Goal: Task Accomplishment & Management: Complete application form

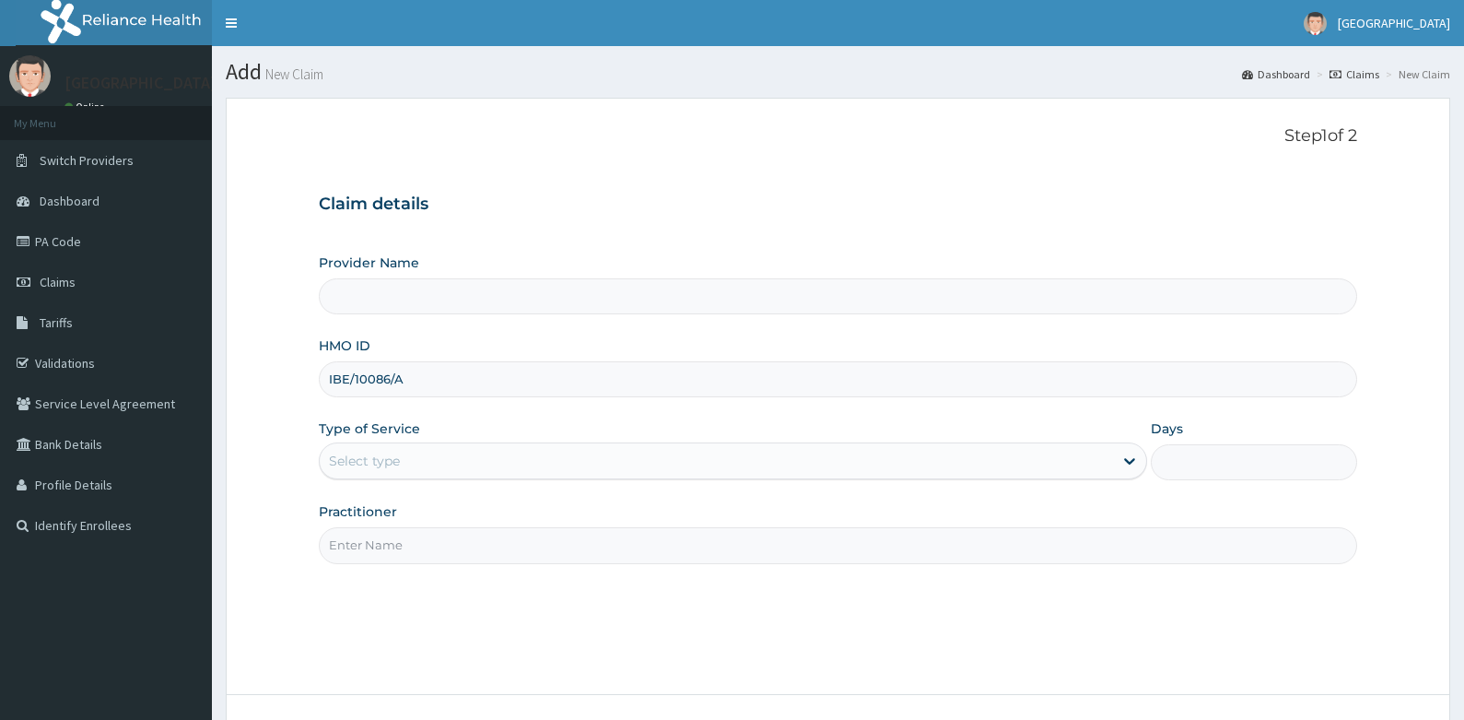
type input "IBE/10086/A"
click at [431, 460] on div "Select type" at bounding box center [716, 460] width 793 height 29
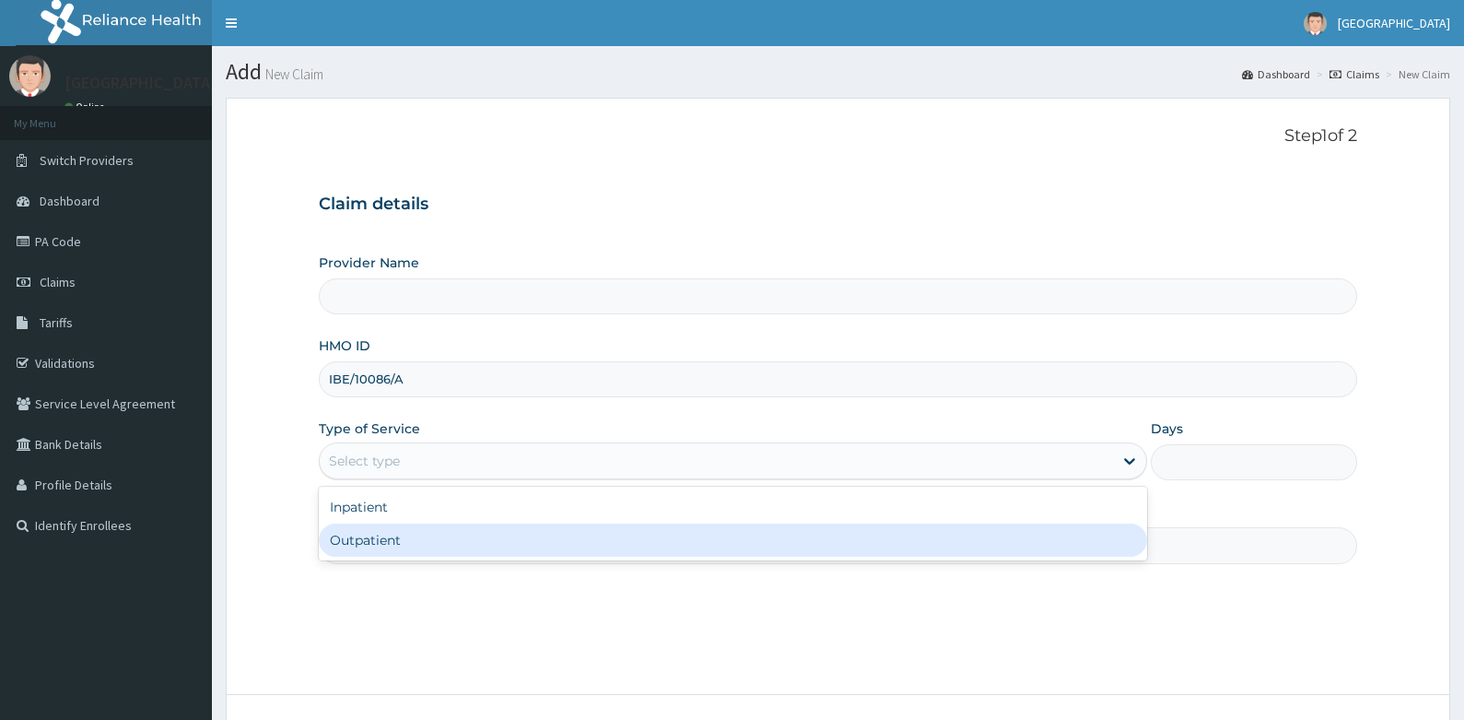
click at [400, 536] on div "Outpatient" at bounding box center [733, 539] width 828 height 33
type input "1"
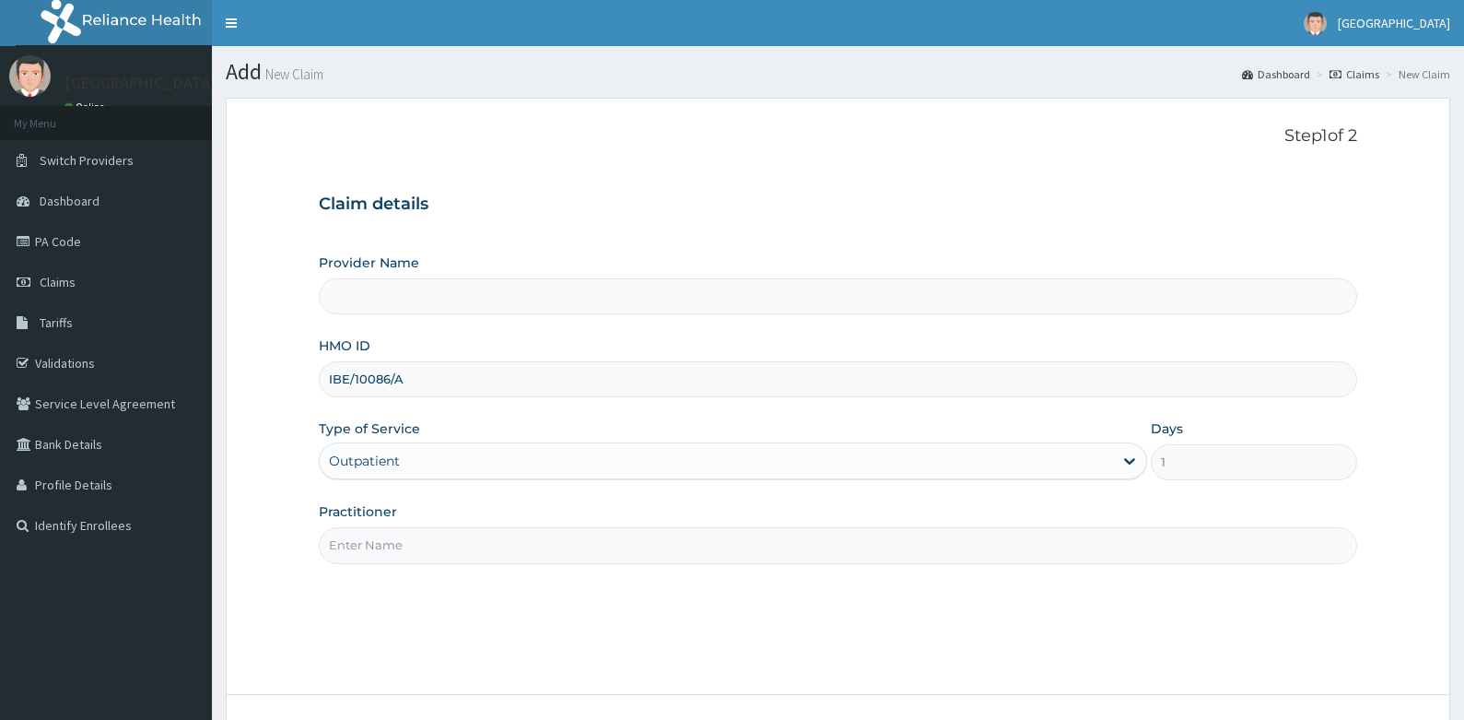
click at [422, 545] on input "Practitioner" at bounding box center [839, 545] width 1040 height 36
type input "ad"
type input "[GEOGRAPHIC_DATA]"
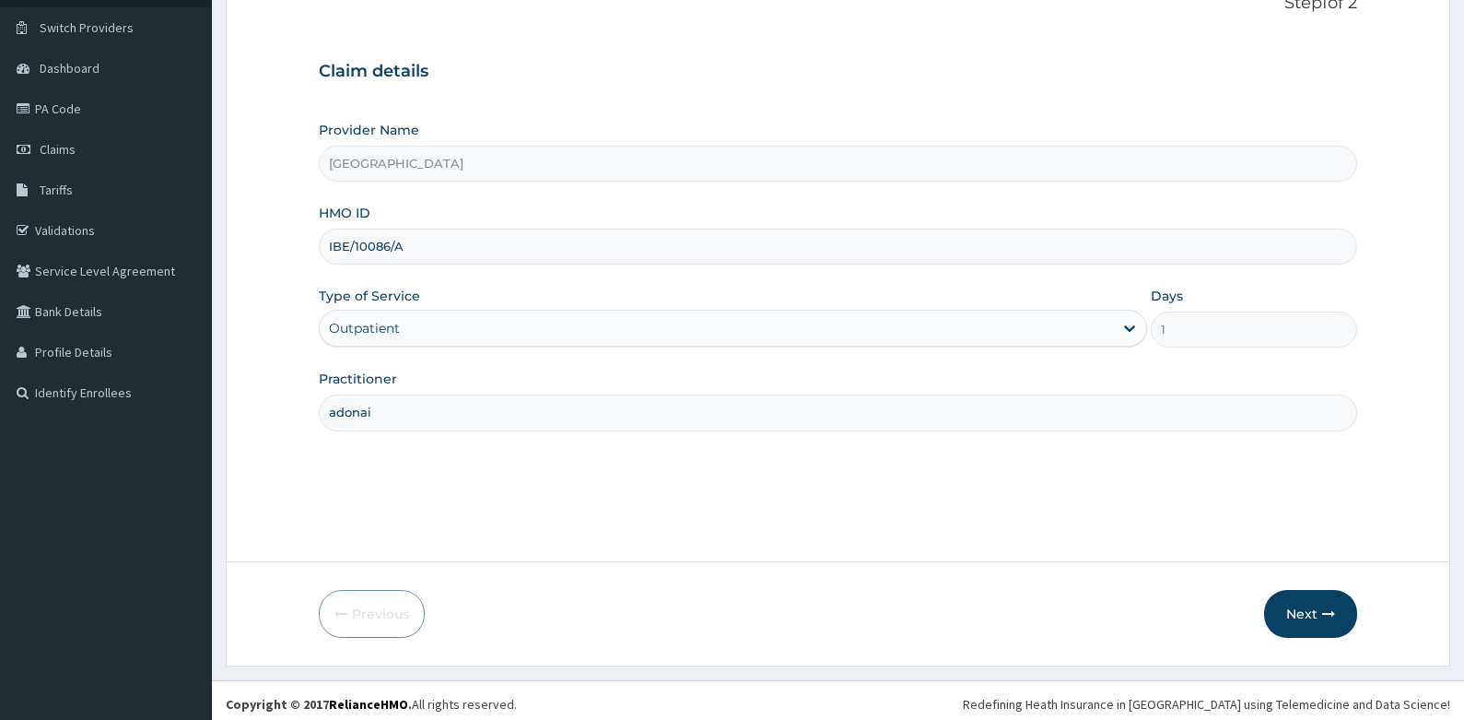
scroll to position [140, 0]
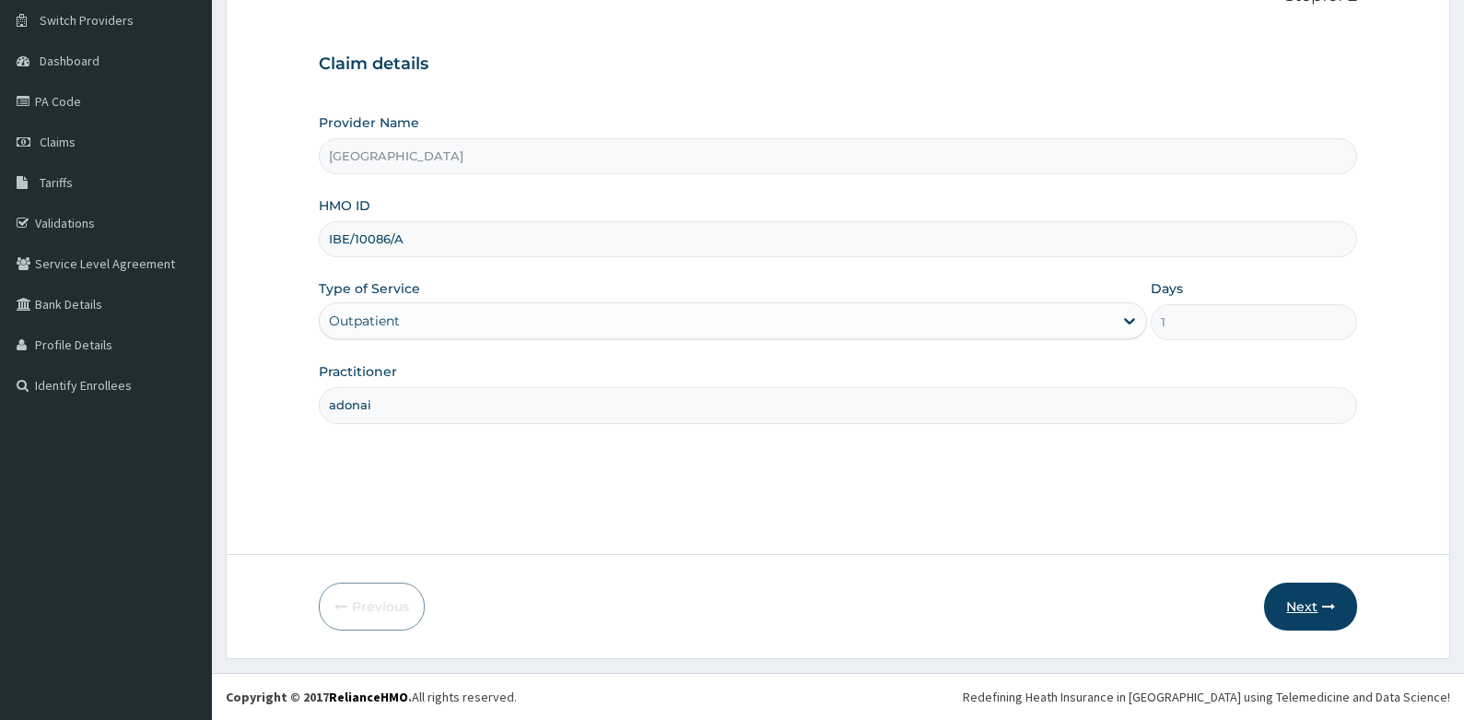
type input "adonai"
click at [1305, 597] on button "Next" at bounding box center [1310, 606] width 93 height 48
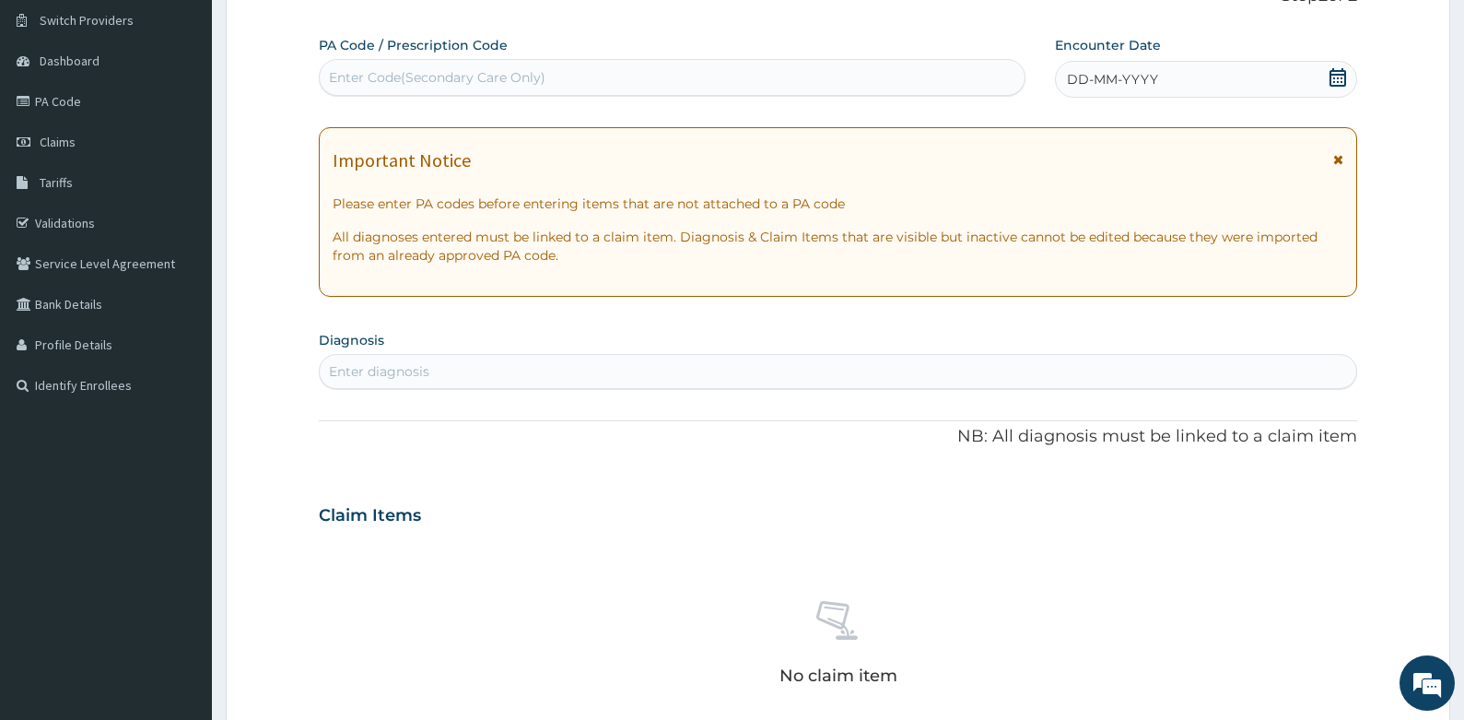
click at [1338, 83] on icon at bounding box center [1338, 77] width 18 height 18
click at [282, 398] on form "Step 2 of 2 PA Code / Prescription Code Enter Code(Secondary Care Only) Encount…" at bounding box center [838, 540] width 1225 height 1165
click at [1199, 70] on div "DD-MM-YYYY" at bounding box center [1206, 79] width 303 height 37
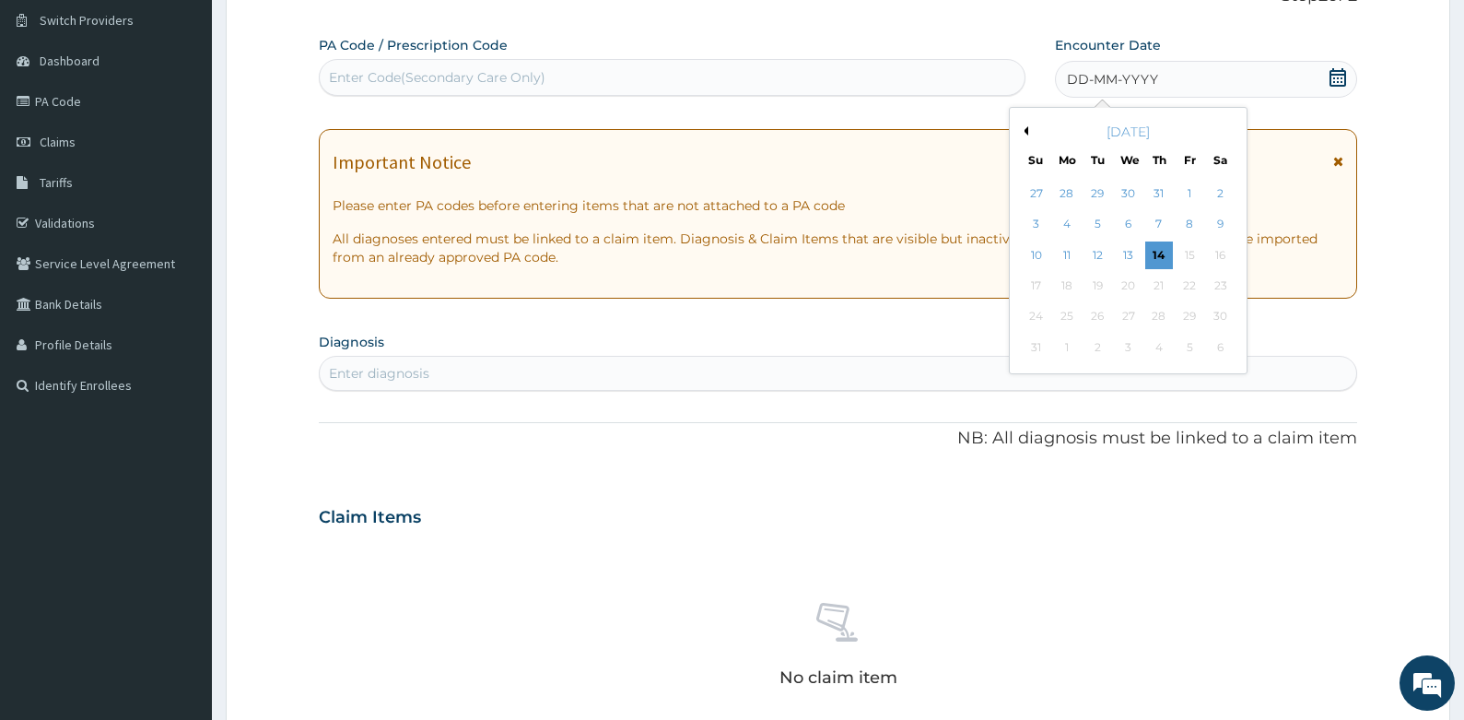
scroll to position [0, 0]
click at [1021, 129] on button "Previous Month" at bounding box center [1023, 130] width 9 height 9
click at [1039, 288] on div "20" at bounding box center [1036, 286] width 28 height 28
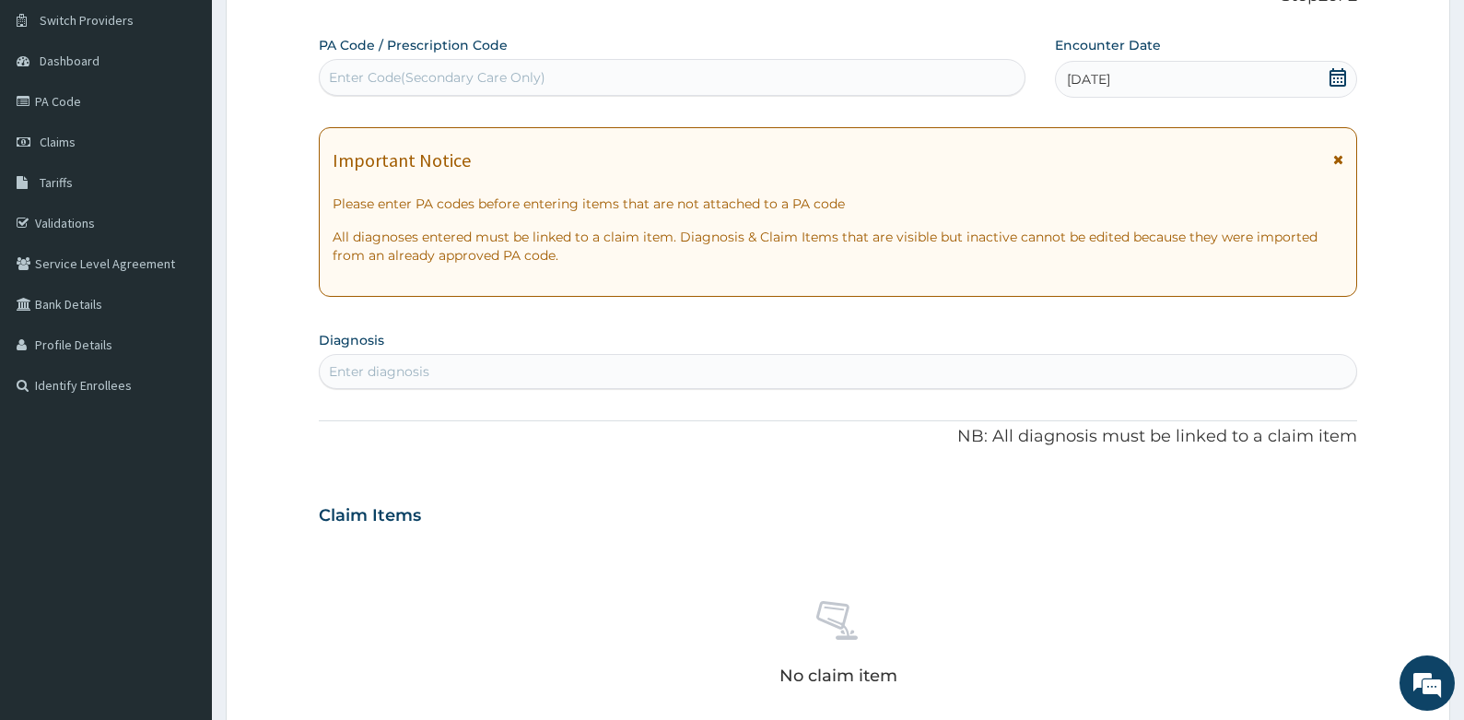
click at [467, 369] on div "Enter diagnosis" at bounding box center [839, 371] width 1038 height 29
type input "malar"
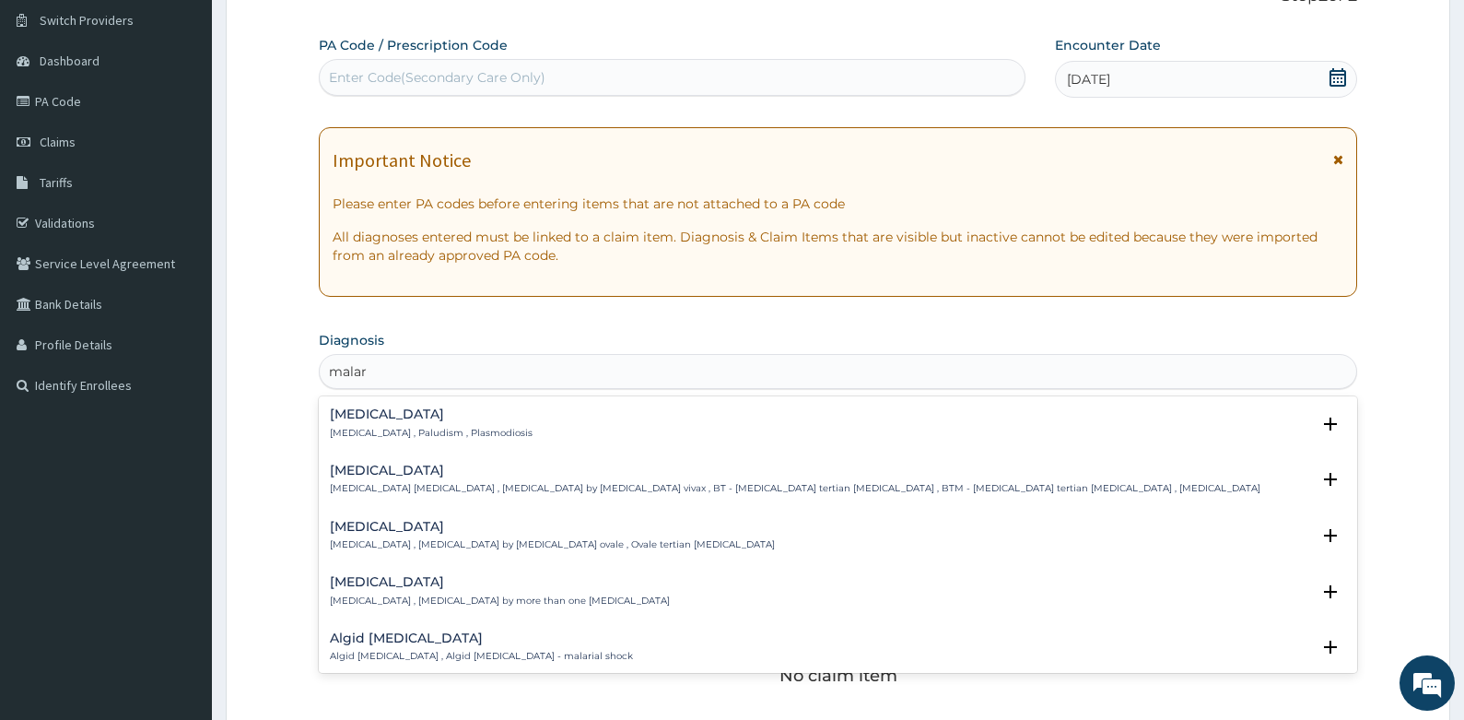
click at [356, 436] on p "[MEDICAL_DATA] , Paludism , Plasmodiosis" at bounding box center [431, 433] width 203 height 13
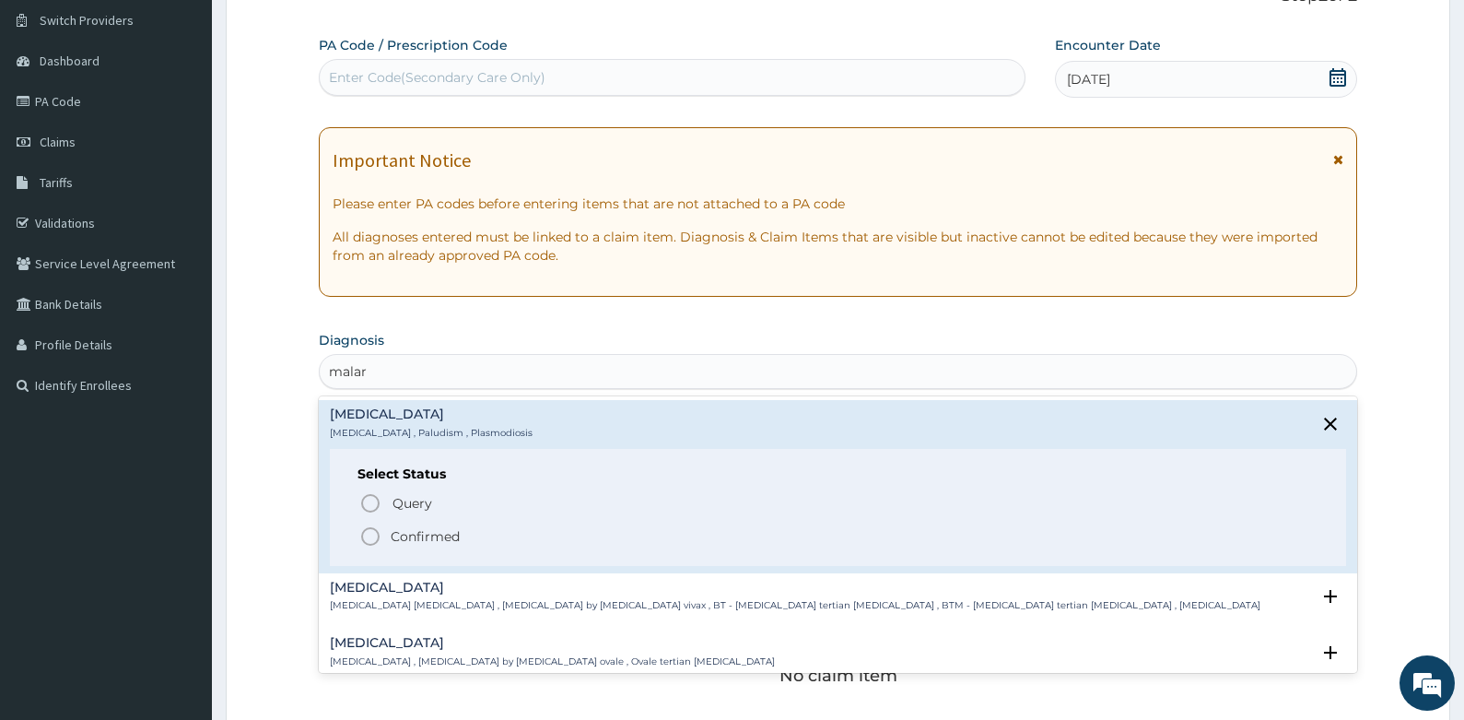
click at [374, 531] on icon "status option filled" at bounding box center [370, 536] width 22 height 22
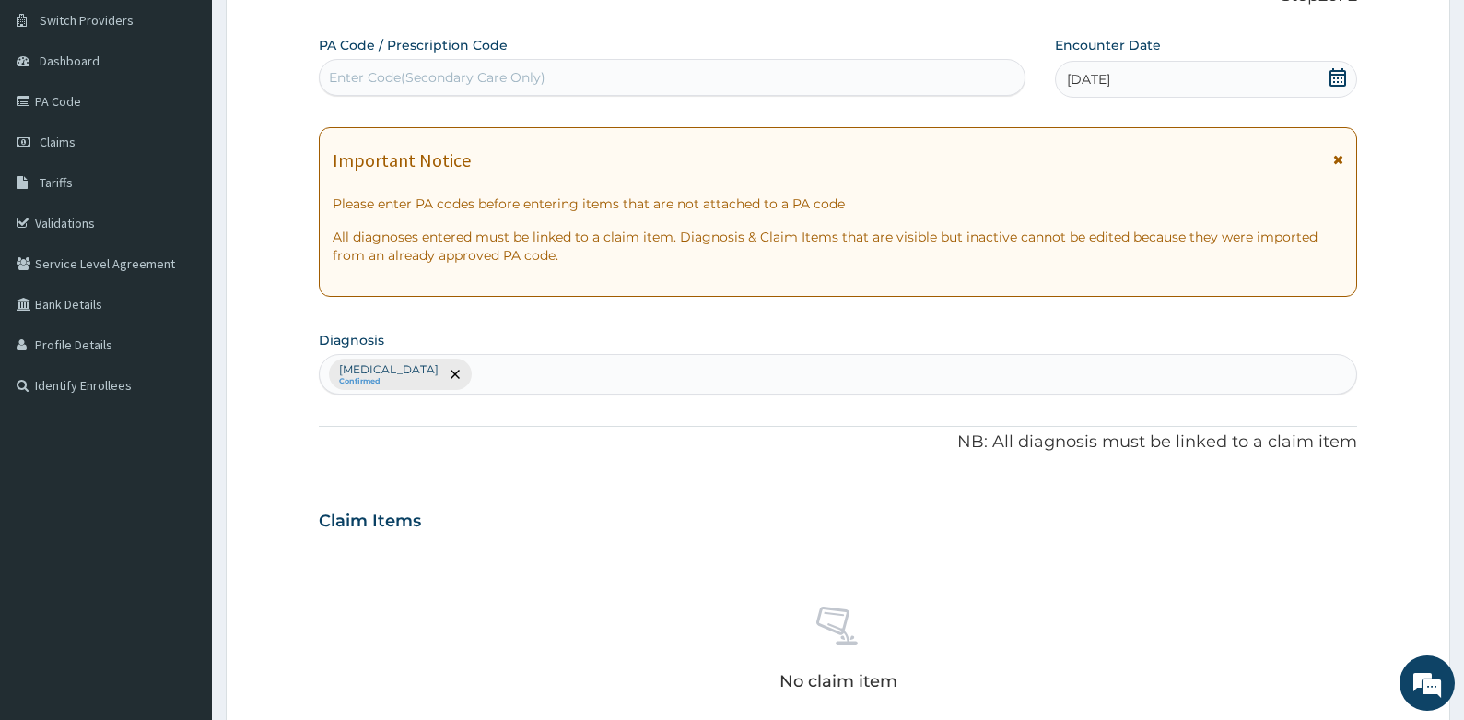
click at [431, 371] on div "[MEDICAL_DATA] Confirmed" at bounding box center [839, 374] width 1038 height 39
click at [476, 375] on input "solmo" at bounding box center [497, 374] width 42 height 18
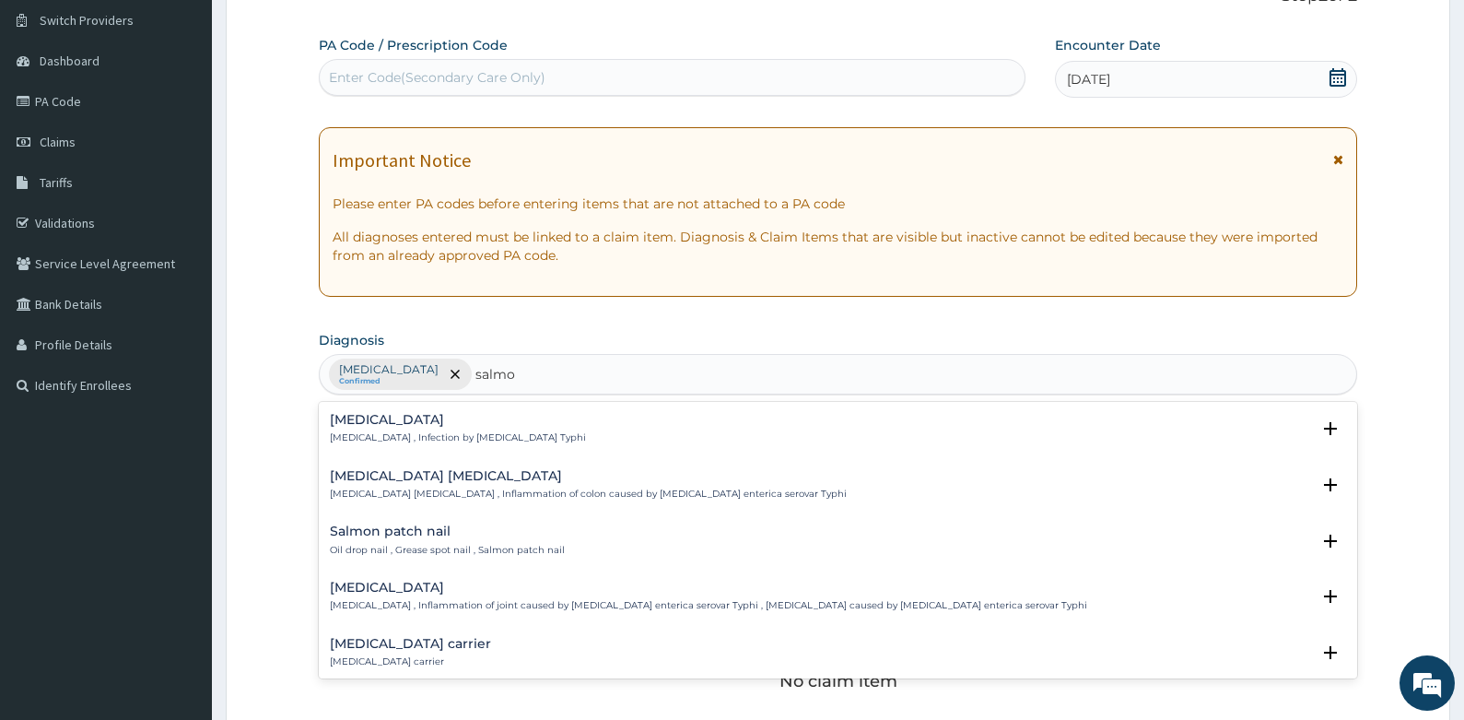
click at [394, 433] on p "[MEDICAL_DATA] , Infection by [MEDICAL_DATA] Typhi" at bounding box center [458, 437] width 256 height 13
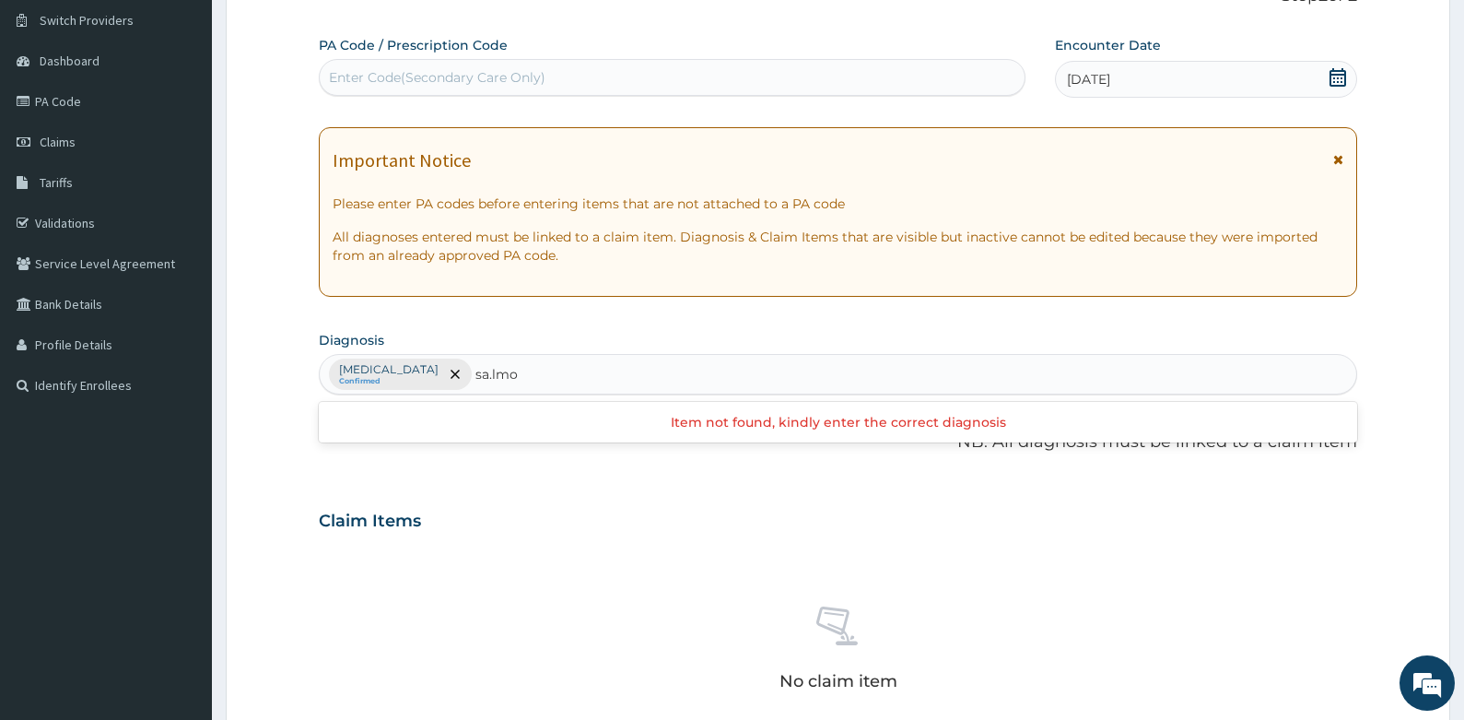
type input "salmo"
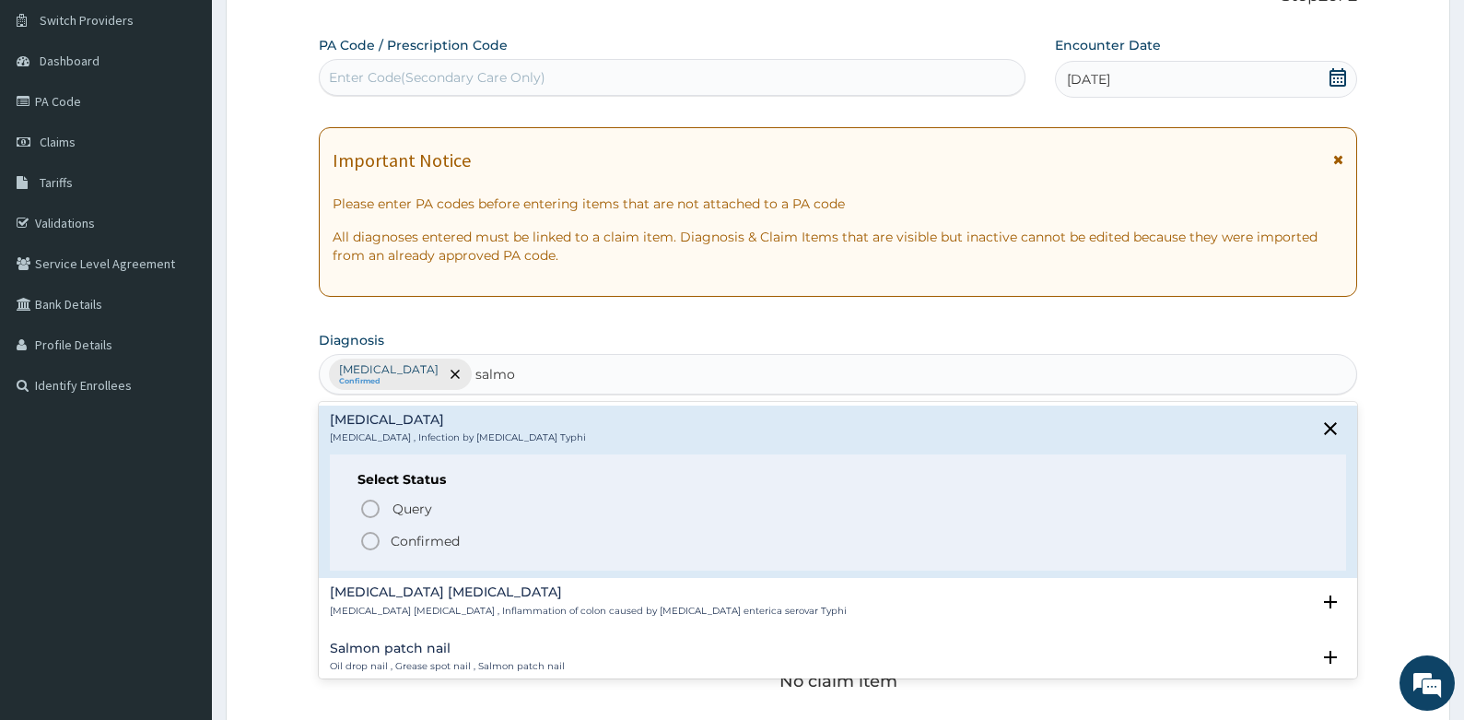
click at [371, 539] on icon "status option filled" at bounding box center [370, 541] width 22 height 22
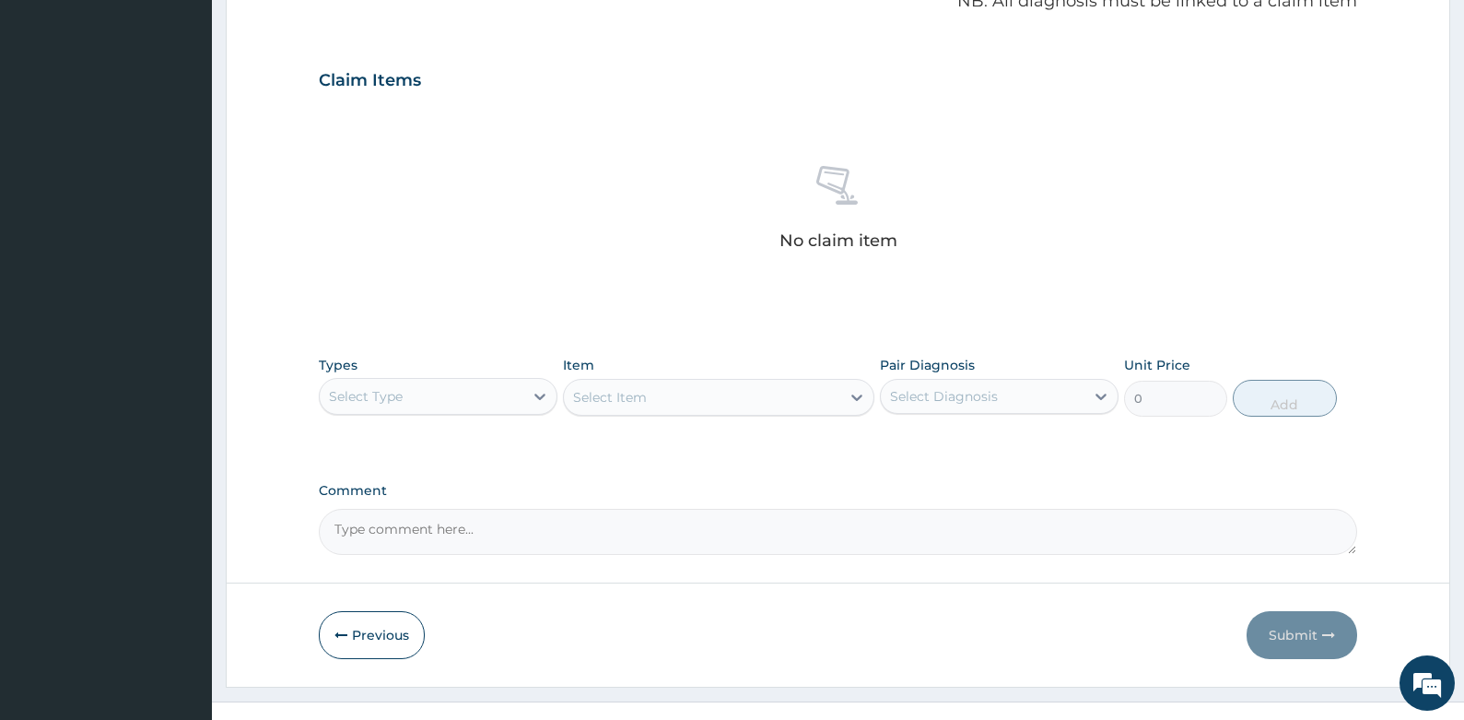
scroll to position [609, 0]
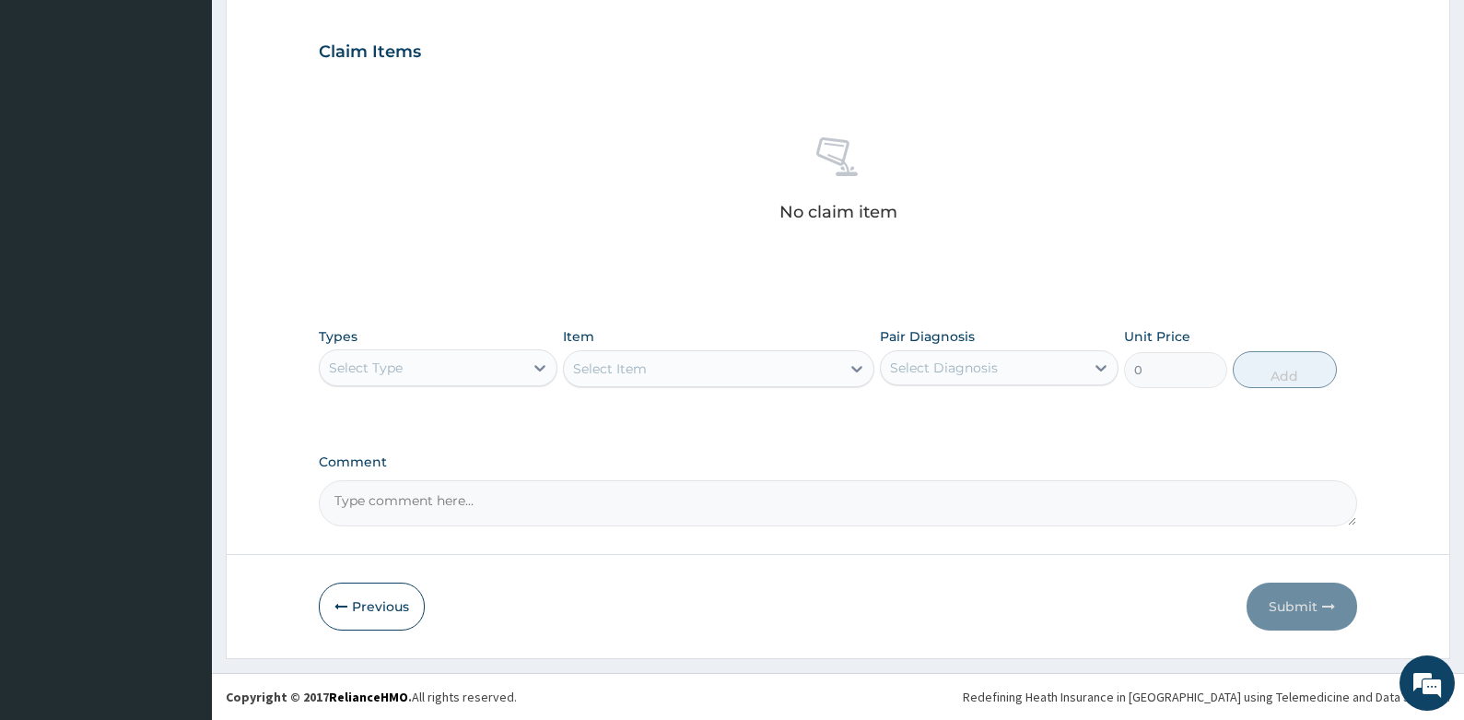
click at [654, 363] on div "Select Item" at bounding box center [718, 368] width 311 height 37
click at [499, 366] on div "Select Type" at bounding box center [422, 367] width 204 height 29
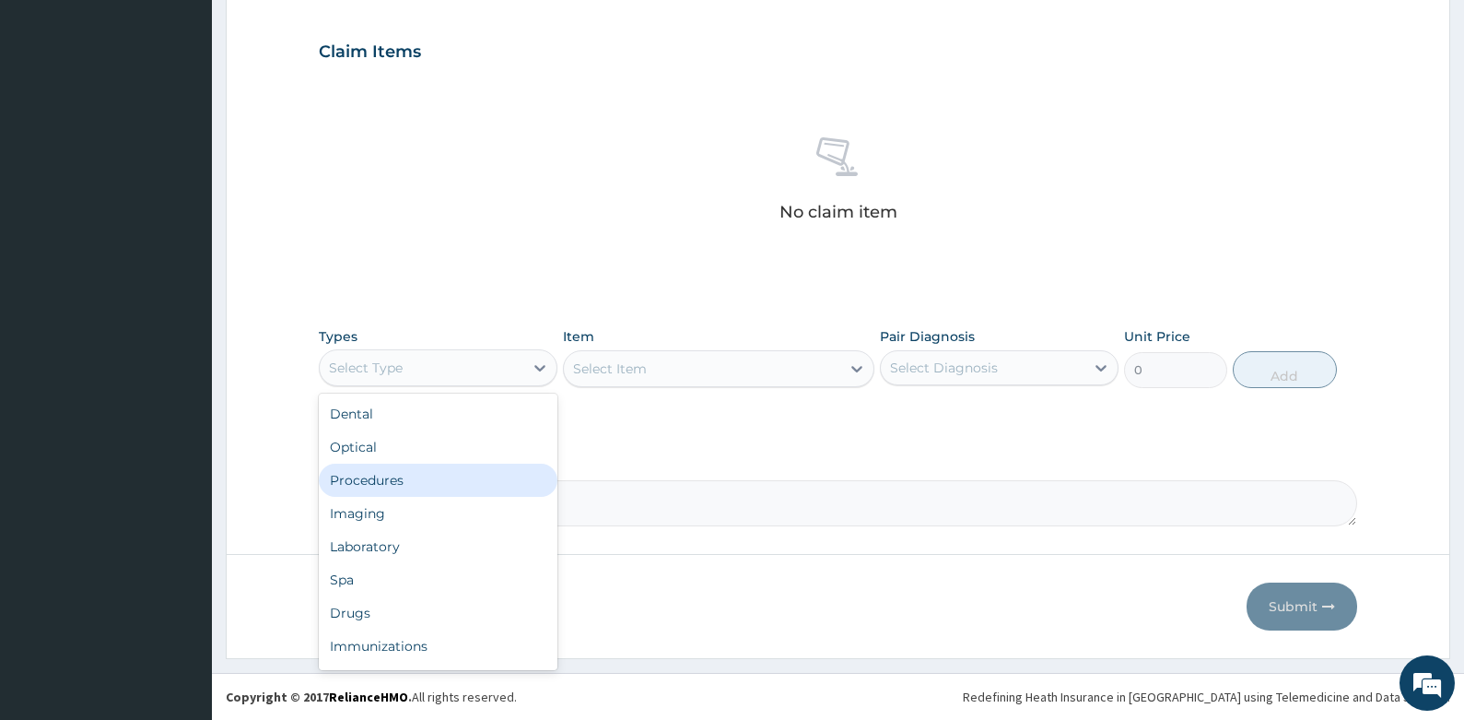
click at [404, 481] on div "Procedures" at bounding box center [438, 480] width 239 height 33
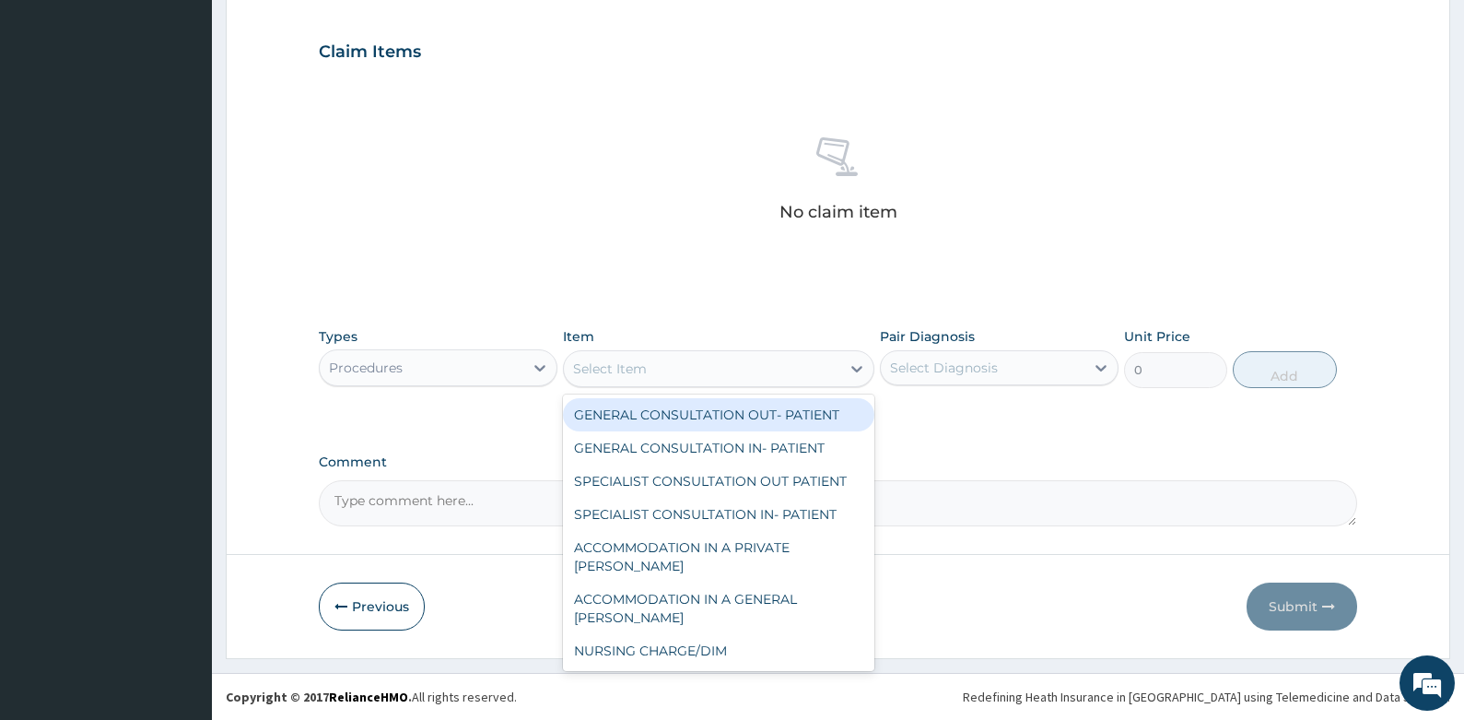
click at [752, 371] on div "Select Item" at bounding box center [702, 368] width 276 height 29
click at [739, 413] on div "GENERAL CONSULTATION OUT- PATIENT" at bounding box center [718, 414] width 311 height 33
type input "3000"
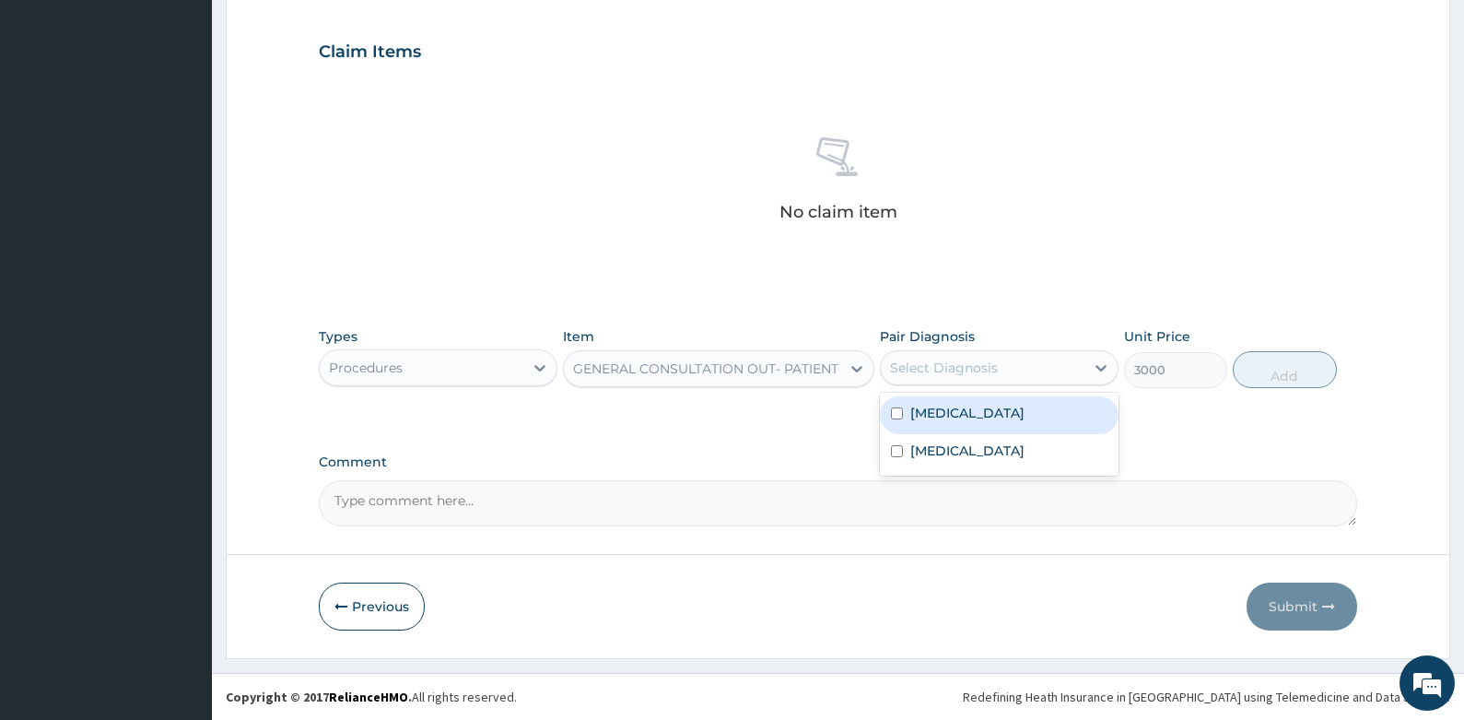
click at [964, 370] on div "Select Diagnosis" at bounding box center [944, 367] width 108 height 18
click at [965, 416] on div "[MEDICAL_DATA]" at bounding box center [999, 415] width 239 height 38
checkbox input "true"
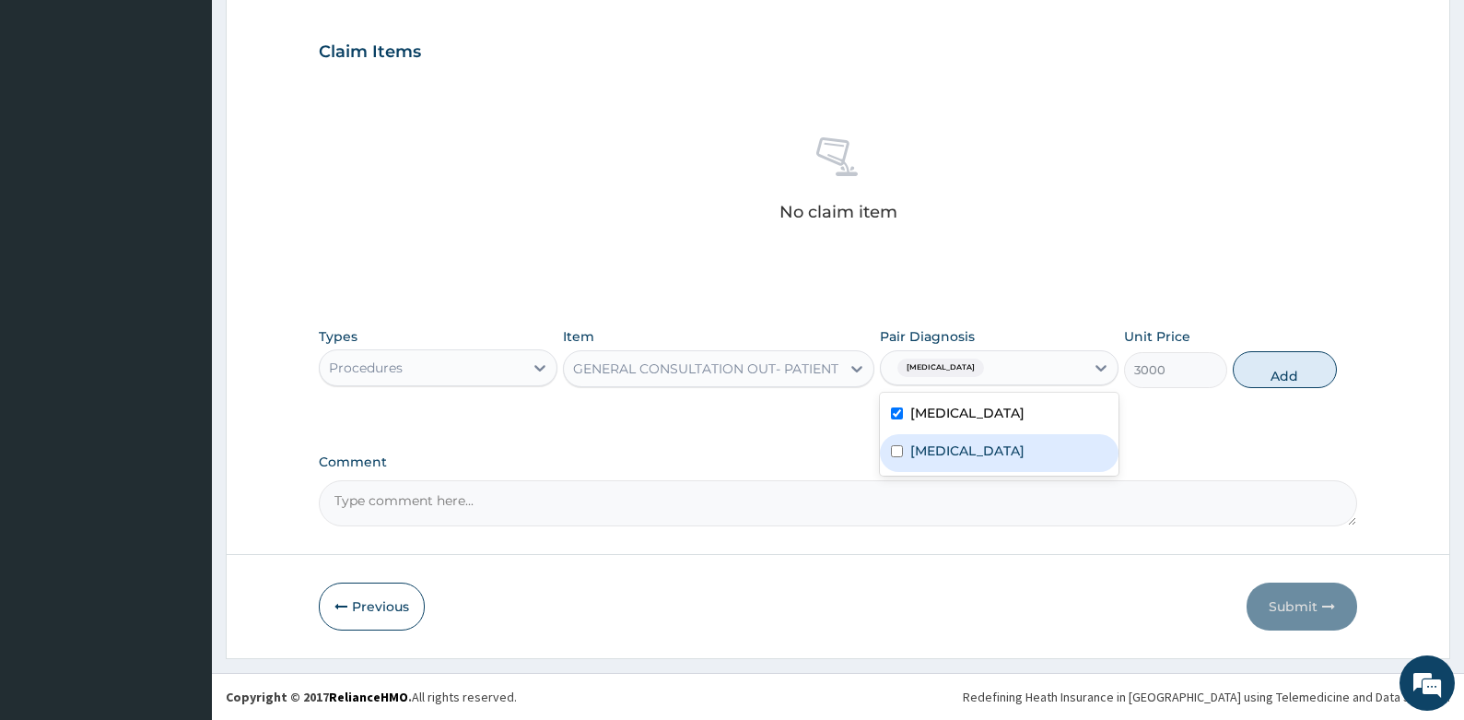
drag, startPoint x: 987, startPoint y: 448, endPoint x: 1150, endPoint y: 409, distance: 167.6
click at [990, 448] on label "[MEDICAL_DATA]" at bounding box center [967, 450] width 114 height 18
checkbox input "true"
click at [1293, 365] on button "Add" at bounding box center [1285, 369] width 104 height 37
type input "0"
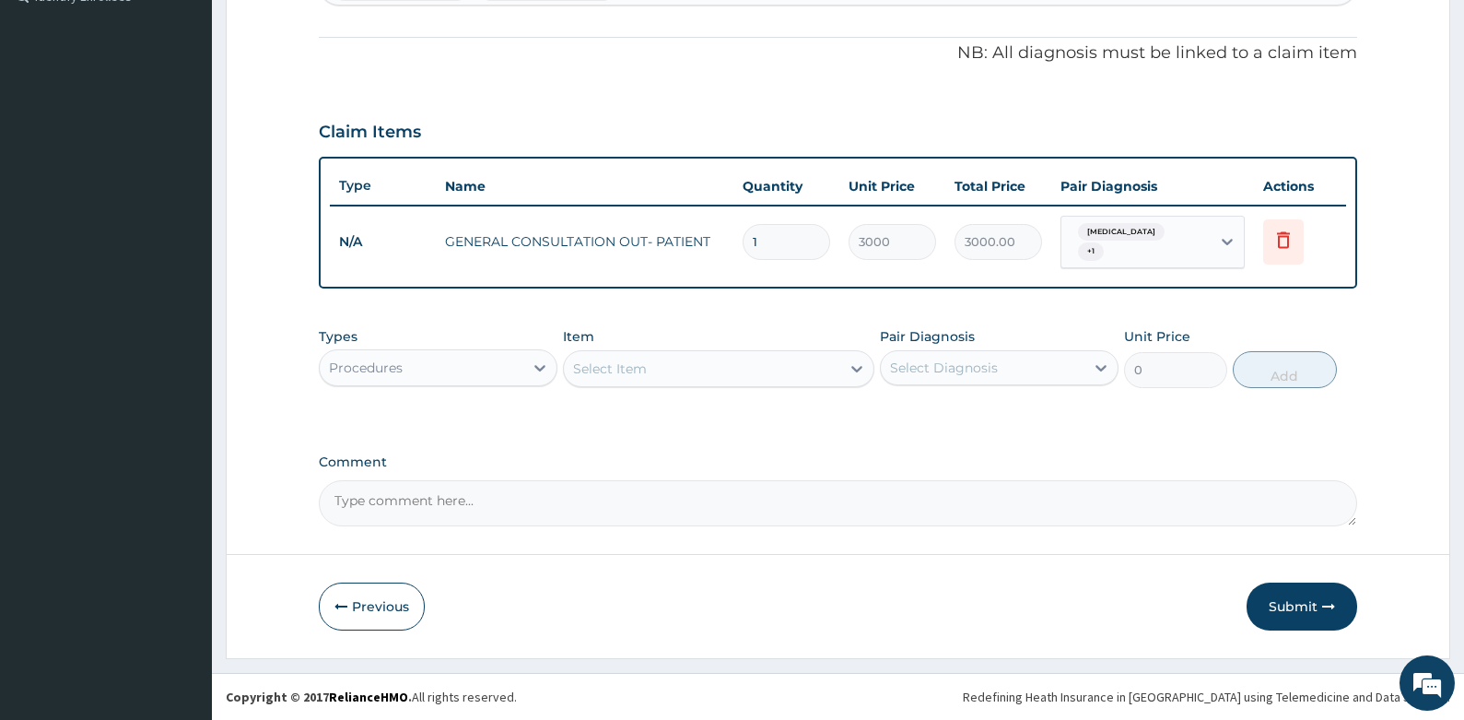
scroll to position [522, 0]
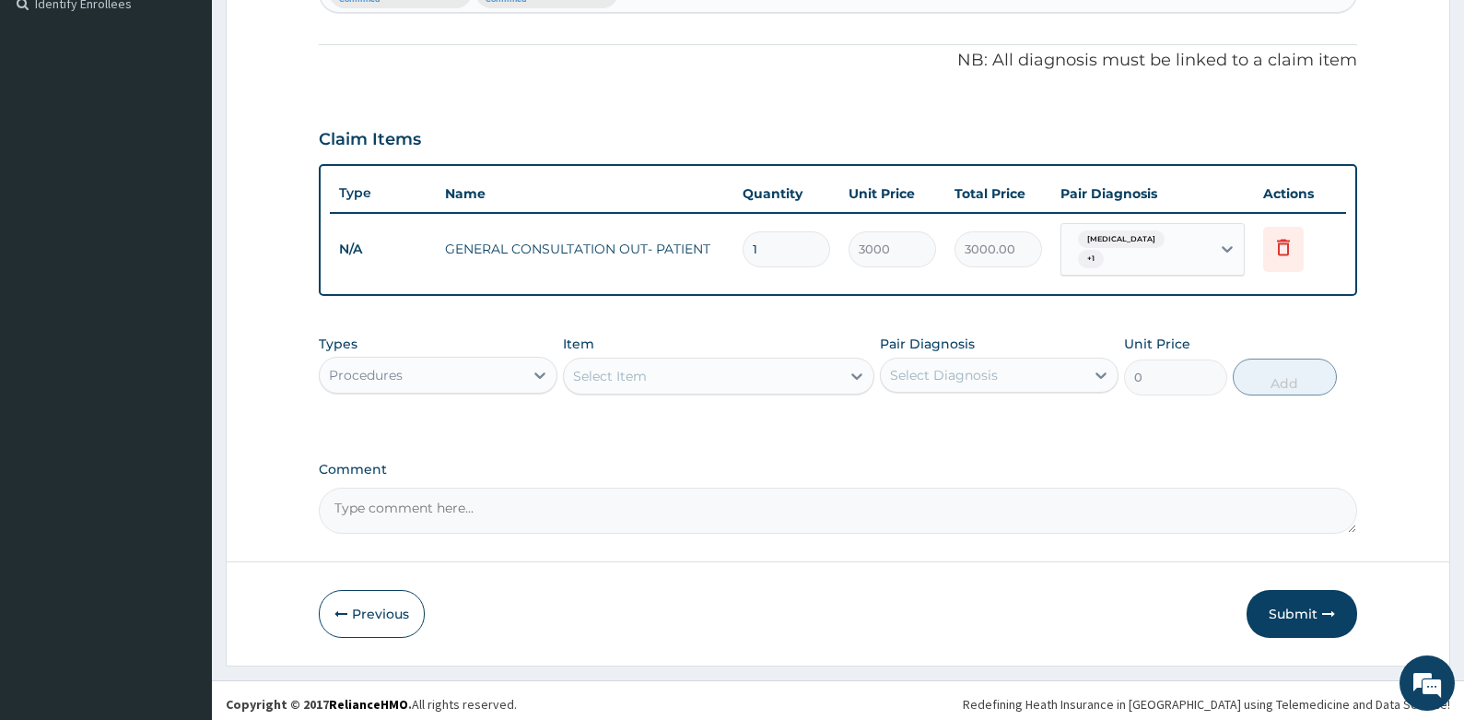
click at [502, 360] on div "Procedures" at bounding box center [422, 374] width 204 height 29
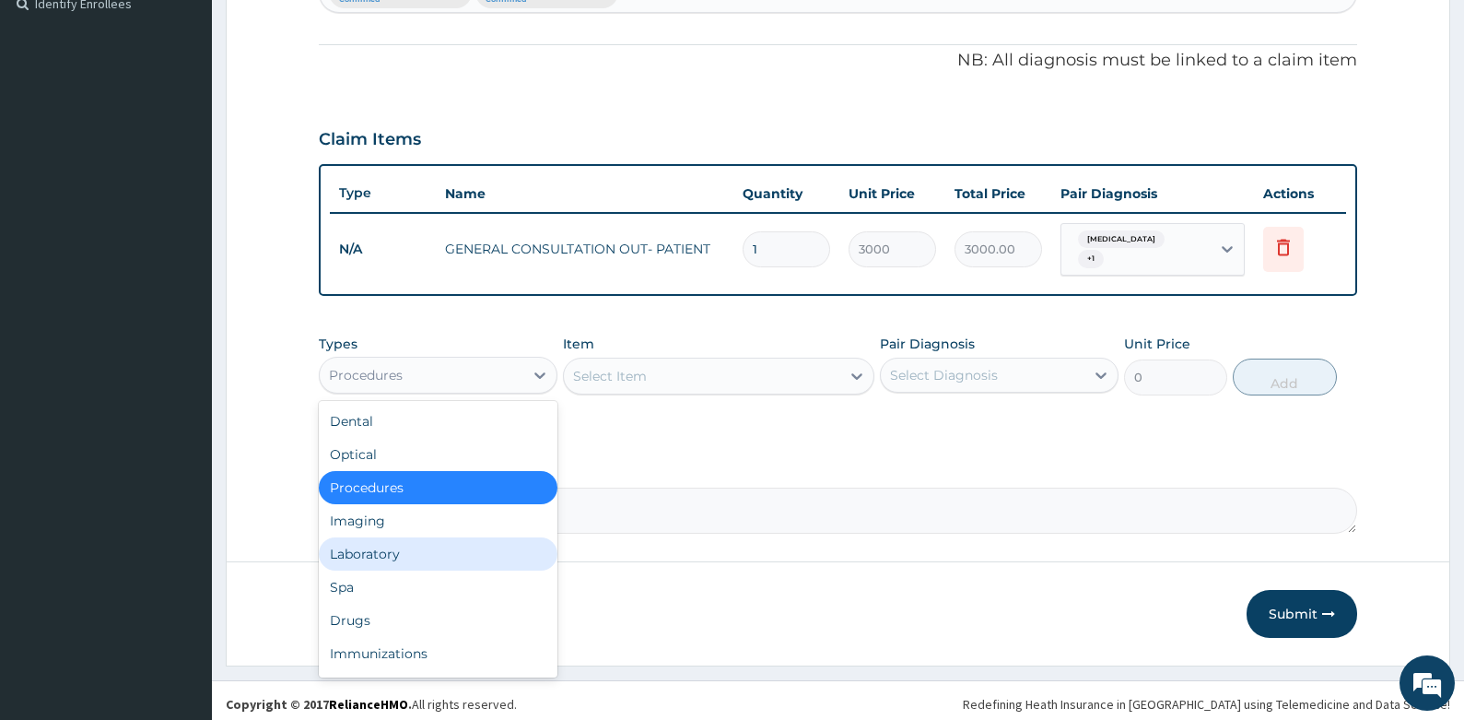
click at [363, 547] on div "Laboratory" at bounding box center [438, 553] width 239 height 33
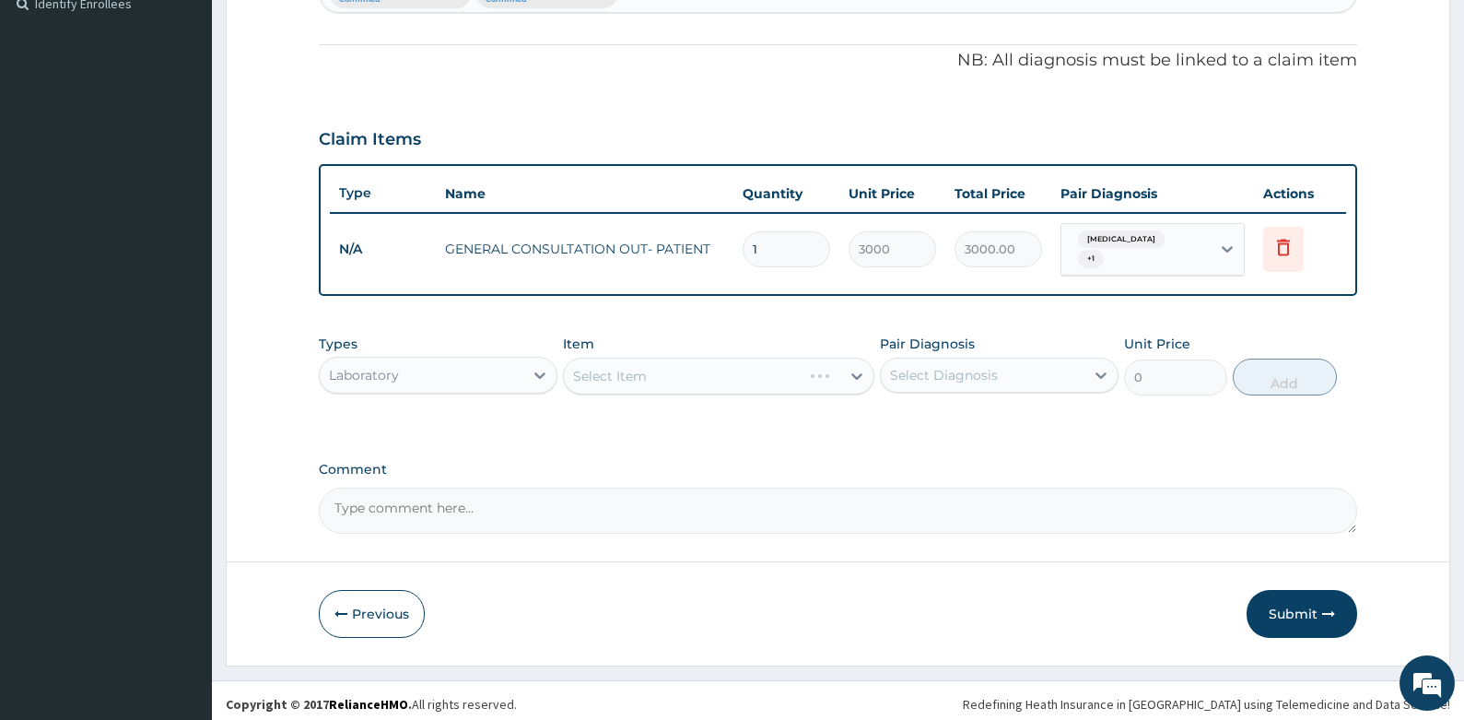
click at [696, 359] on div "Select Item" at bounding box center [718, 376] width 311 height 37
click at [696, 360] on div "Select Item" at bounding box center [718, 376] width 311 height 37
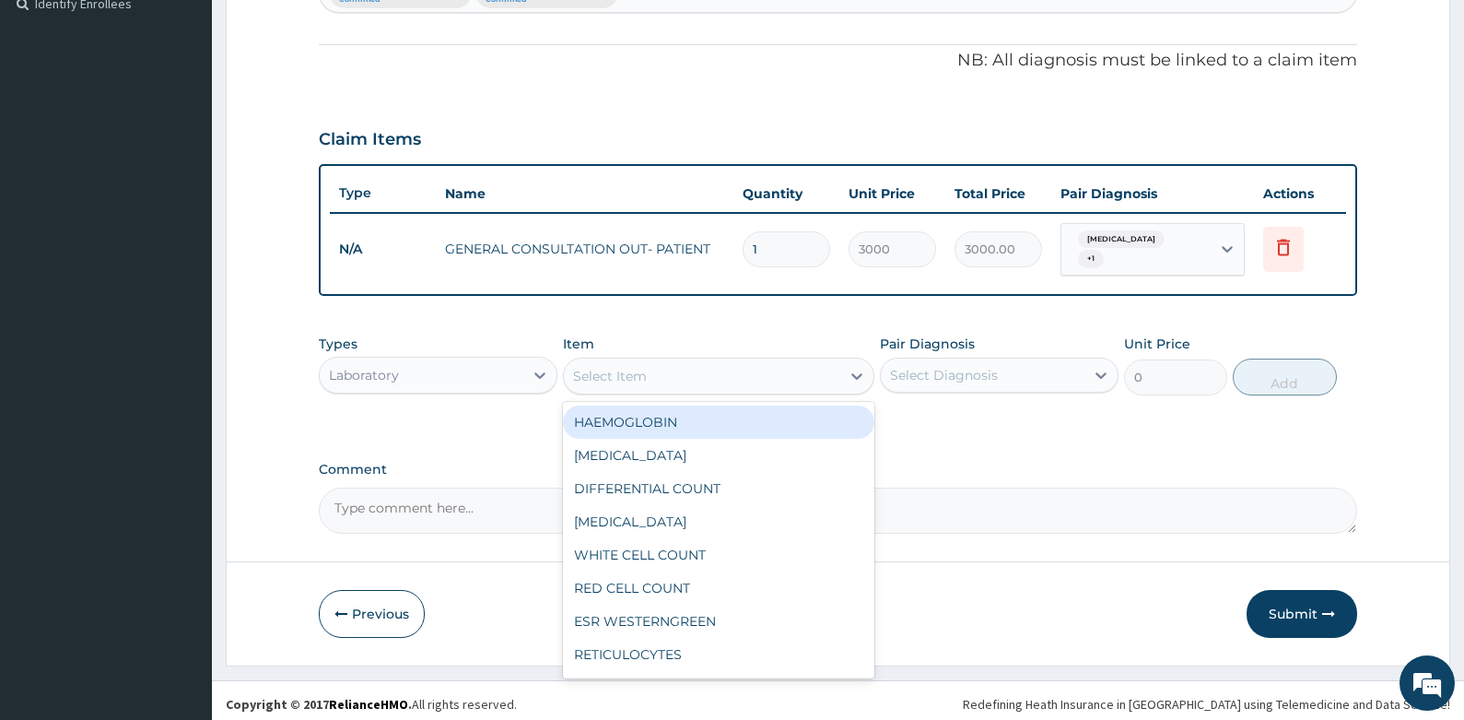
click at [696, 361] on div "Select Item" at bounding box center [702, 375] width 276 height 29
type input "ma"
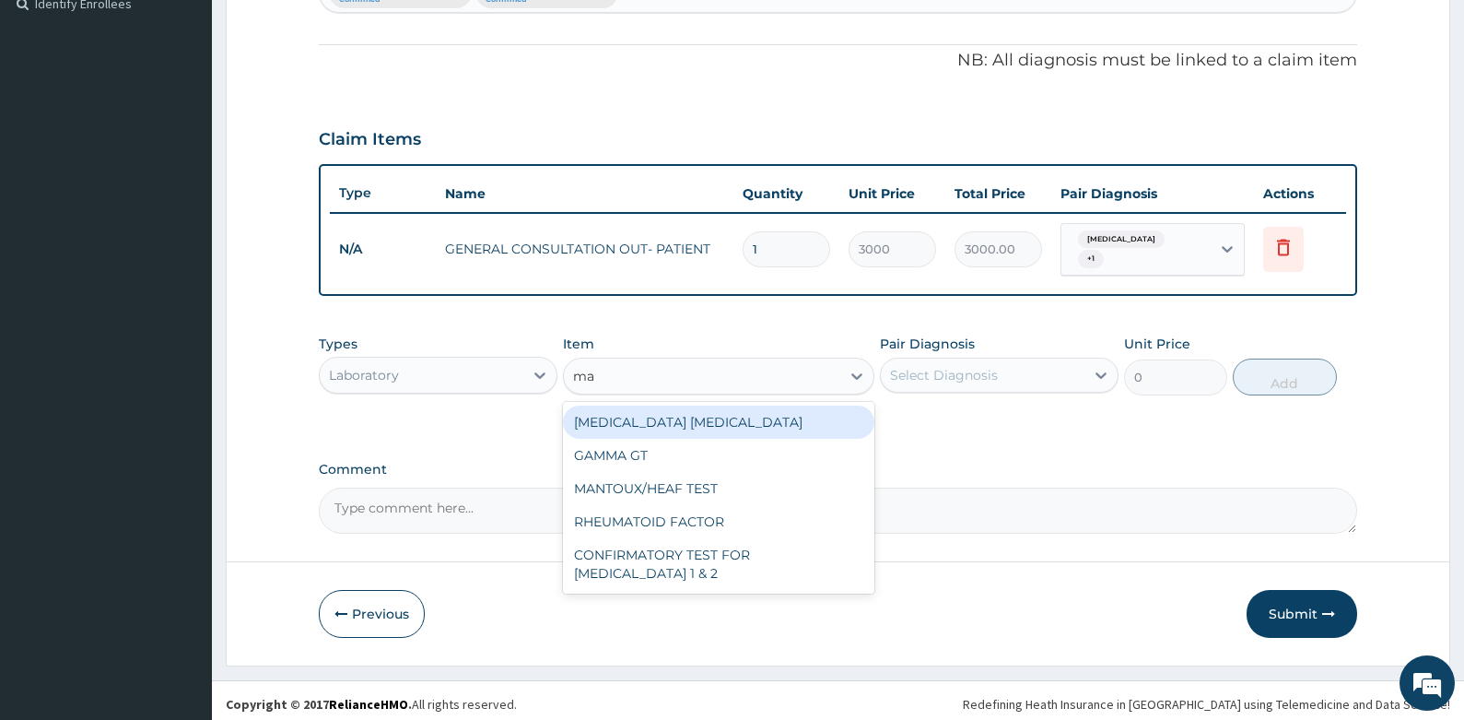
click at [659, 407] on div "[MEDICAL_DATA] [MEDICAL_DATA]" at bounding box center [718, 421] width 311 height 33
type input "1500"
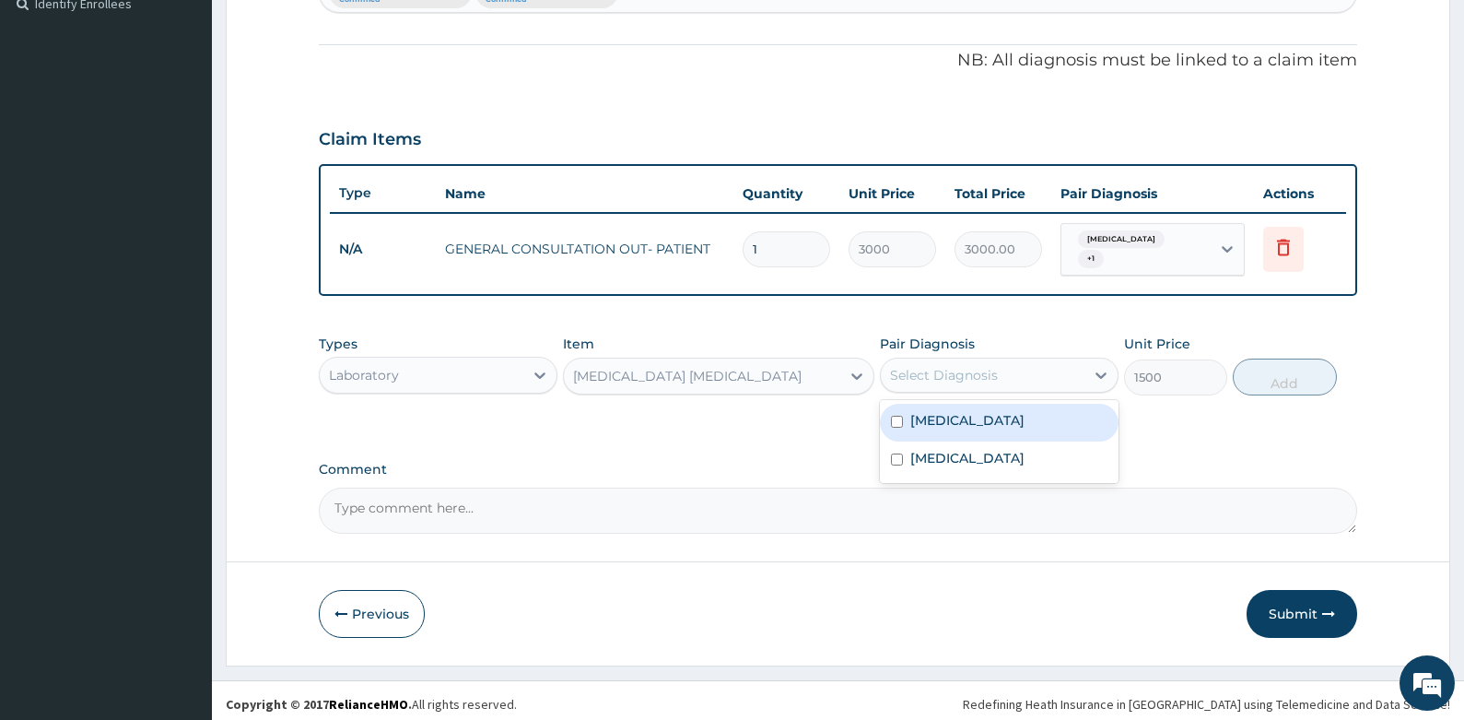
click at [1004, 375] on div "Select Diagnosis" at bounding box center [983, 374] width 204 height 29
click at [987, 417] on div "[MEDICAL_DATA]" at bounding box center [999, 423] width 239 height 38
checkbox input "true"
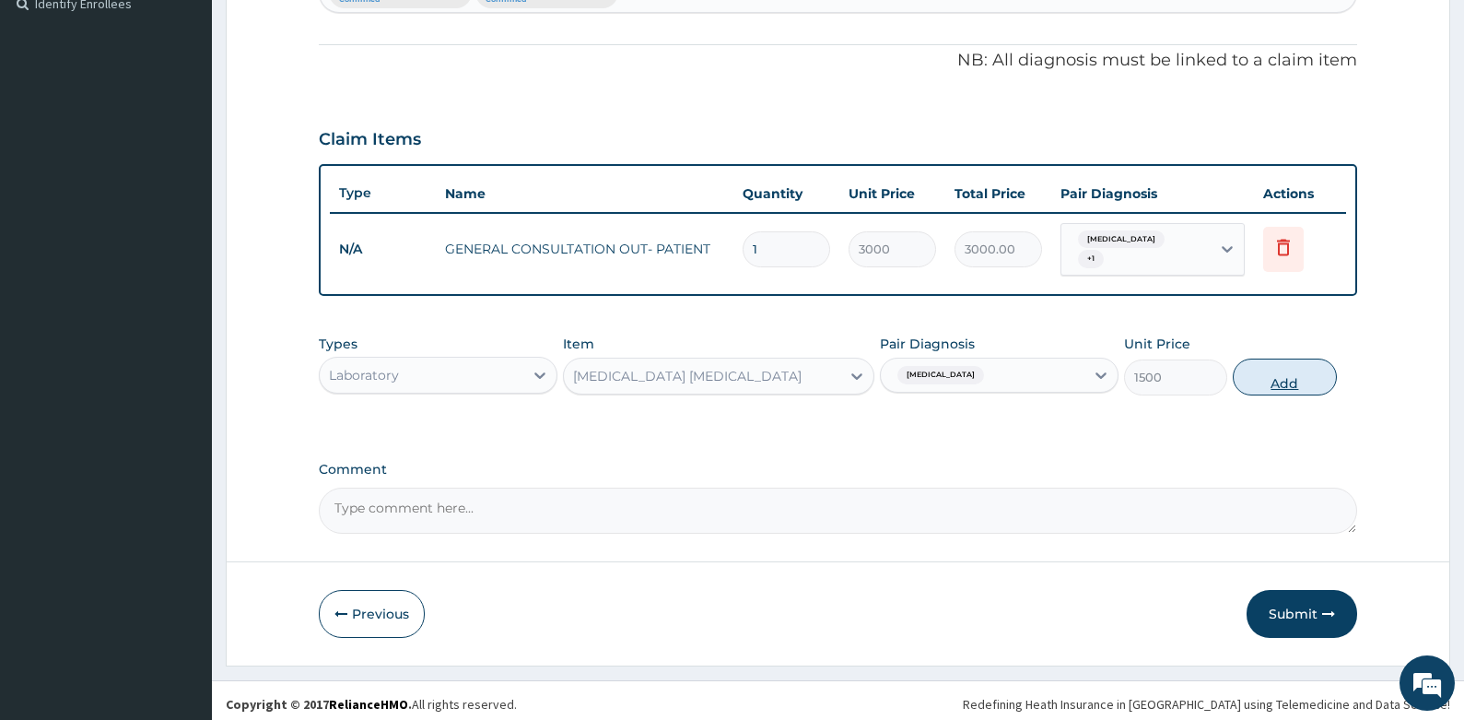
click at [1283, 376] on button "Add" at bounding box center [1285, 376] width 104 height 37
type input "0"
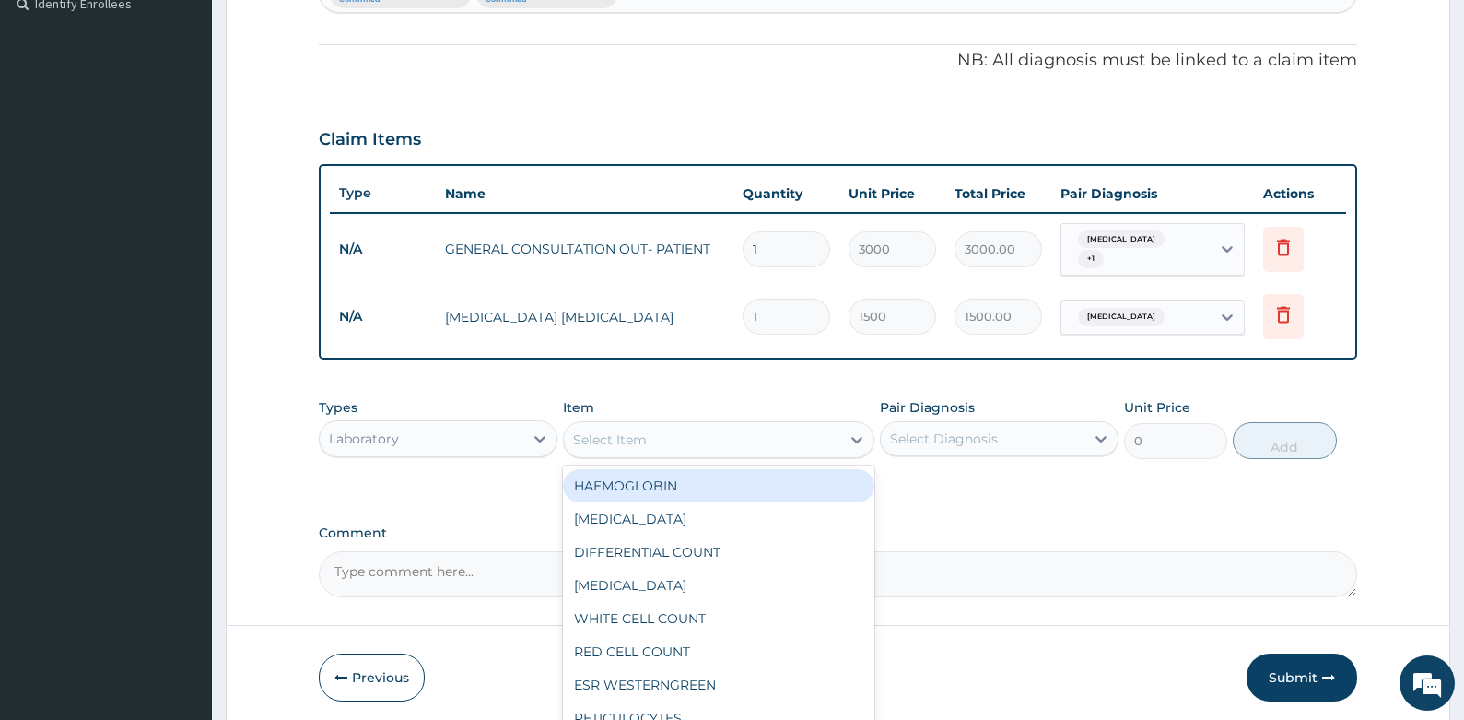
click at [760, 428] on div "Select Item" at bounding box center [702, 439] width 276 height 29
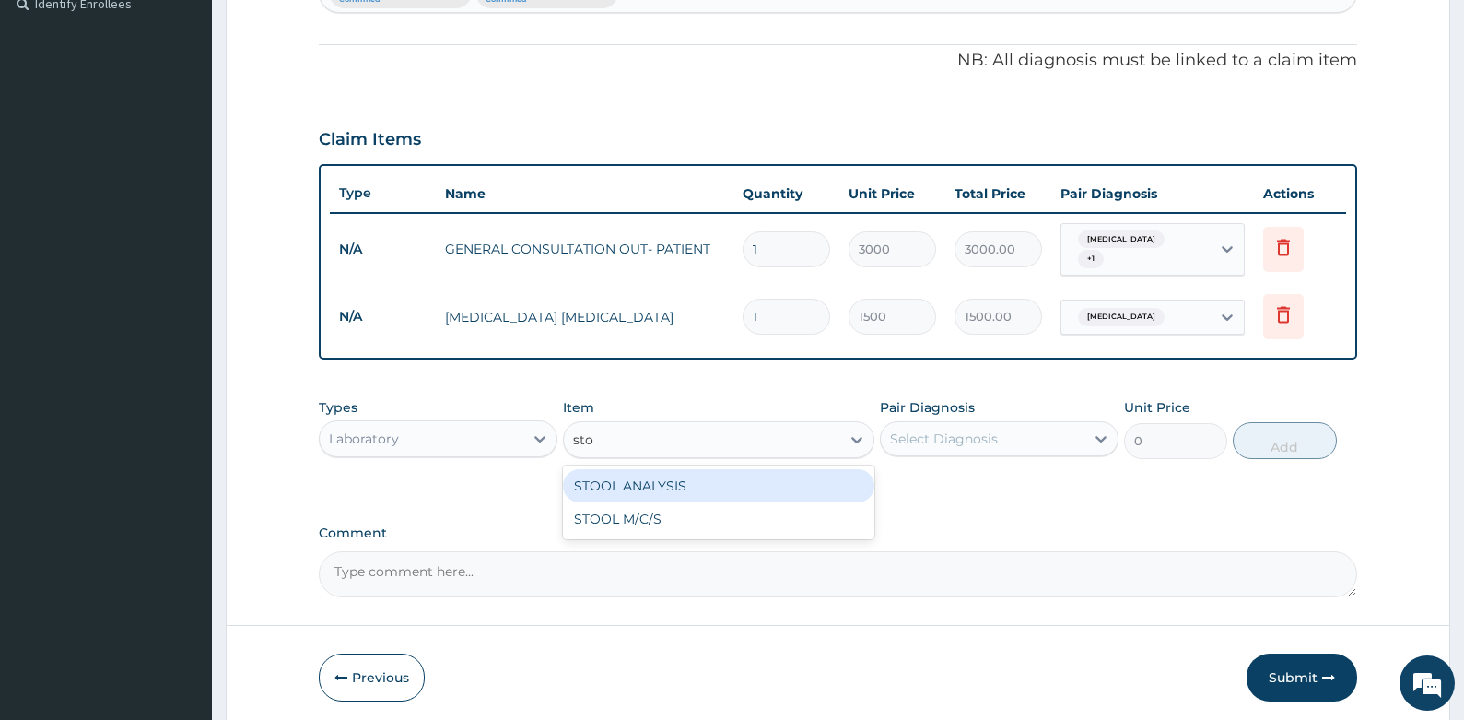
type input "stoo"
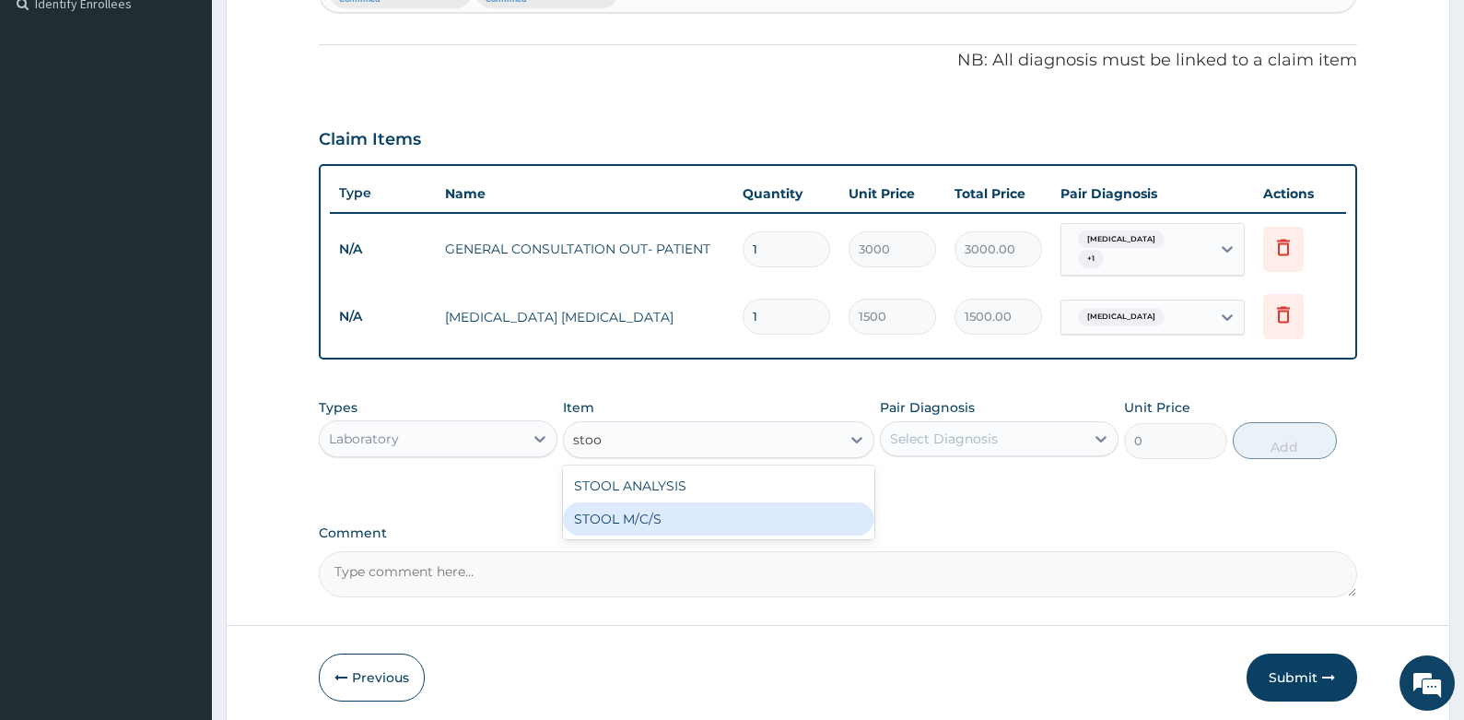
drag, startPoint x: 674, startPoint y: 506, endPoint x: 736, endPoint y: 520, distance: 64.2
click at [679, 510] on div "STOOL M/C/S" at bounding box center [718, 518] width 311 height 33
type input "5000"
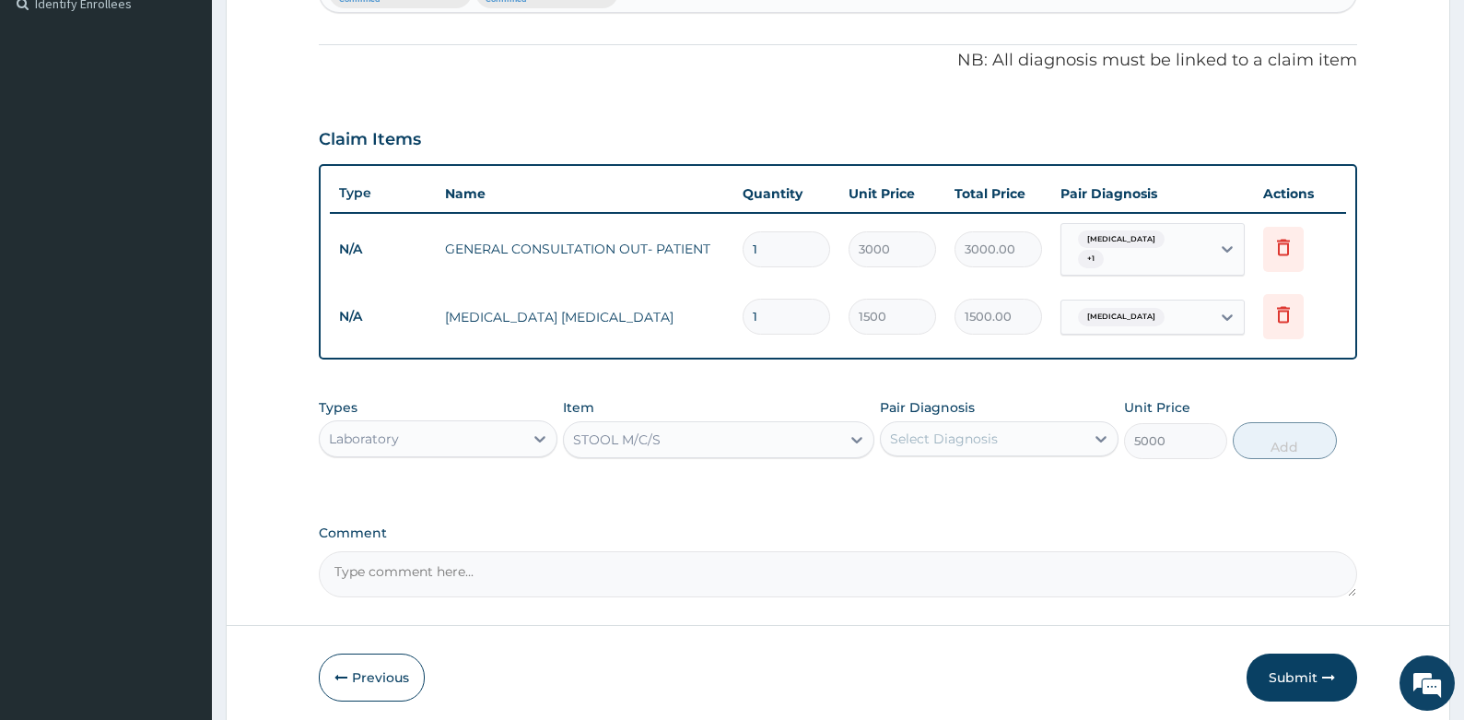
click at [998, 429] on div "Select Diagnosis" at bounding box center [983, 438] width 204 height 29
click at [943, 512] on label "[MEDICAL_DATA]" at bounding box center [967, 521] width 114 height 18
checkbox input "true"
click at [1283, 432] on button "Add" at bounding box center [1285, 440] width 104 height 37
type input "0"
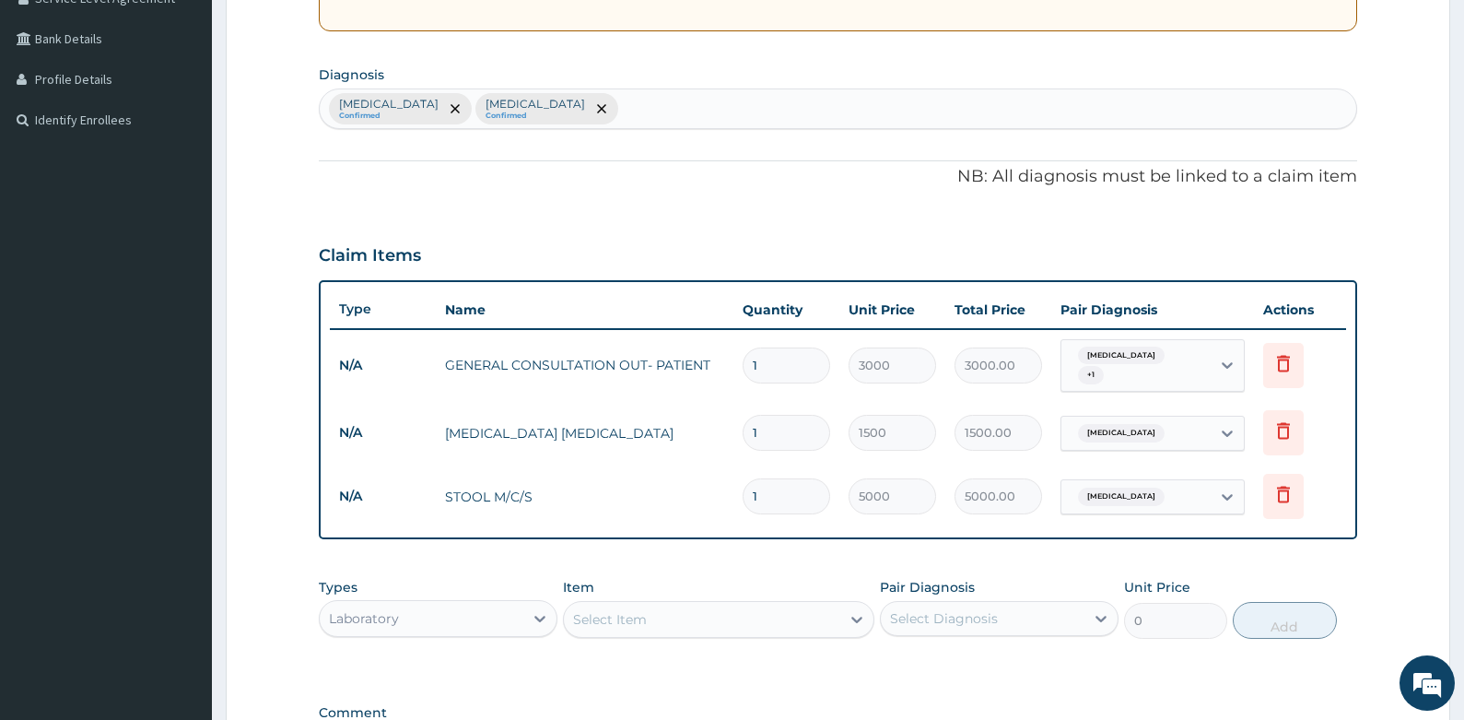
scroll to position [245, 0]
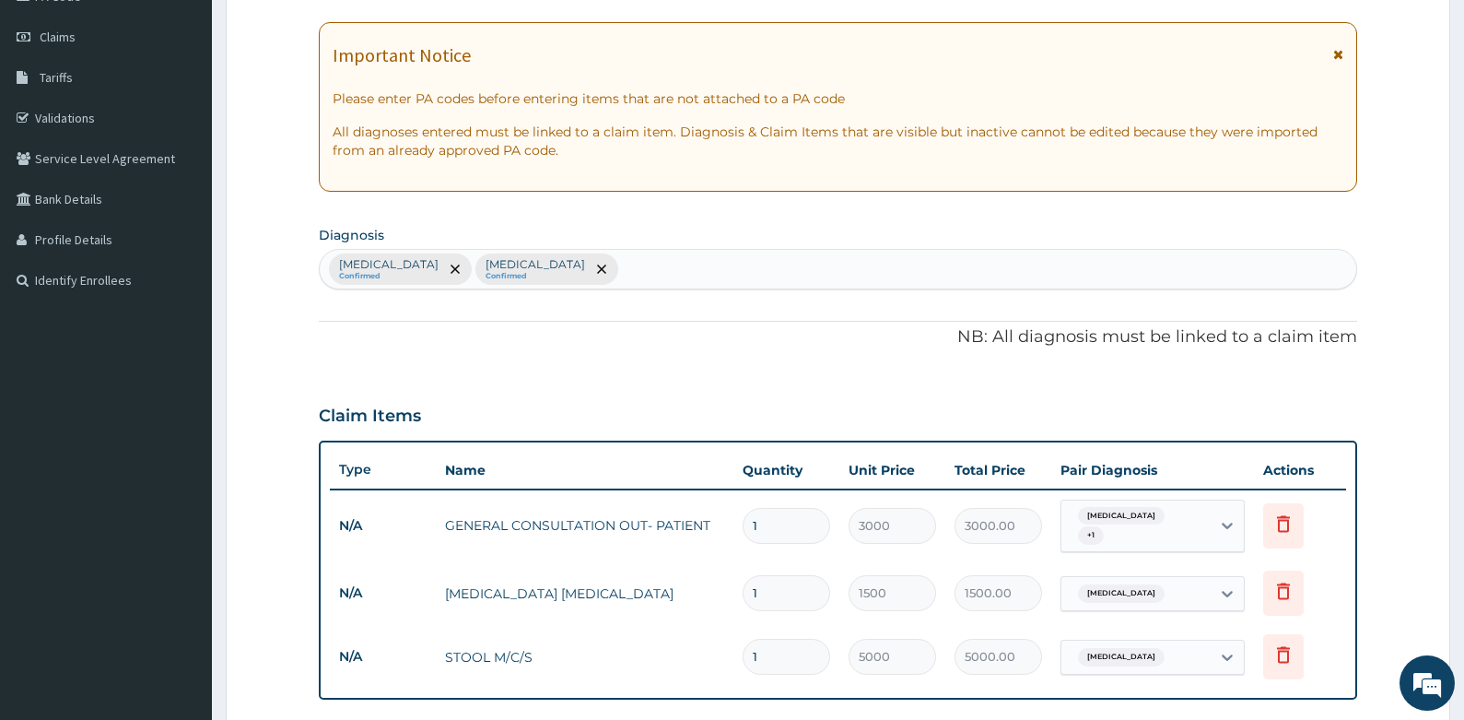
click at [575, 266] on div "[MEDICAL_DATA] Confirmed [MEDICAL_DATA] Confirmed" at bounding box center [839, 269] width 1038 height 39
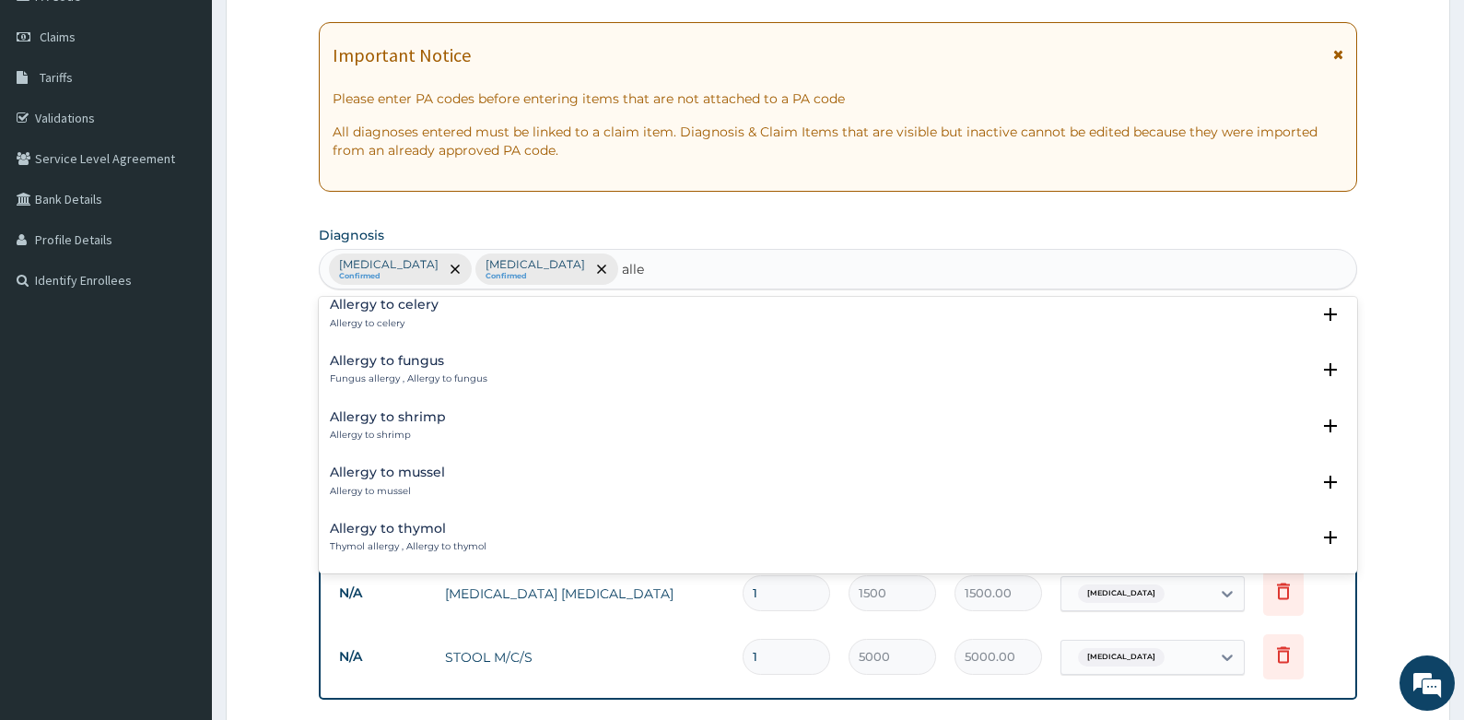
scroll to position [2527, 0]
type input "alle"
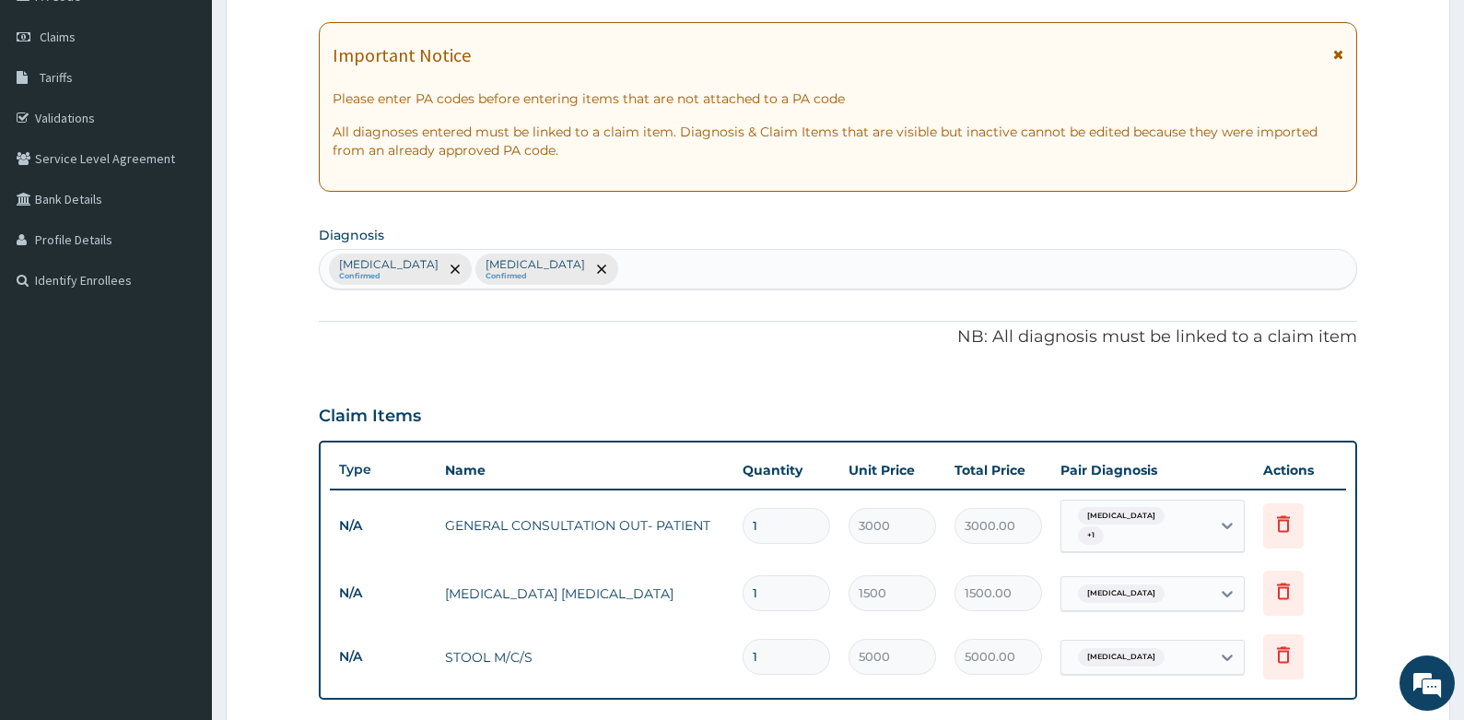
click at [254, 437] on form "Step 2 of 2 PA Code / Prescription Code Enter Code(Secondary Care Only) Encount…" at bounding box center [838, 461] width 1225 height 1217
click at [546, 264] on div "[MEDICAL_DATA] Confirmed [MEDICAL_DATA] Confirmed" at bounding box center [839, 269] width 1038 height 39
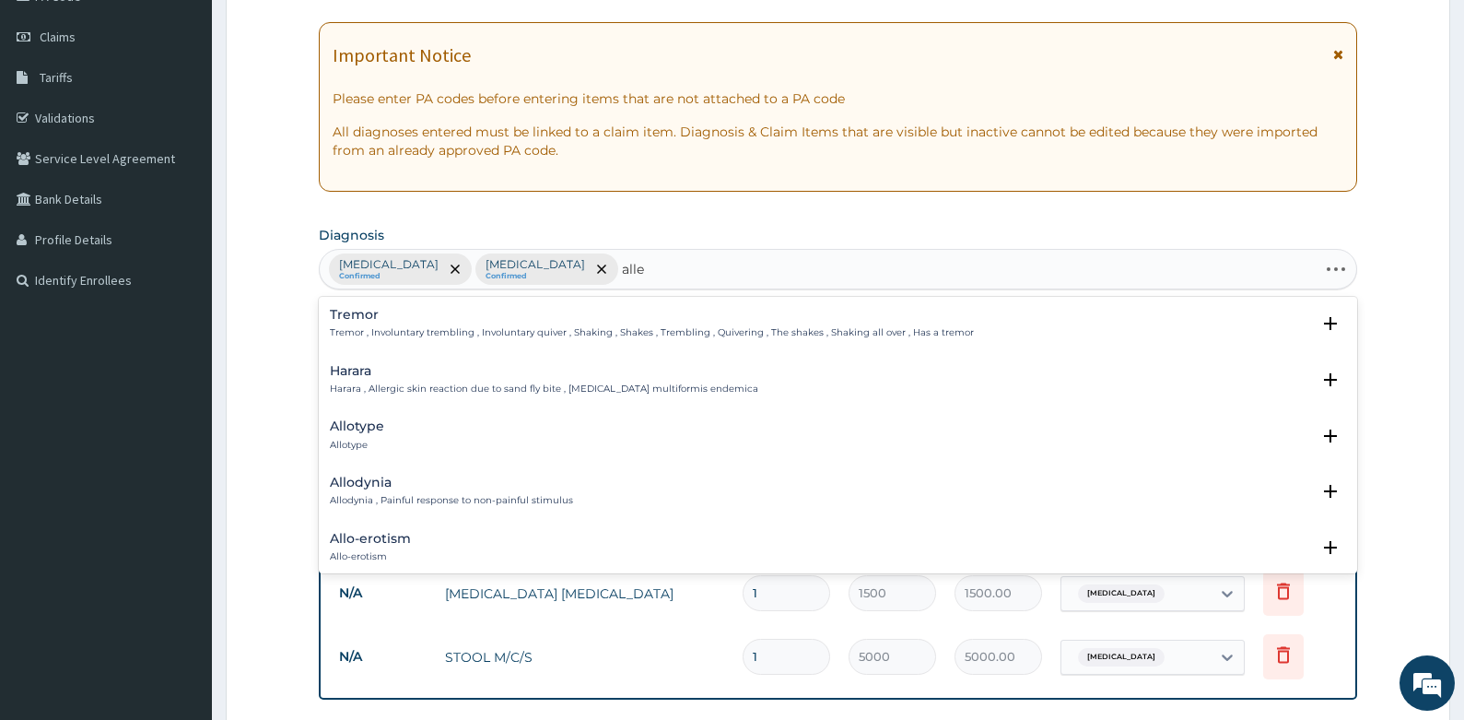
type input "aller"
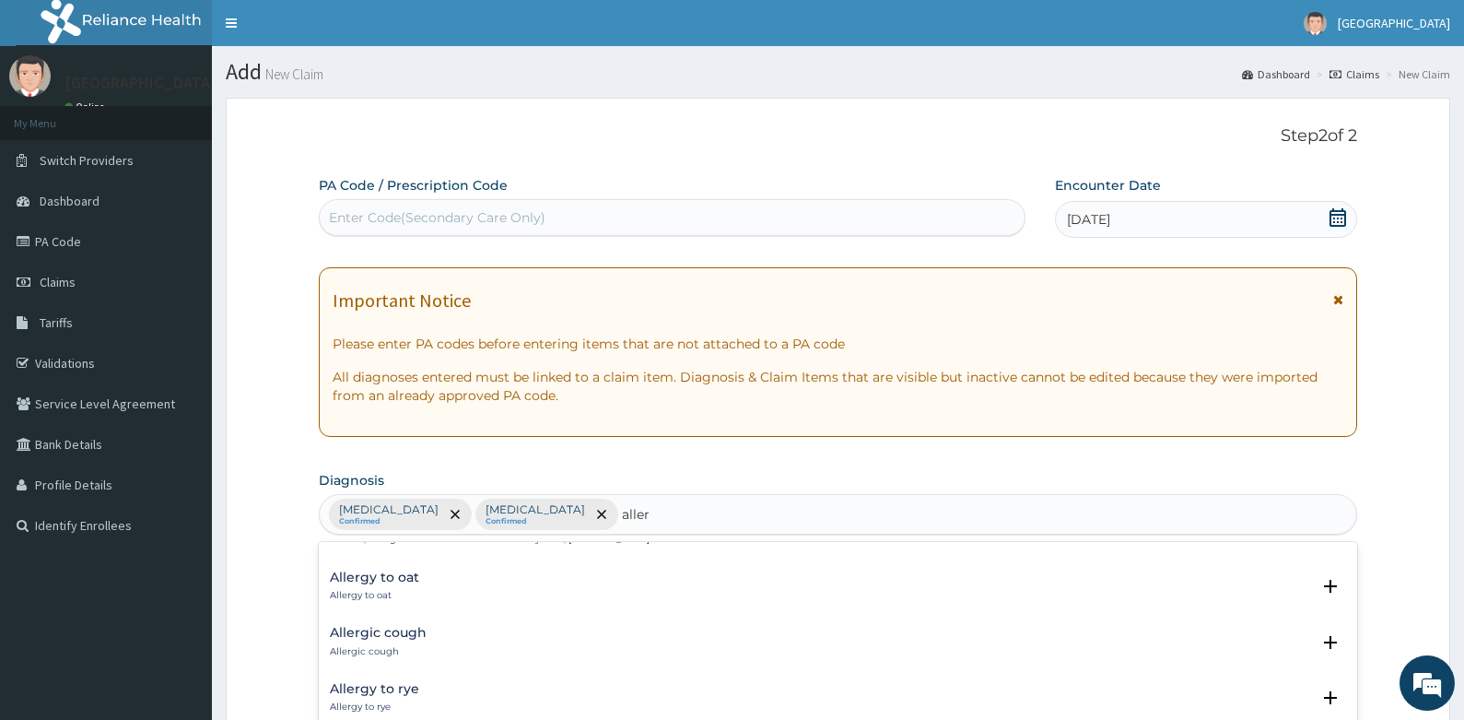
scroll to position [0, 0]
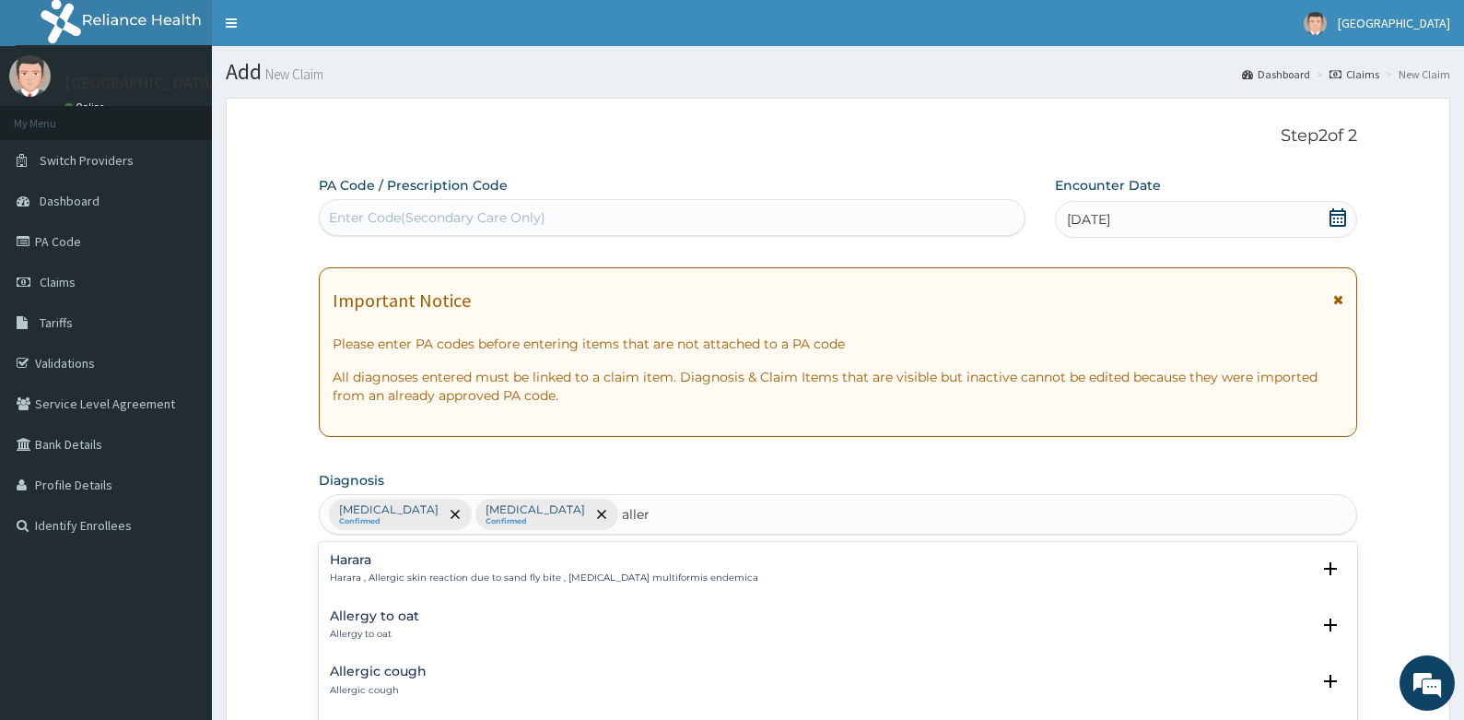
click at [371, 563] on h4 "Harara" at bounding box center [544, 560] width 429 height 14
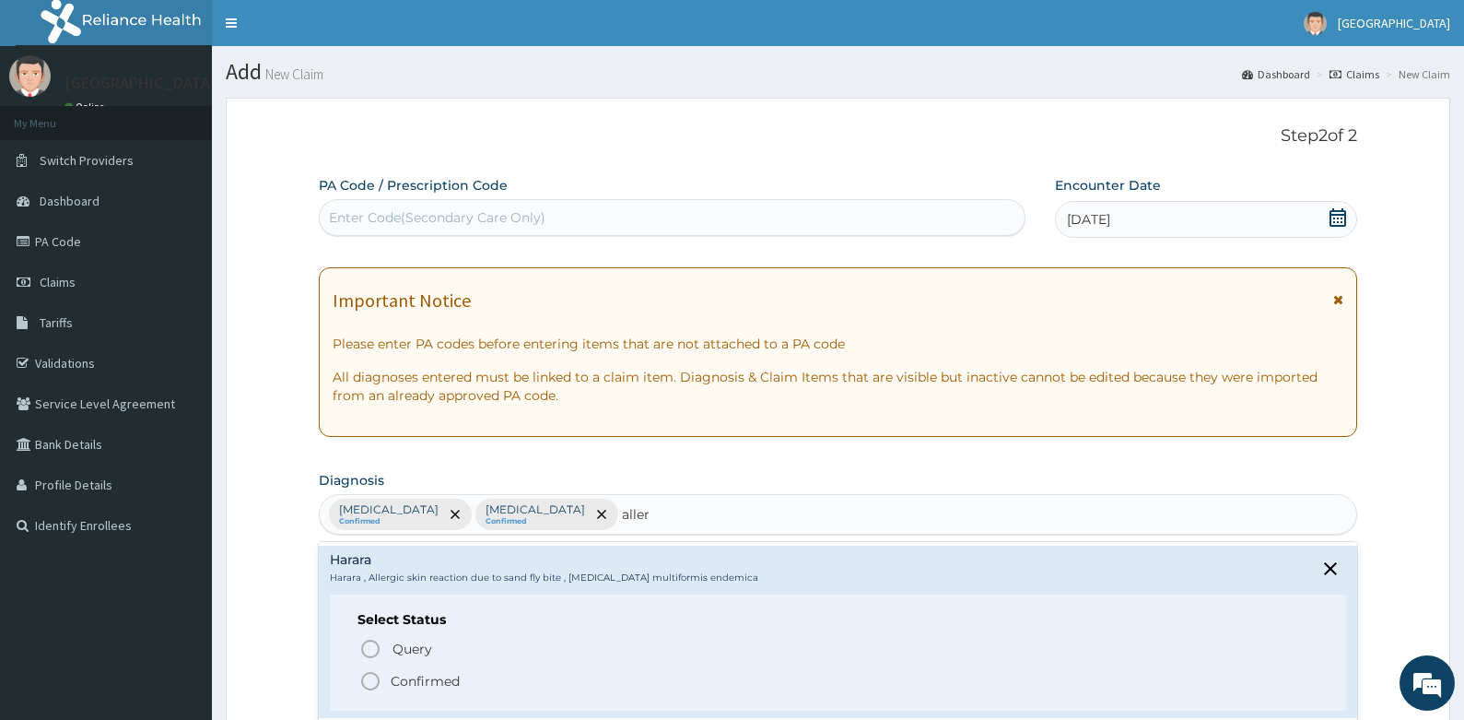
click at [368, 680] on icon "status option filled" at bounding box center [370, 681] width 22 height 22
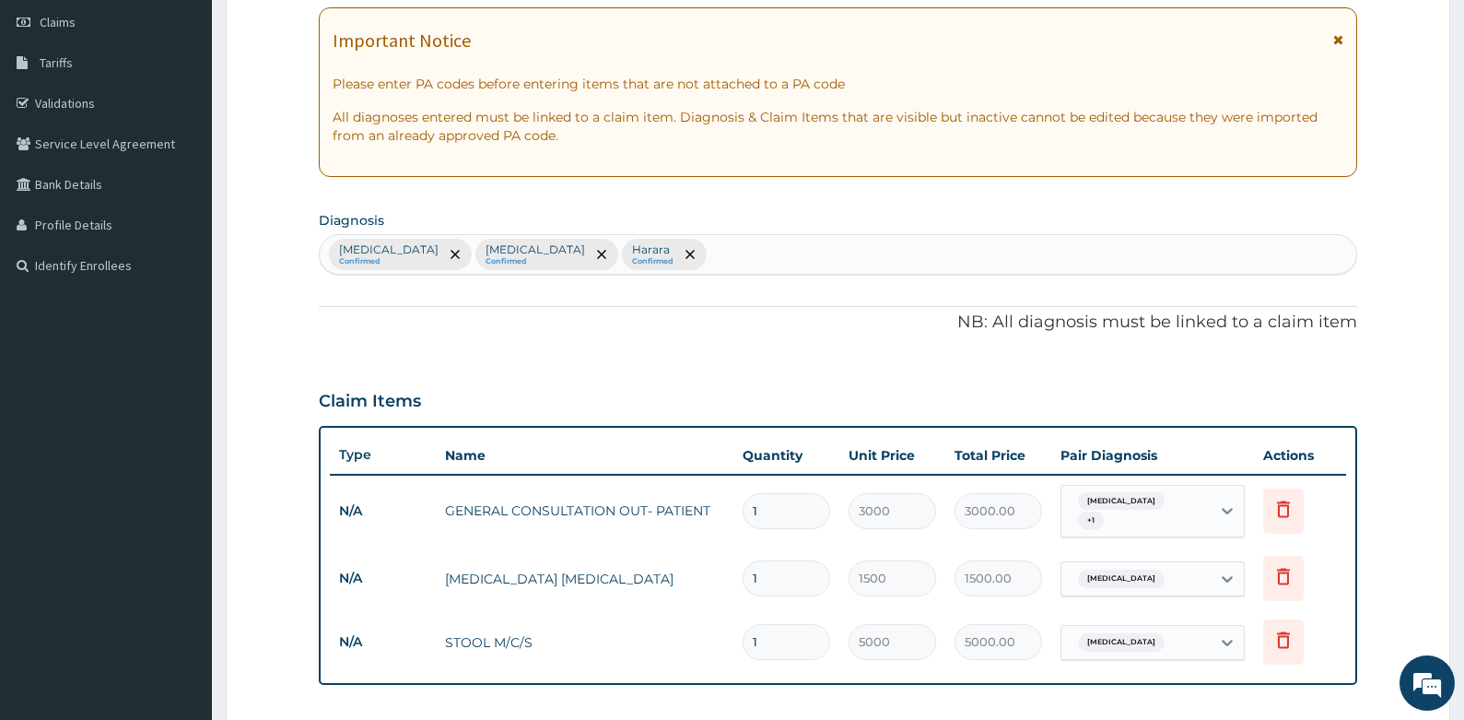
scroll to position [276, 0]
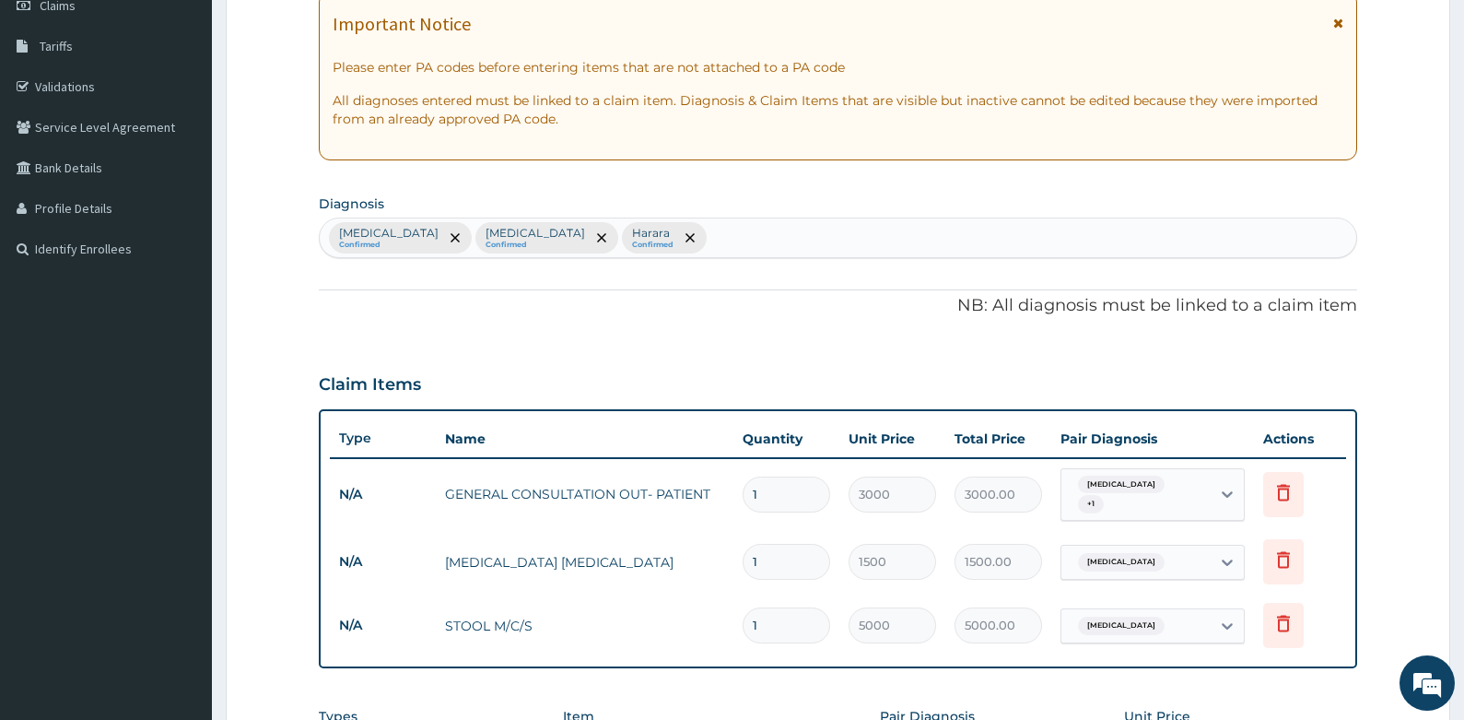
click at [260, 346] on form "Step 2 of 2 PA Code / Prescription Code Enter Code(Secondary Care Only) Encount…" at bounding box center [838, 429] width 1225 height 1217
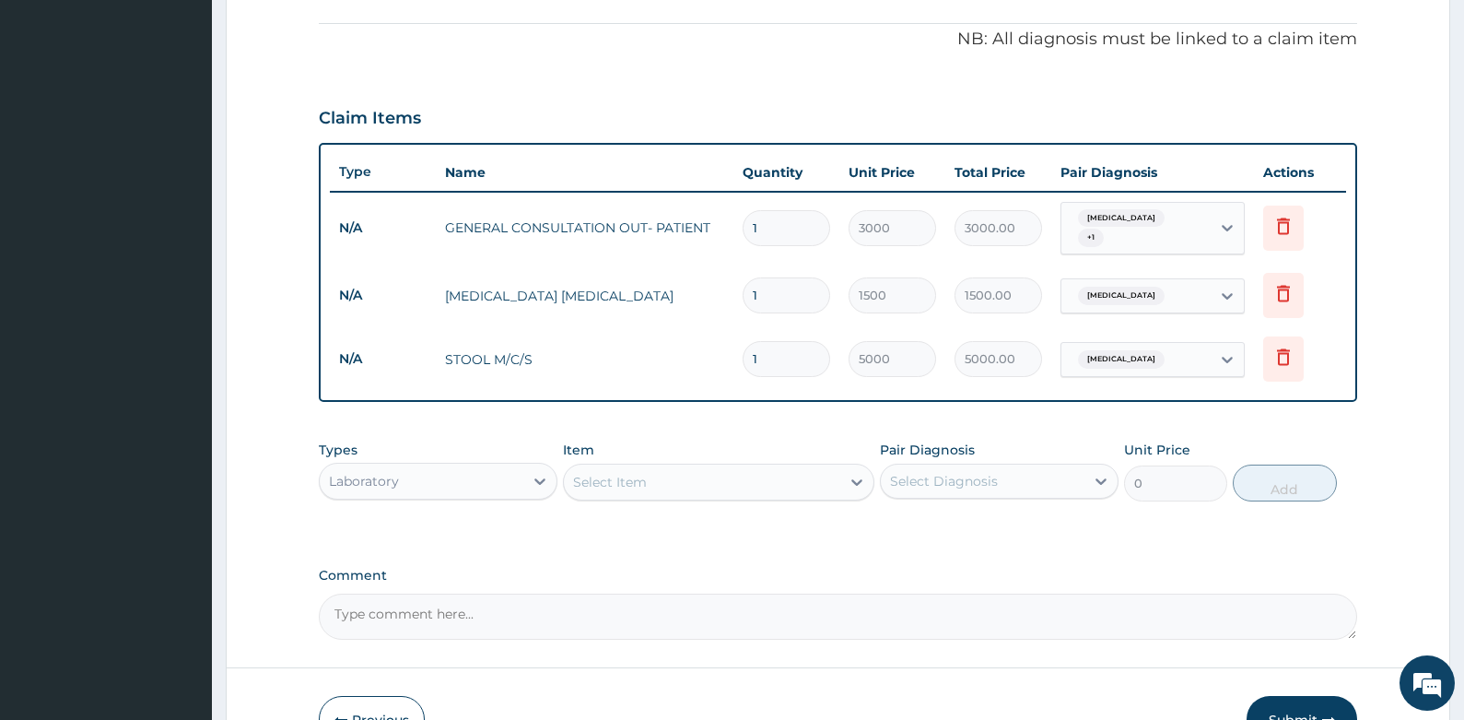
scroll to position [553, 0]
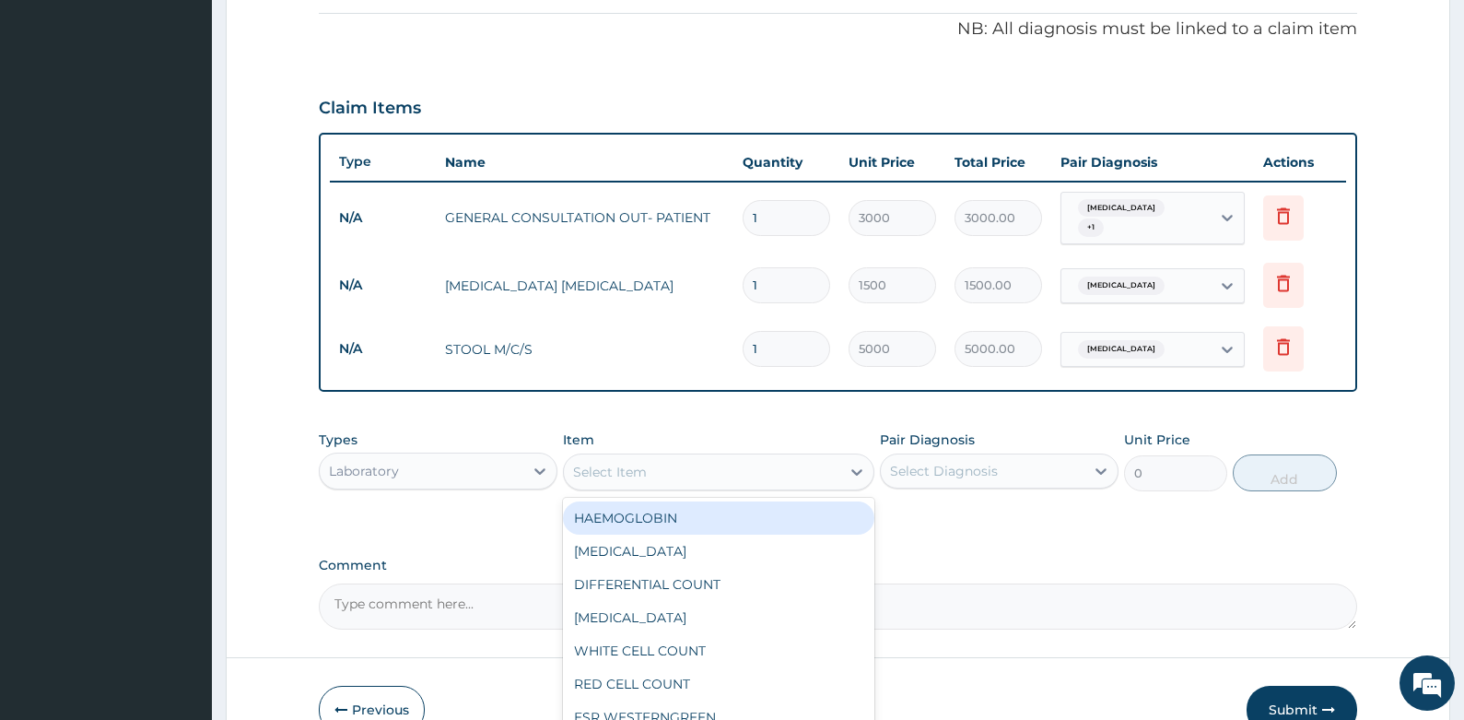
click at [629, 464] on div "Select Item" at bounding box center [610, 472] width 74 height 18
type input "esr"
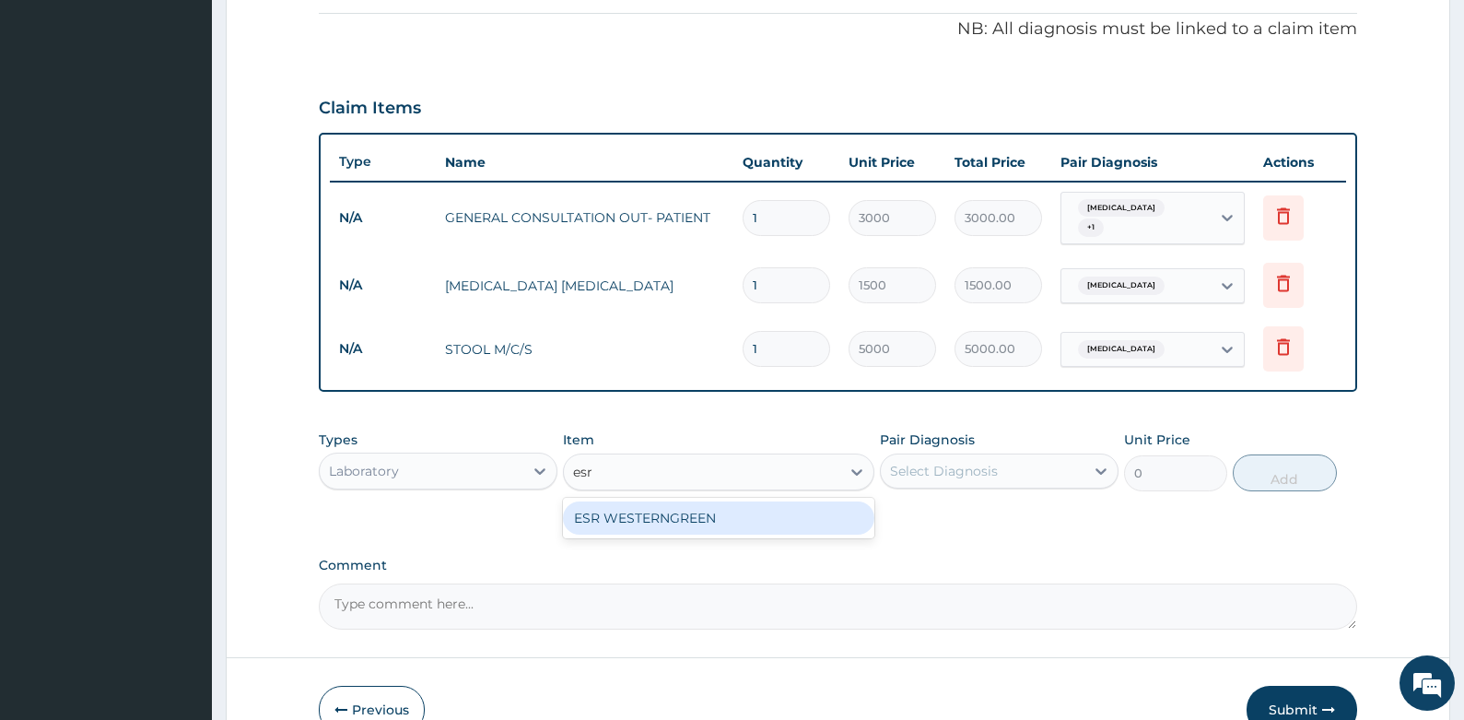
click at [662, 504] on div "ESR WESTERNGREEN" at bounding box center [718, 517] width 311 height 33
type input "1500"
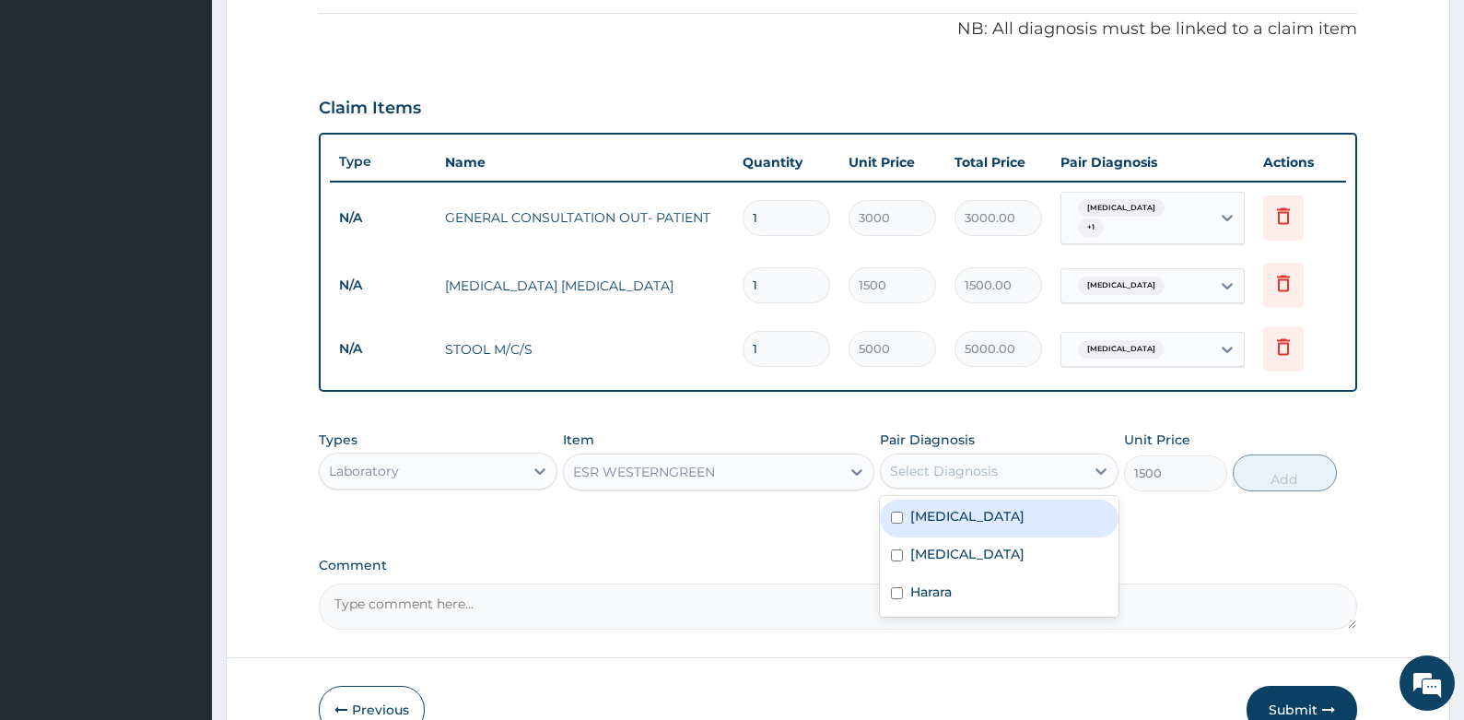
click at [973, 462] on div "Select Diagnosis" at bounding box center [944, 471] width 108 height 18
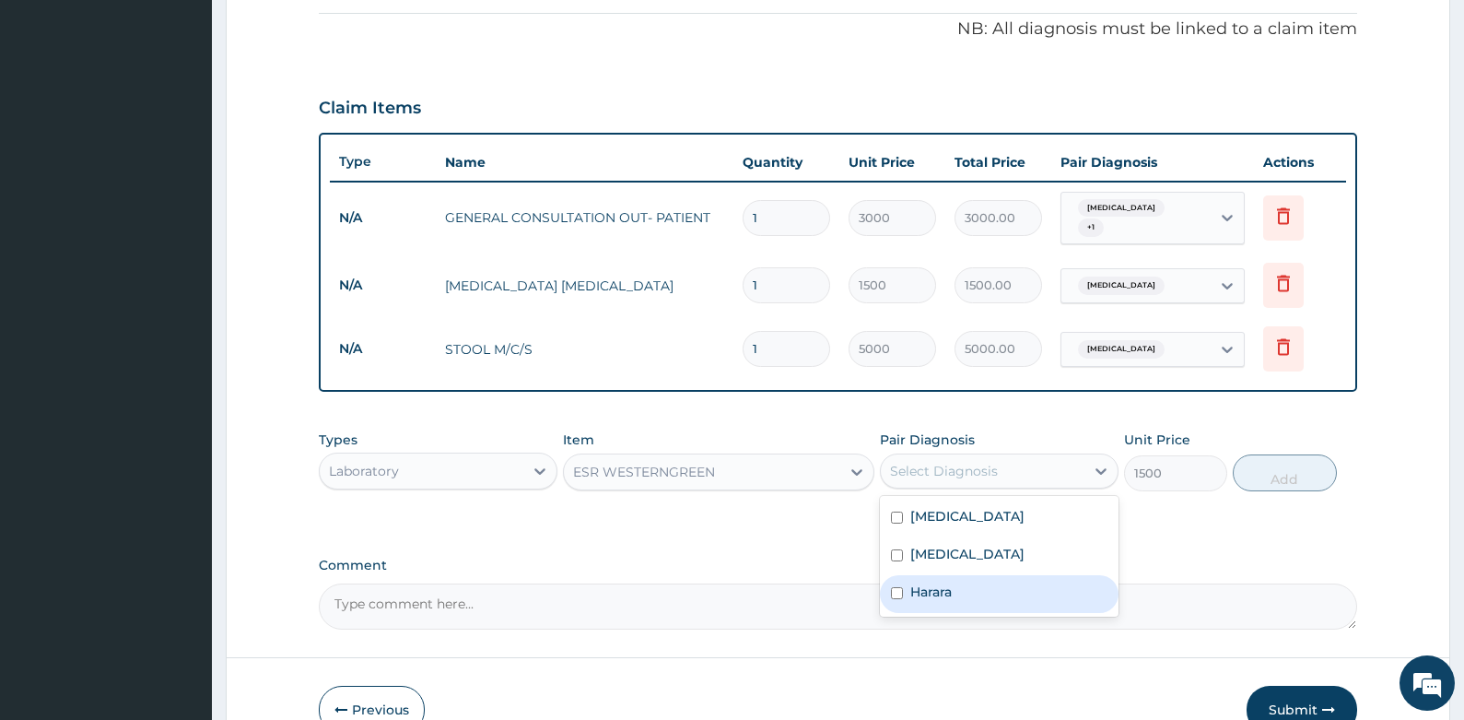
drag, startPoint x: 896, startPoint y: 582, endPoint x: 903, endPoint y: 588, distance: 9.8
click at [896, 587] on input "checkbox" at bounding box center [897, 593] width 12 height 12
checkbox input "true"
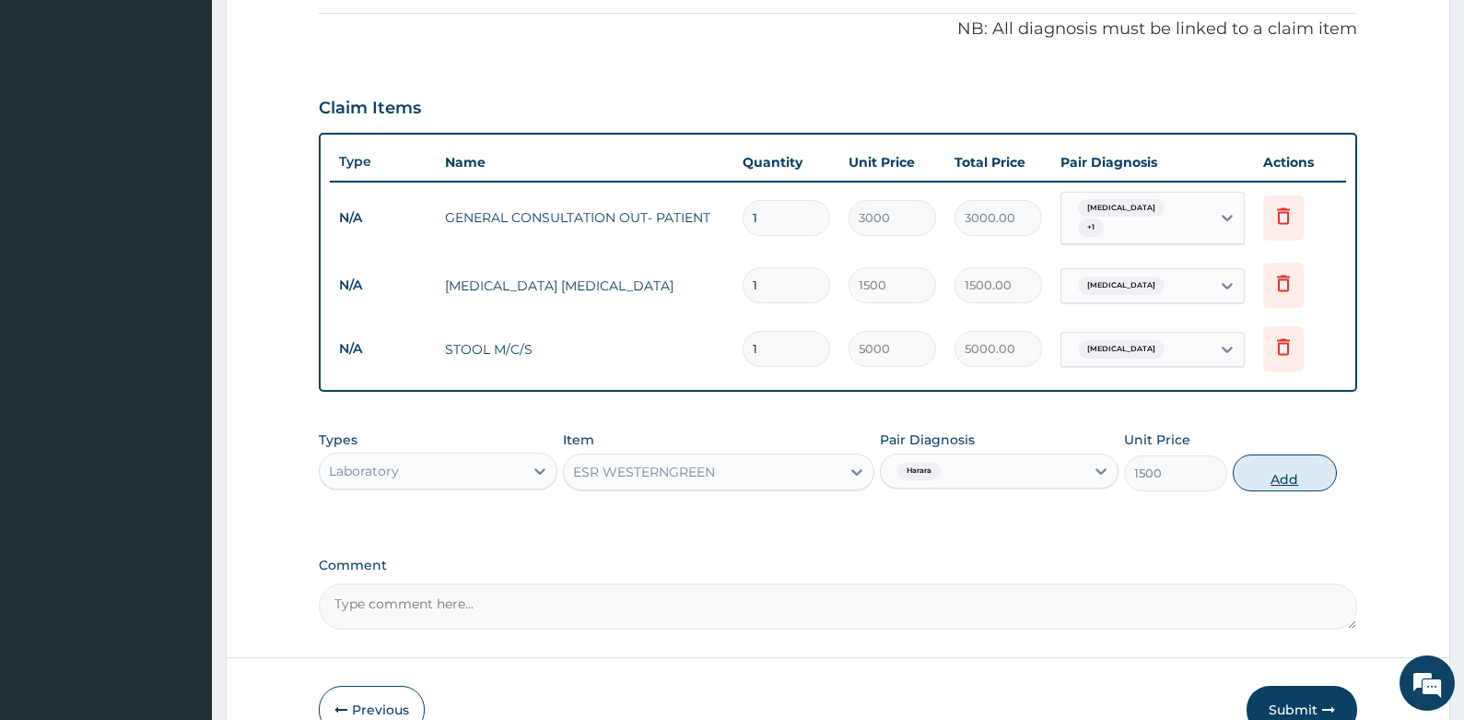
click at [1317, 464] on button "Add" at bounding box center [1285, 472] width 104 height 37
type input "0"
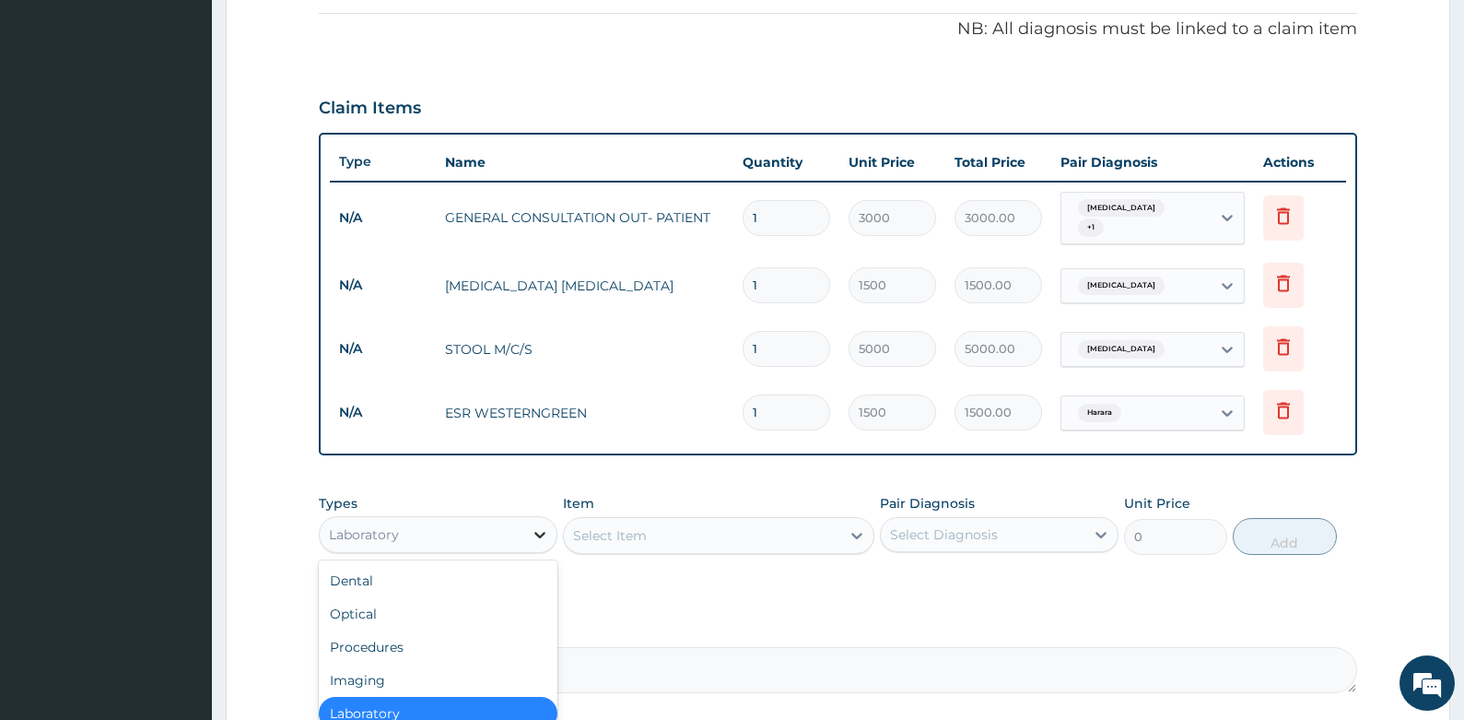
click at [536, 532] on icon at bounding box center [540, 535] width 11 height 6
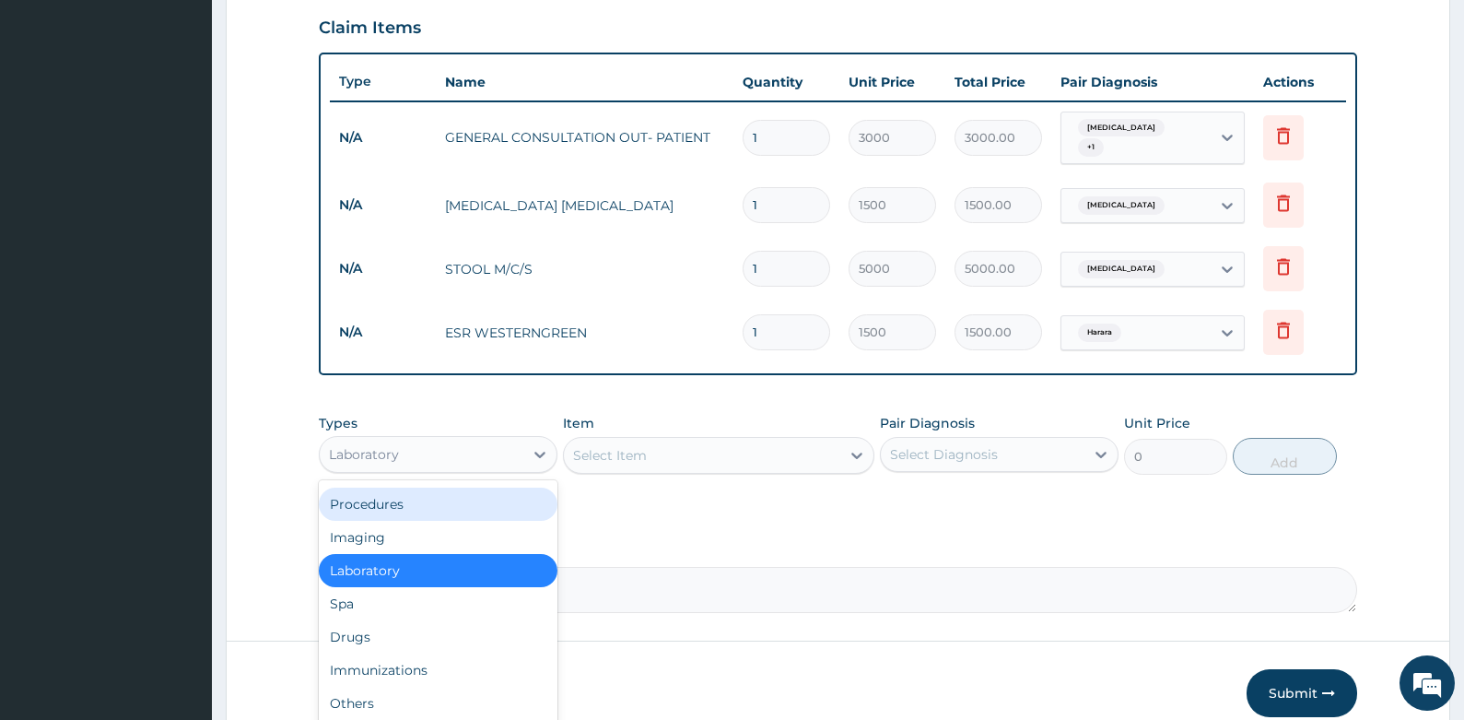
scroll to position [712, 0]
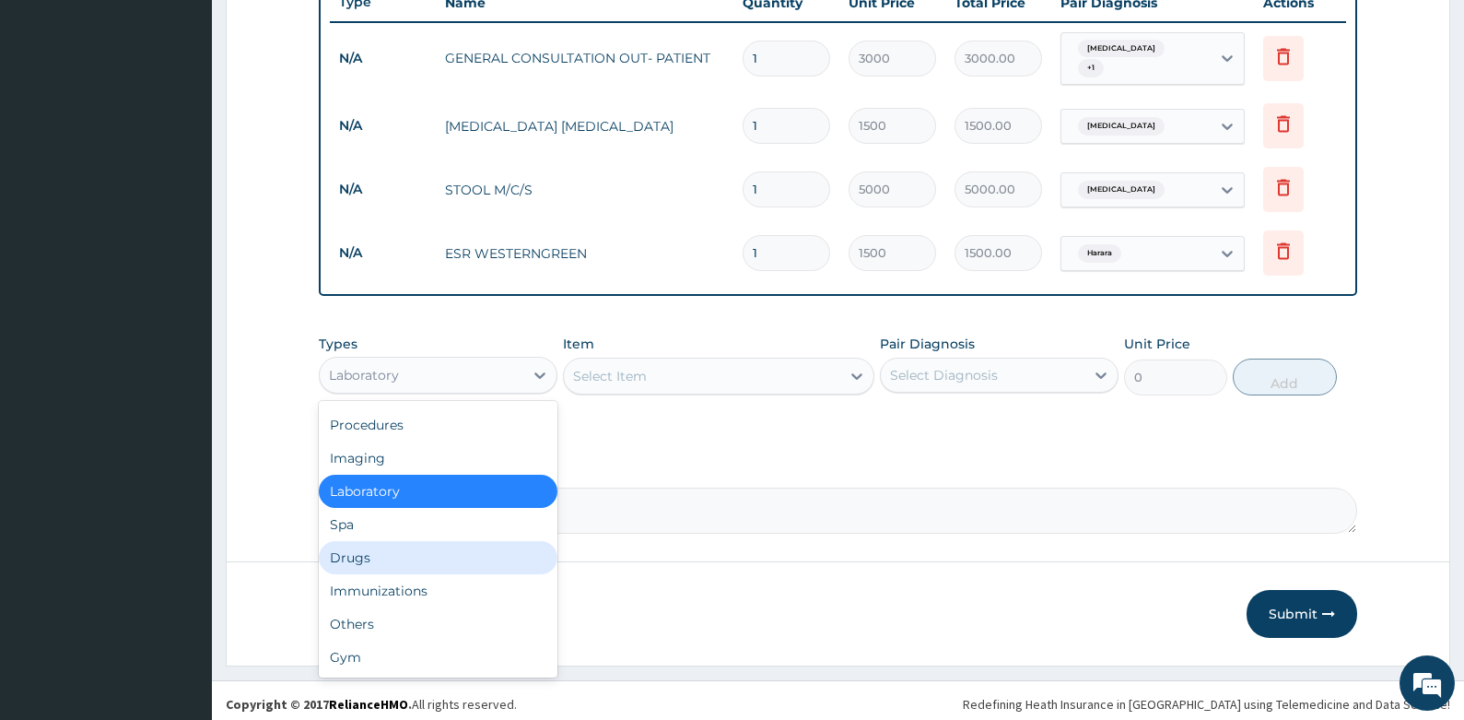
click at [371, 551] on div "Drugs" at bounding box center [438, 557] width 239 height 33
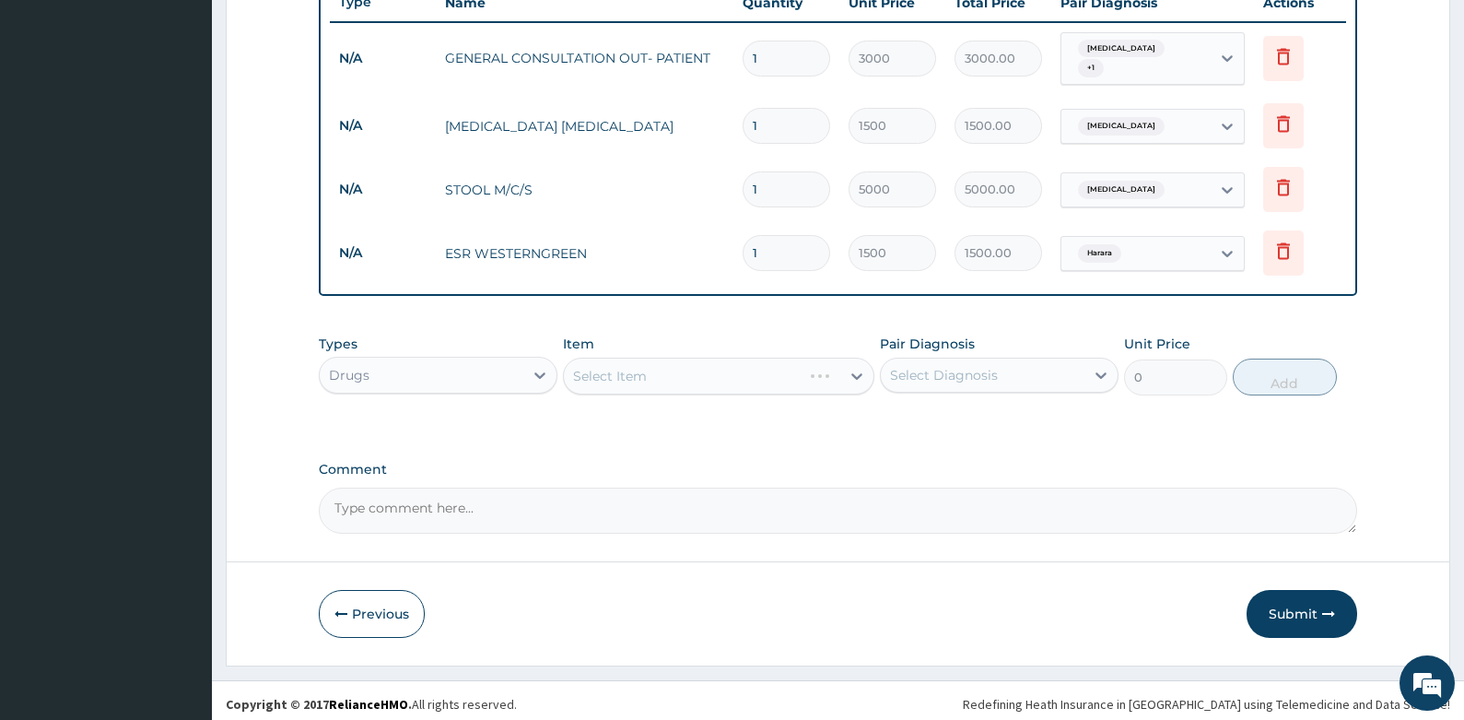
click at [704, 365] on div "Select Item" at bounding box center [718, 376] width 311 height 37
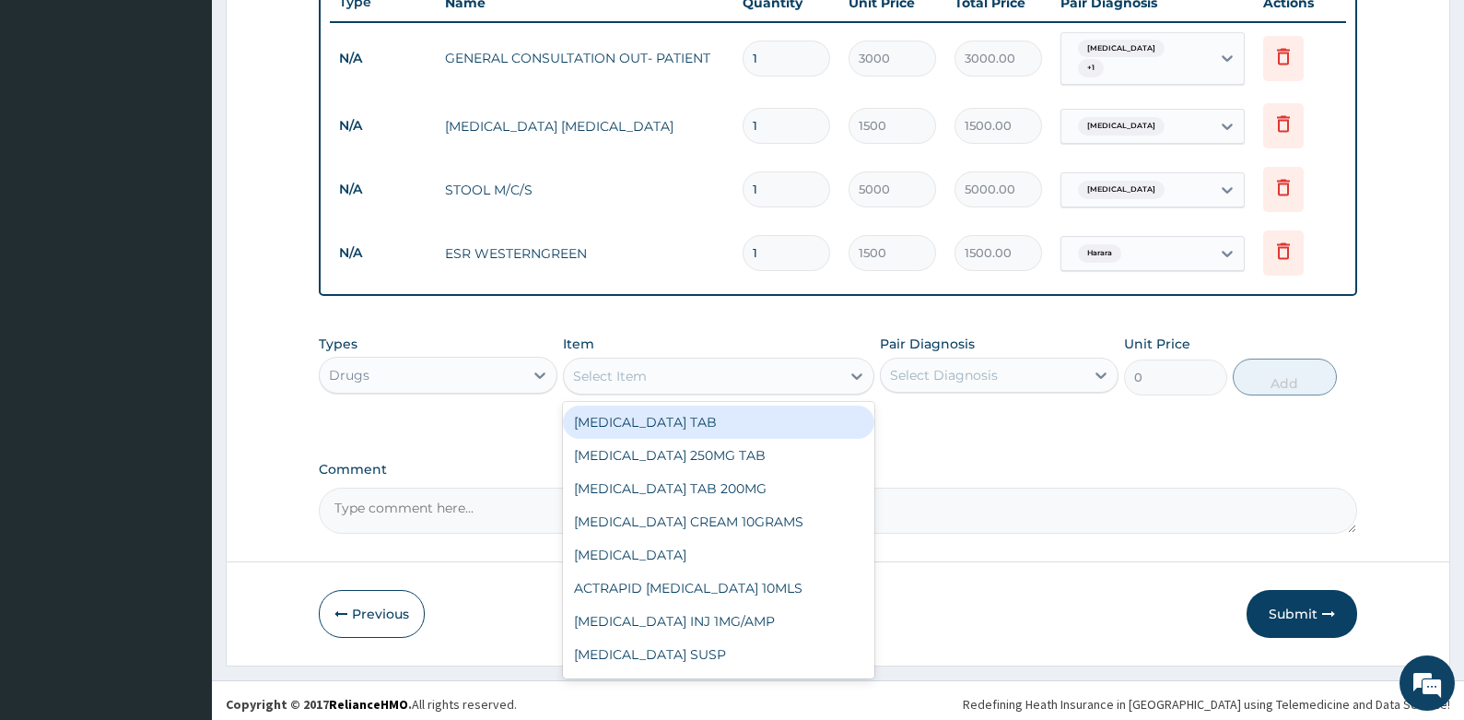
click at [651, 370] on div "Select Item" at bounding box center [702, 375] width 276 height 29
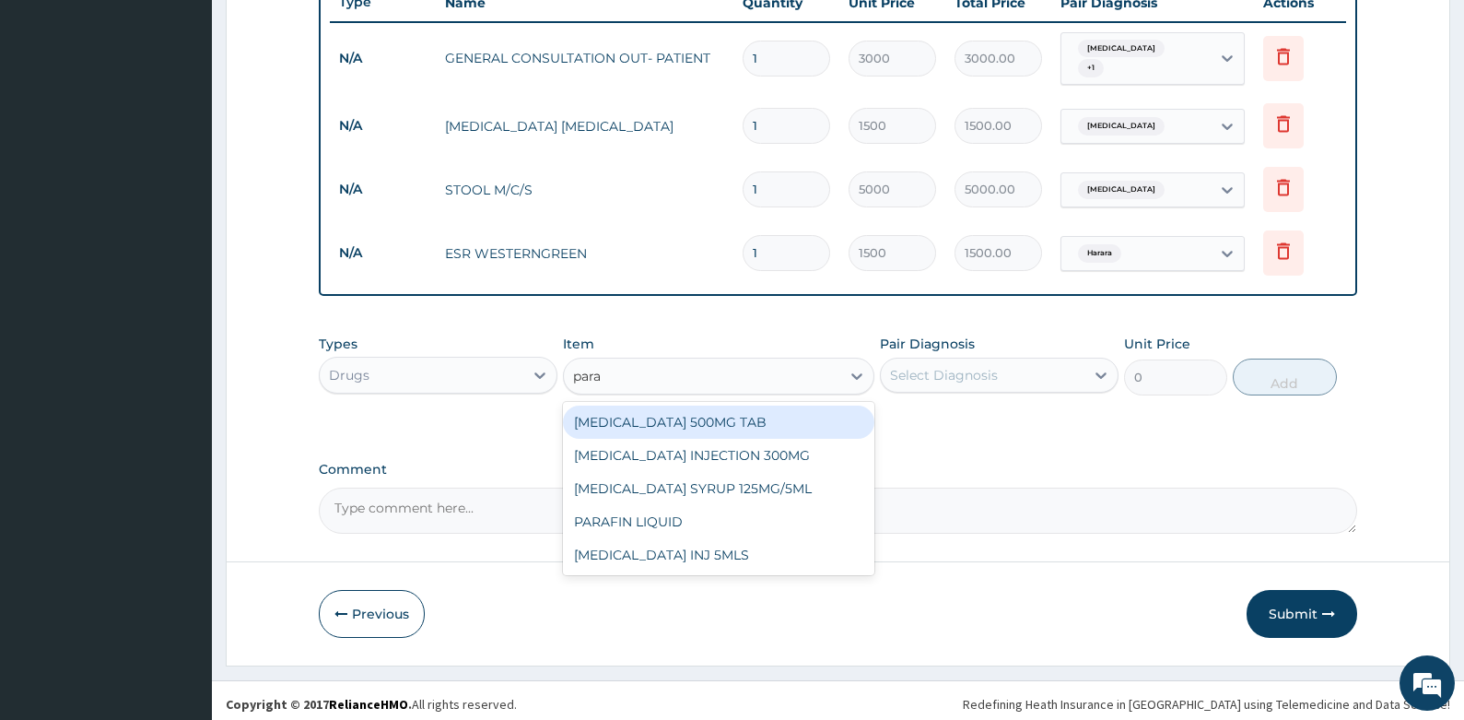
type input "parac"
click at [652, 408] on div "[MEDICAL_DATA] 500MG TAB" at bounding box center [718, 421] width 311 height 33
type input "50"
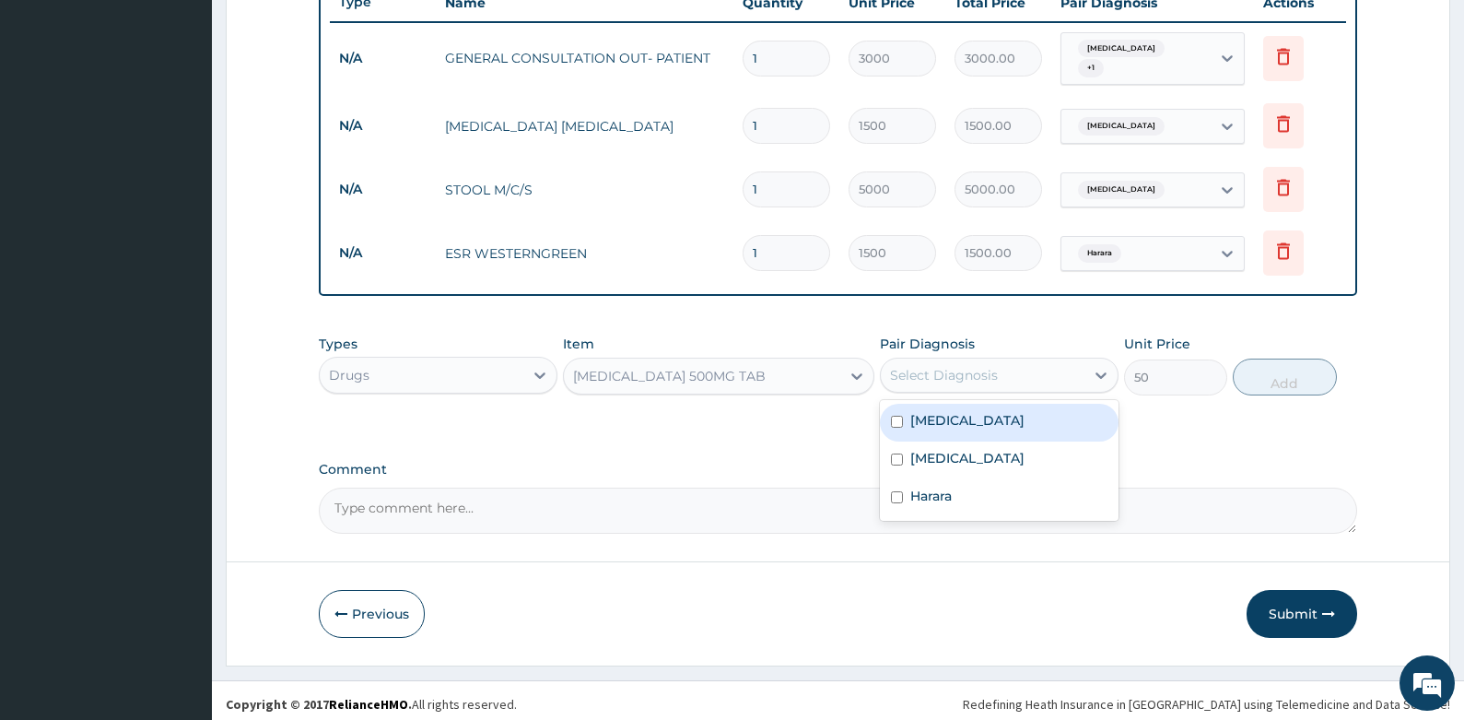
click at [964, 370] on div "Select Diagnosis" at bounding box center [944, 375] width 108 height 18
click at [960, 417] on div "[MEDICAL_DATA]" at bounding box center [999, 423] width 239 height 38
checkbox input "true"
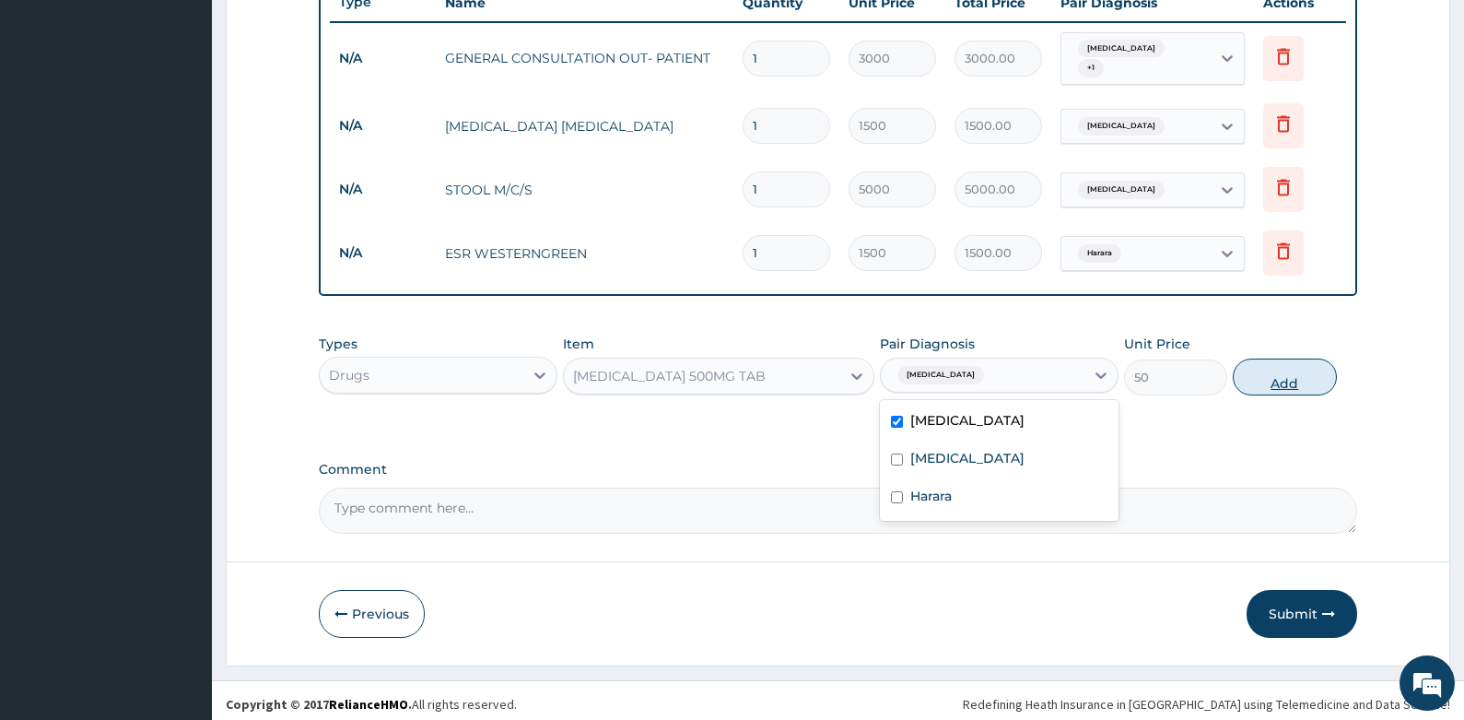
click at [1297, 367] on button "Add" at bounding box center [1285, 376] width 104 height 37
type input "0"
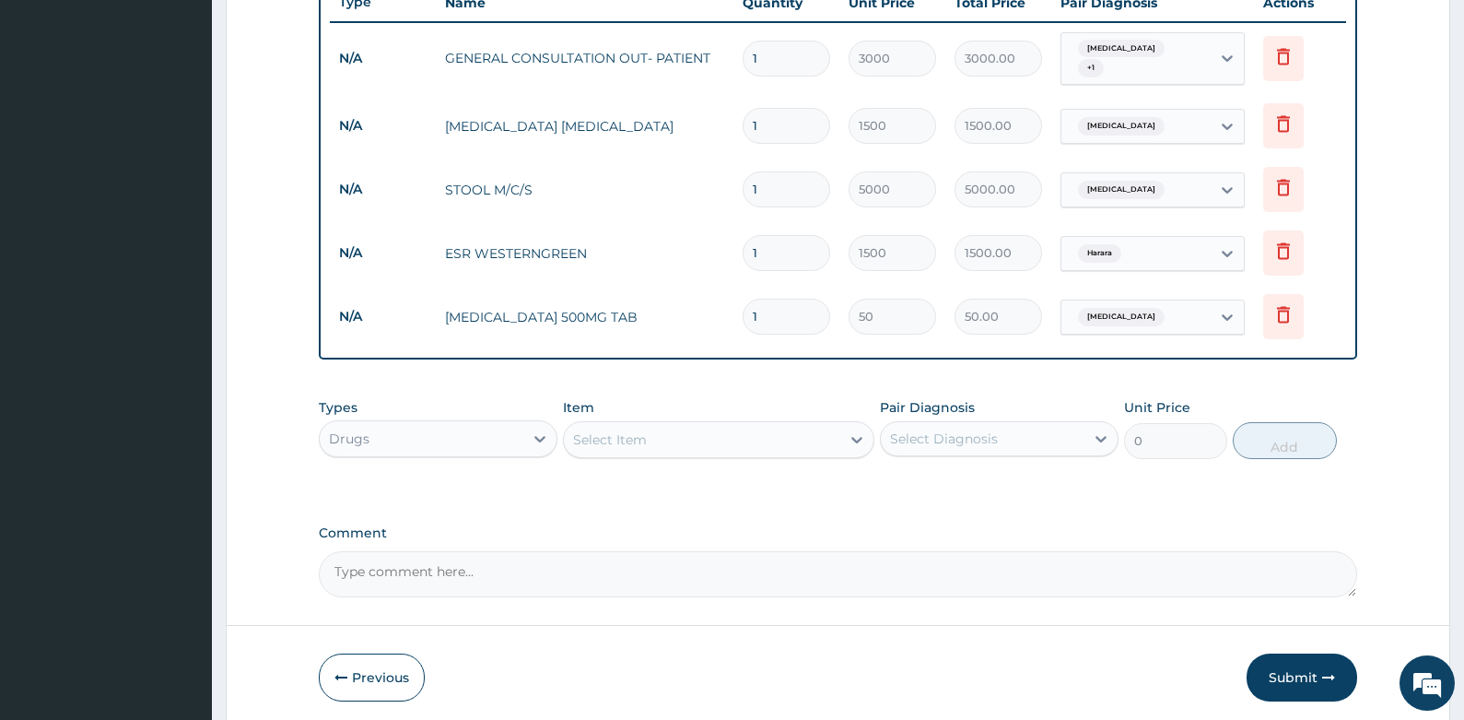
click at [723, 437] on div "Select Item" at bounding box center [702, 439] width 276 height 29
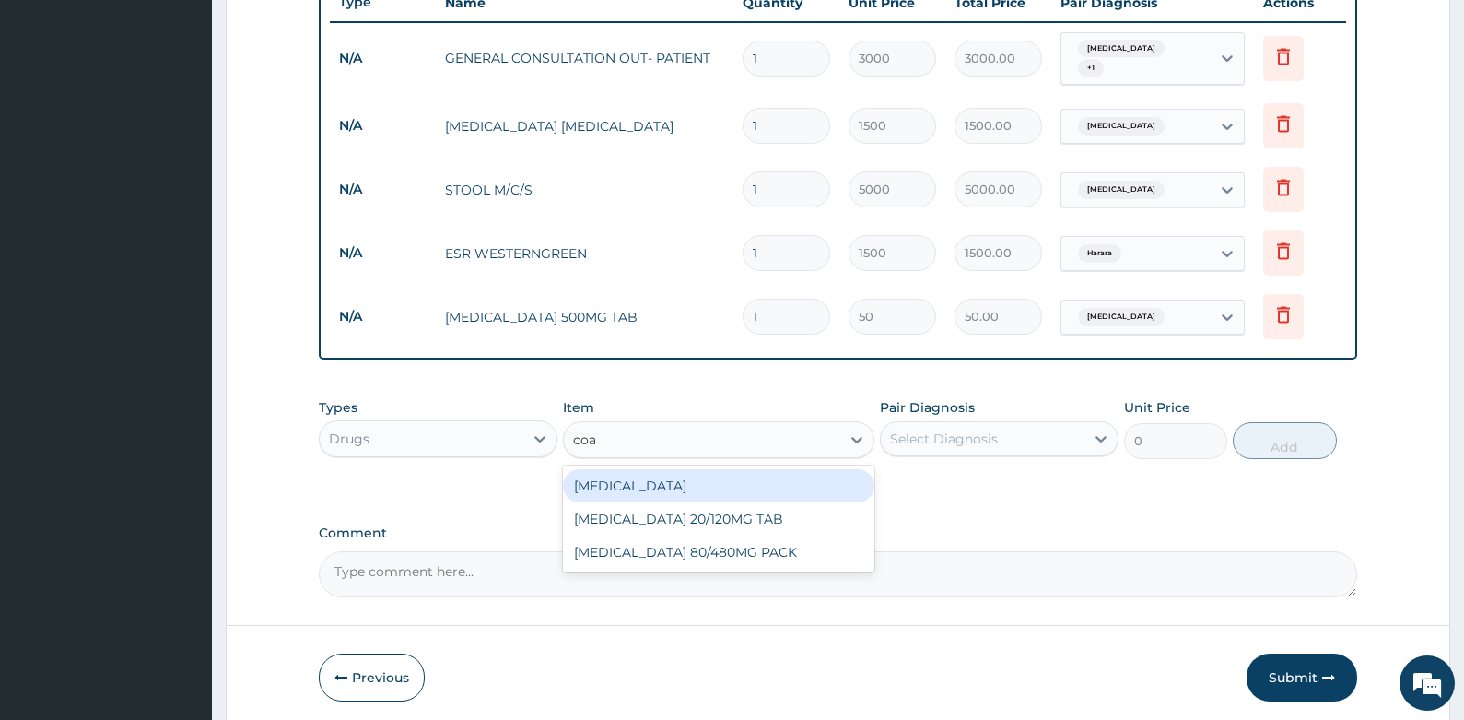
type input "[PERSON_NAME]"
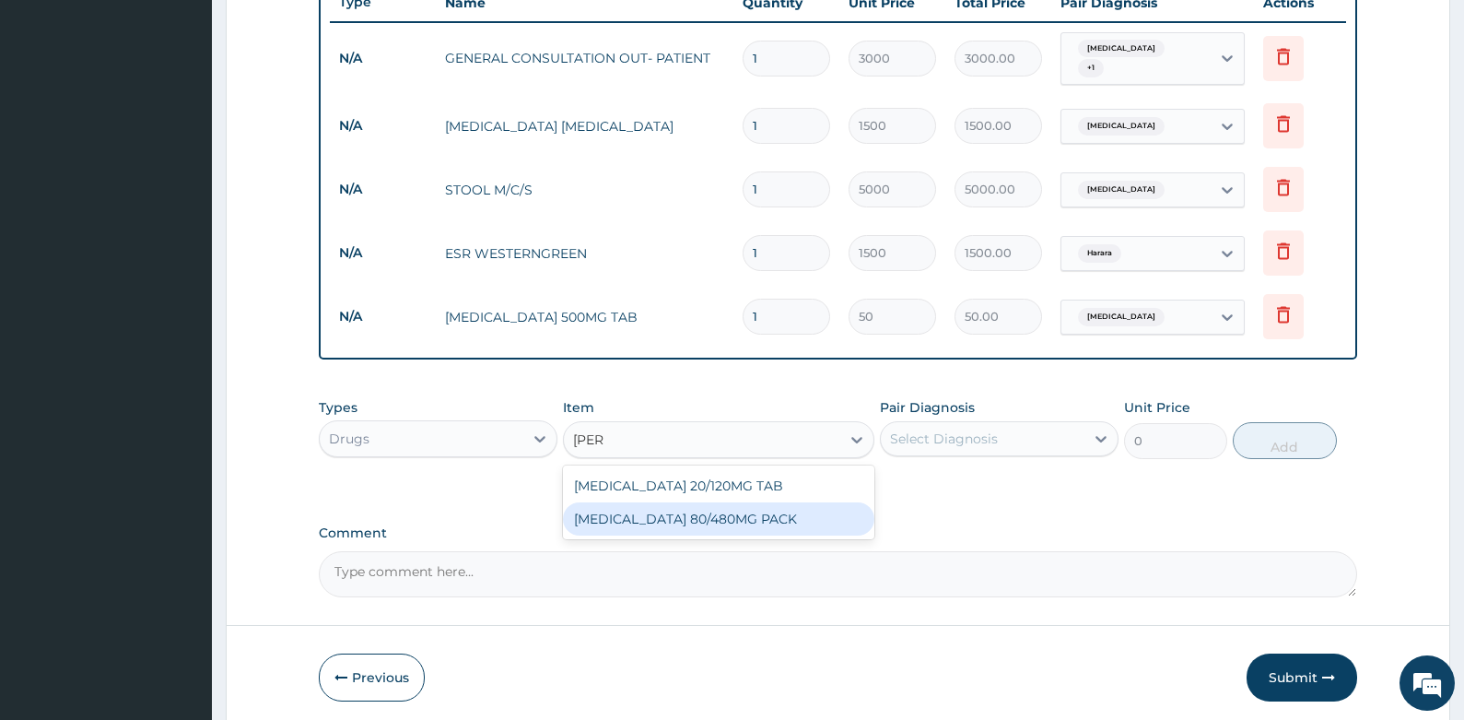
drag, startPoint x: 707, startPoint y: 505, endPoint x: 925, endPoint y: 456, distance: 223.8
click at [710, 506] on div "[MEDICAL_DATA] 80/480MG PACK" at bounding box center [718, 518] width 311 height 33
type input "3500"
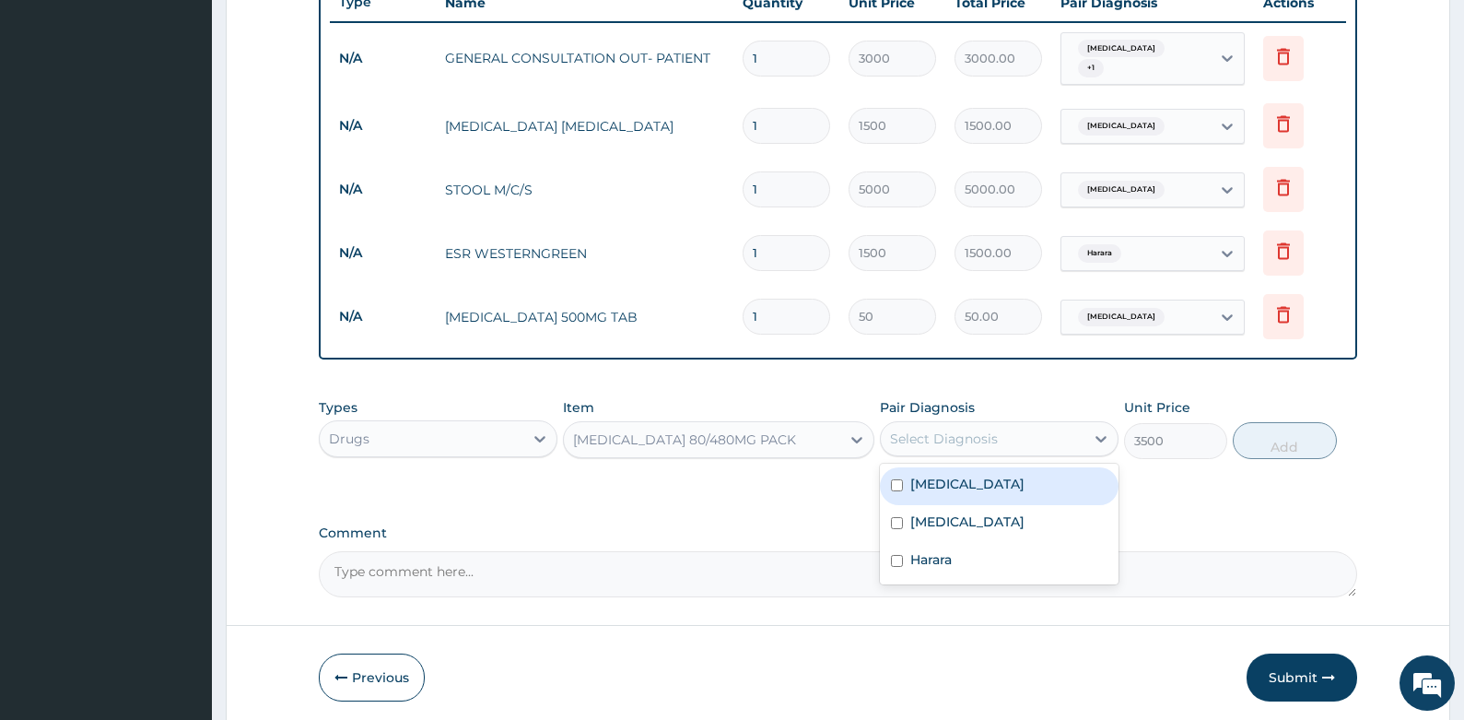
drag, startPoint x: 985, startPoint y: 427, endPoint x: 975, endPoint y: 471, distance: 45.4
click at [986, 437] on div "Select Diagnosis" at bounding box center [944, 438] width 108 height 18
drag, startPoint x: 942, startPoint y: 475, endPoint x: 1004, endPoint y: 467, distance: 62.2
click at [944, 475] on label "[MEDICAL_DATA]" at bounding box center [967, 484] width 114 height 18
checkbox input "true"
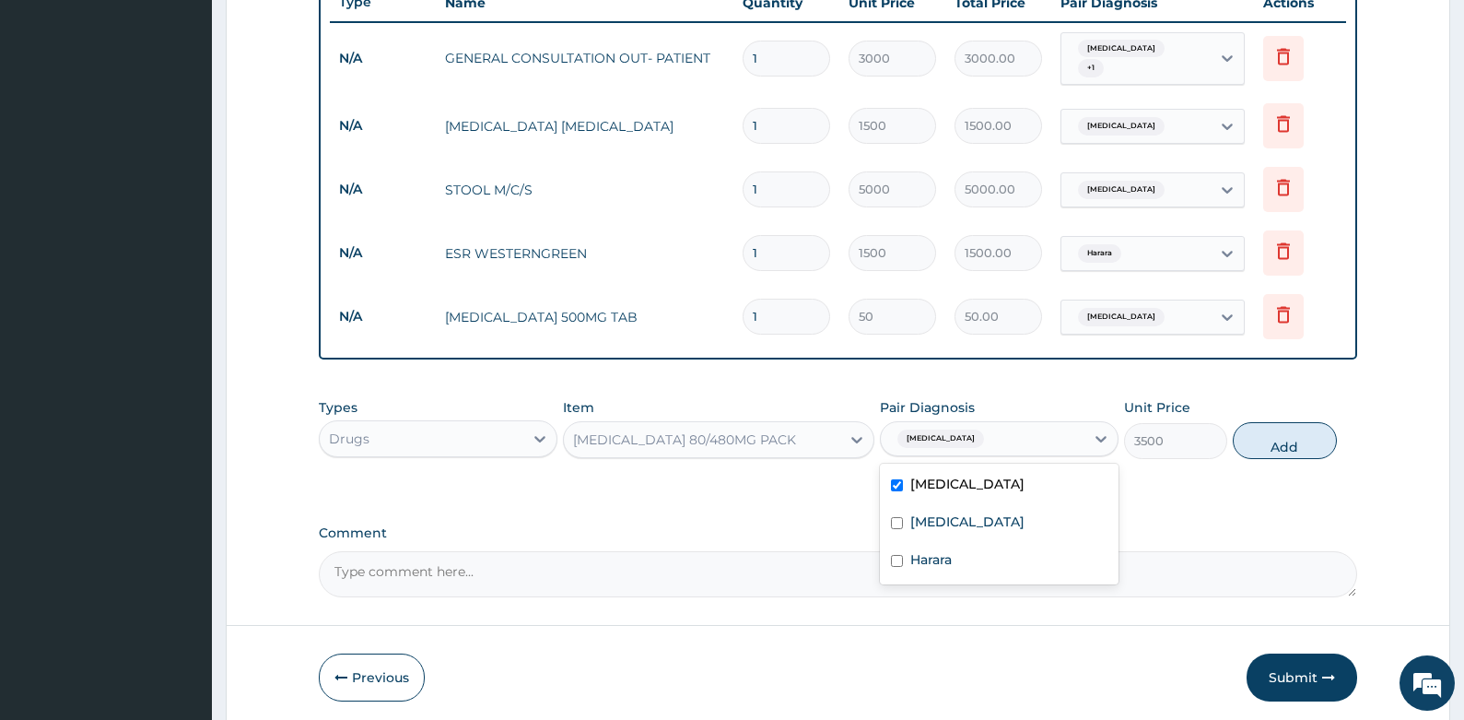
drag, startPoint x: 1245, startPoint y: 437, endPoint x: 1178, endPoint y: 405, distance: 74.6
click at [1246, 437] on button "Add" at bounding box center [1285, 440] width 104 height 37
type input "0"
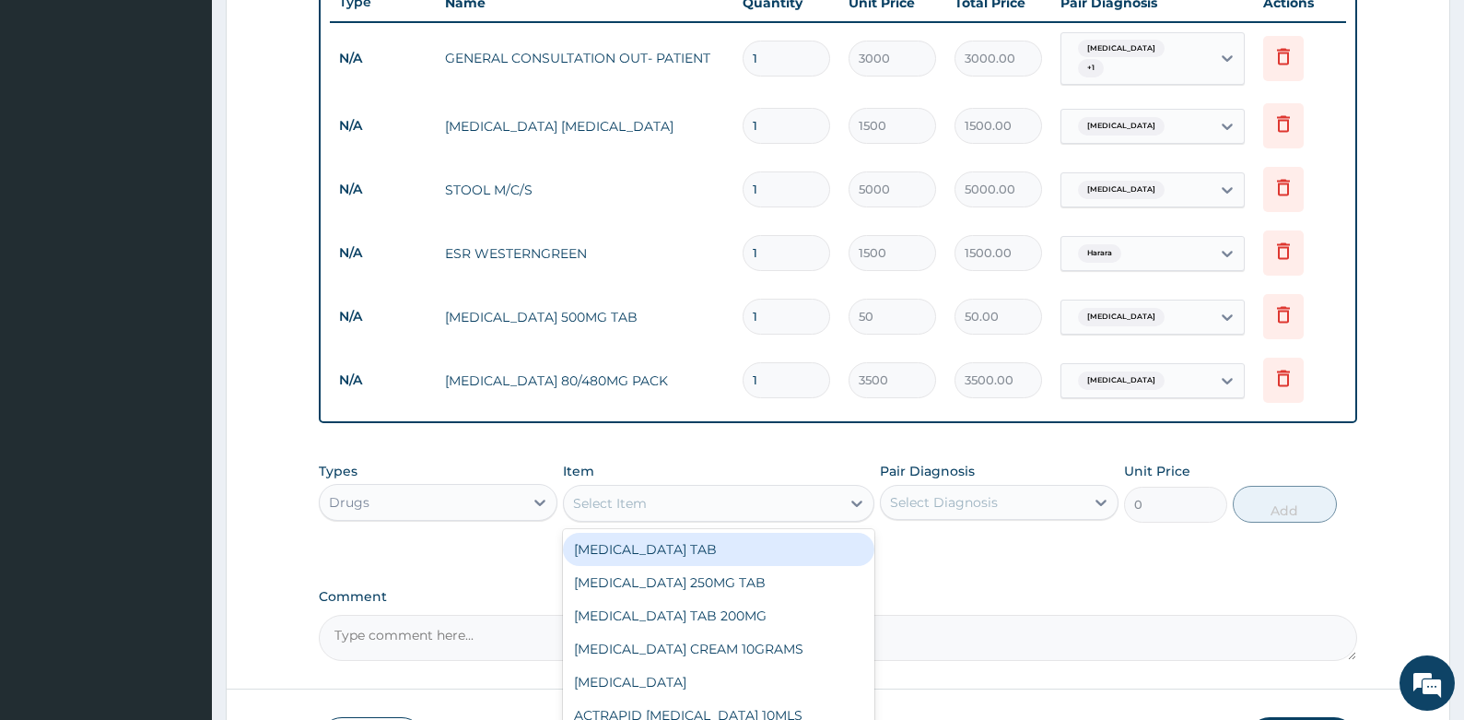
click at [780, 489] on div "Select Item" at bounding box center [702, 502] width 276 height 29
type input "PRED"
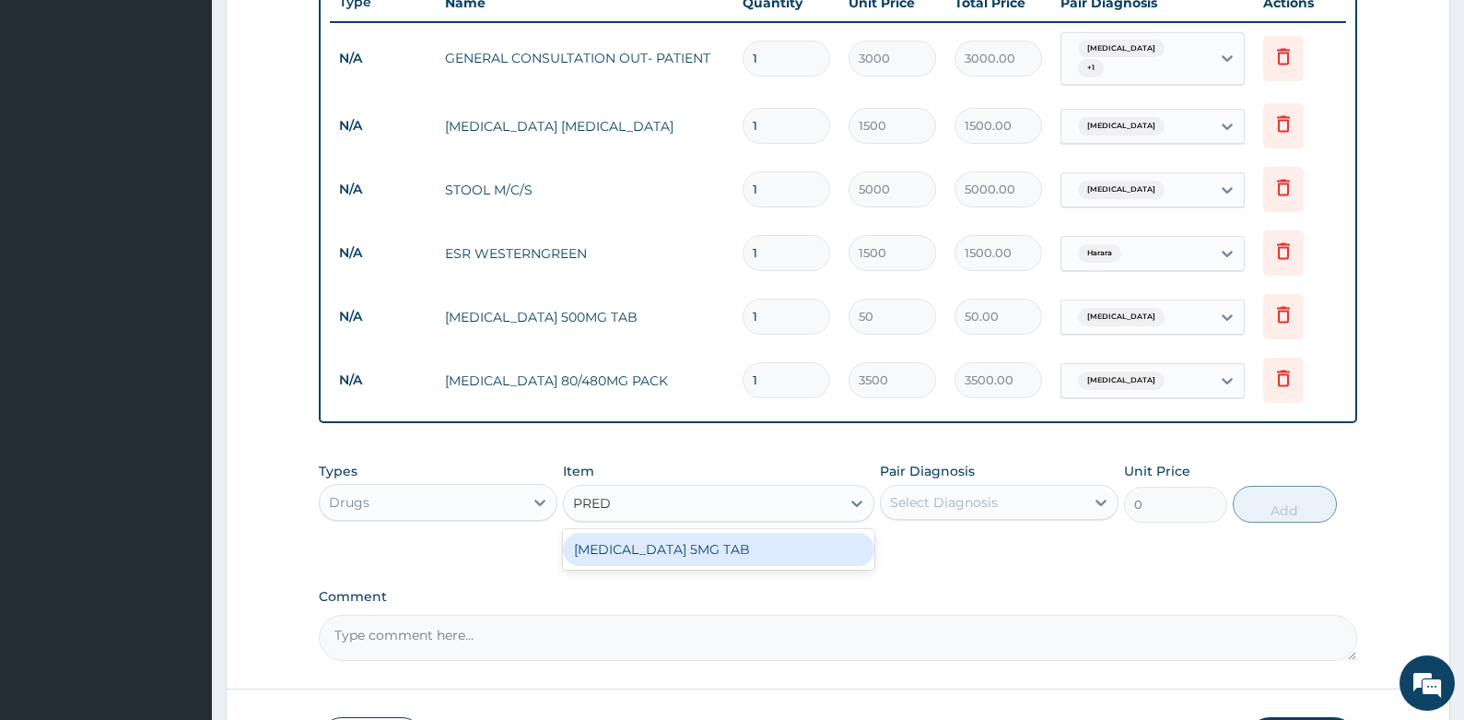
click at [762, 534] on div "[MEDICAL_DATA] 5MG TAB" at bounding box center [718, 549] width 311 height 33
type input "100"
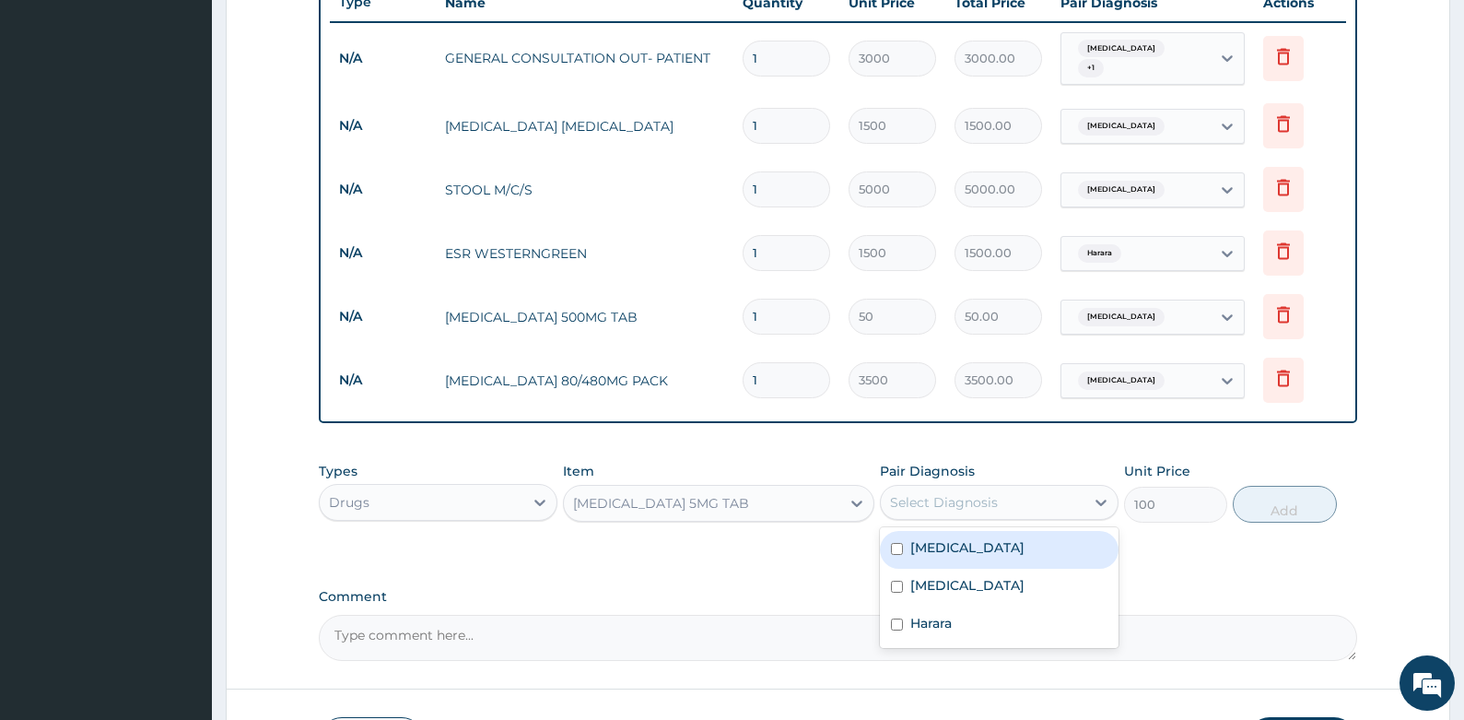
click at [974, 493] on div "Select Diagnosis" at bounding box center [944, 502] width 108 height 18
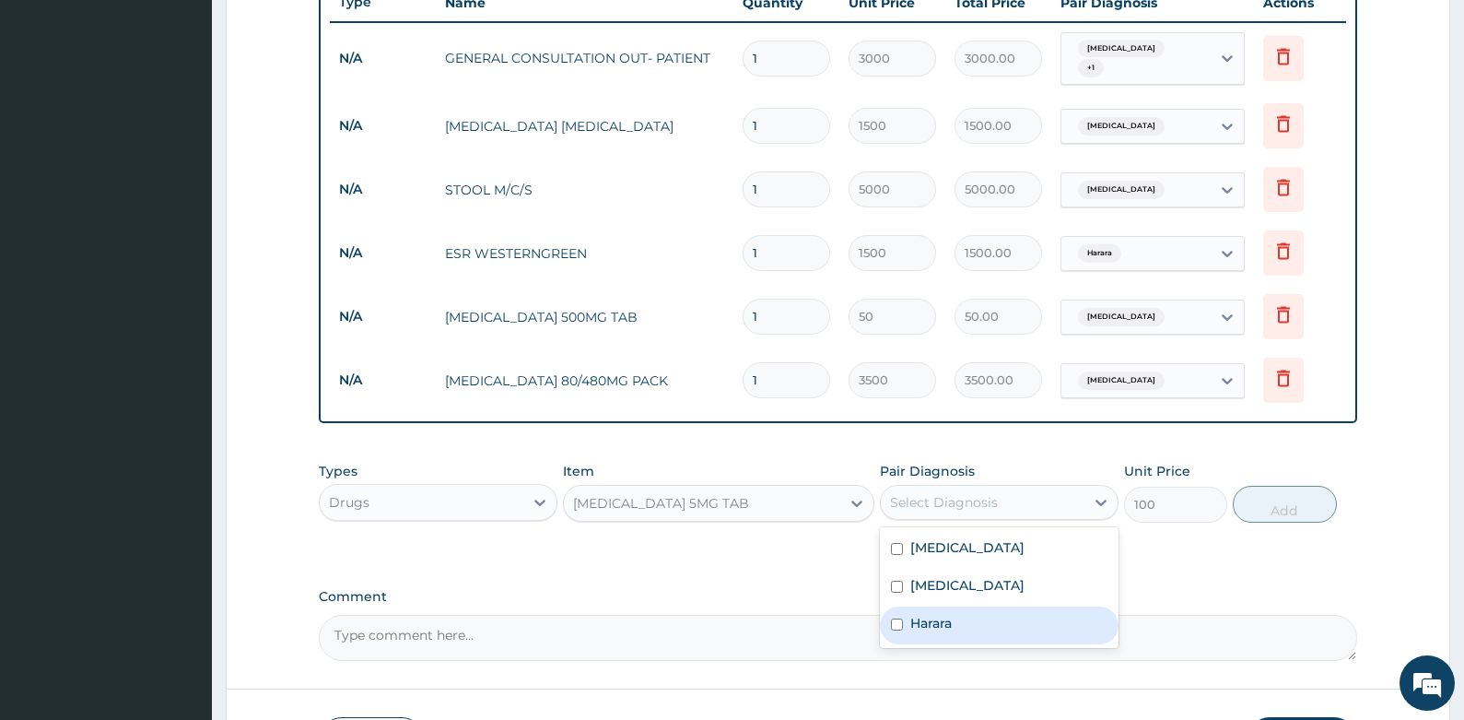
click at [950, 614] on label "Harara" at bounding box center [930, 623] width 41 height 18
checkbox input "true"
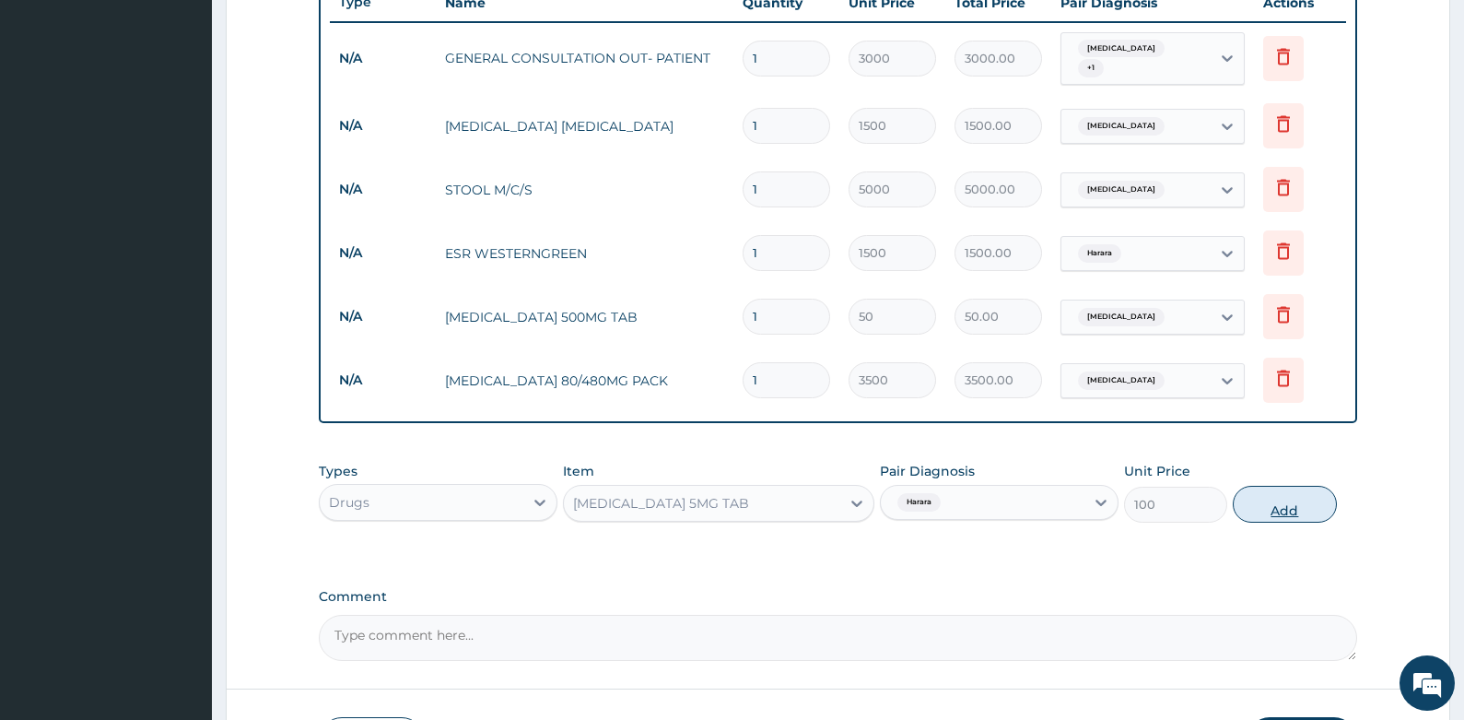
click at [1297, 493] on button "Add" at bounding box center [1285, 504] width 104 height 37
type input "0"
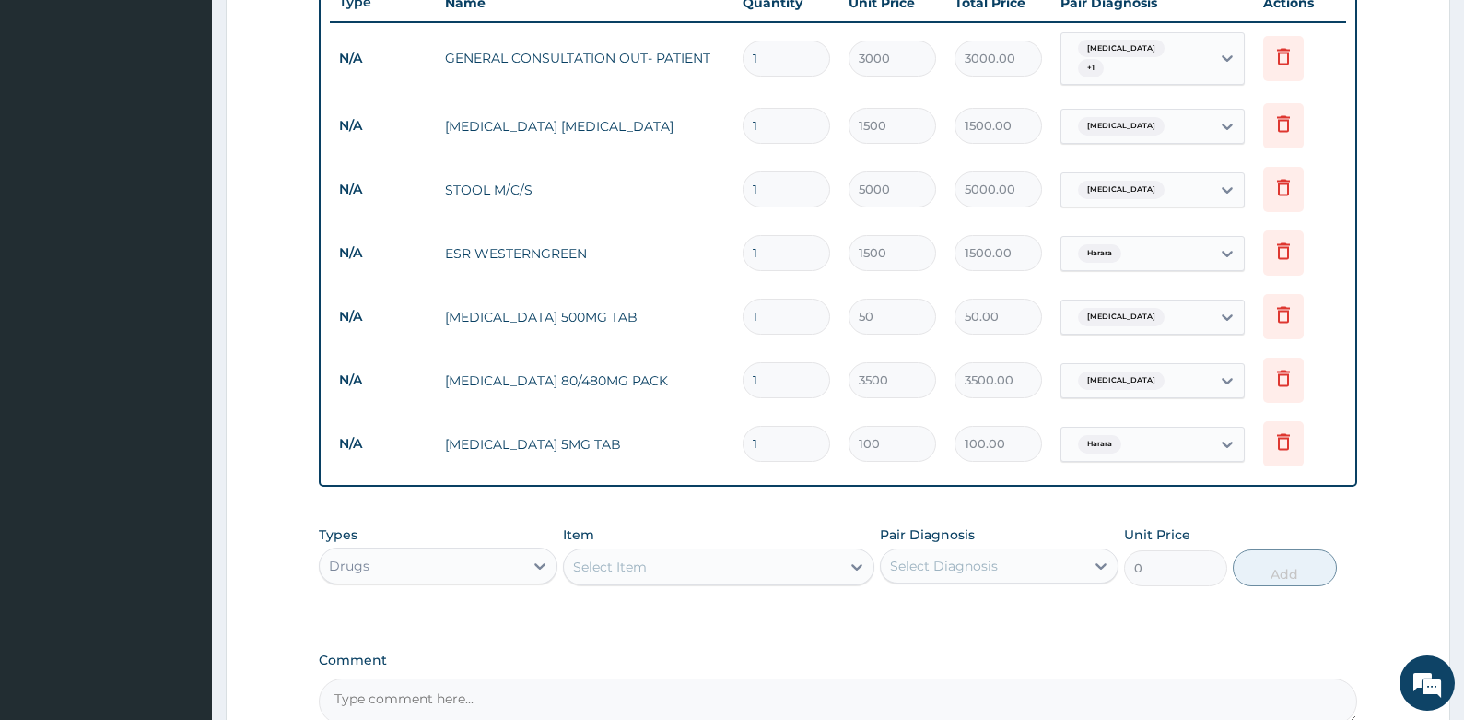
click at [273, 417] on form "Step 2 of 2 PA Code / Prescription Code Enter Code(Secondary Care Only) Encount…" at bounding box center [838, 121] width 1225 height 1472
click at [625, 558] on div "Select Item" at bounding box center [610, 567] width 74 height 18
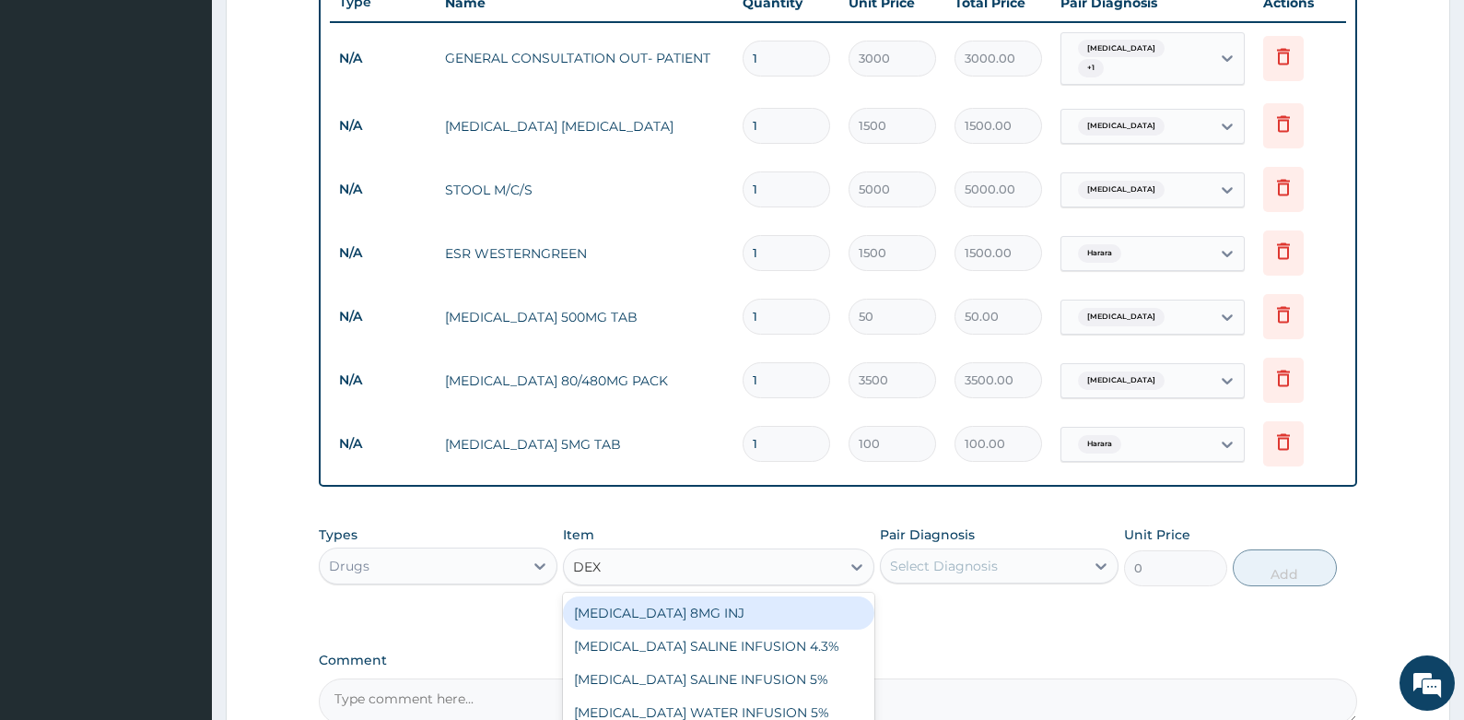
type input "DEXA"
click at [618, 599] on div "[MEDICAL_DATA] 8MG INJ" at bounding box center [718, 612] width 311 height 33
type input "1000"
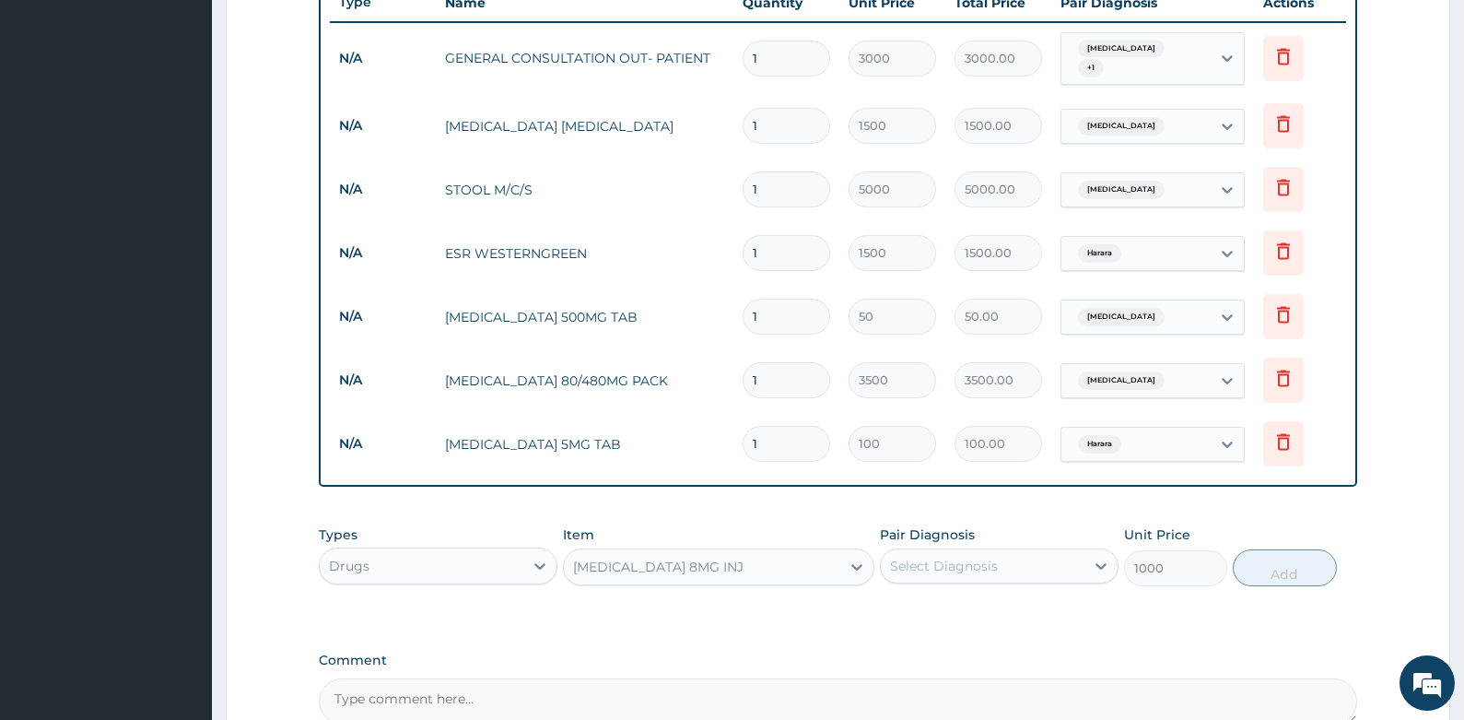
click at [929, 559] on div "Select Diagnosis" at bounding box center [944, 566] width 108 height 18
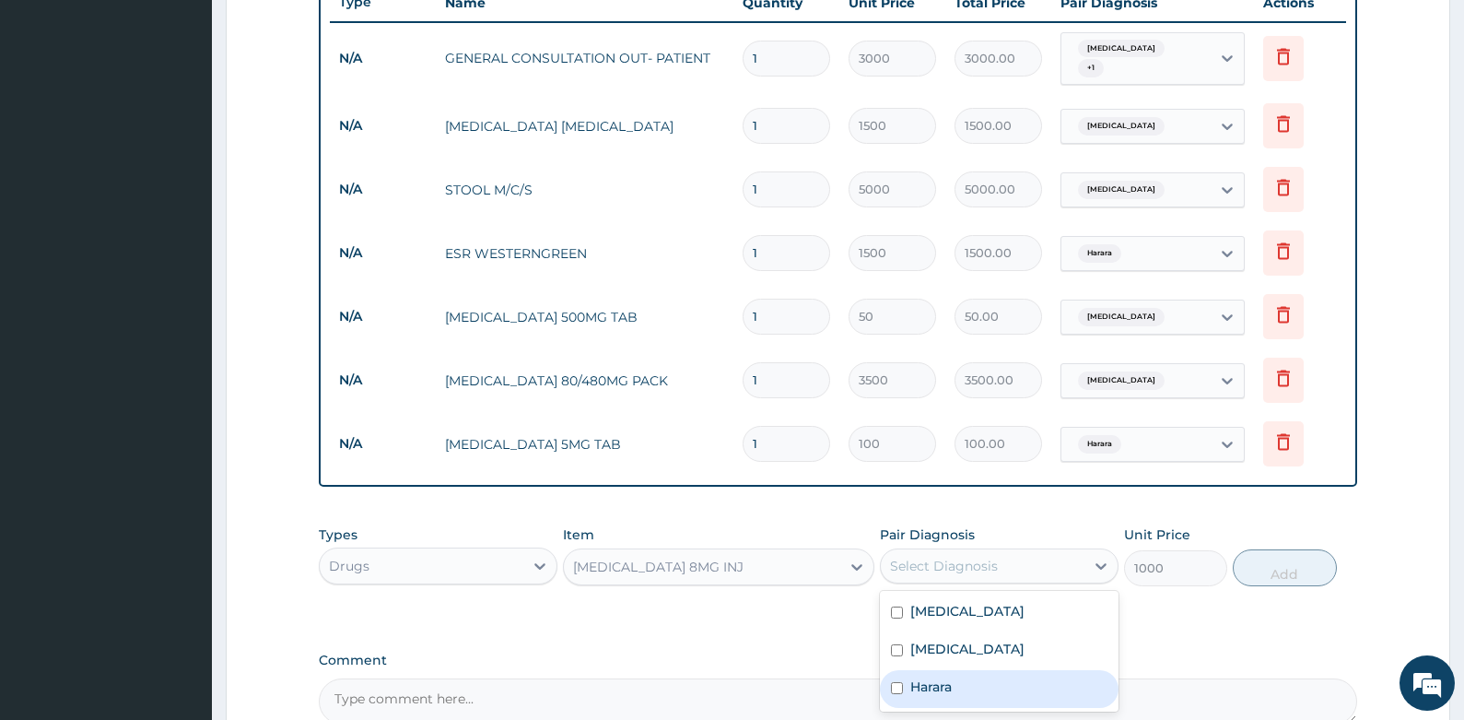
click at [910, 680] on label "Harara" at bounding box center [930, 686] width 41 height 18
checkbox input "true"
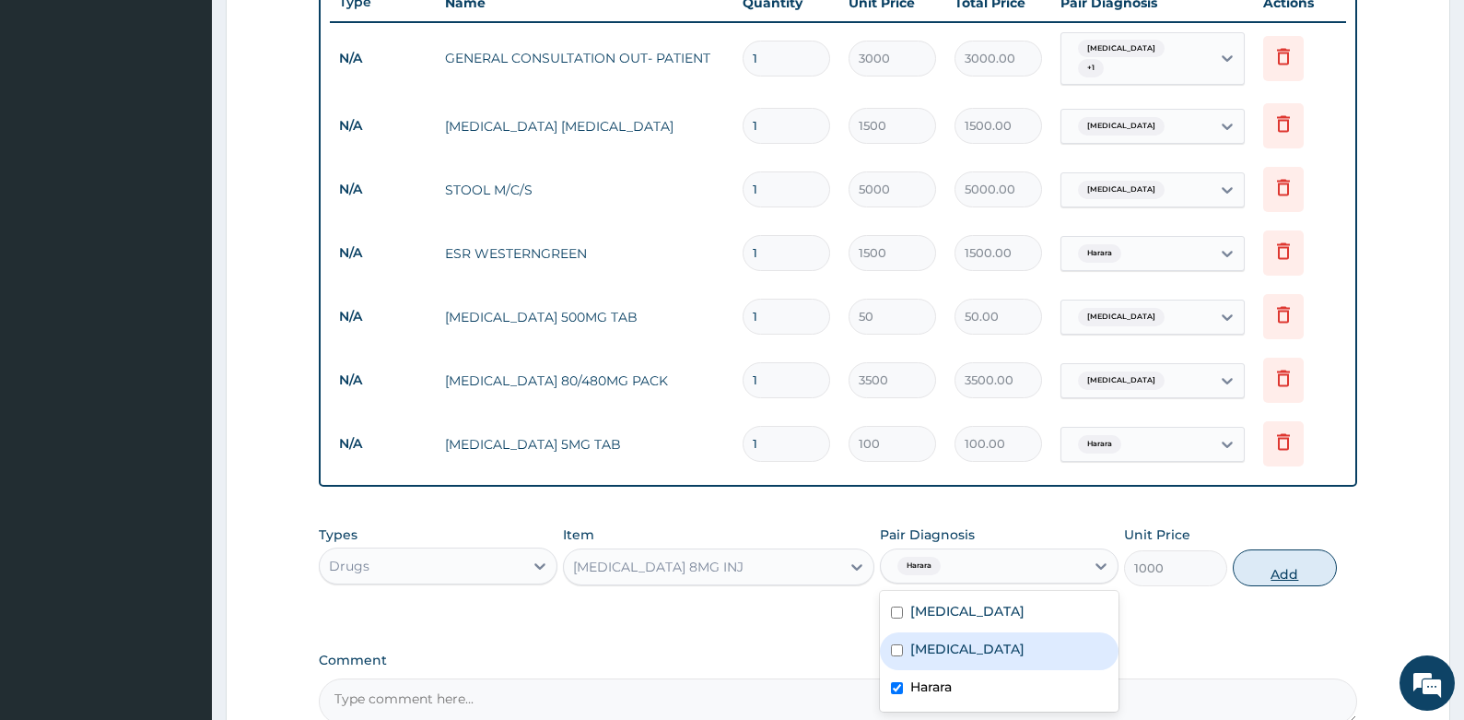
click at [1289, 558] on button "Add" at bounding box center [1285, 567] width 104 height 37
type input "0"
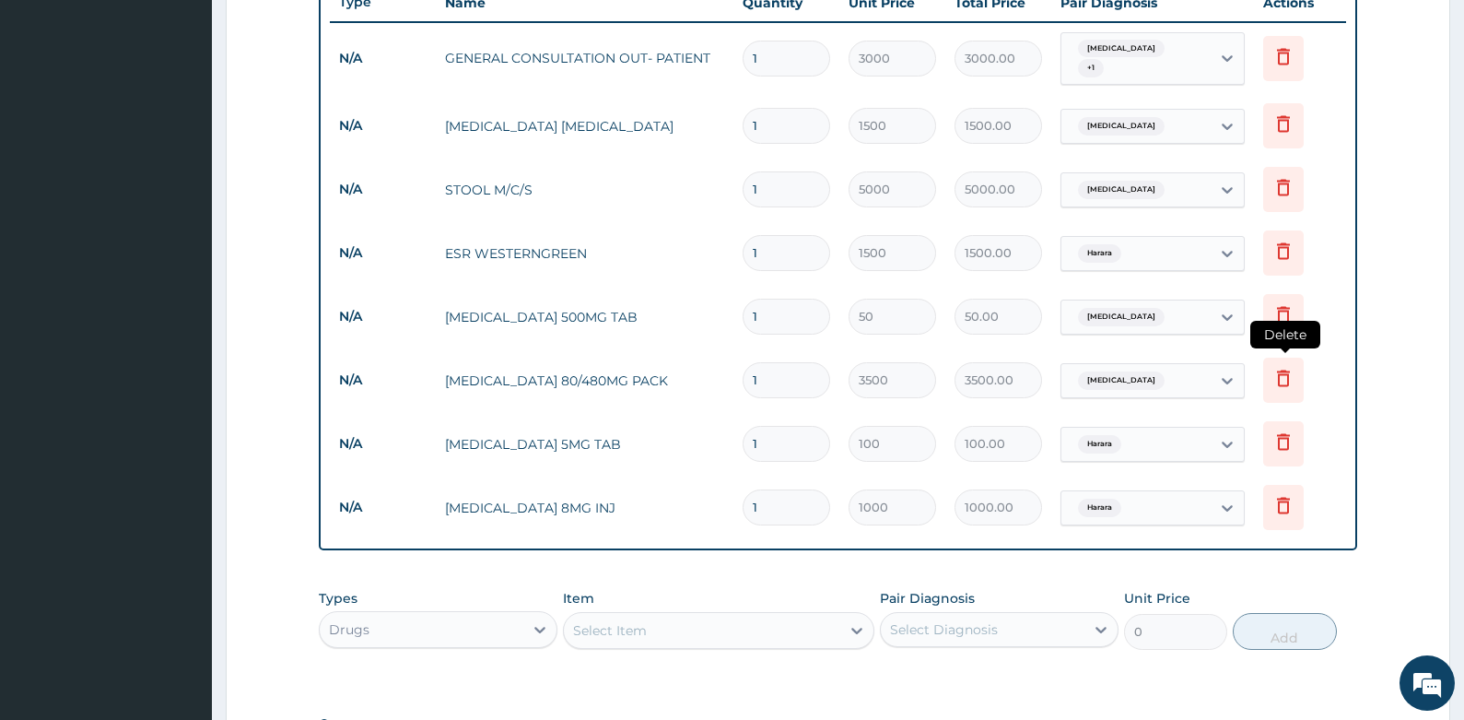
click at [1285, 367] on icon at bounding box center [1284, 378] width 22 height 22
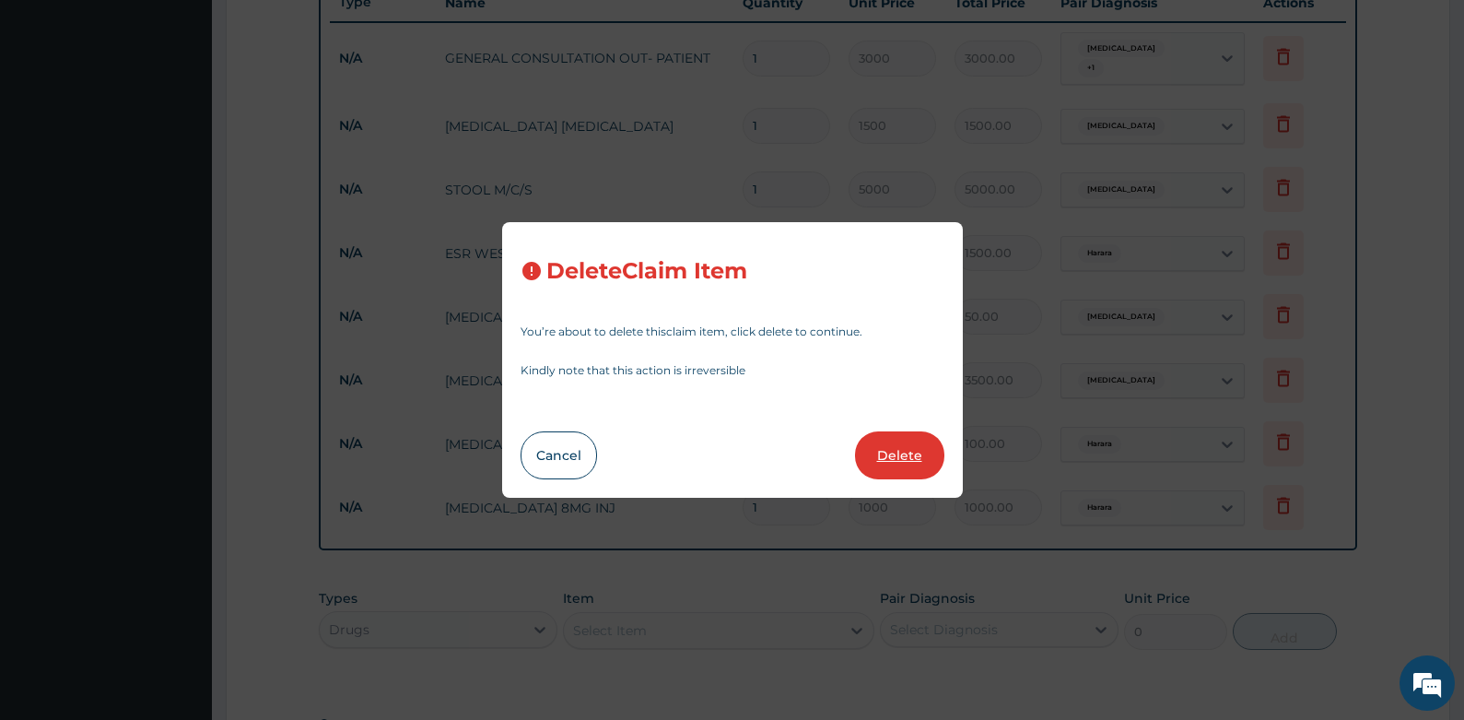
click at [897, 454] on button "Delete" at bounding box center [899, 455] width 89 height 48
type input "100"
type input "100.00"
type input "1000"
type input "1000.00"
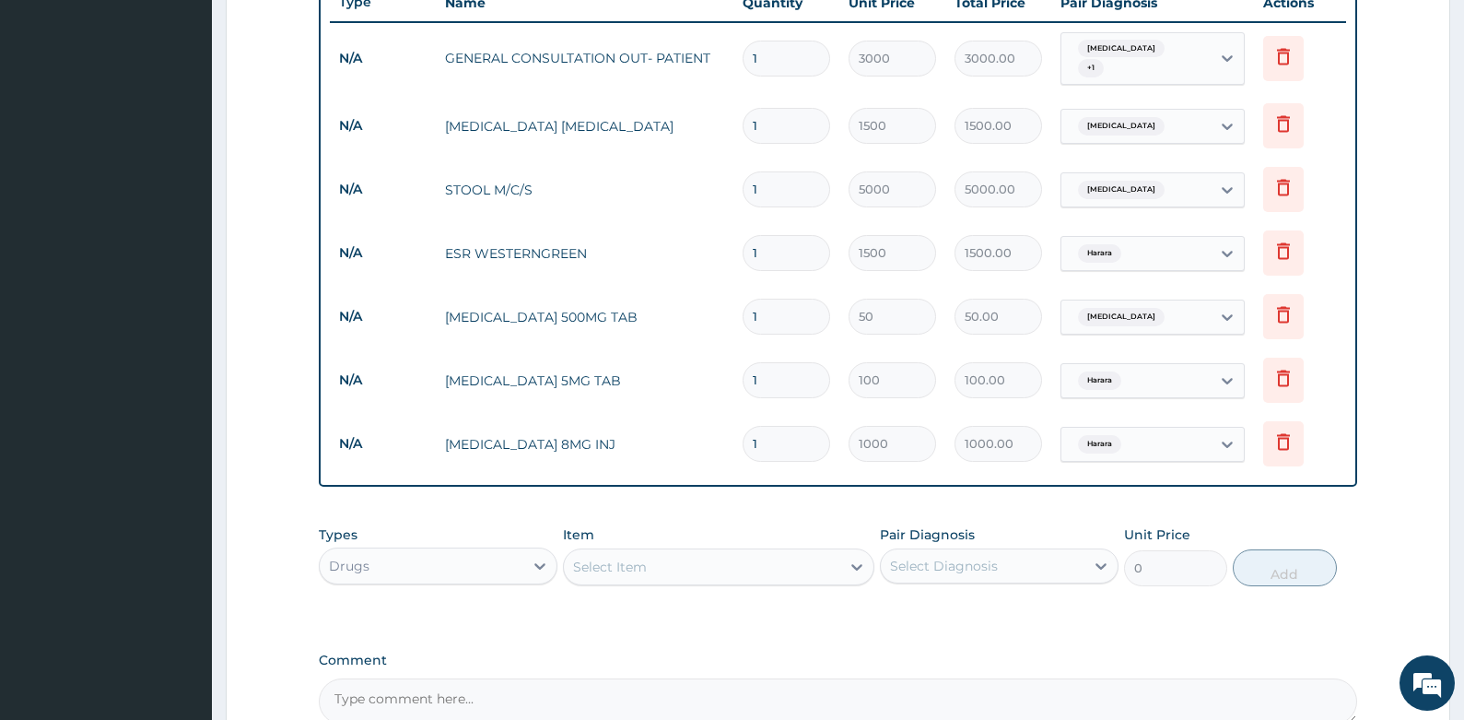
click at [628, 563] on div "Select Item" at bounding box center [610, 567] width 74 height 18
type input "PALU"
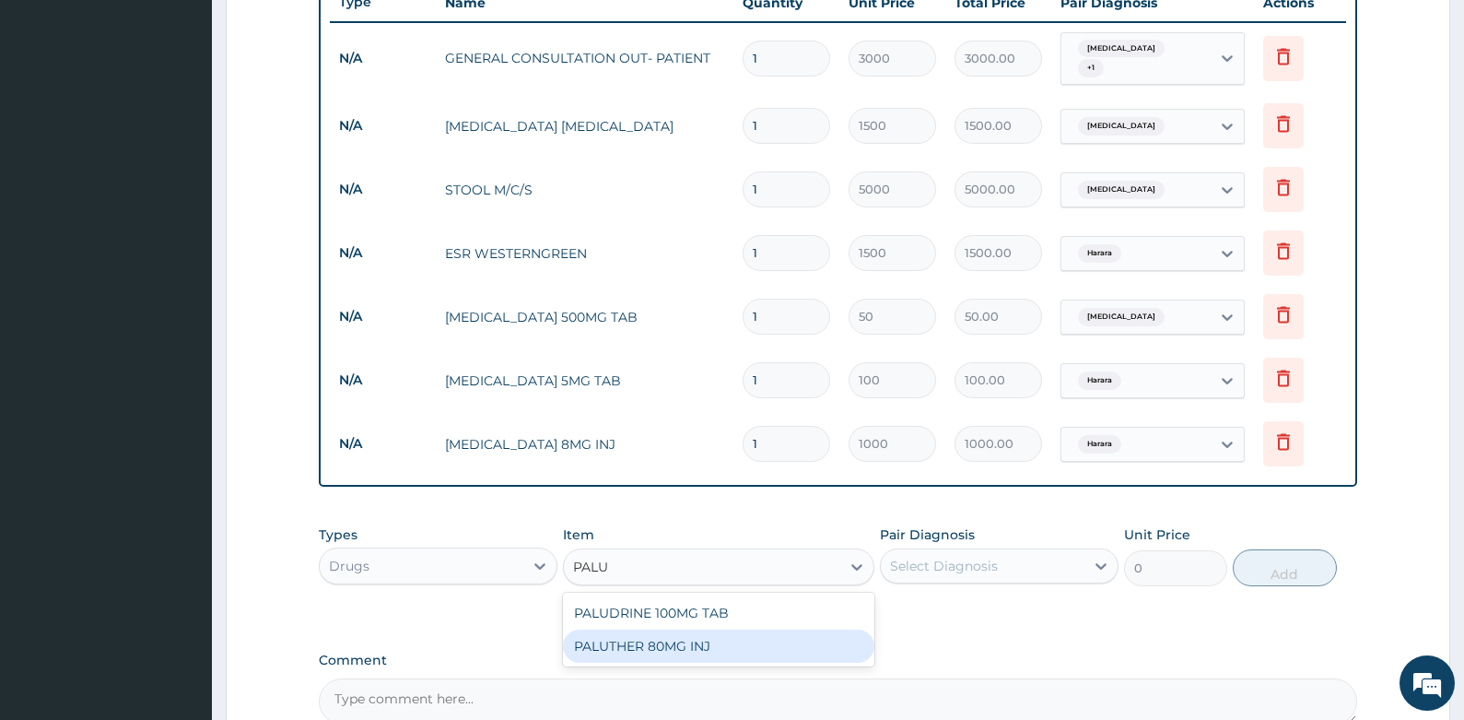
click at [620, 633] on div "PALUTHER 80MG INJ" at bounding box center [718, 645] width 311 height 33
type input "1000"
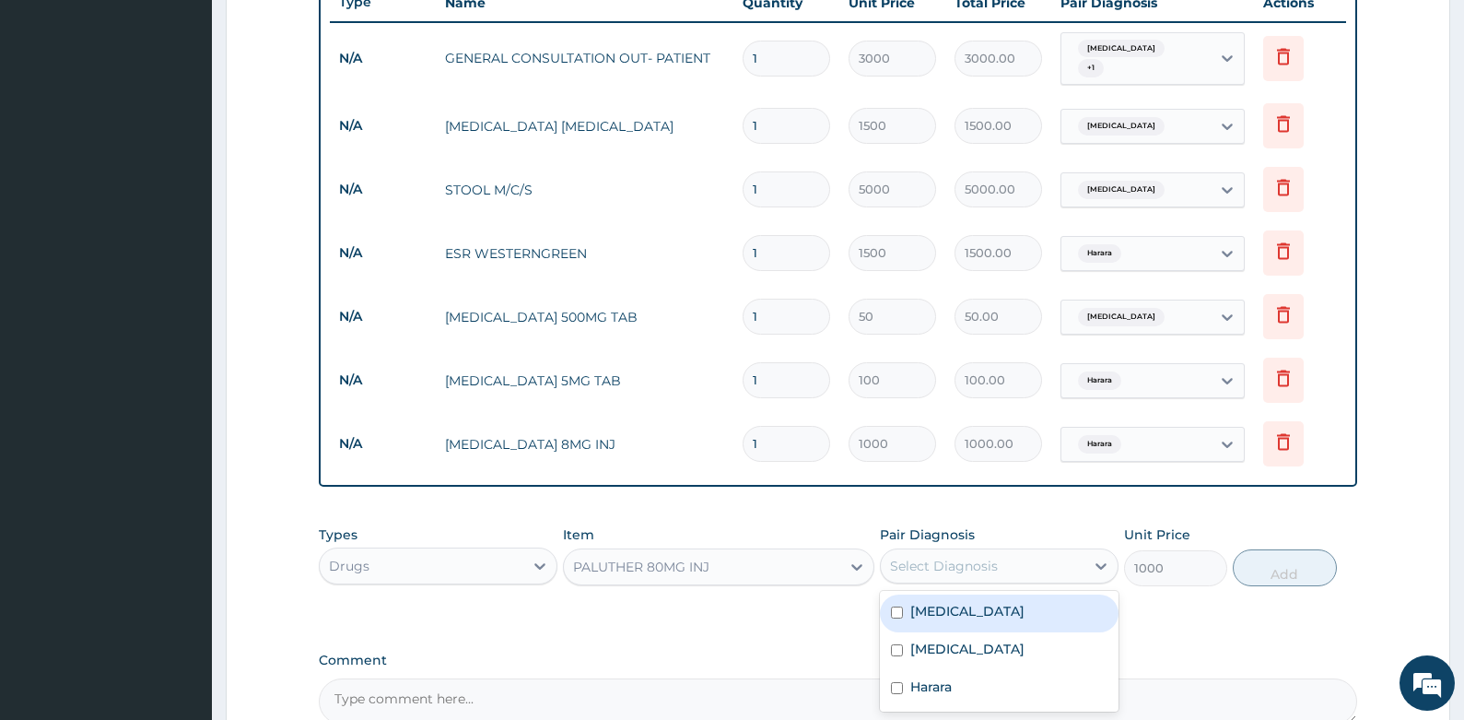
click at [981, 557] on div "Select Diagnosis" at bounding box center [944, 566] width 108 height 18
click at [957, 620] on div "[MEDICAL_DATA]" at bounding box center [999, 613] width 239 height 38
checkbox input "true"
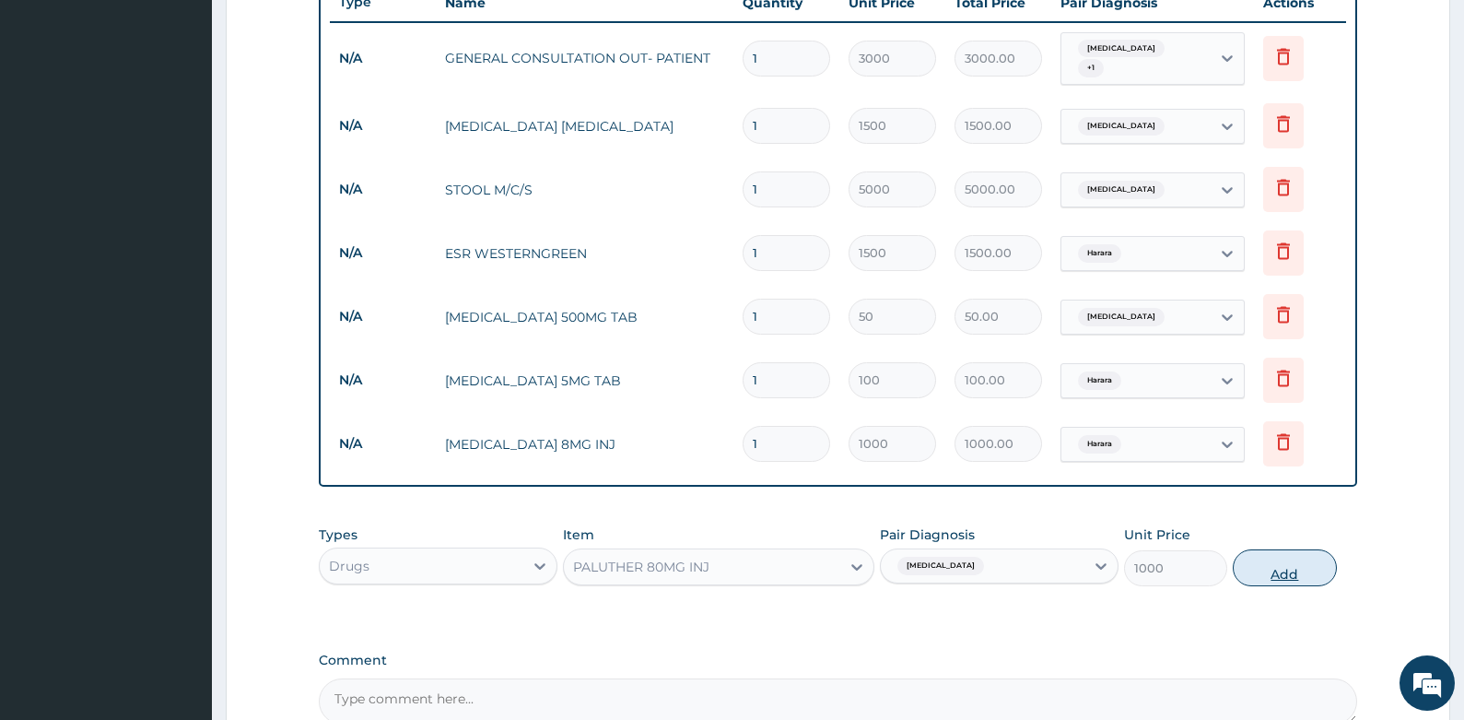
click at [1277, 553] on button "Add" at bounding box center [1285, 567] width 104 height 37
type input "0"
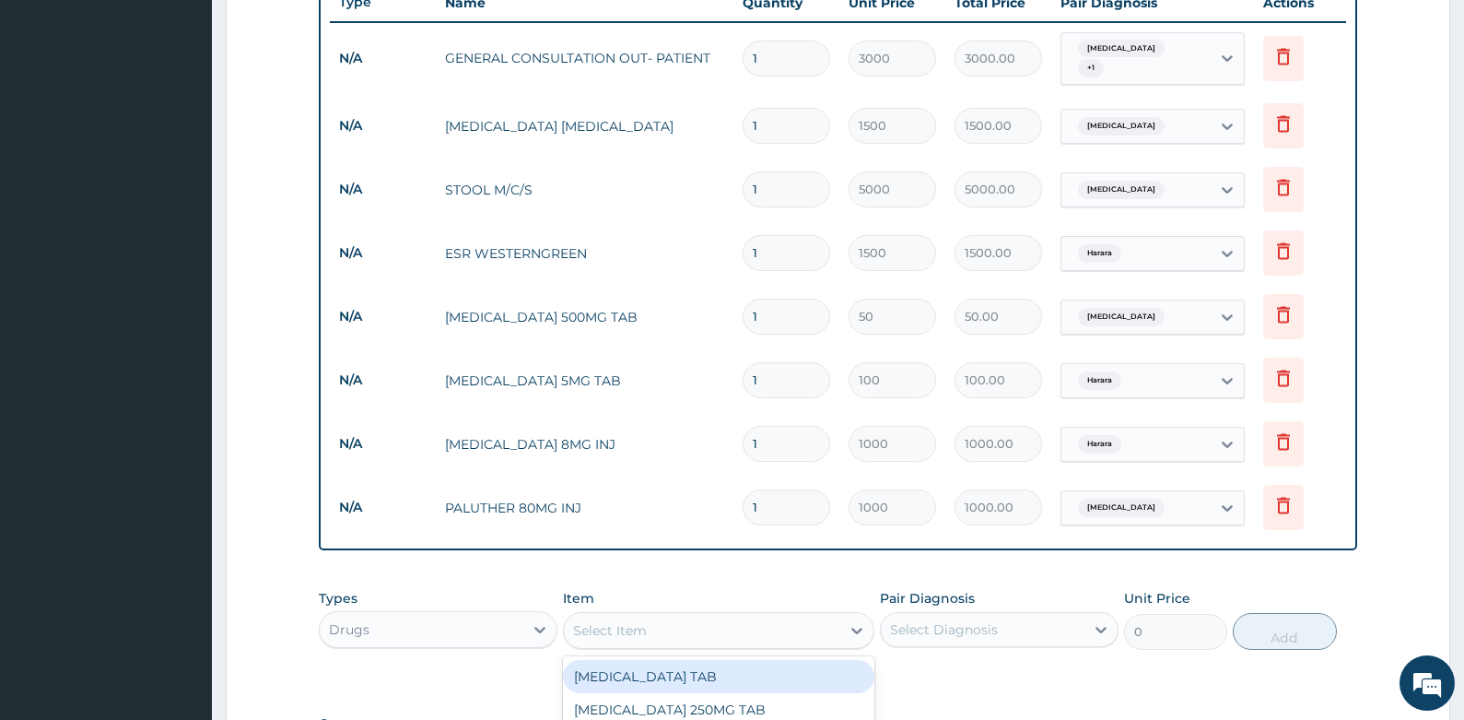
click at [652, 624] on div "Select Item" at bounding box center [702, 630] width 276 height 29
type input "DICLO"
click at [757, 660] on div "[MEDICAL_DATA] 75MG INJ" at bounding box center [718, 676] width 311 height 33
type input "800"
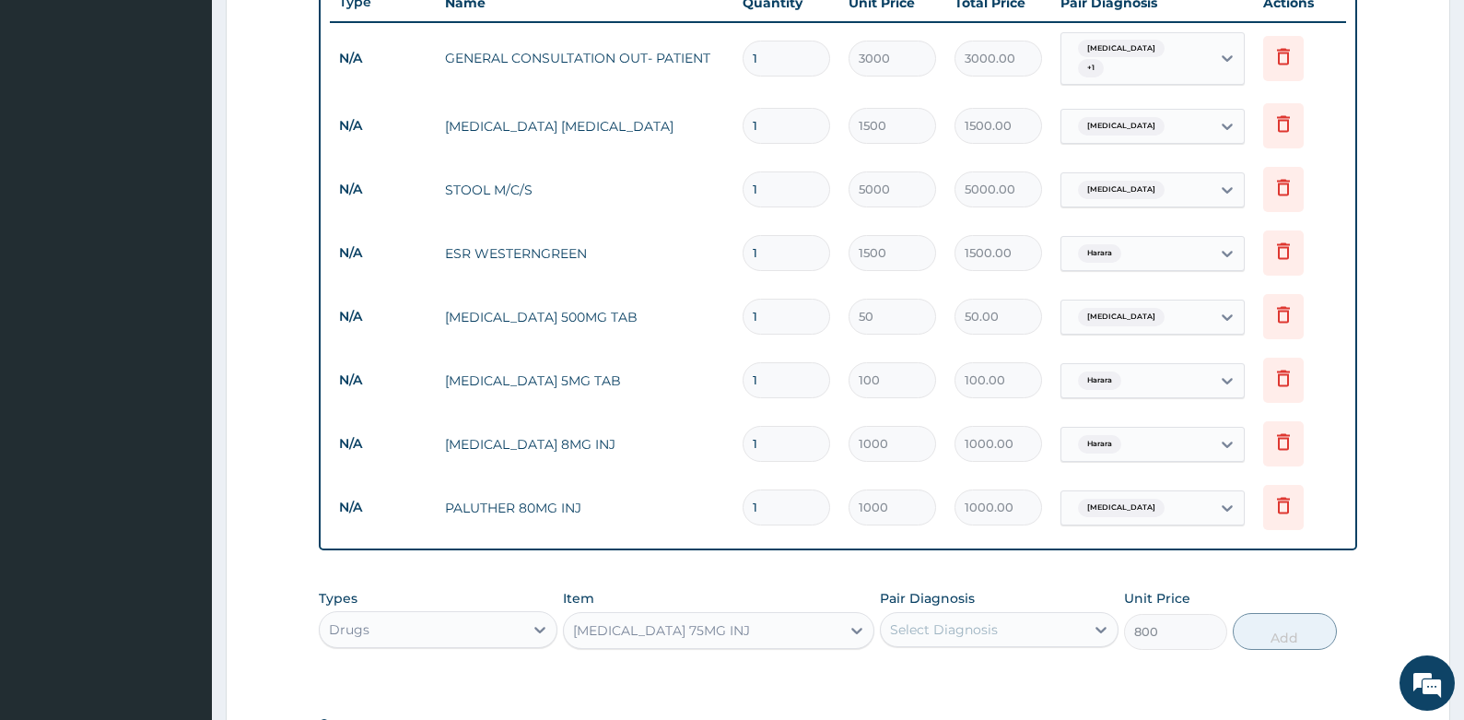
click at [1028, 629] on div "Select Diagnosis" at bounding box center [983, 629] width 204 height 29
click at [928, 665] on label "[MEDICAL_DATA]" at bounding box center [967, 674] width 114 height 18
checkbox input "true"
click at [1282, 623] on button "Add" at bounding box center [1285, 631] width 104 height 37
type input "0"
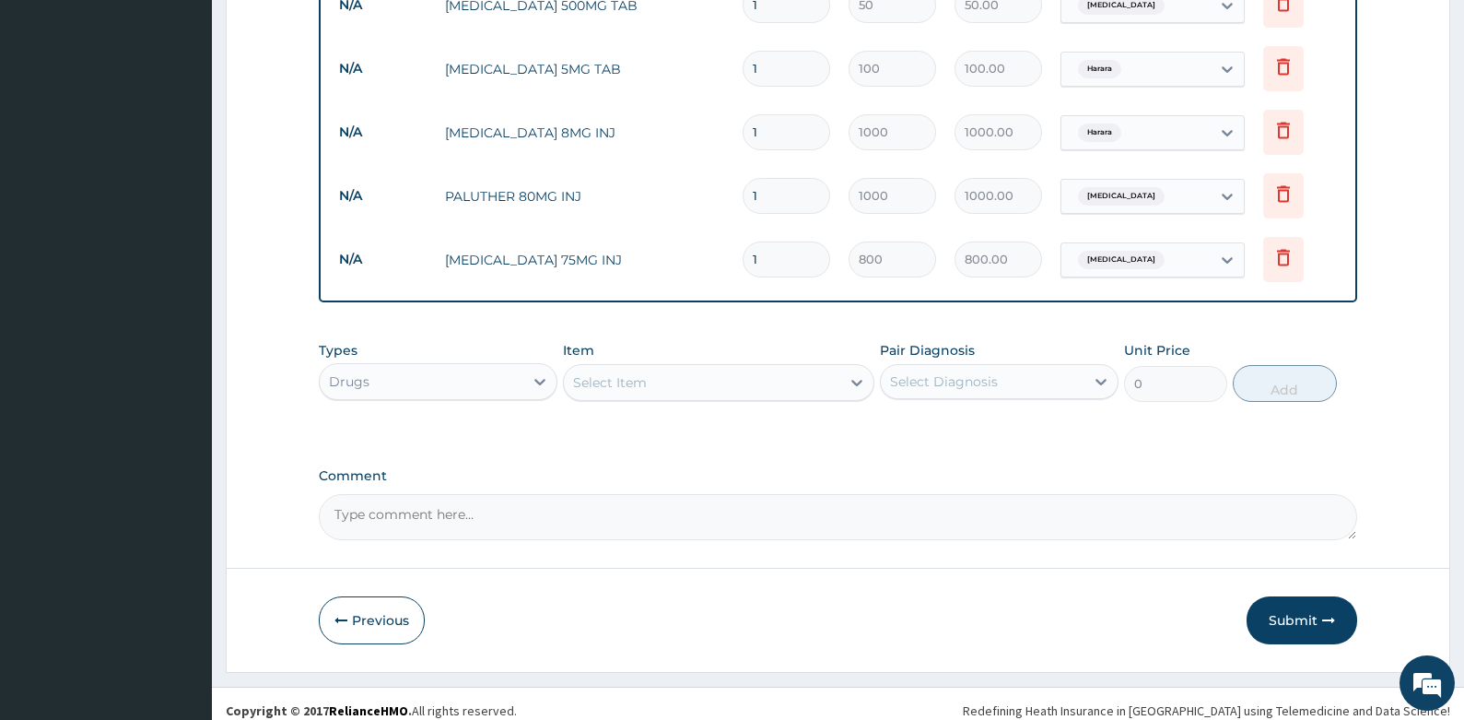
scroll to position [1030, 0]
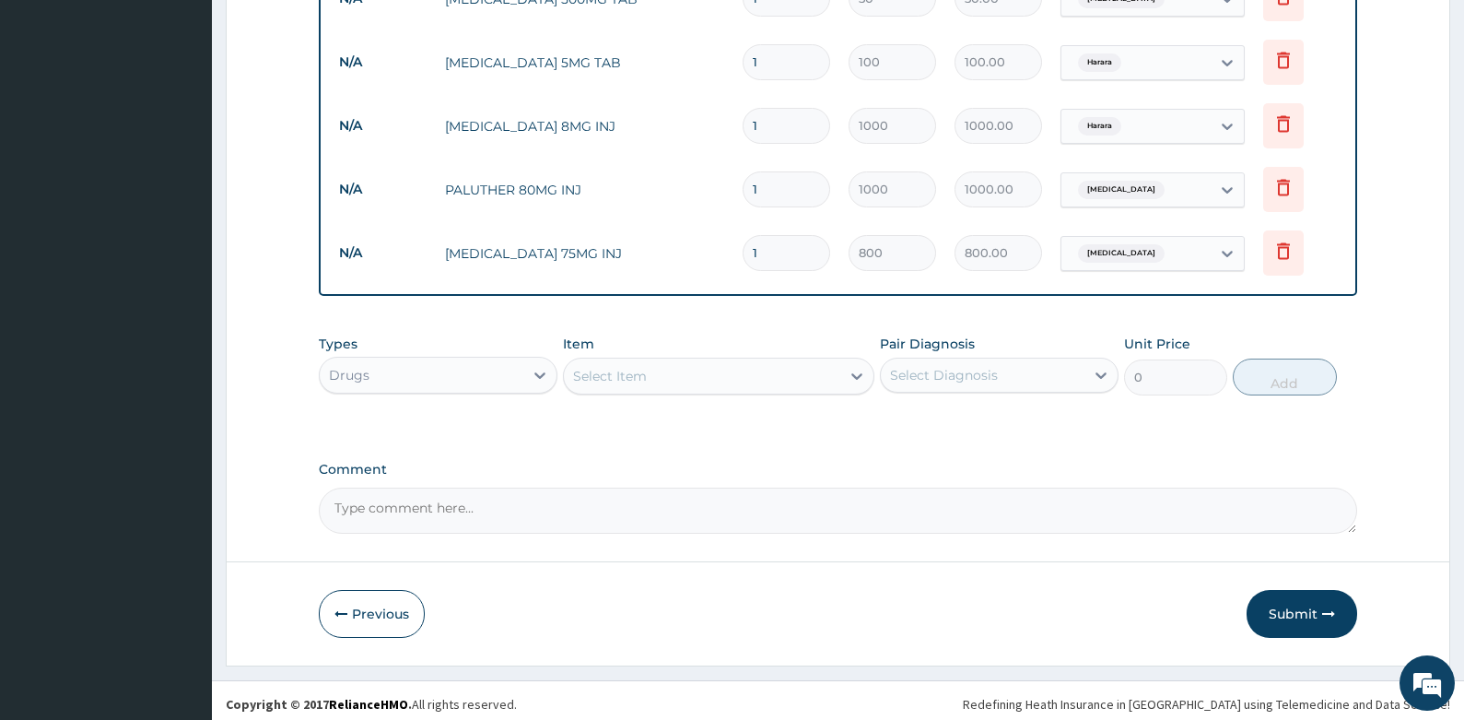
click at [687, 370] on div "Select Item" at bounding box center [702, 375] width 276 height 29
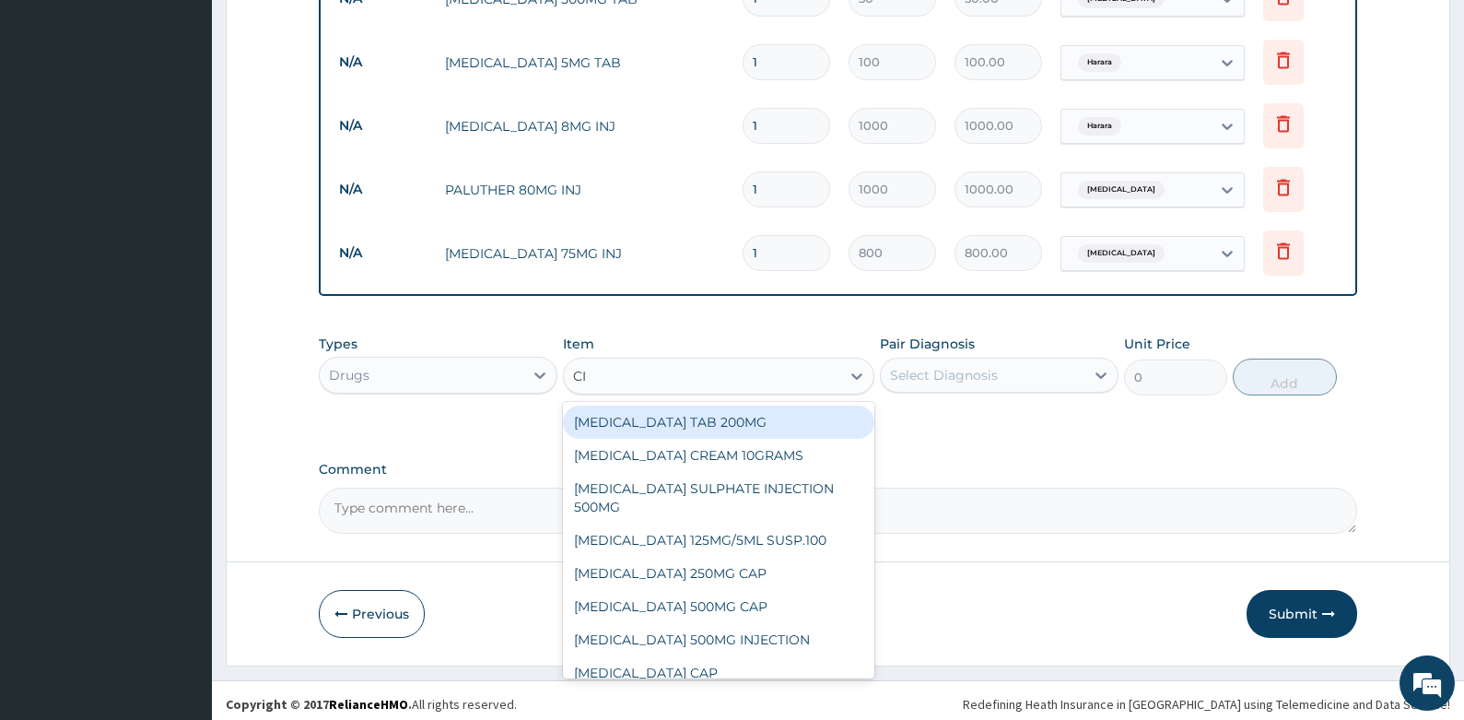
type input "CIP"
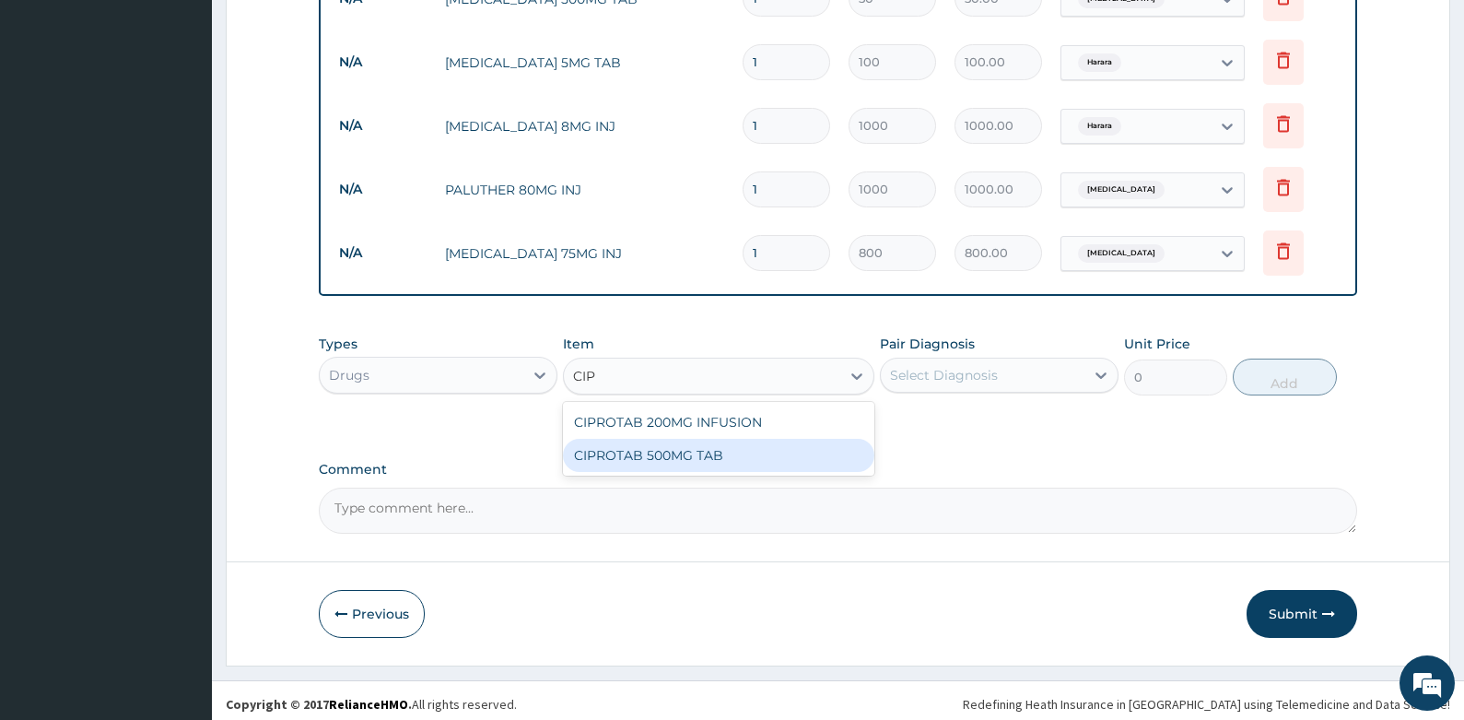
click at [686, 457] on div "CIPROTAB 500MG TAB" at bounding box center [718, 455] width 311 height 33
type input "250"
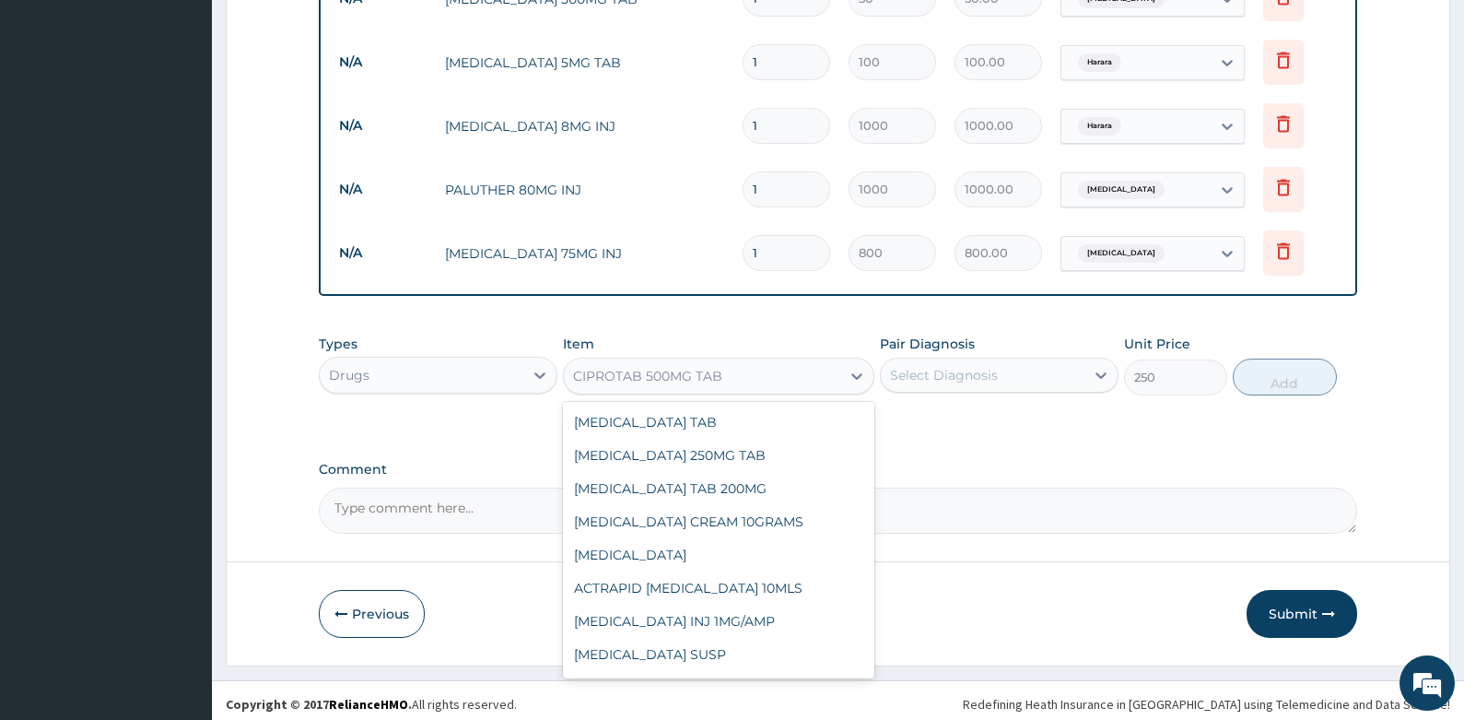
click at [773, 363] on div "CIPROTAB 500MG TAB" at bounding box center [702, 375] width 276 height 29
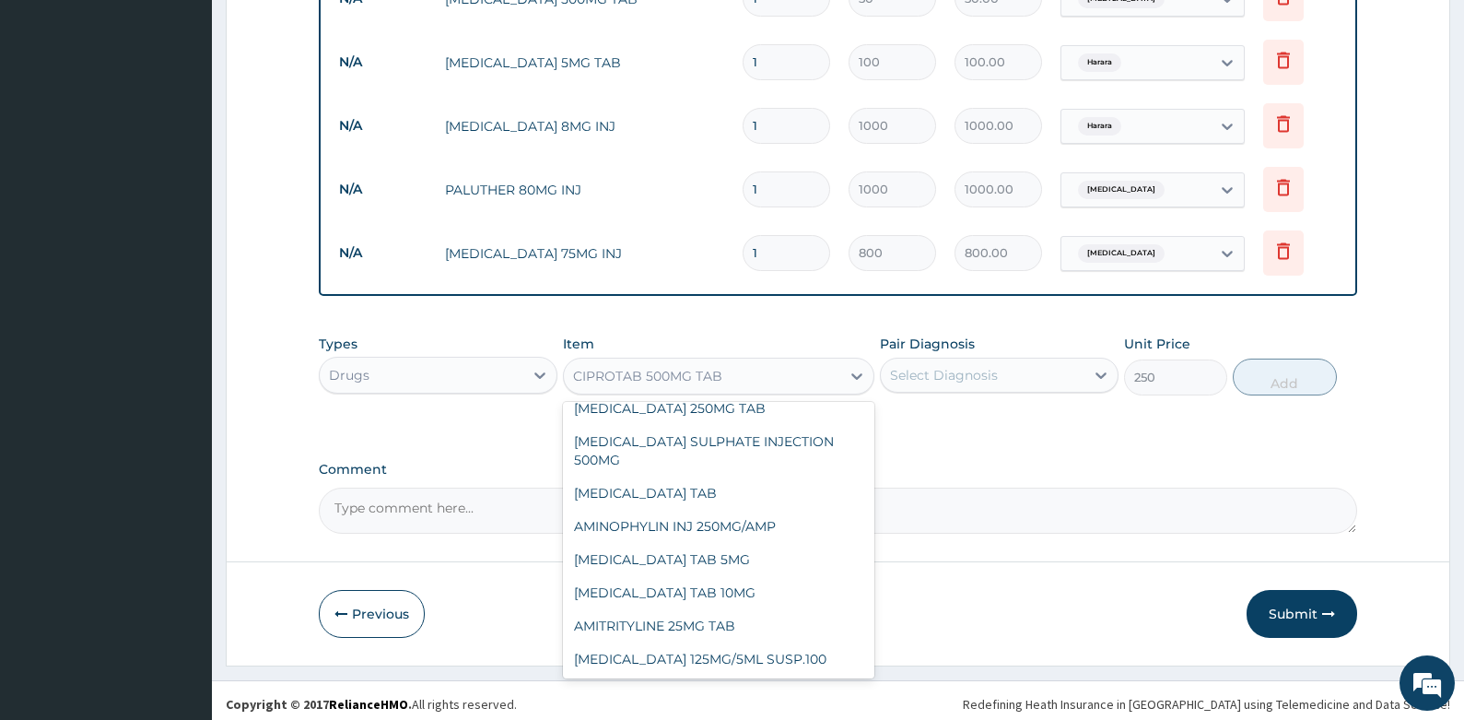
scroll to position [369, 0]
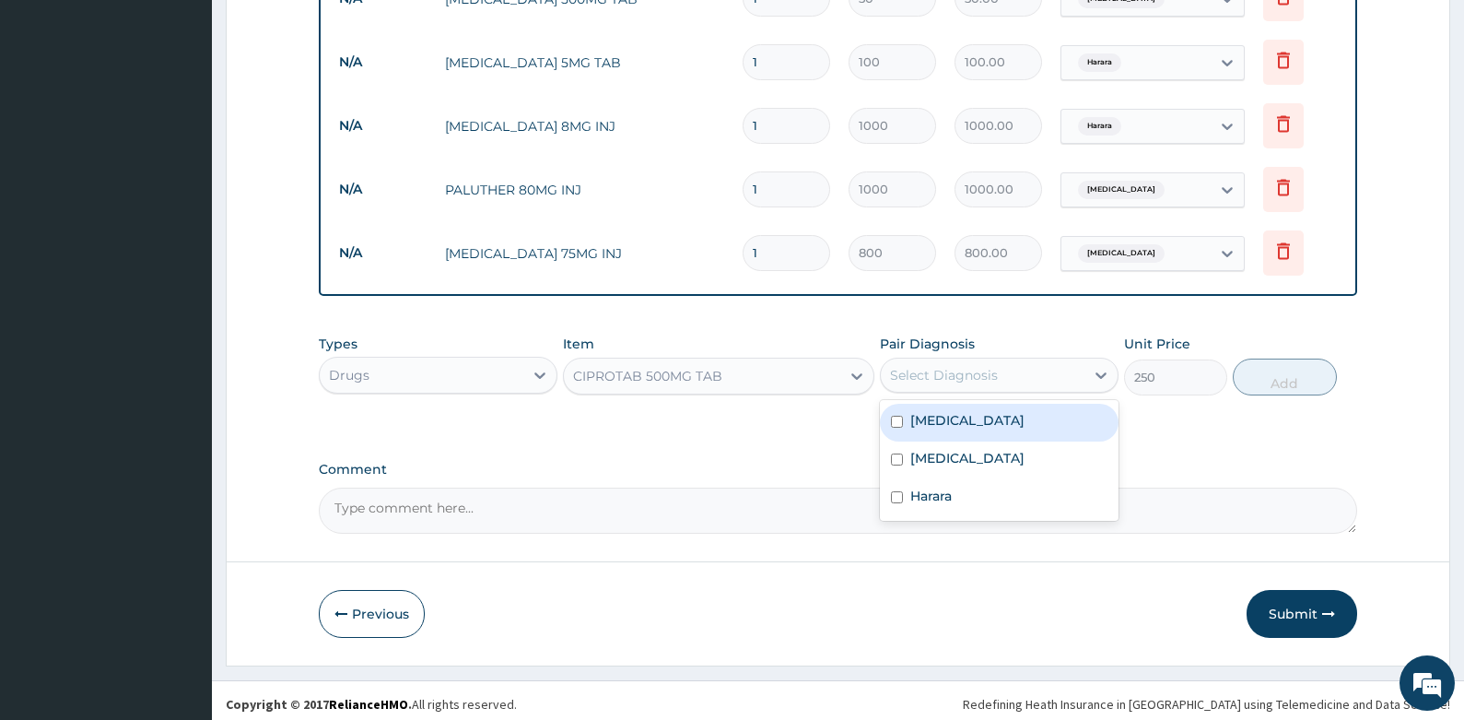
click at [975, 366] on div "Select Diagnosis" at bounding box center [944, 375] width 108 height 18
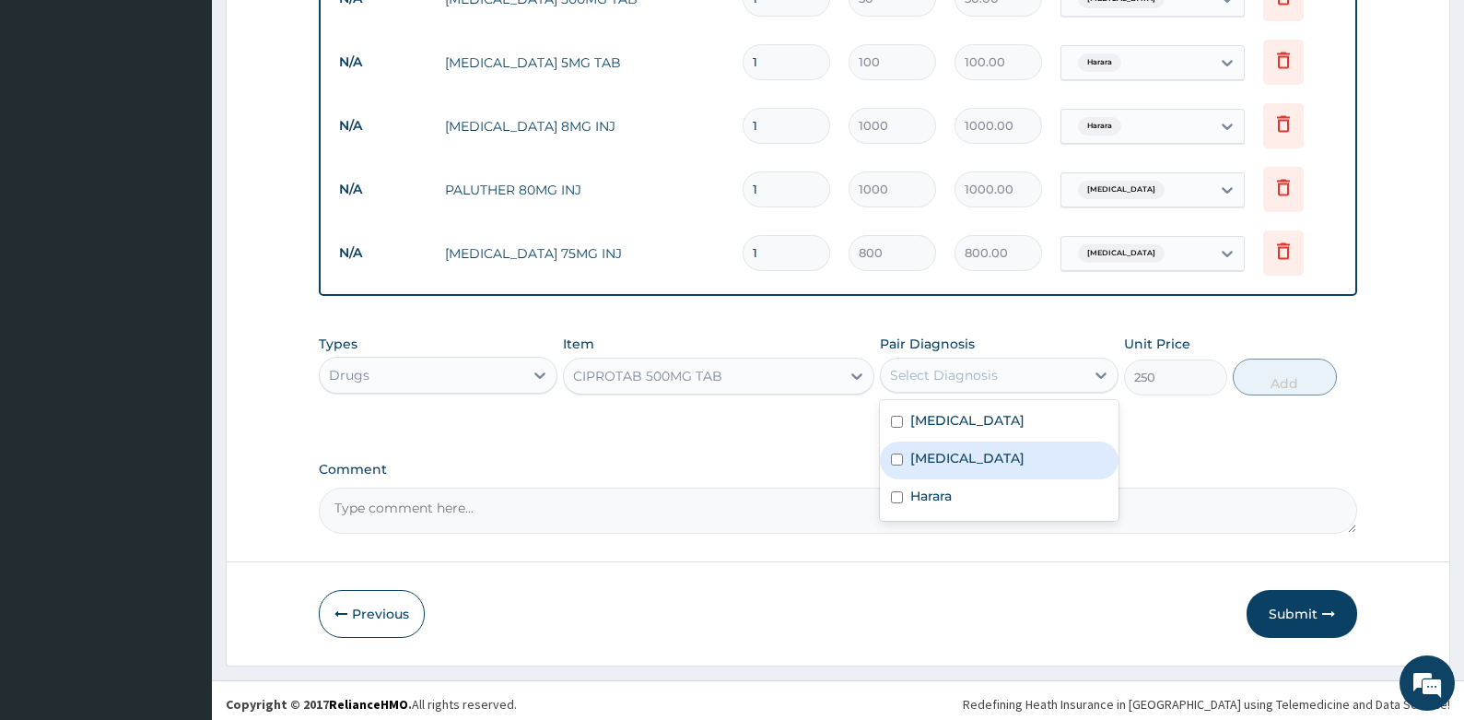
click at [948, 449] on label "[MEDICAL_DATA]" at bounding box center [967, 458] width 114 height 18
checkbox input "true"
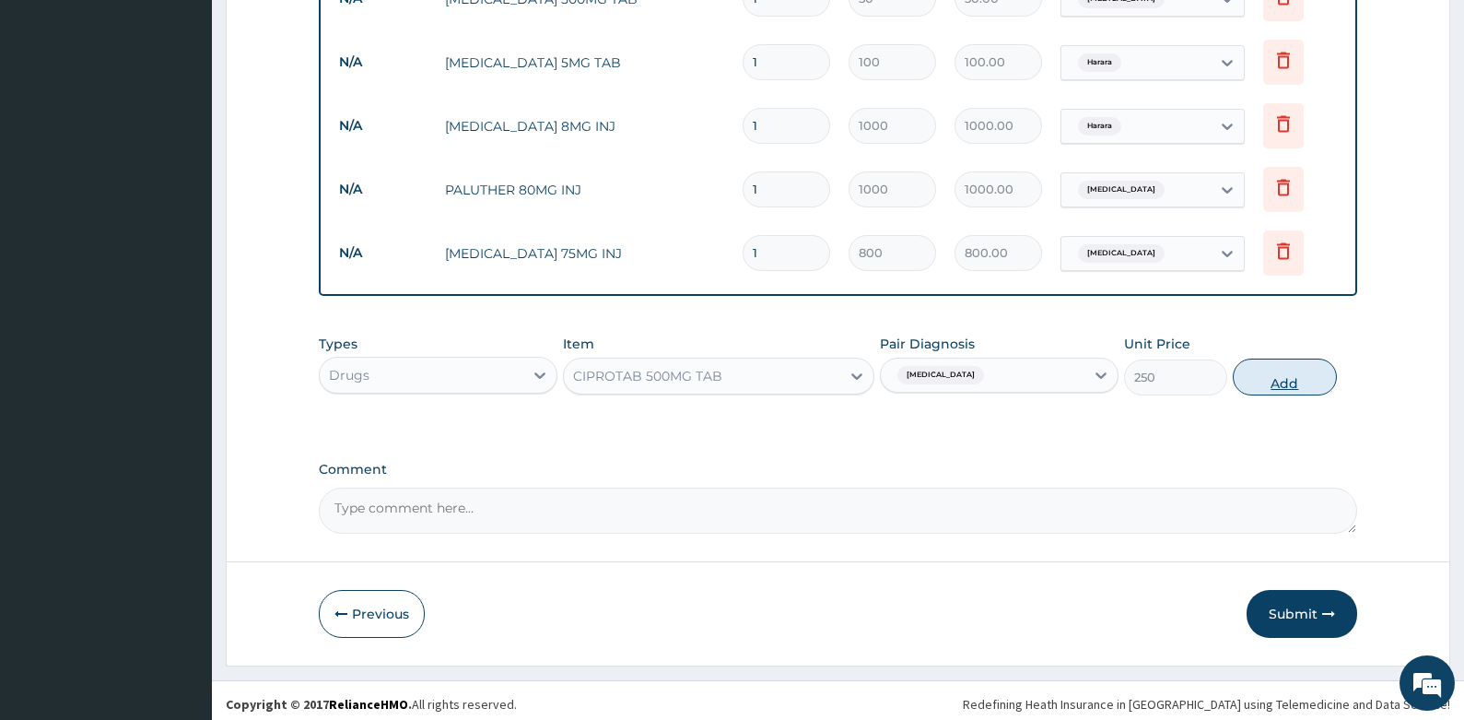
click at [1281, 365] on button "Add" at bounding box center [1285, 376] width 104 height 37
type input "0"
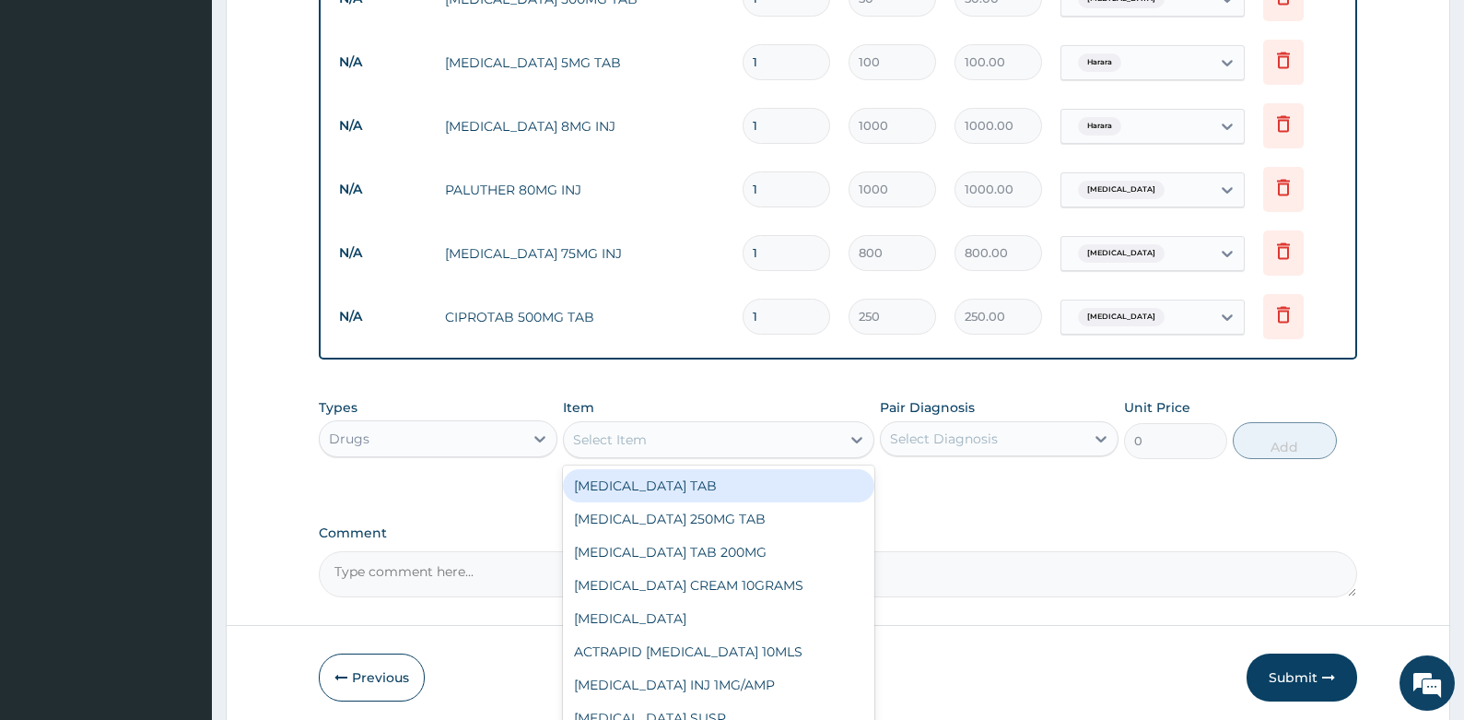
click at [674, 431] on div "Select Item" at bounding box center [702, 439] width 276 height 29
type input "[PERSON_NAME]"
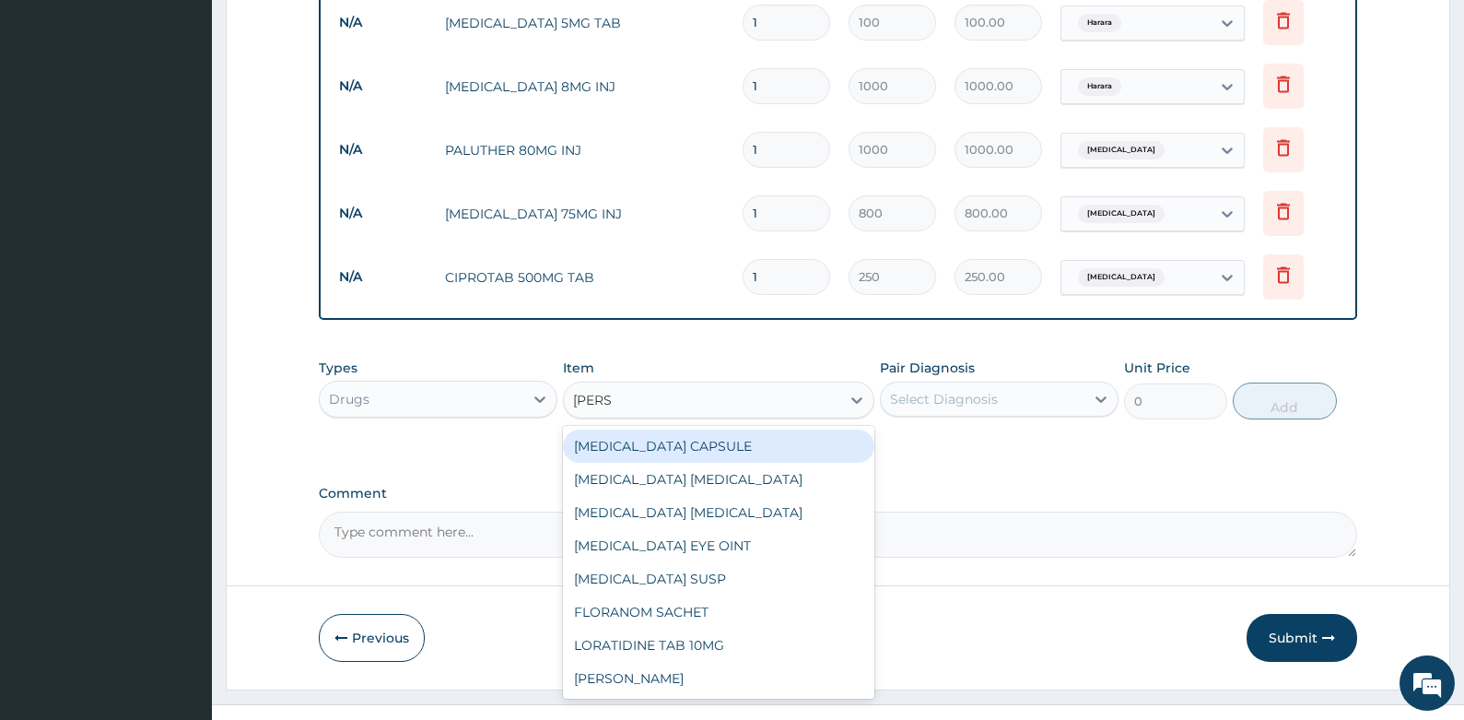
scroll to position [1094, 0]
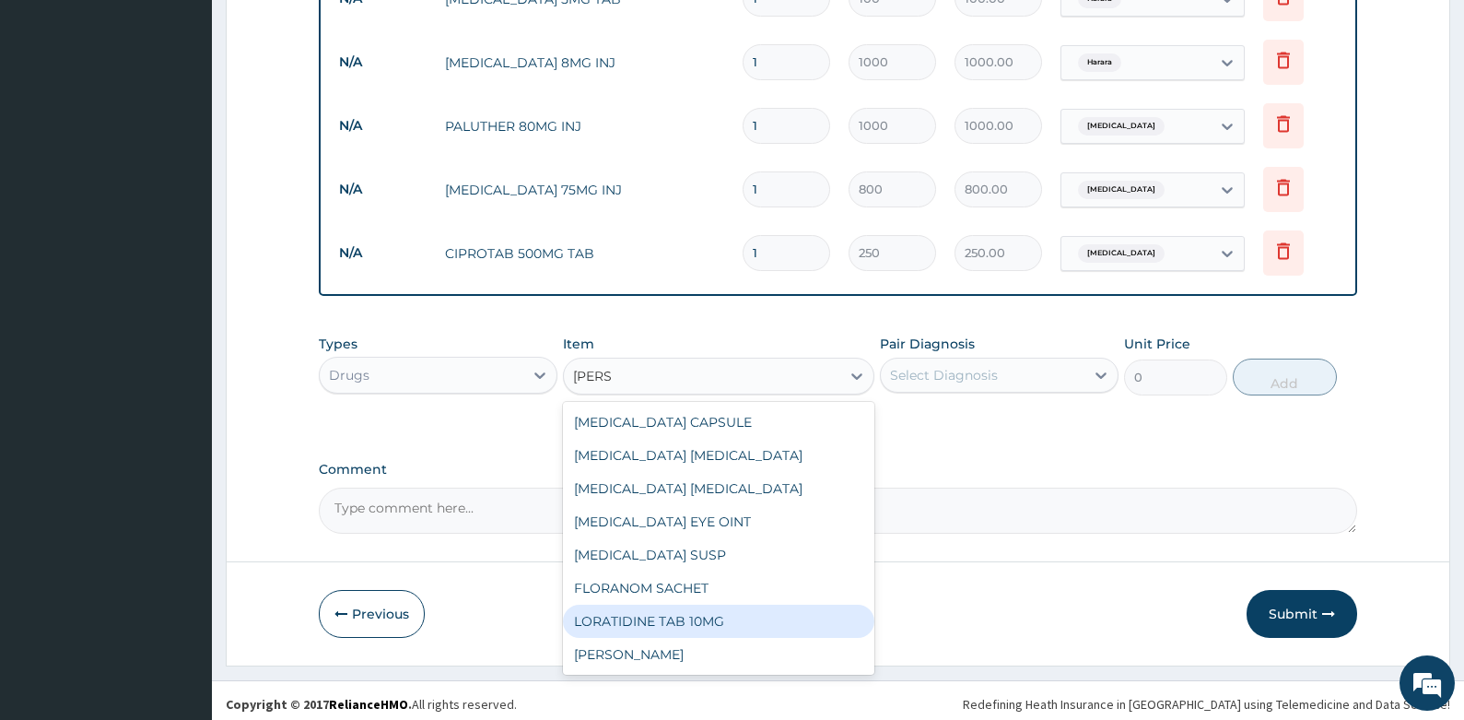
click at [676, 607] on div "LORATIDINE TAB 10MG" at bounding box center [718, 621] width 311 height 33
type input "100"
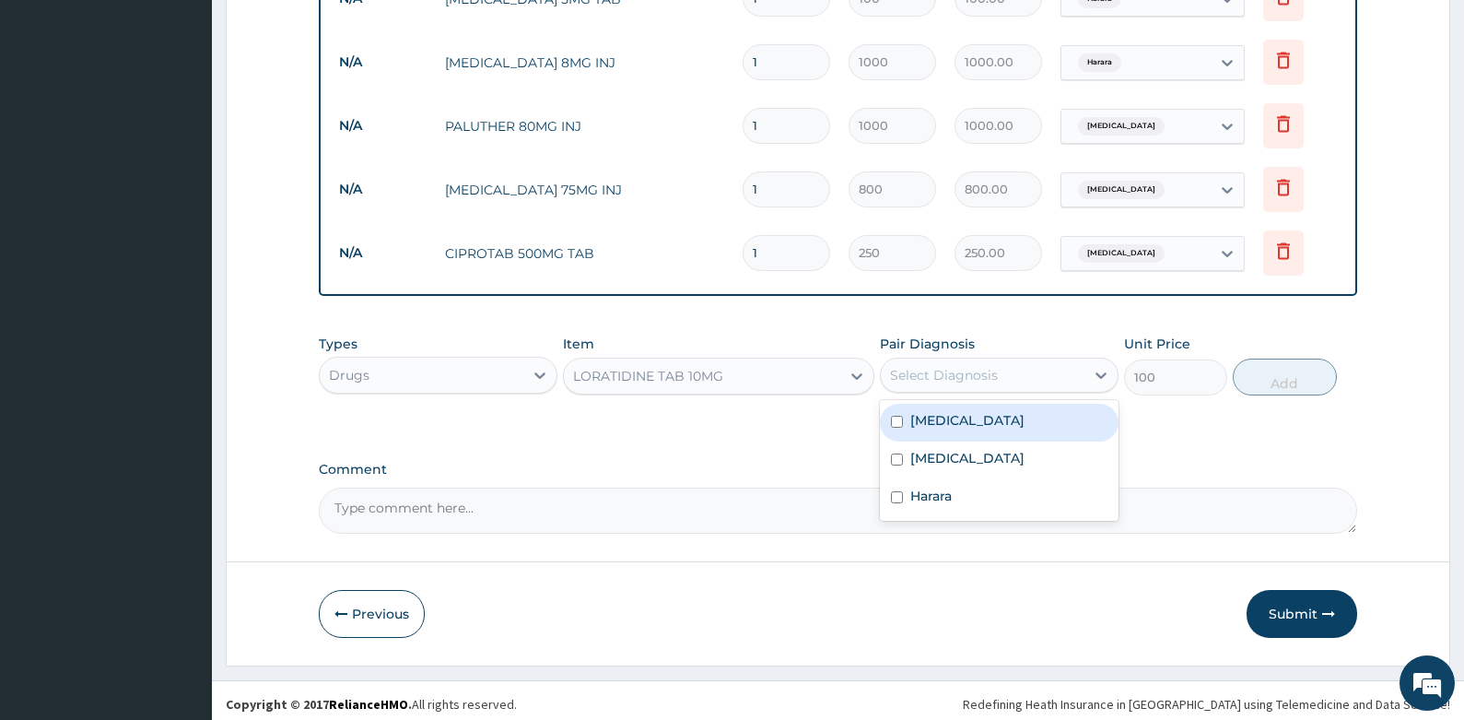
click at [982, 366] on div "Select Diagnosis" at bounding box center [944, 375] width 108 height 18
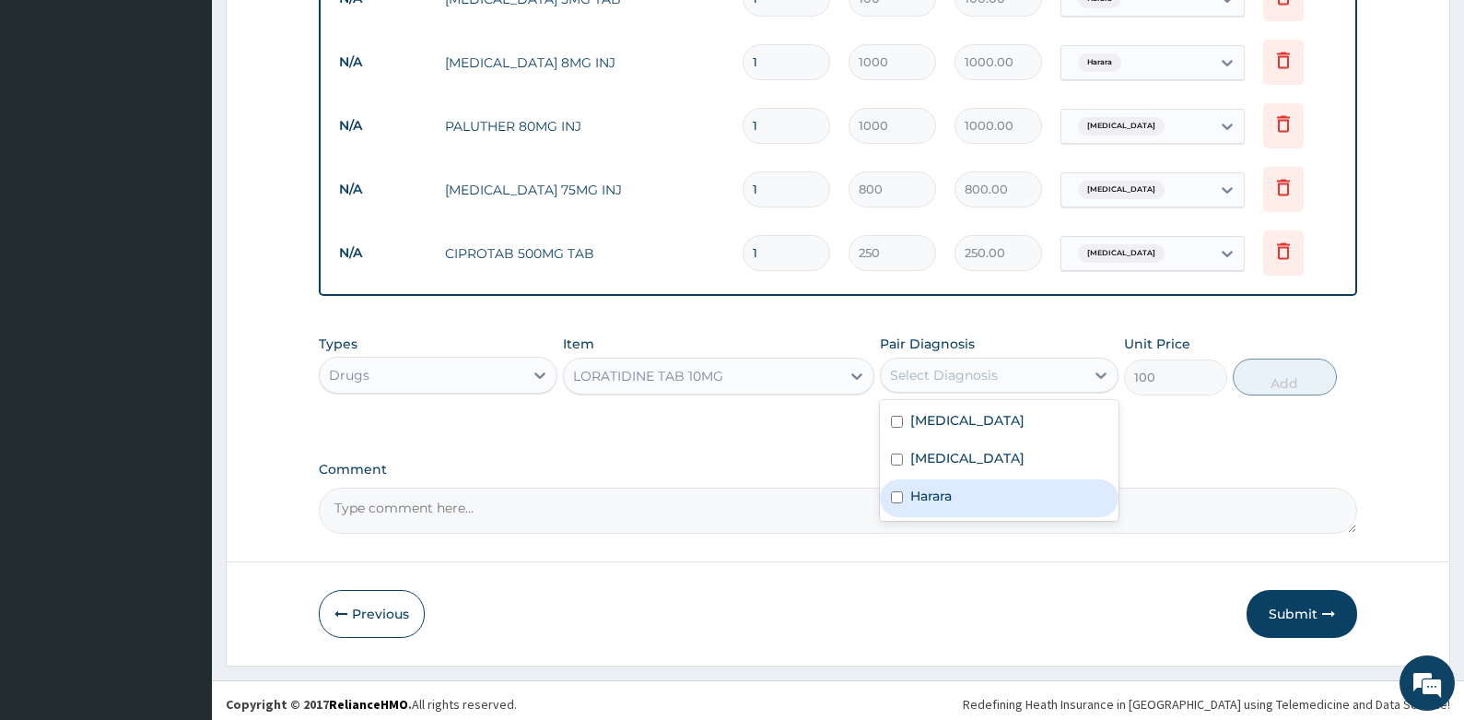
click at [935, 487] on label "Harara" at bounding box center [930, 496] width 41 height 18
checkbox input "true"
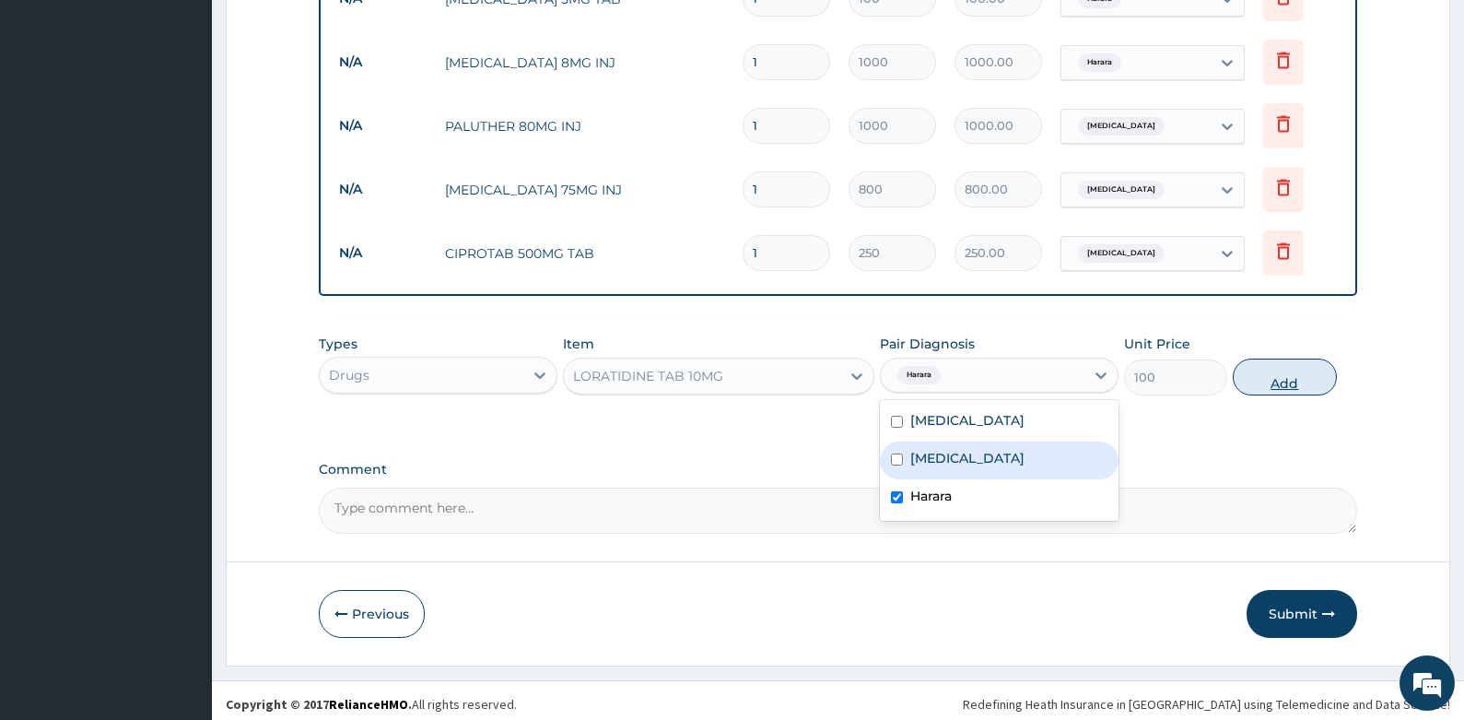
click at [1292, 370] on button "Add" at bounding box center [1285, 376] width 104 height 37
type input "0"
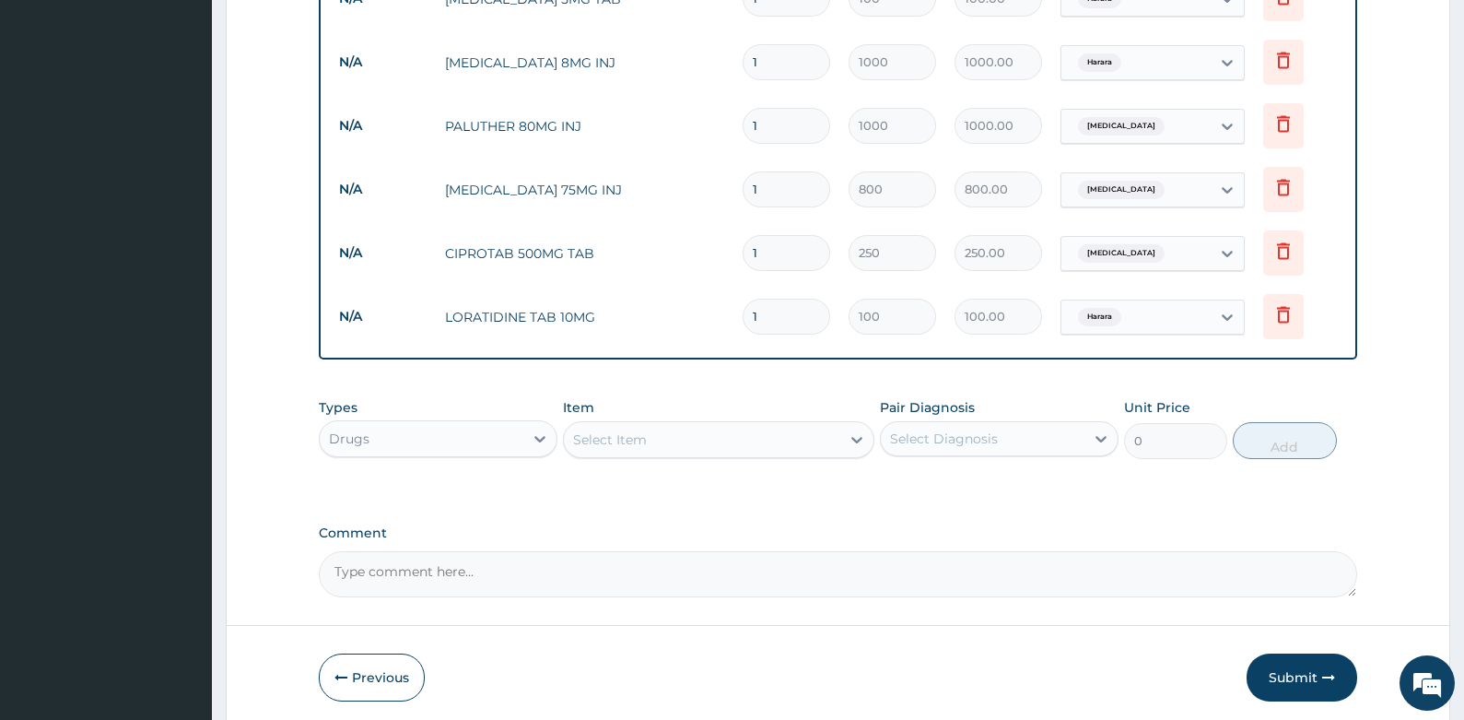
click at [1277, 245] on icon at bounding box center [1284, 251] width 22 height 22
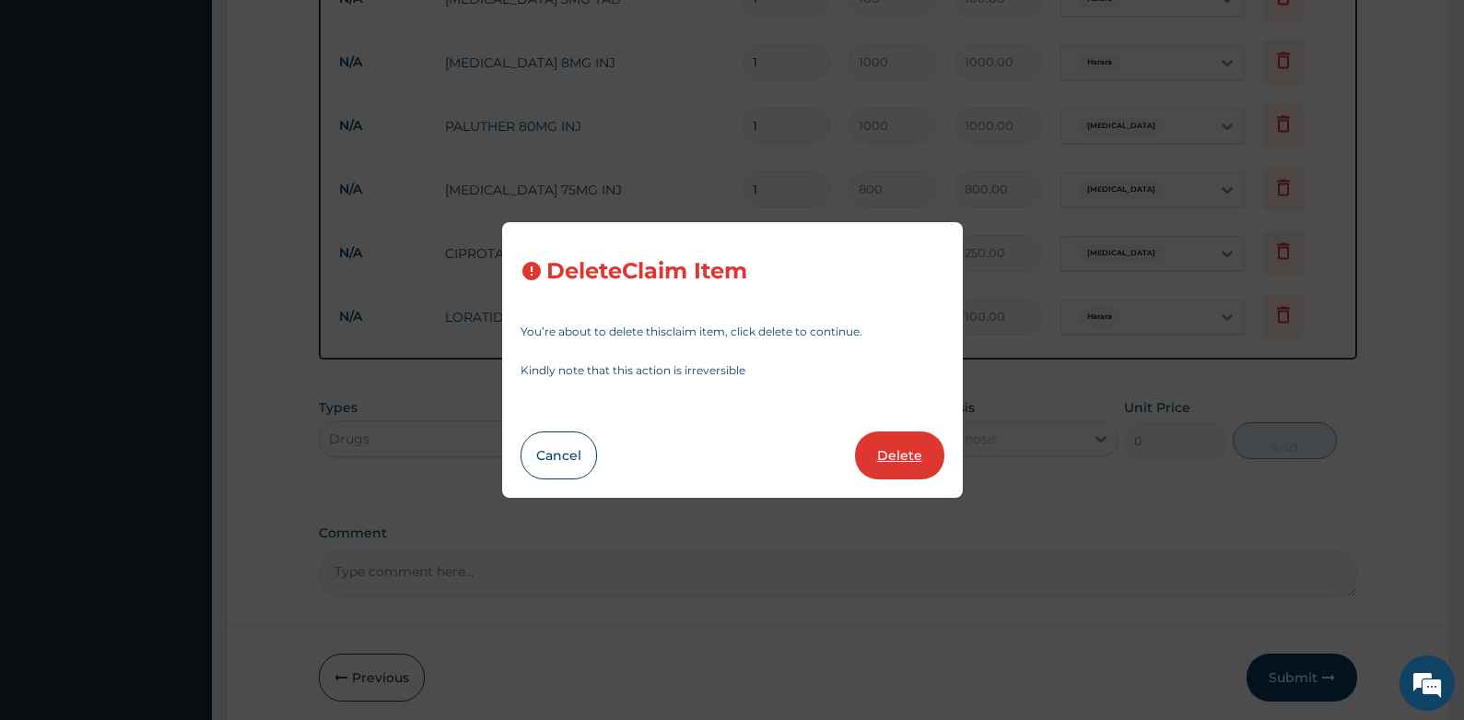
click at [902, 452] on button "Delete" at bounding box center [899, 455] width 89 height 48
type input "100"
type input "100.00"
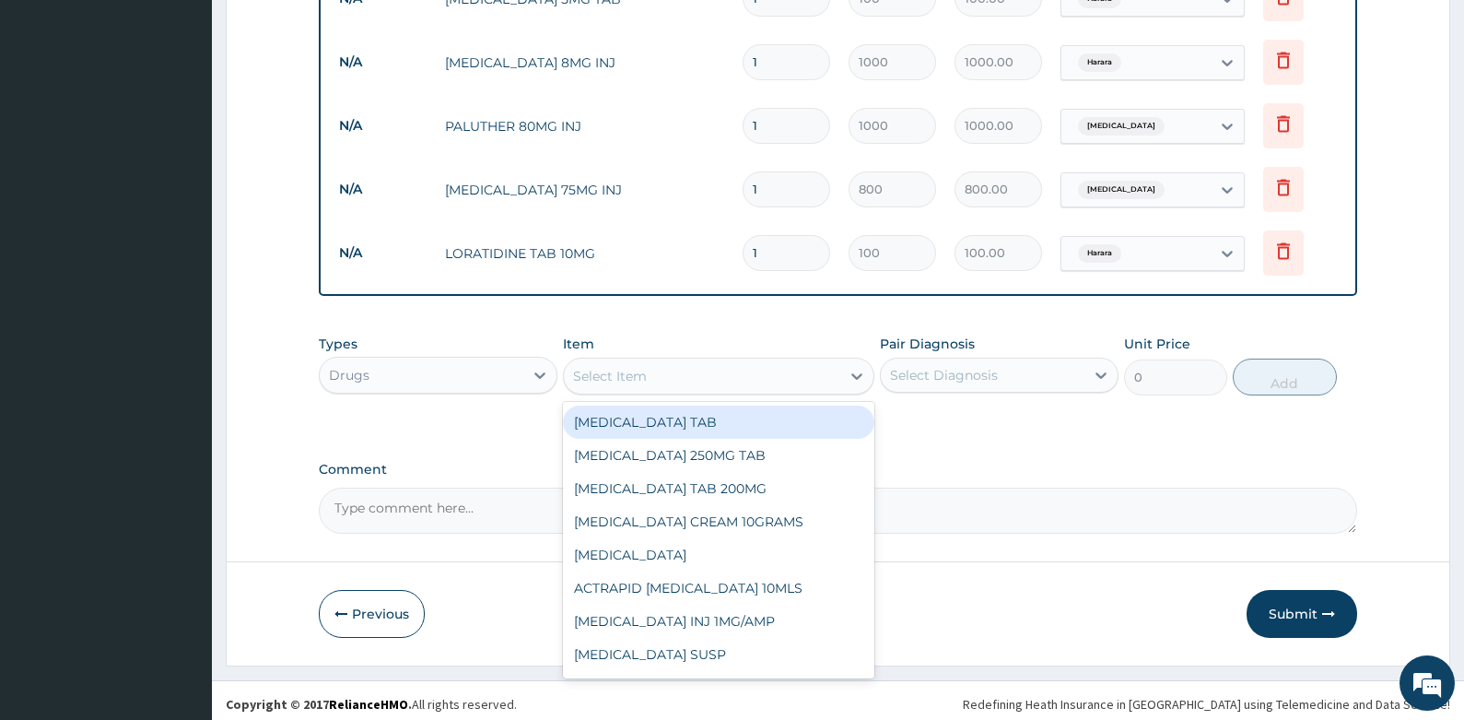
click at [697, 366] on div "Select Item" at bounding box center [702, 375] width 276 height 29
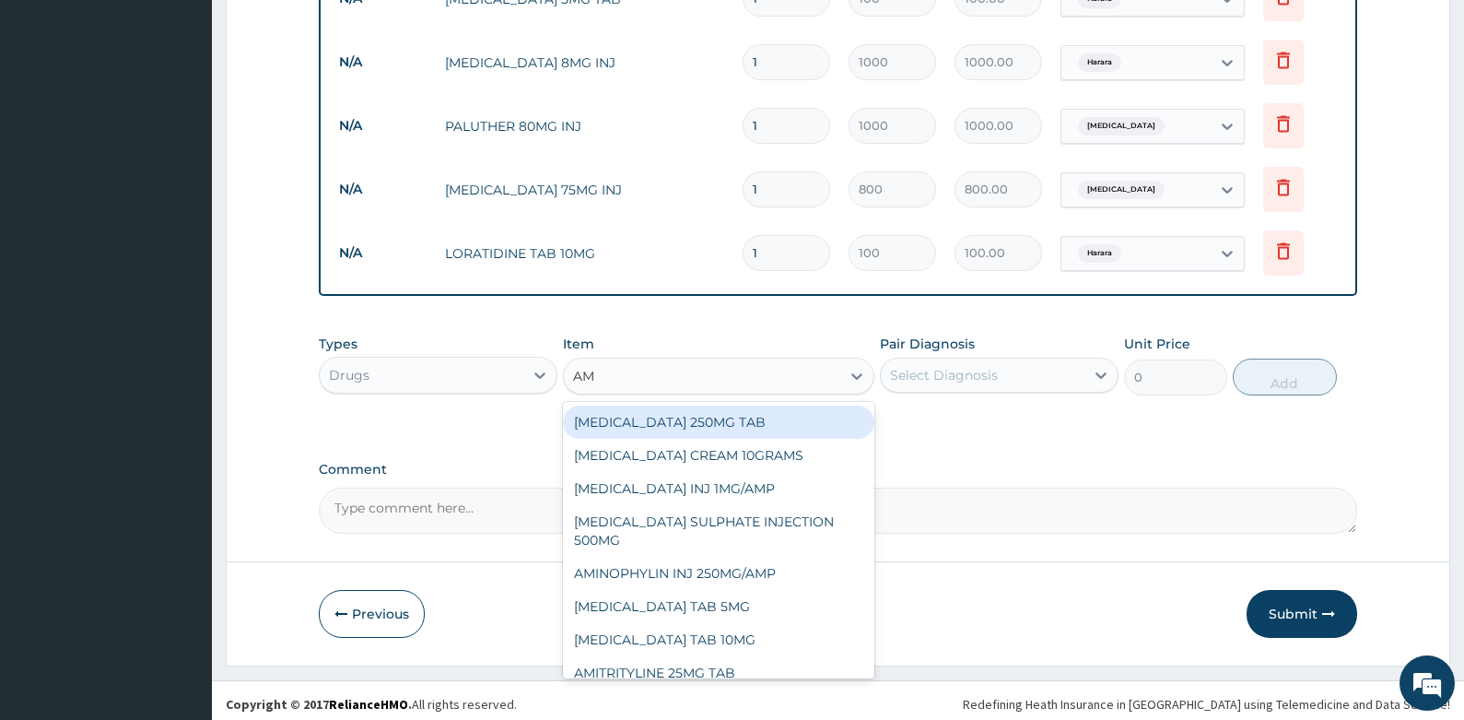
type input "AMO"
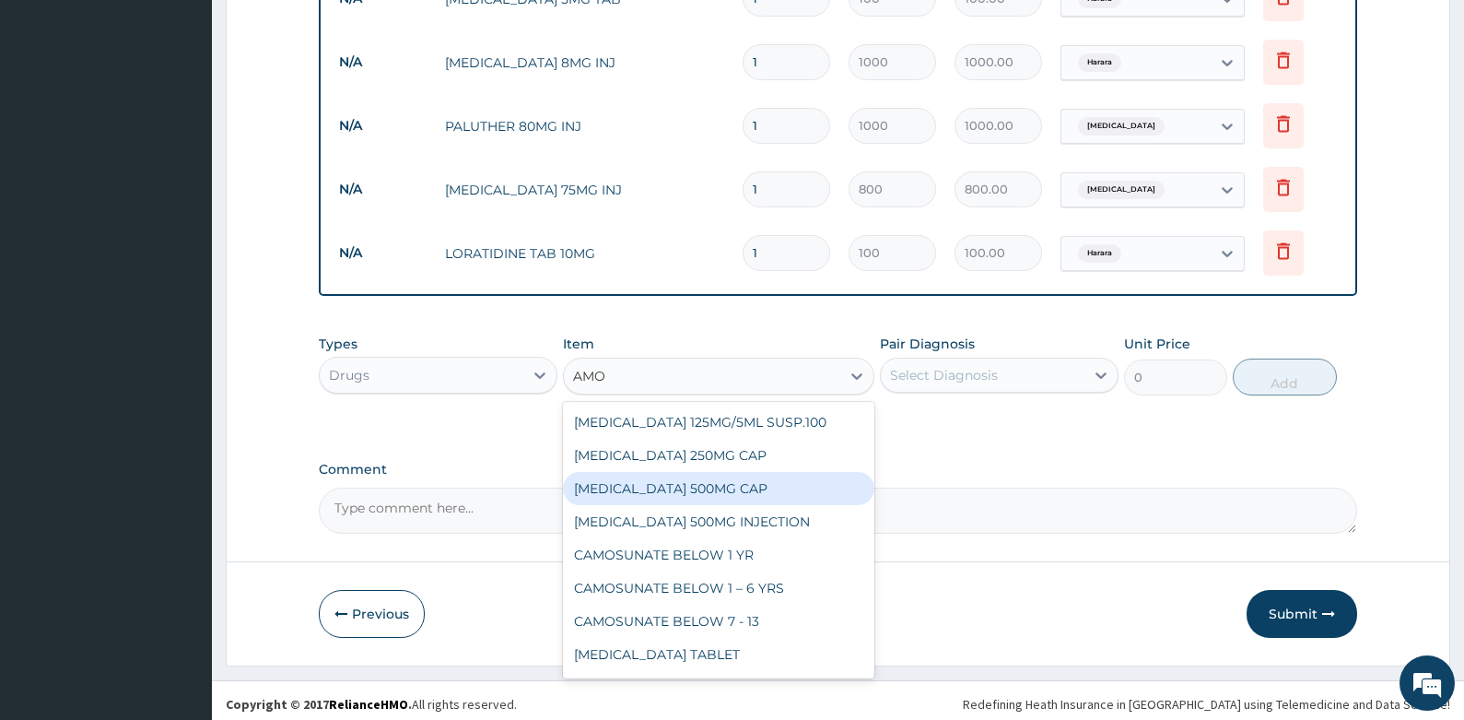
click at [695, 481] on div "[MEDICAL_DATA] 500MG CAP" at bounding box center [718, 488] width 311 height 33
type input "200"
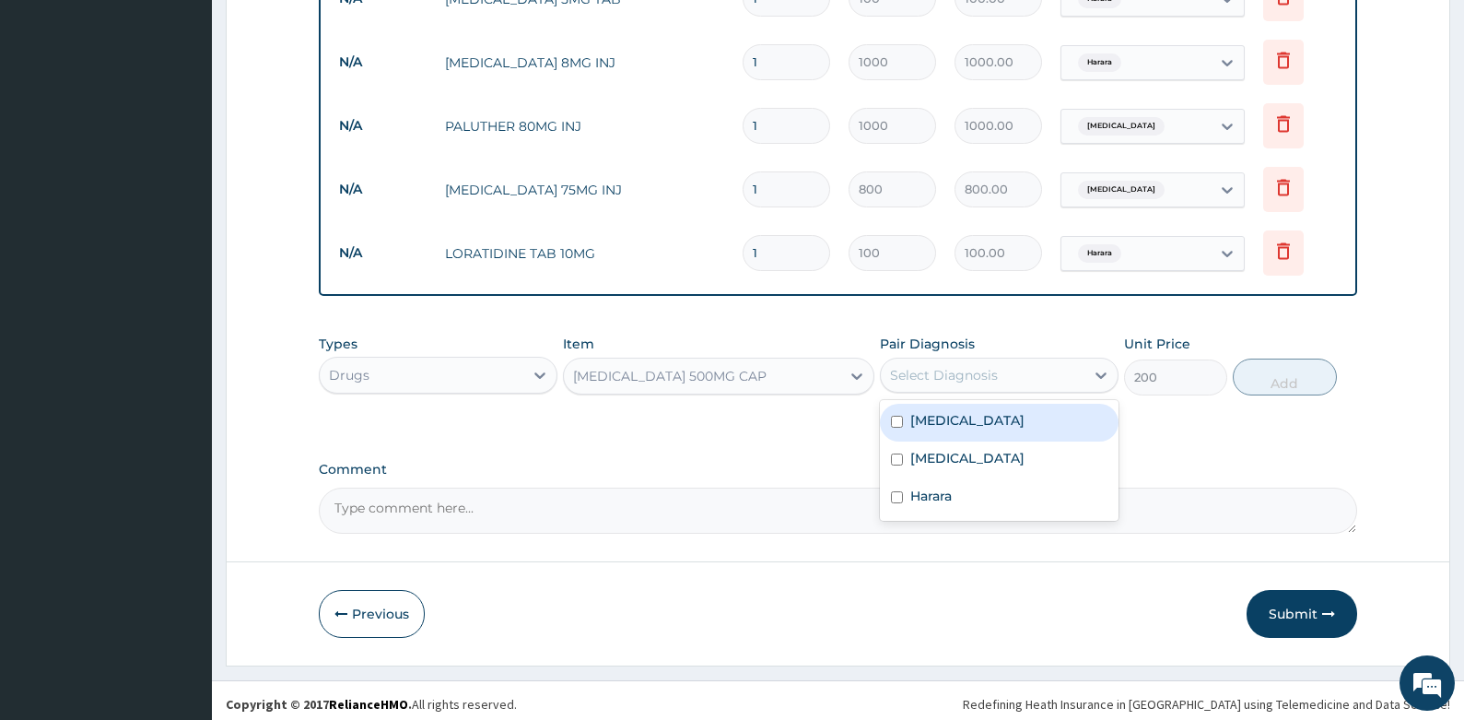
click at [931, 369] on div "Select Diagnosis" at bounding box center [944, 375] width 108 height 18
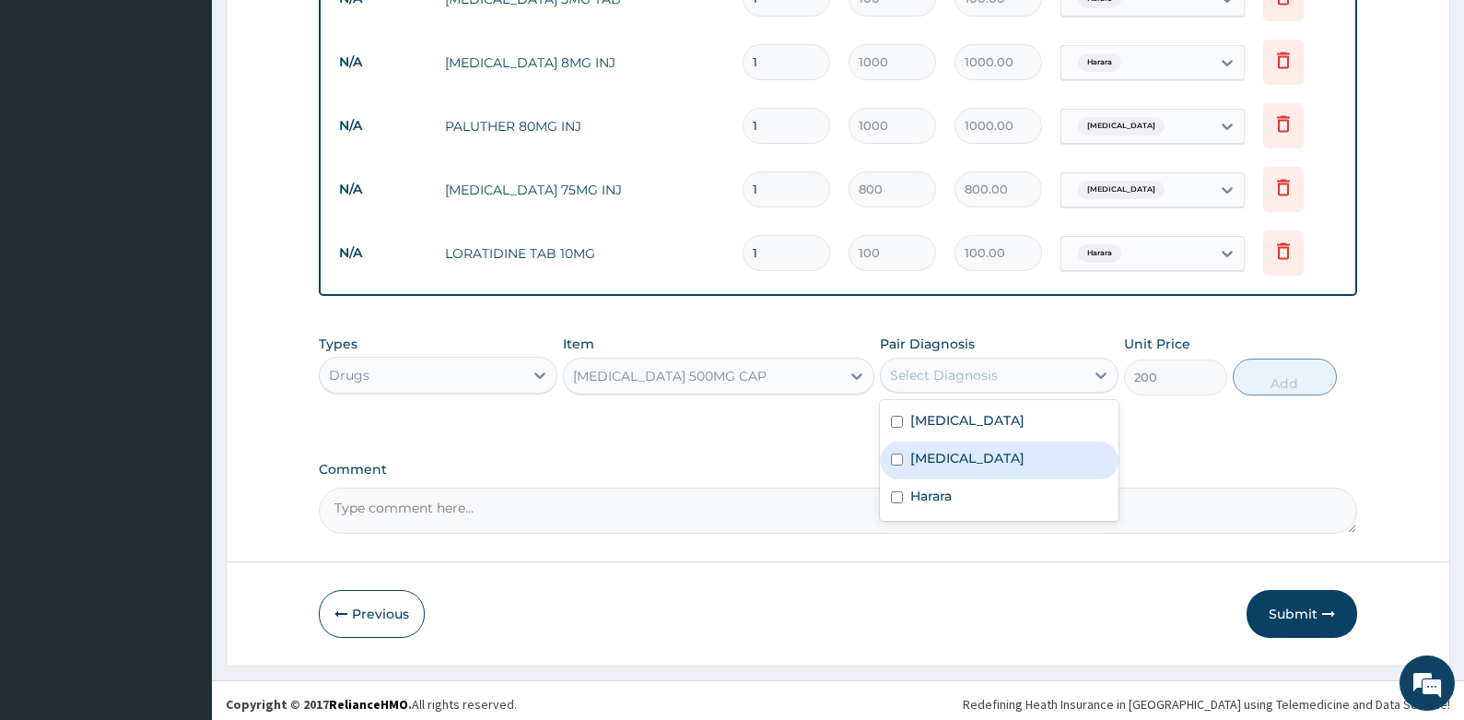
click at [898, 453] on input "checkbox" at bounding box center [897, 459] width 12 height 12
checkbox input "true"
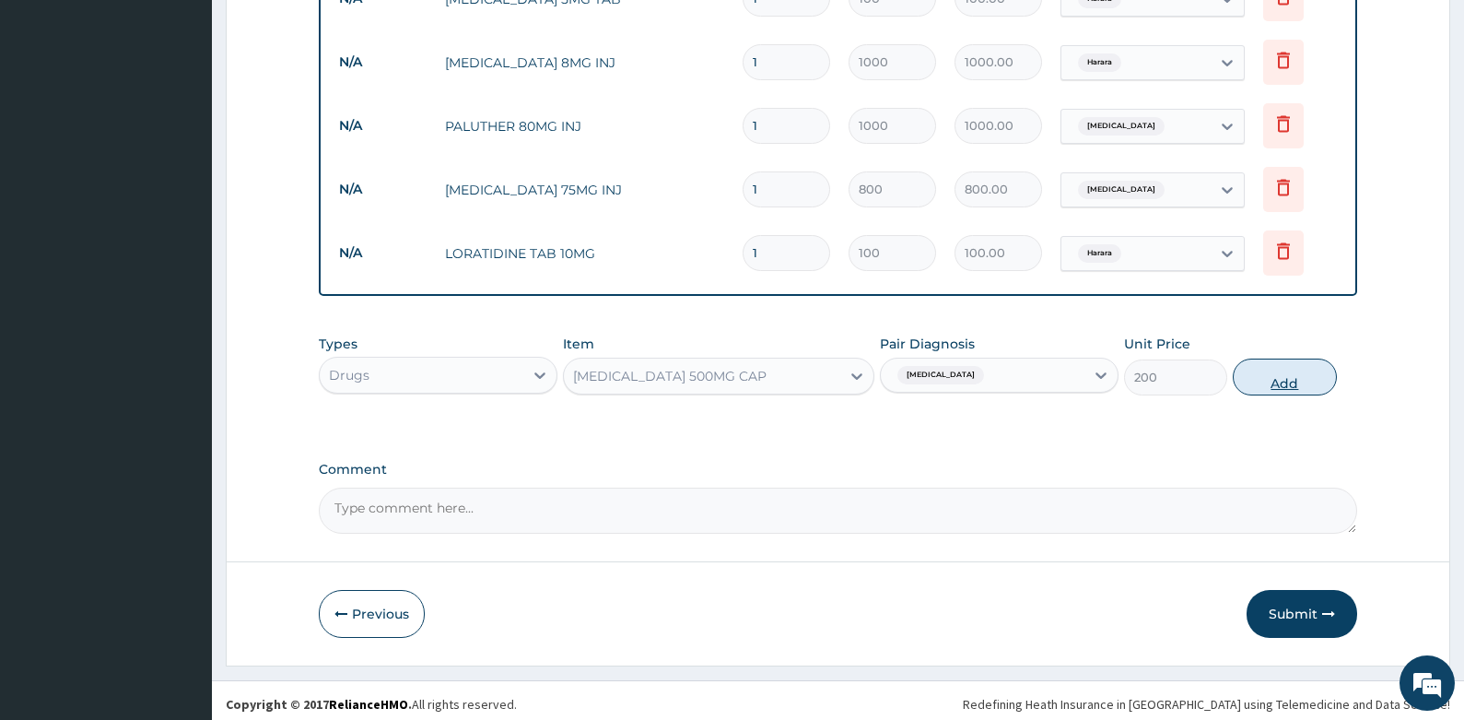
click at [1275, 368] on button "Add" at bounding box center [1285, 376] width 104 height 37
type input "0"
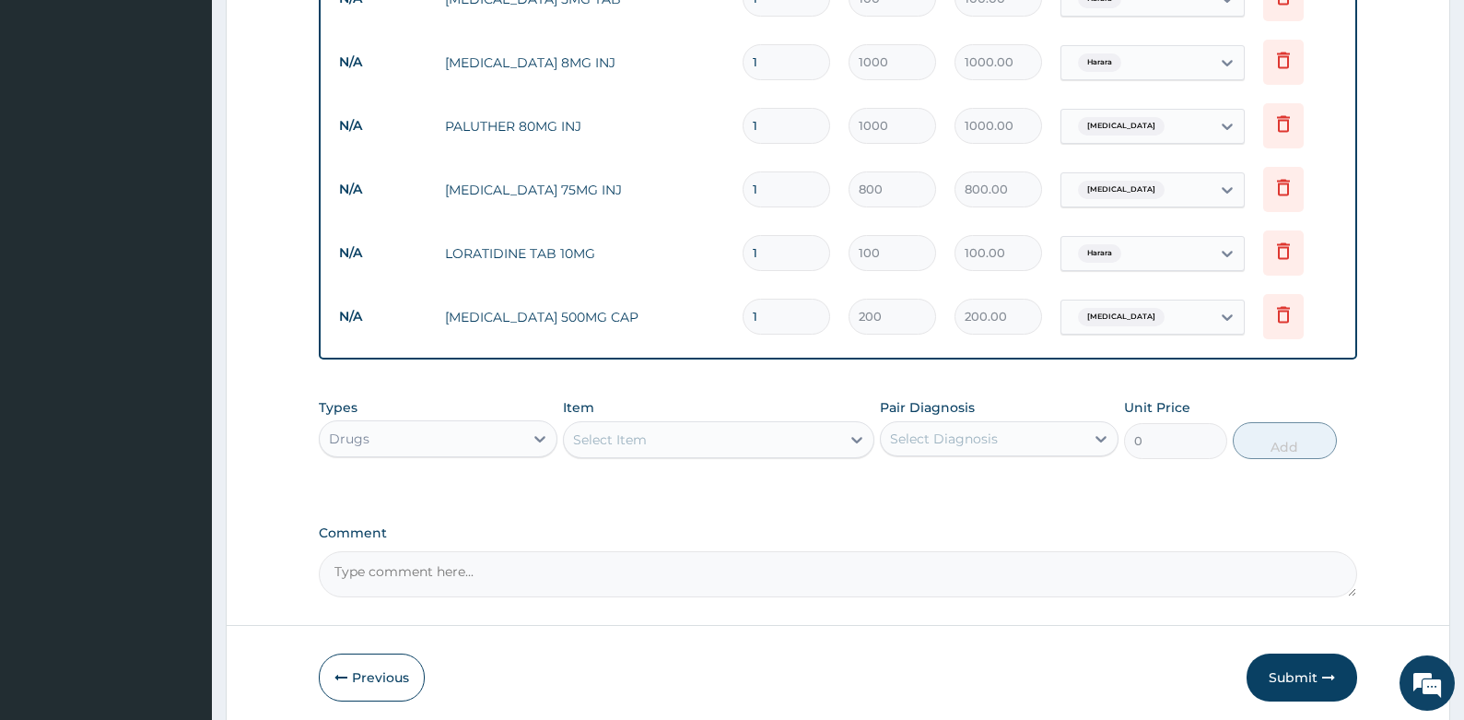
click at [774, 304] on input "1" at bounding box center [787, 317] width 88 height 36
type input "15"
type input "3000.00"
type input "15"
click at [766, 241] on input "1" at bounding box center [787, 253] width 88 height 36
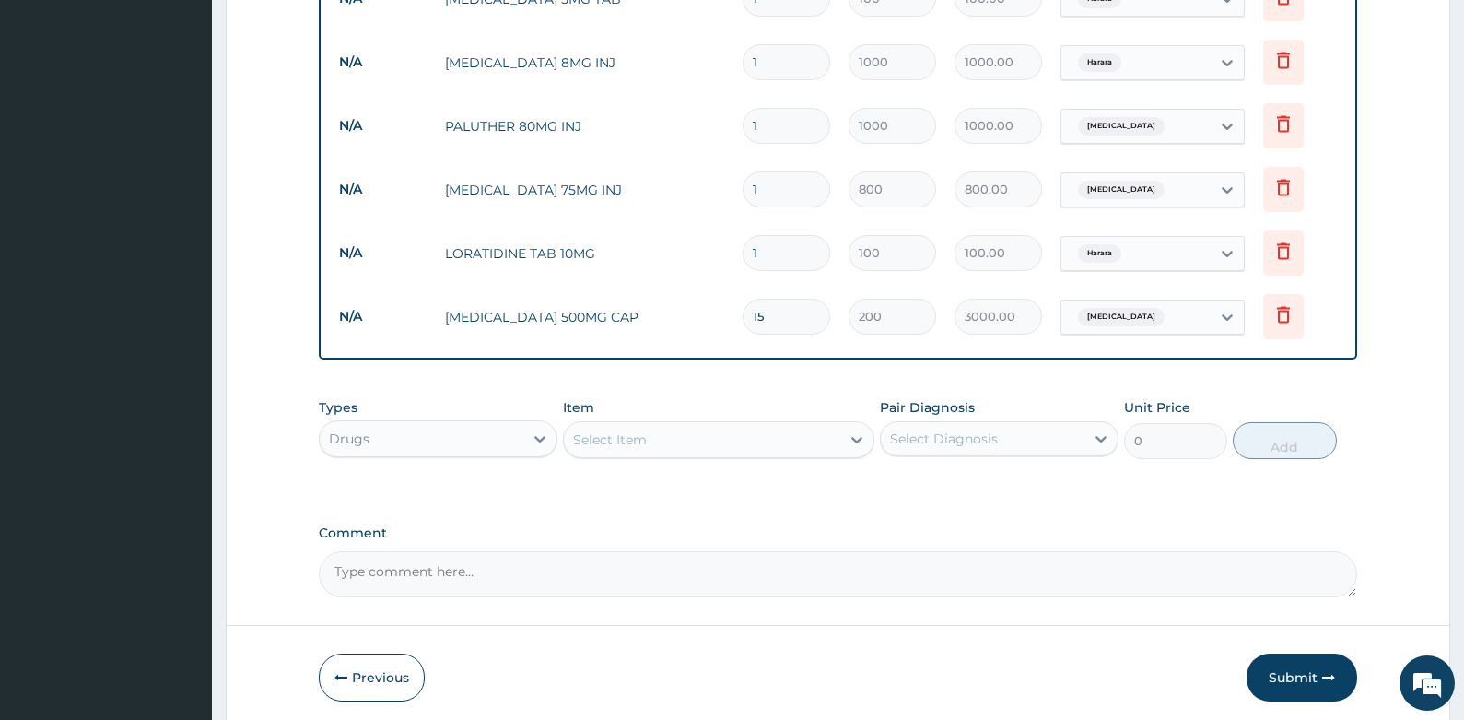
type input "10"
type input "1000.00"
type input "10"
drag, startPoint x: 775, startPoint y: 120, endPoint x: 733, endPoint y: 131, distance: 43.8
click at [733, 131] on tr "N/A PALUTHER 80MG INJ 1 1000 1000.00 [MEDICAL_DATA] Delete" at bounding box center [838, 126] width 1017 height 64
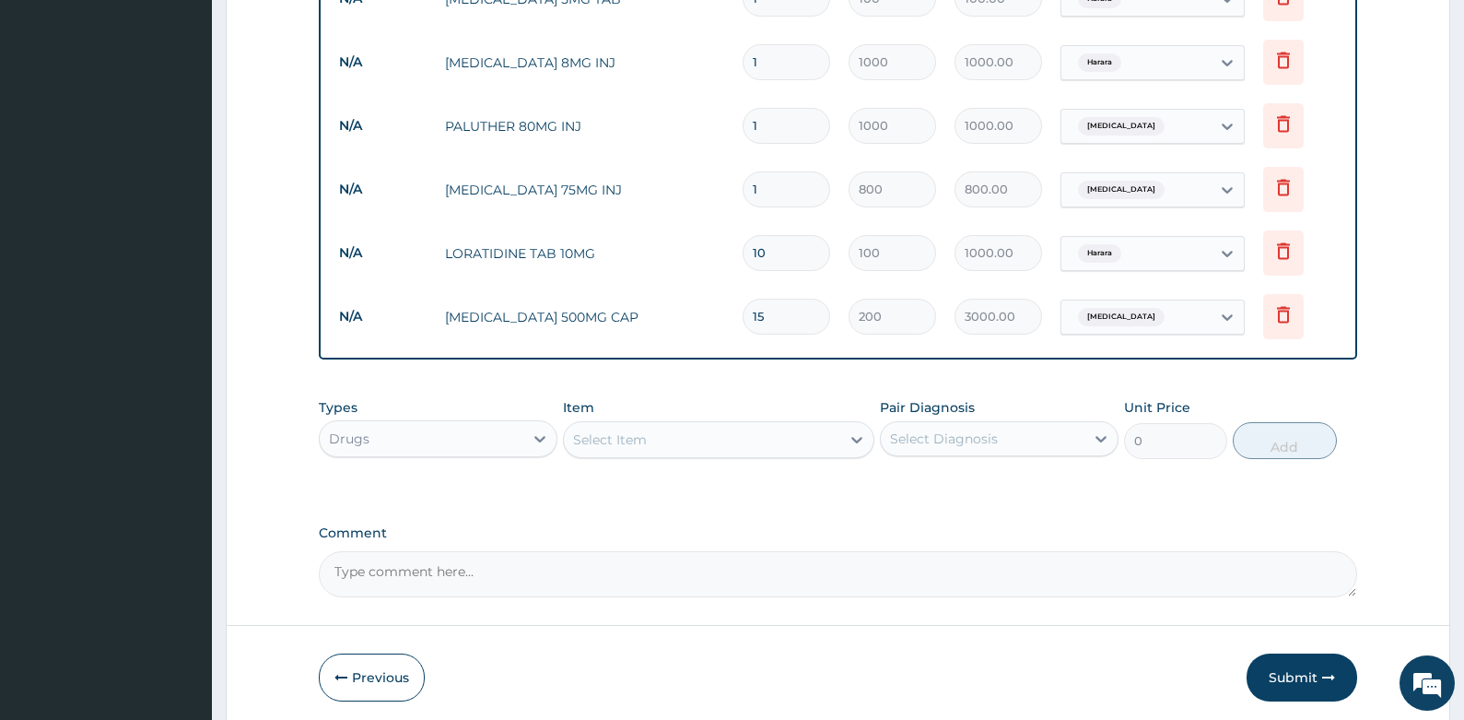
type input "6"
type input "6000.00"
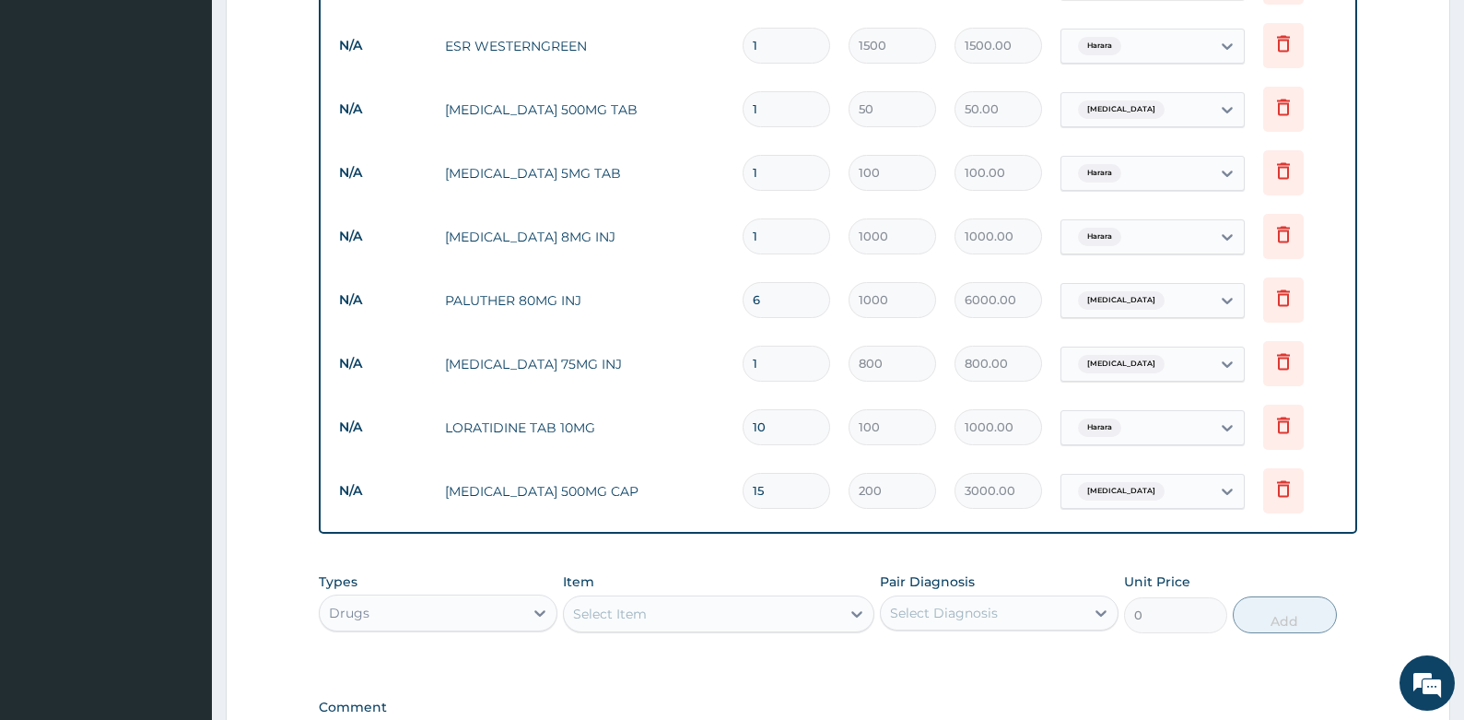
scroll to position [910, 0]
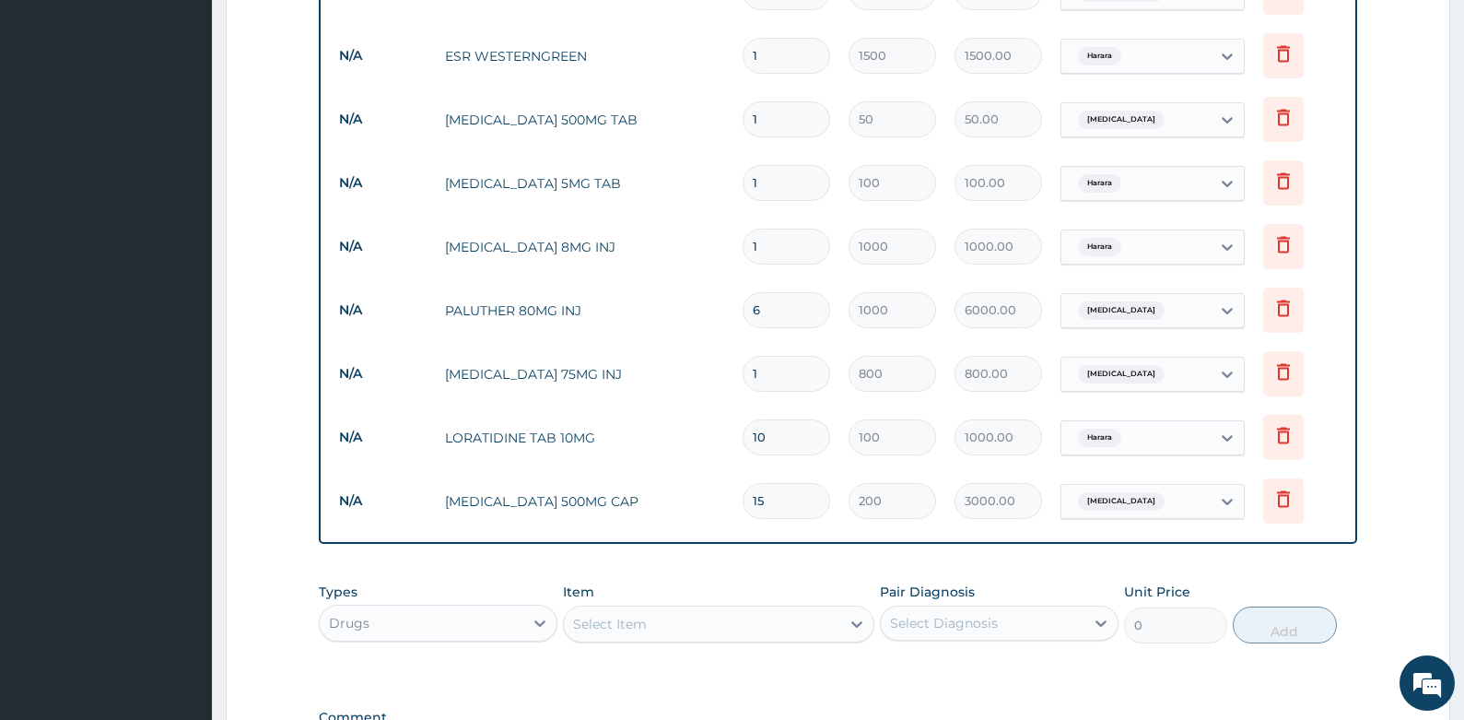
type input "6"
click at [776, 101] on input "1" at bounding box center [787, 119] width 88 height 36
type input "18"
type input "900.00"
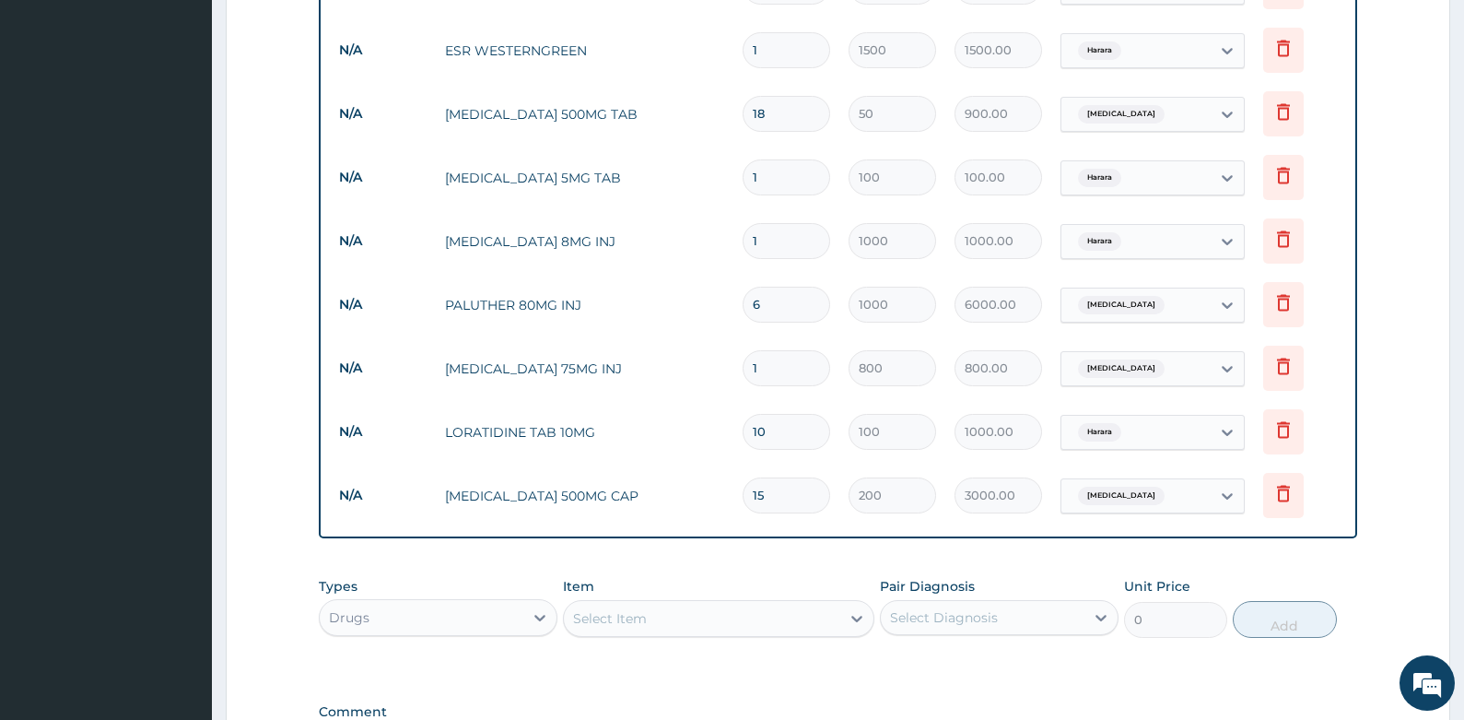
scroll to position [881, 0]
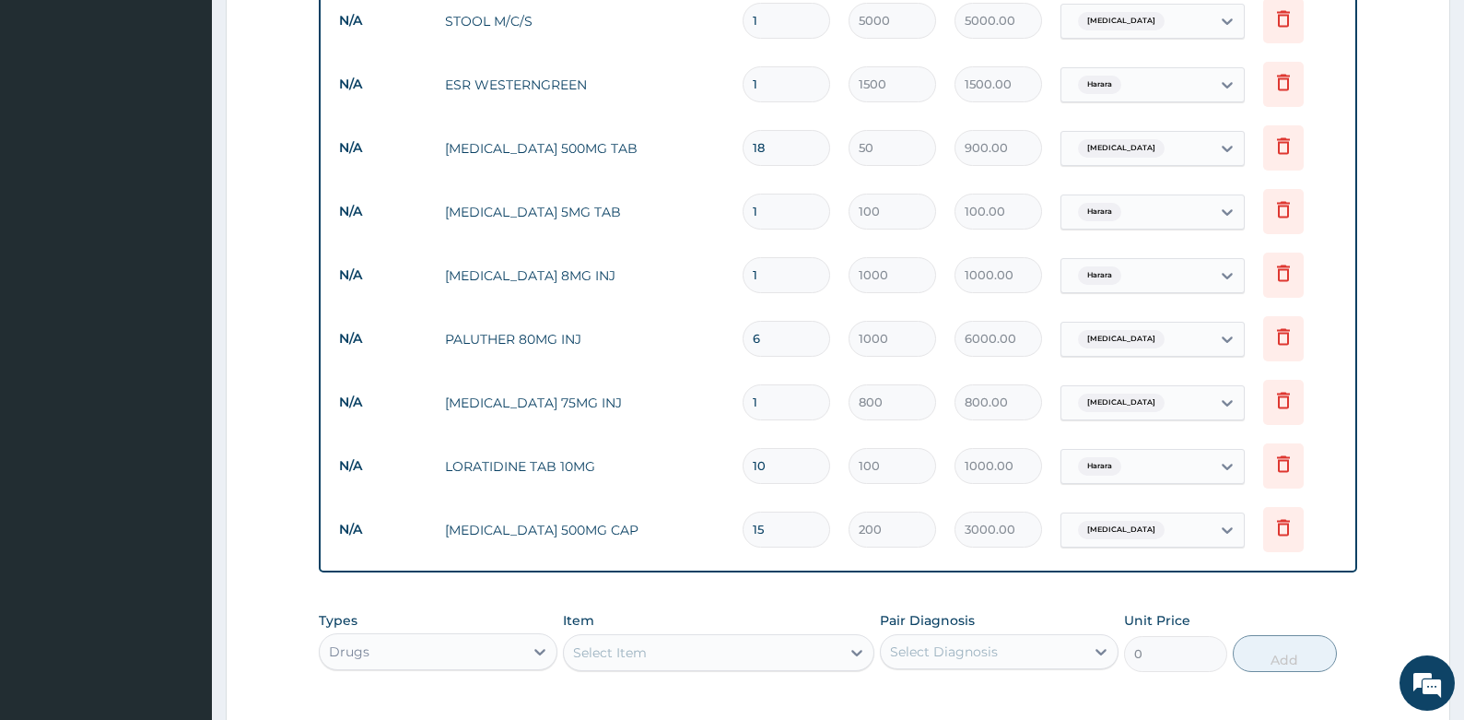
type input "18"
drag, startPoint x: 789, startPoint y: 211, endPoint x: 720, endPoint y: 232, distance: 72.3
click at [723, 230] on tr "N/A [MEDICAL_DATA] 5MG TAB 1 100 100.00 Harara Delete" at bounding box center [838, 212] width 1017 height 64
type input "2"
type input "200.00"
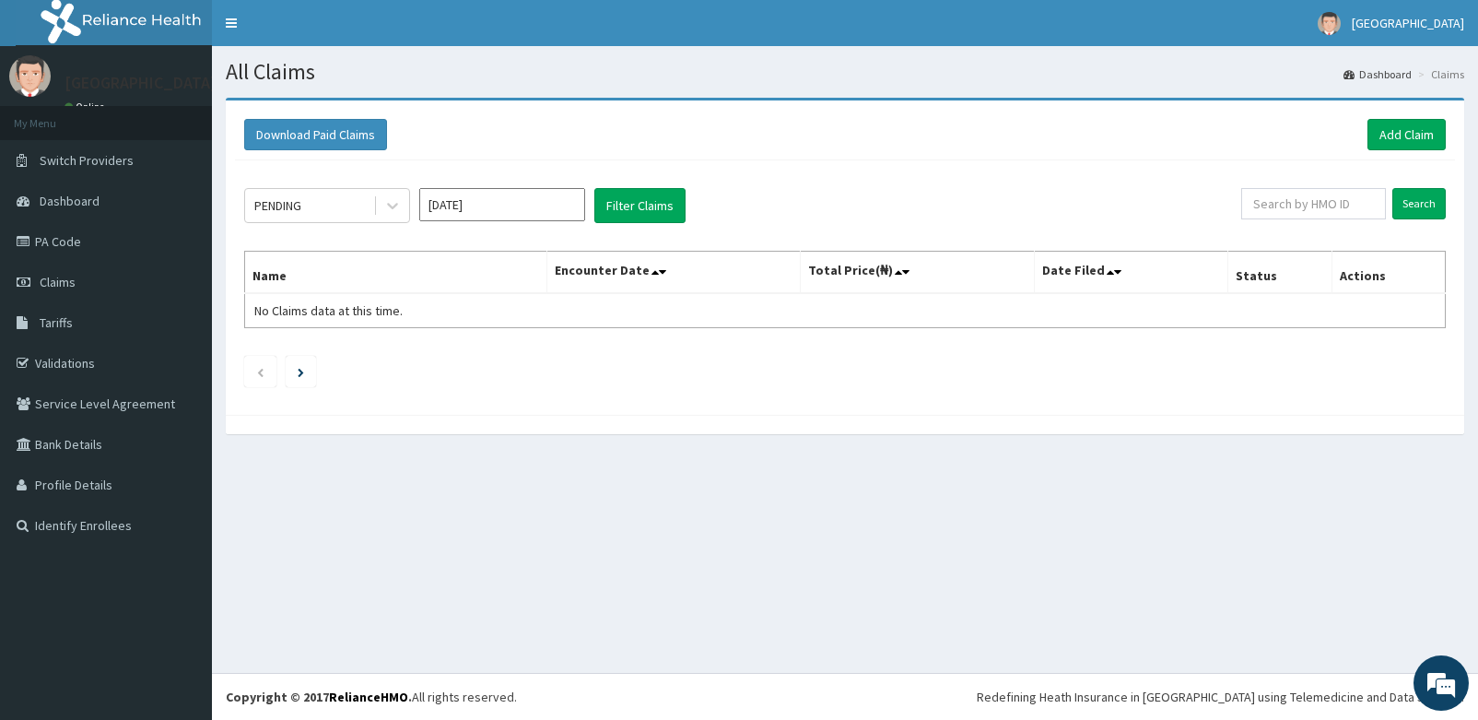
click at [246, 546] on div "All Claims Dashboard Claims Download Paid Claims Add Claim × Note you can only …" at bounding box center [845, 359] width 1266 height 627
click at [1380, 123] on link "Add Claim" at bounding box center [1407, 134] width 78 height 31
click at [1383, 127] on link "Add Claim" at bounding box center [1407, 134] width 78 height 31
click at [1387, 132] on link "Add Claim" at bounding box center [1407, 134] width 78 height 31
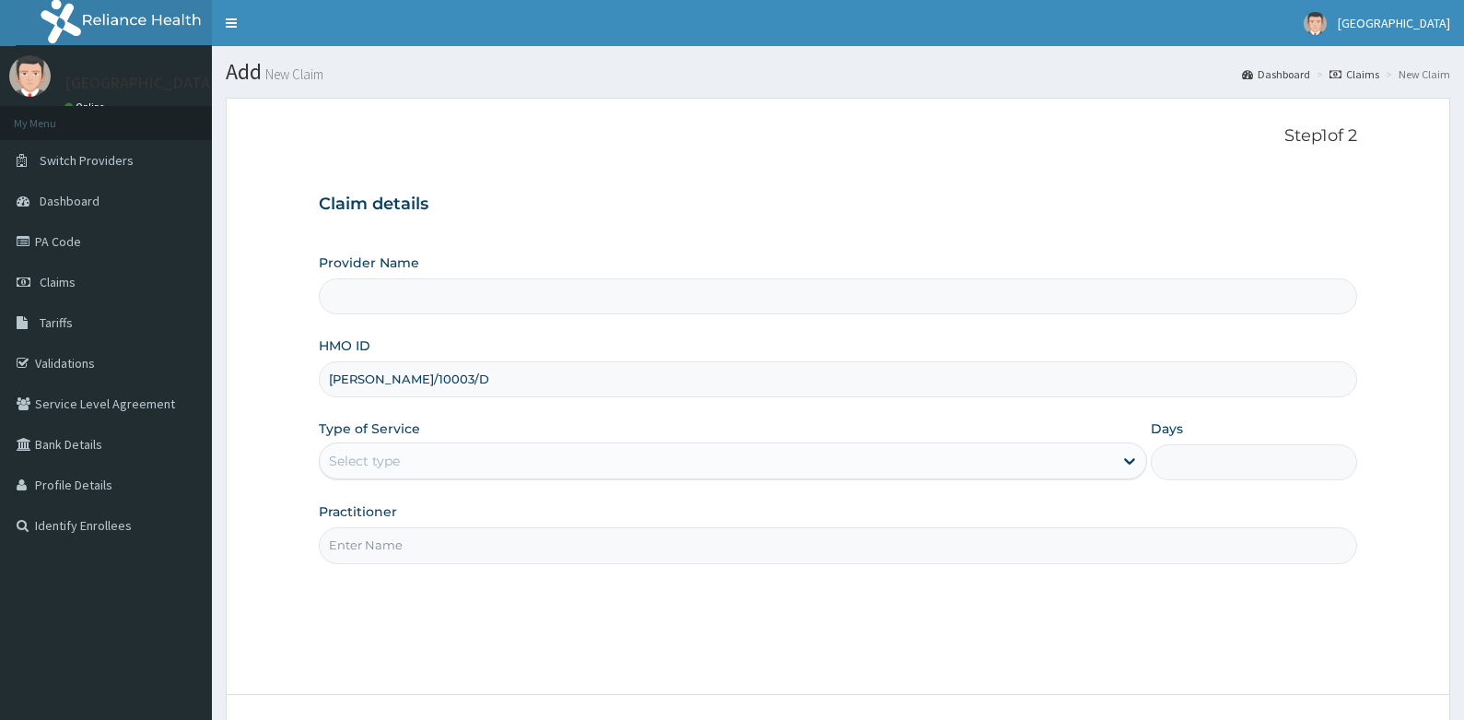
type input "ANH/10003/D"
click at [408, 463] on div "Select type" at bounding box center [716, 460] width 793 height 29
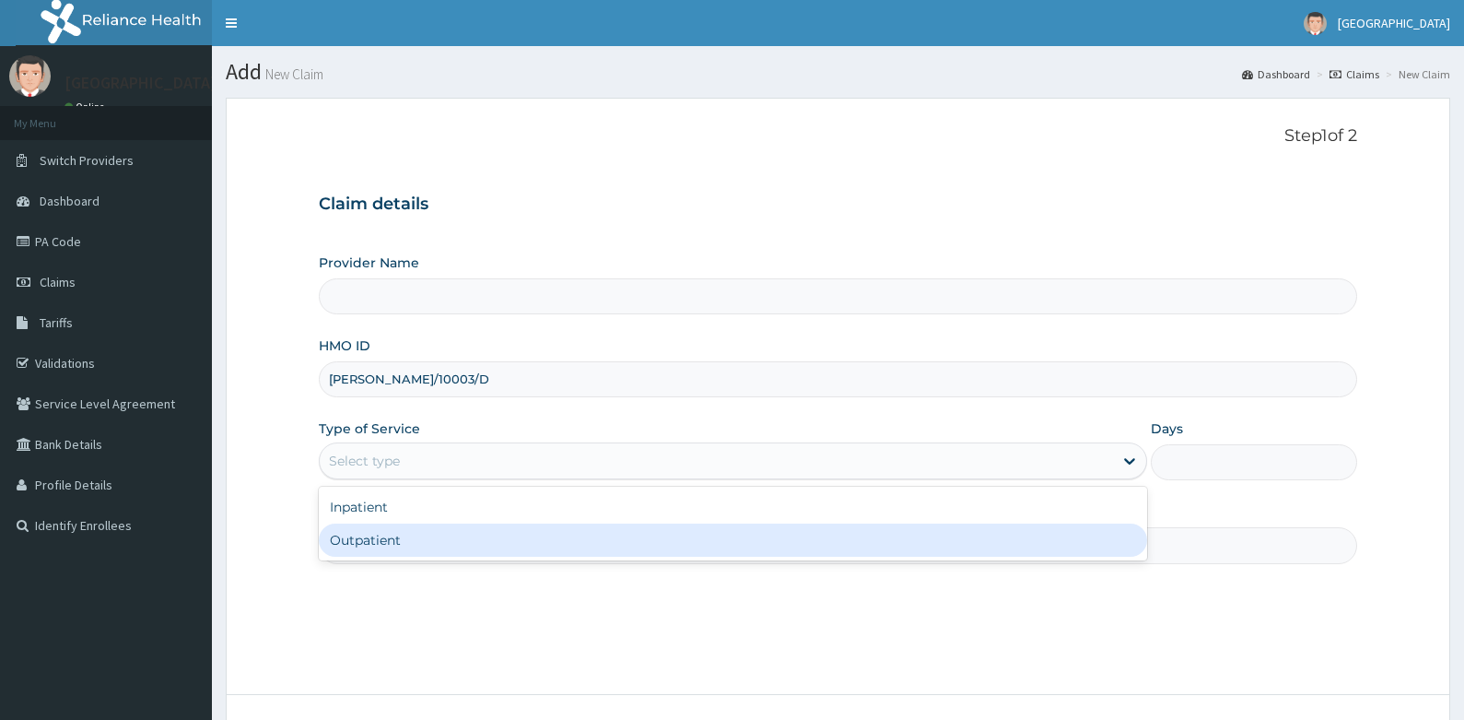
click at [384, 534] on div "Outpatient" at bounding box center [733, 539] width 828 height 33
type input "1"
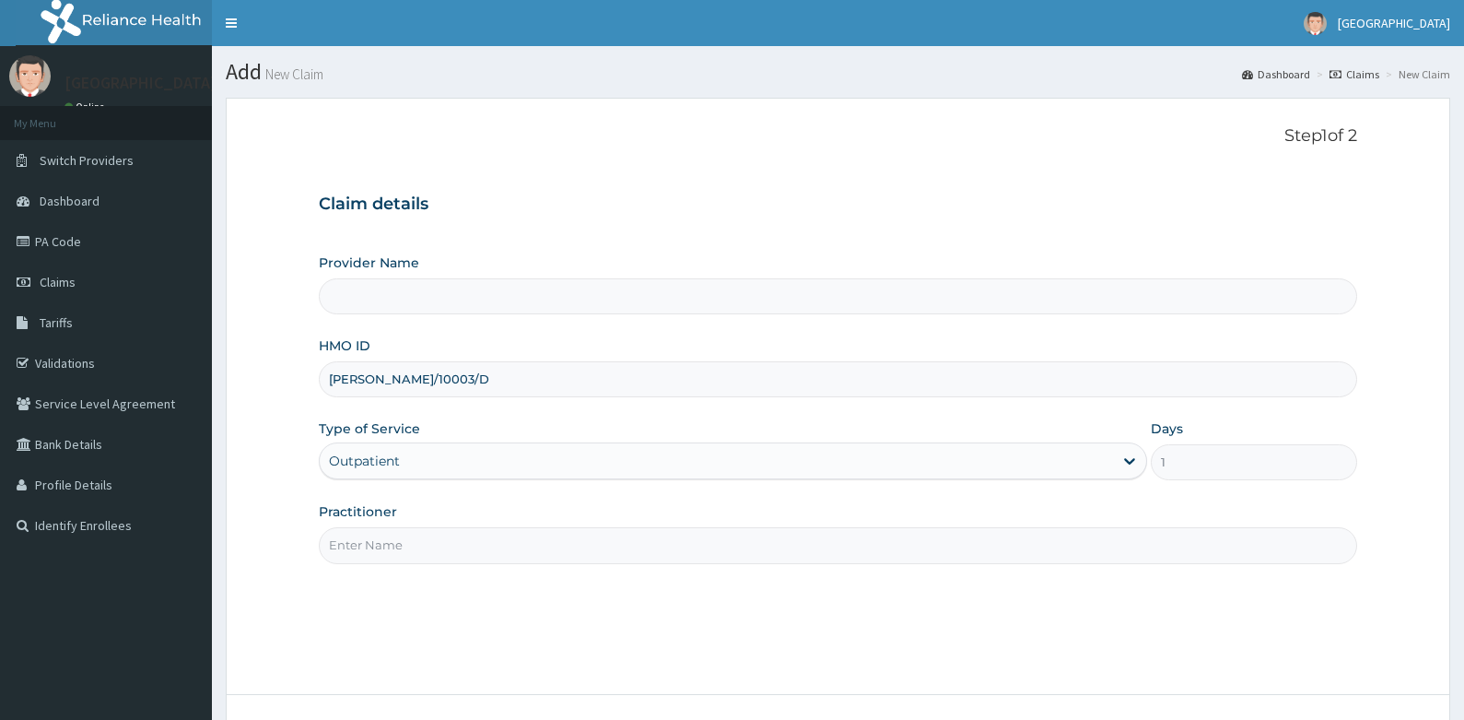
type input "[GEOGRAPHIC_DATA]"
click at [416, 541] on input "Practitioner" at bounding box center [839, 545] width 1040 height 36
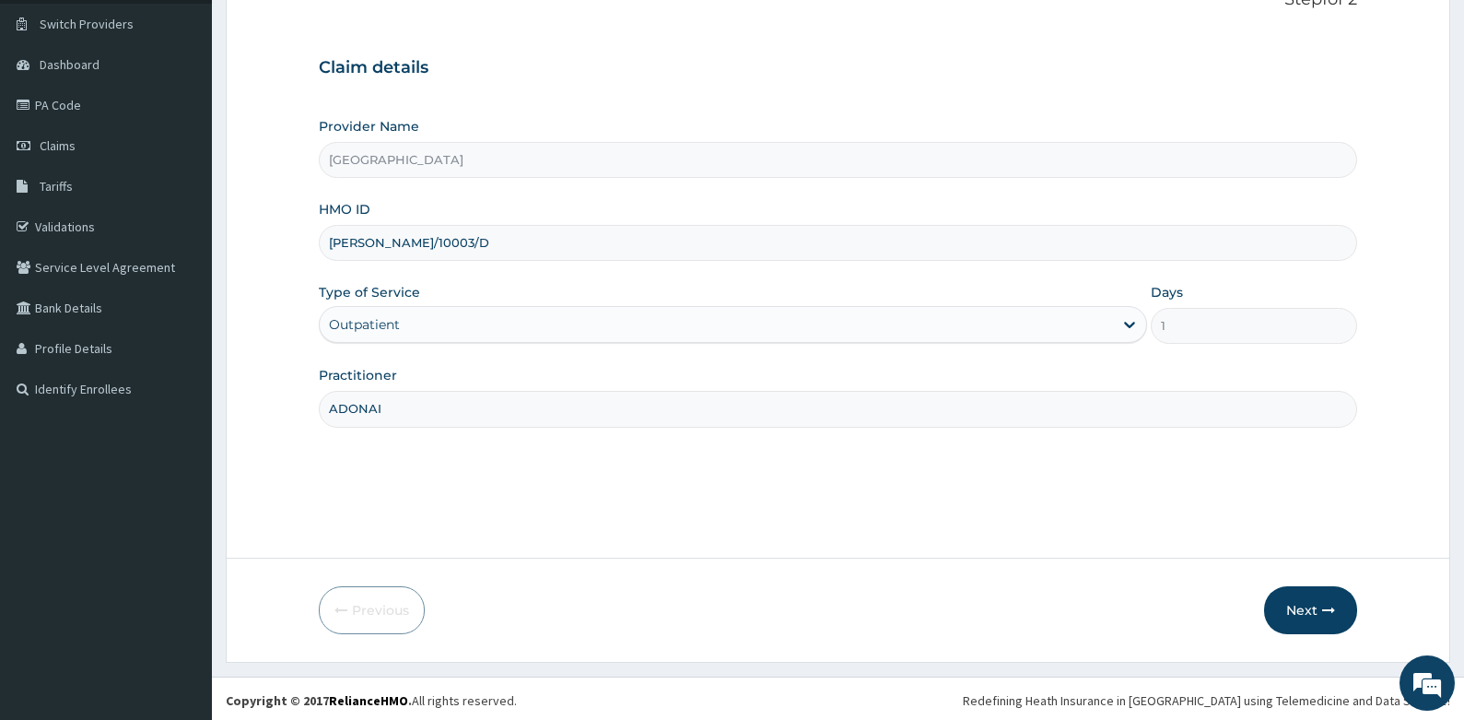
scroll to position [140, 0]
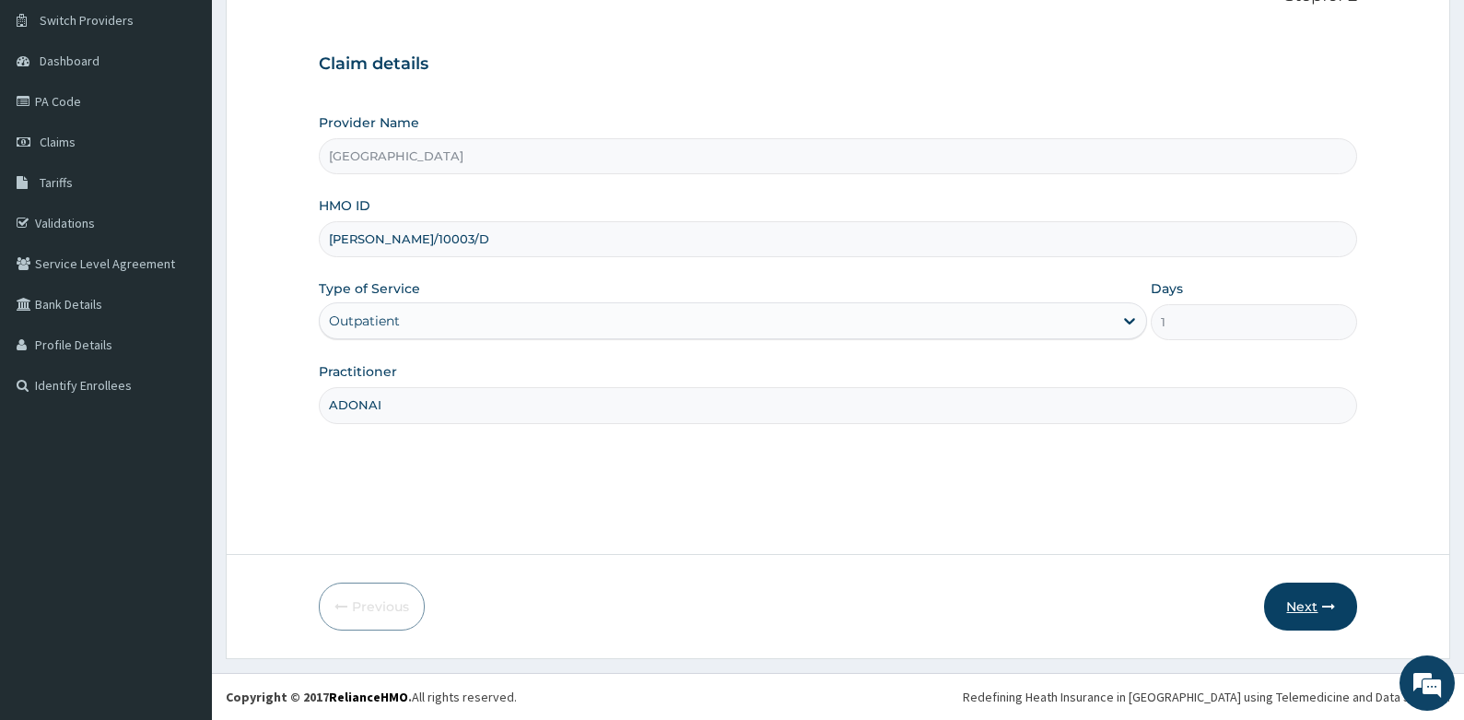
type input "ADONAI"
click at [1326, 598] on button "Next" at bounding box center [1310, 606] width 93 height 48
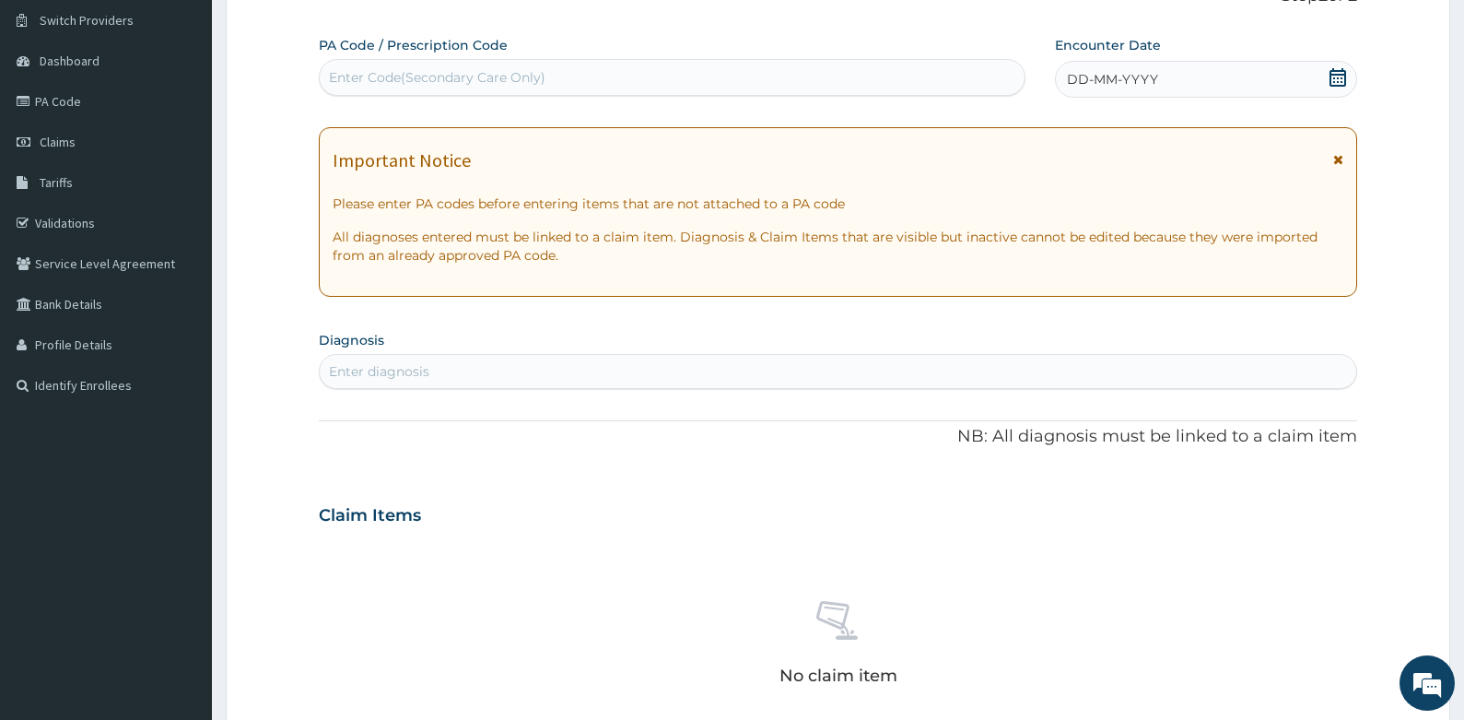
scroll to position [0, 0]
click at [264, 378] on form "Step 2 of 2 PA Code / Prescription Code Enter Code(Secondary Care Only) Encount…" at bounding box center [838, 540] width 1225 height 1165
click at [1334, 77] on icon at bounding box center [1338, 77] width 17 height 18
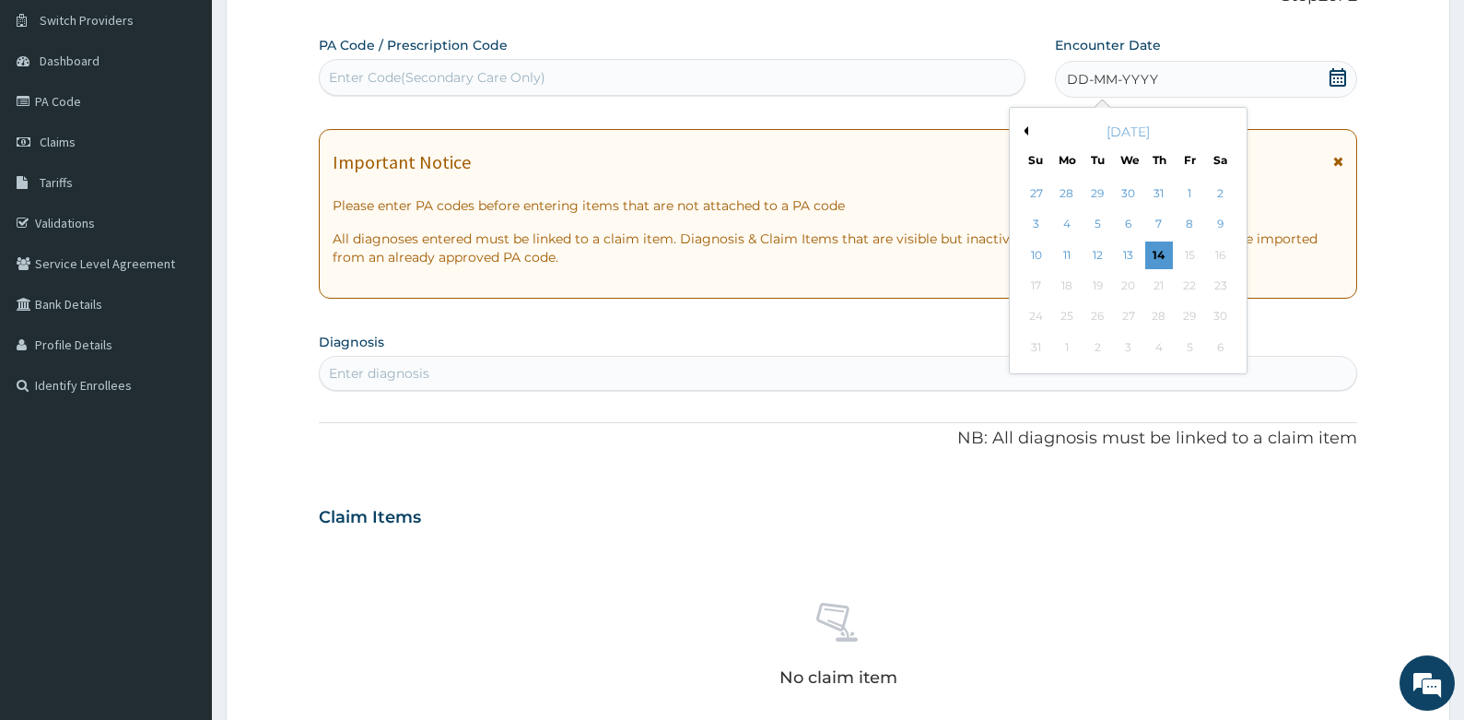
click at [1028, 129] on button "Previous Month" at bounding box center [1023, 130] width 9 height 9
click at [1035, 286] on div "20" at bounding box center [1036, 286] width 28 height 28
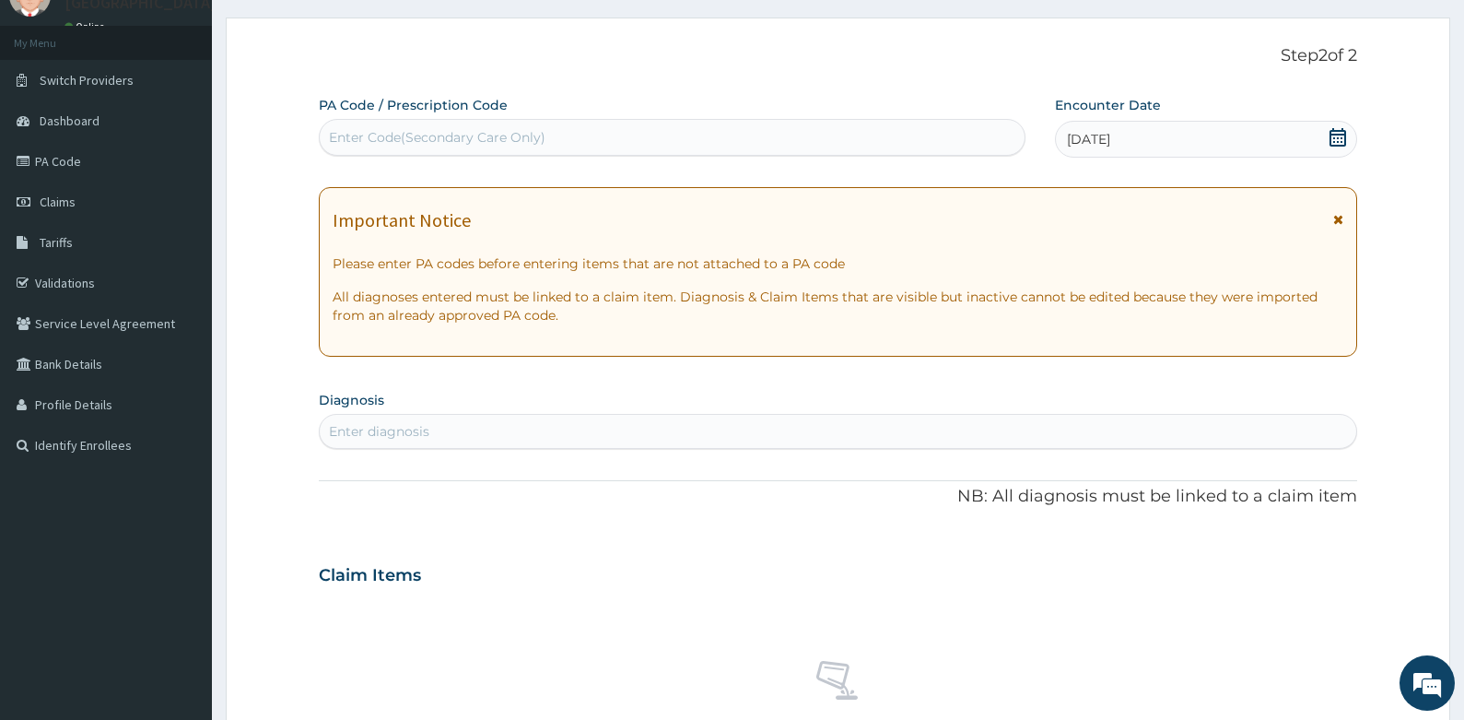
scroll to position [51, 0]
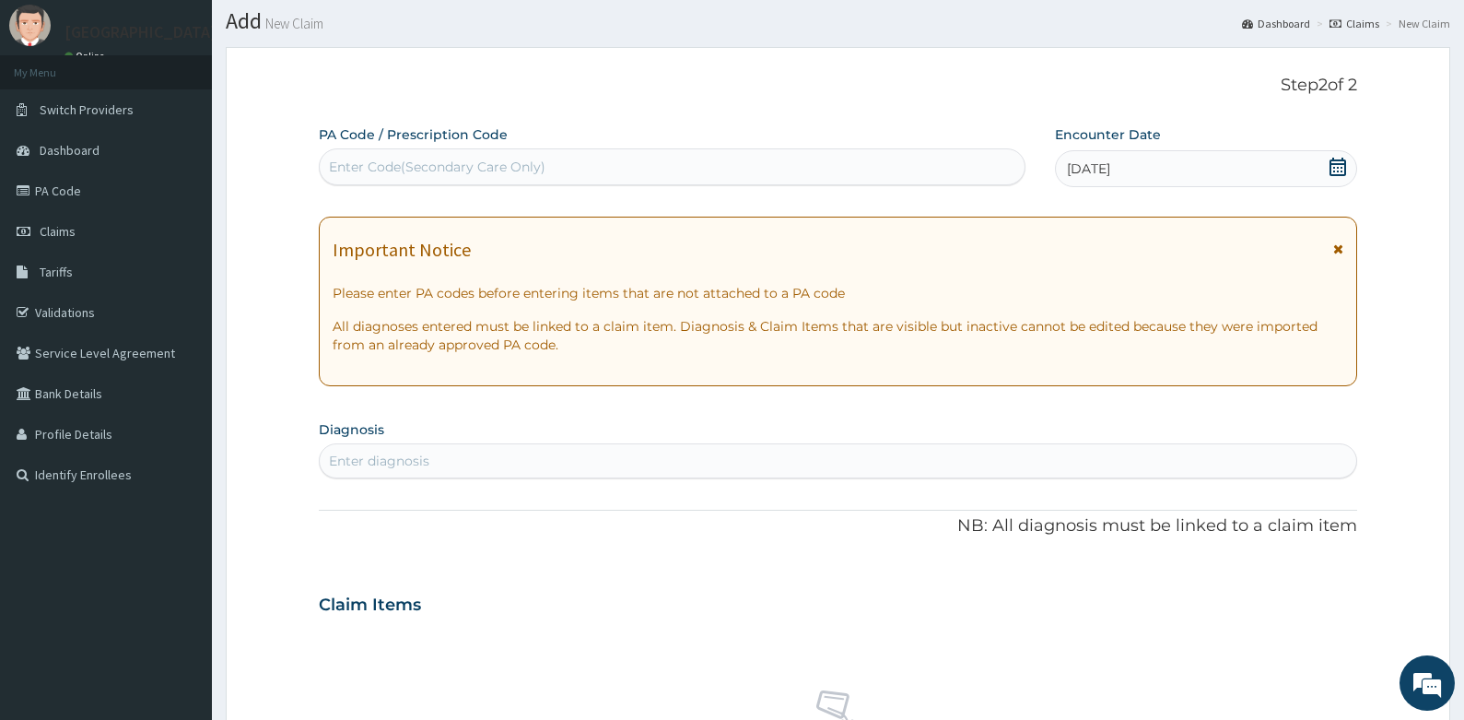
click at [476, 458] on div "Enter diagnosis" at bounding box center [839, 460] width 1038 height 29
type input "MALAR"
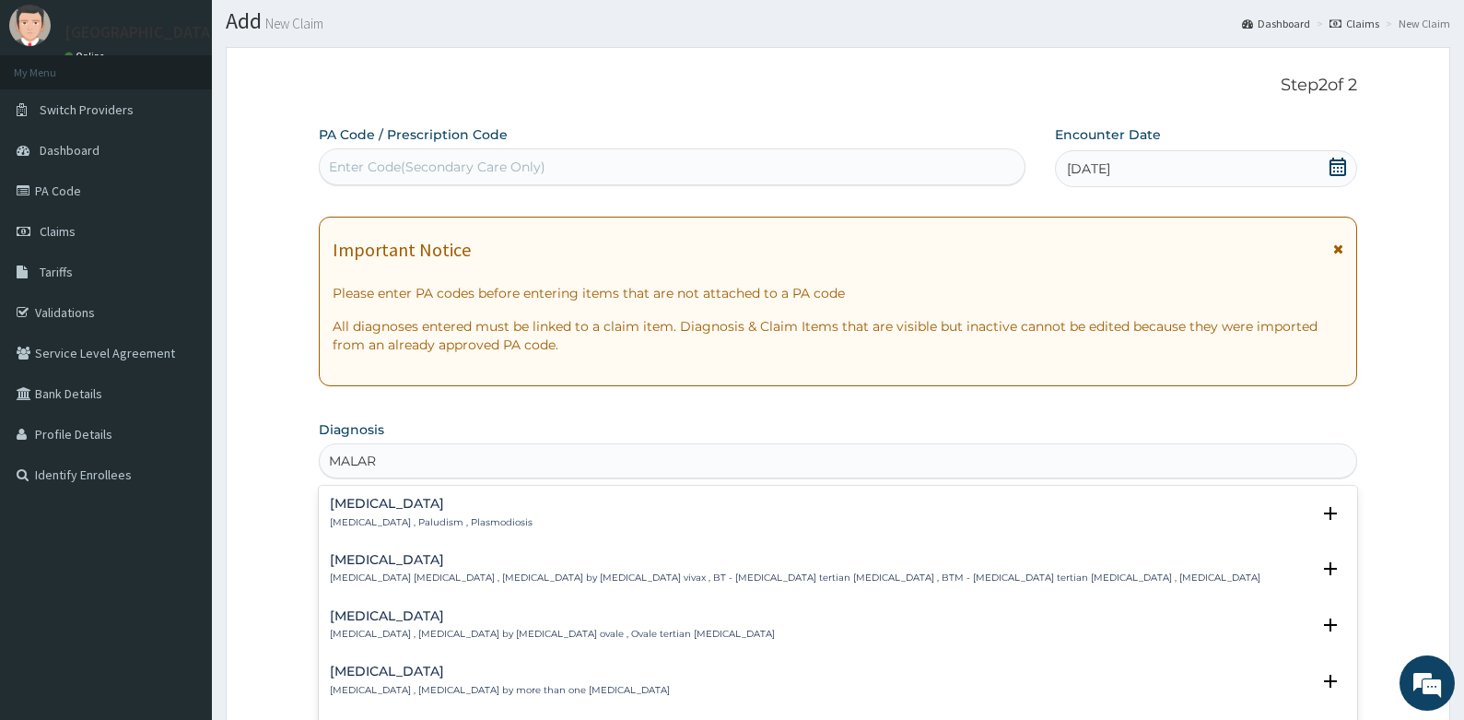
click at [365, 524] on p "[MEDICAL_DATA] , Paludism , Plasmodiosis" at bounding box center [431, 522] width 203 height 13
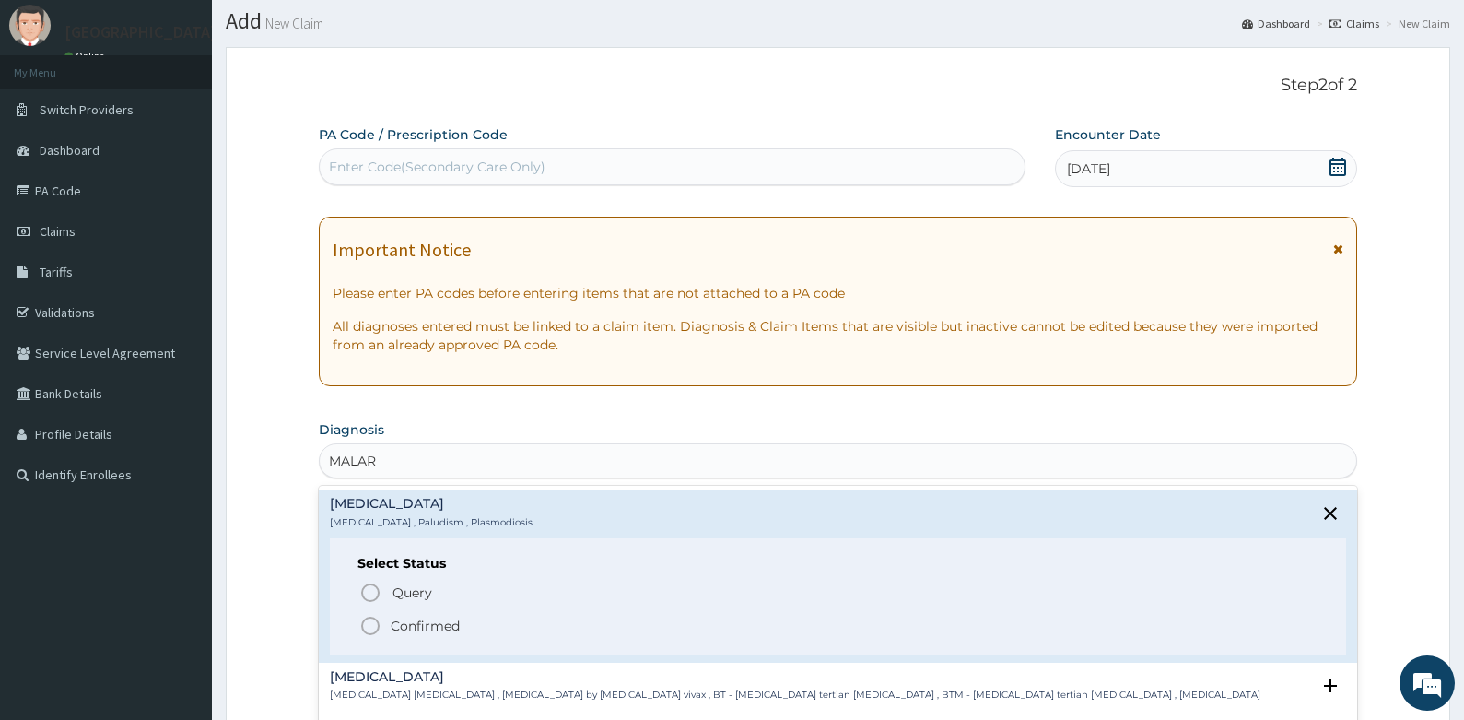
click at [370, 625] on icon "status option filled" at bounding box center [370, 626] width 22 height 22
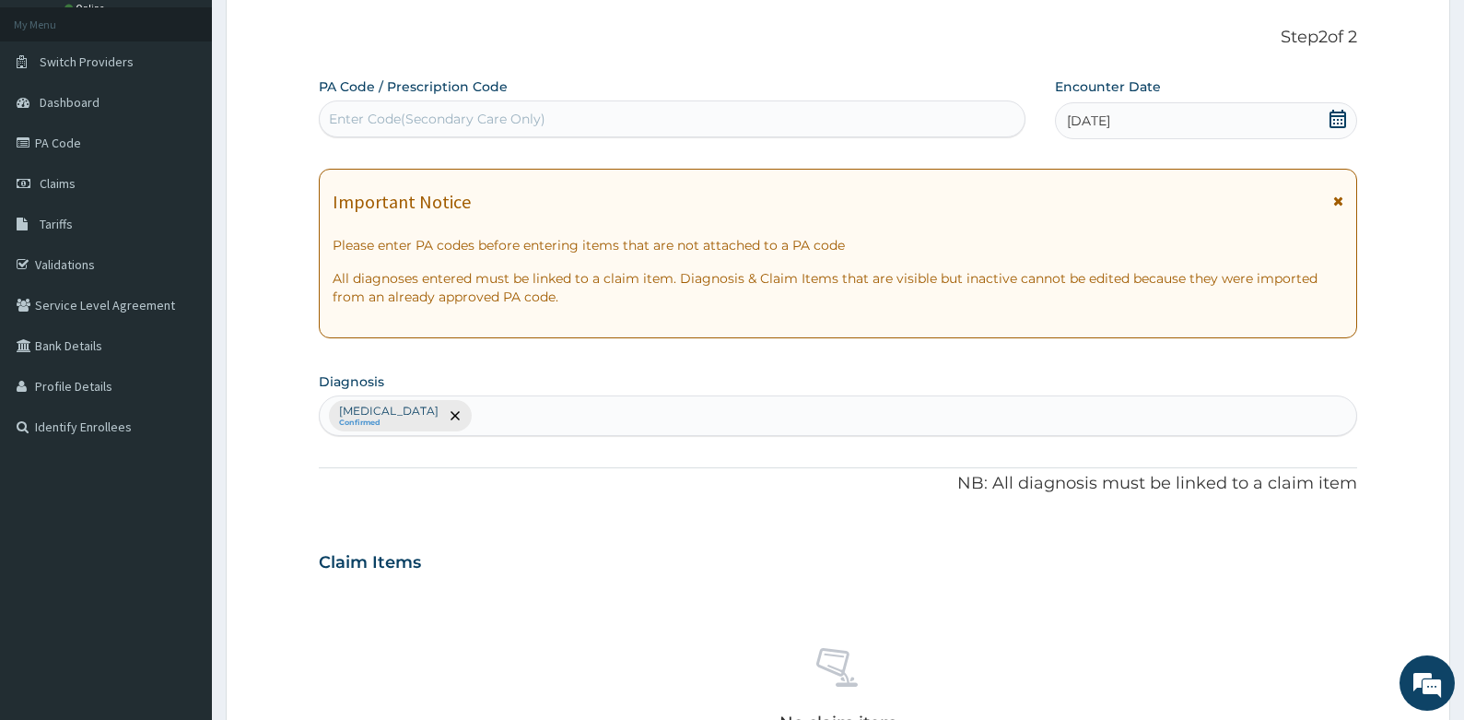
scroll to position [143, 0]
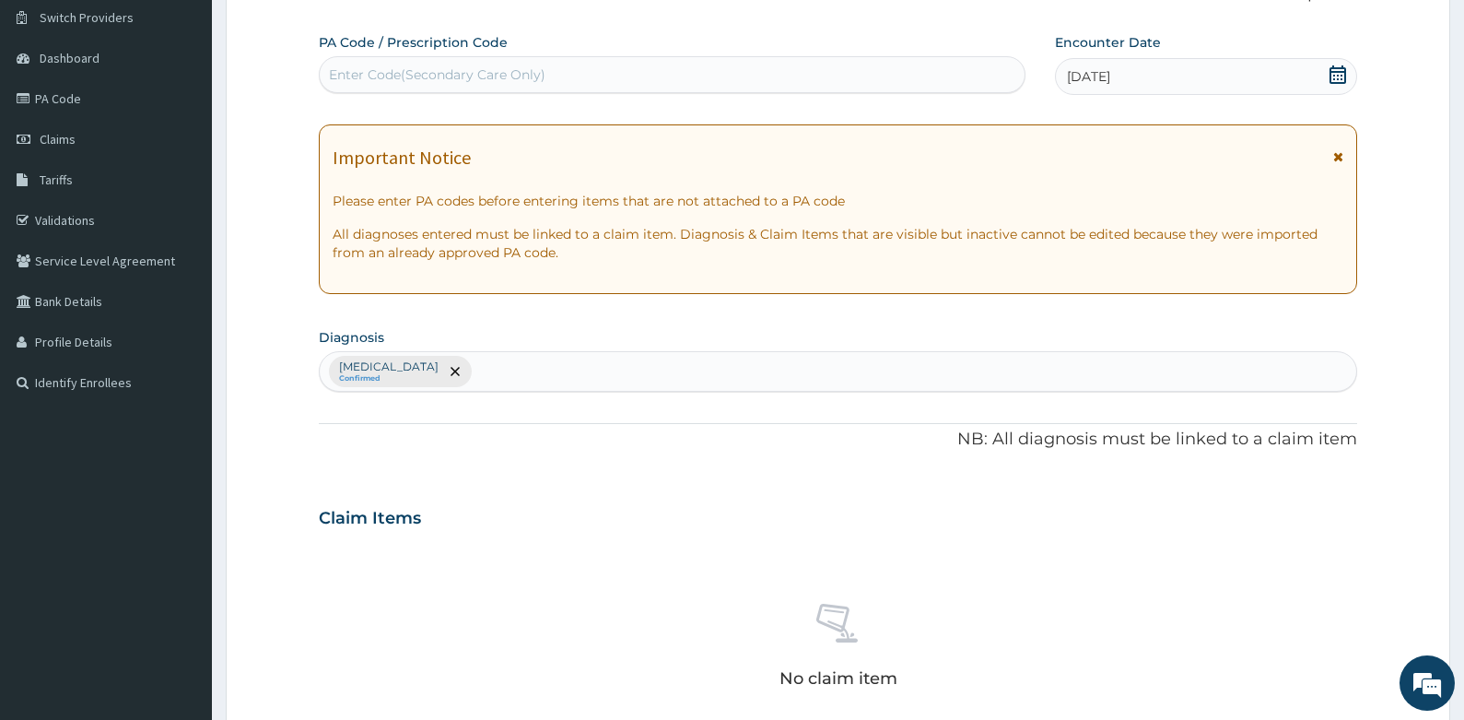
click at [459, 364] on div "[MEDICAL_DATA] Confirmed" at bounding box center [839, 371] width 1038 height 39
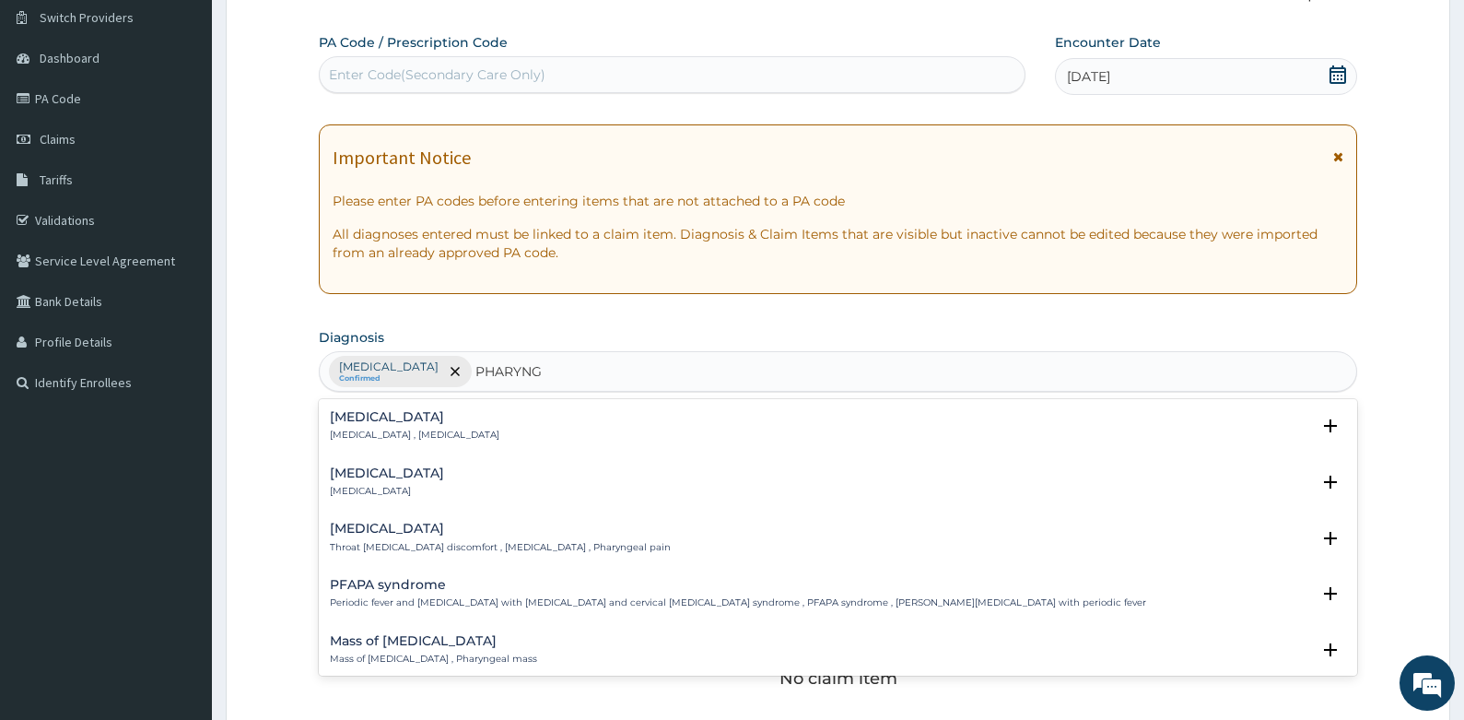
type input "PHARYNGO"
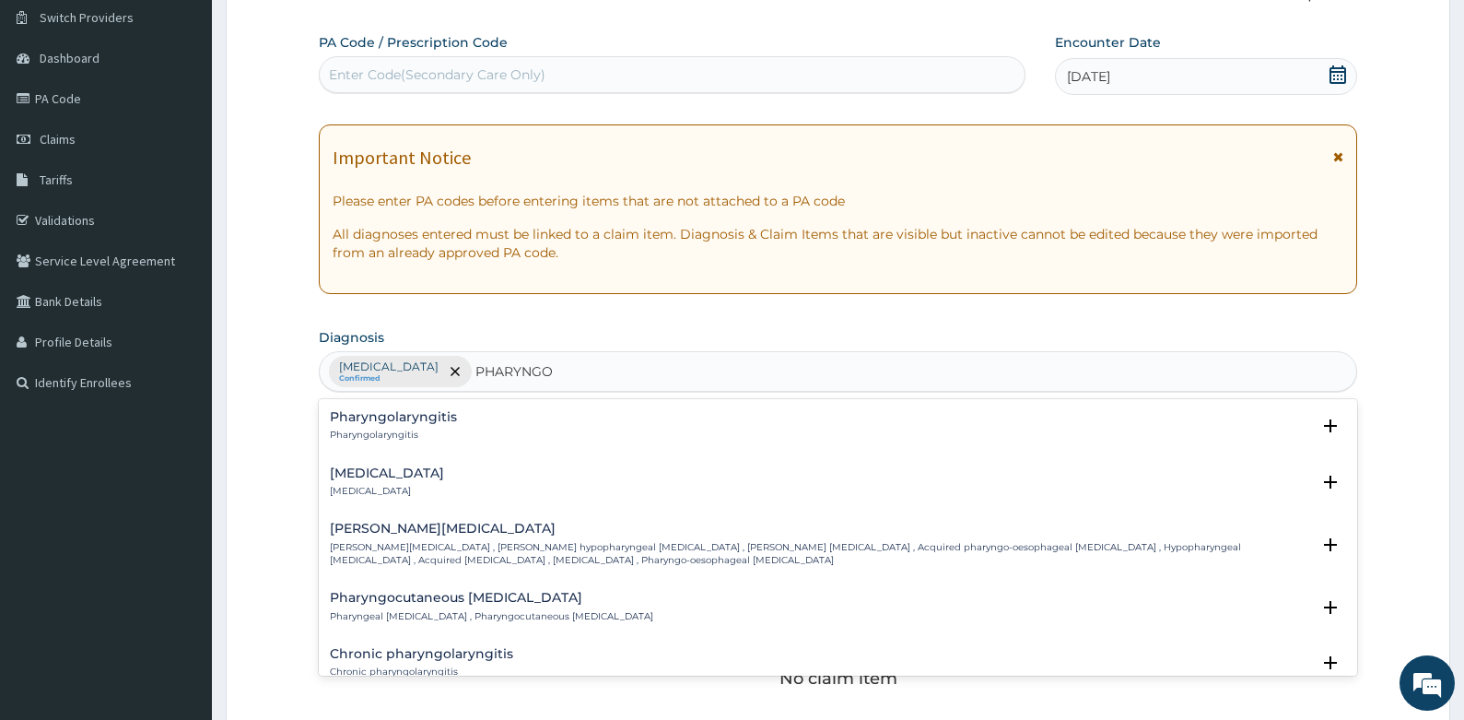
click at [417, 423] on h4 "Pharyngolaryngitis" at bounding box center [393, 417] width 127 height 14
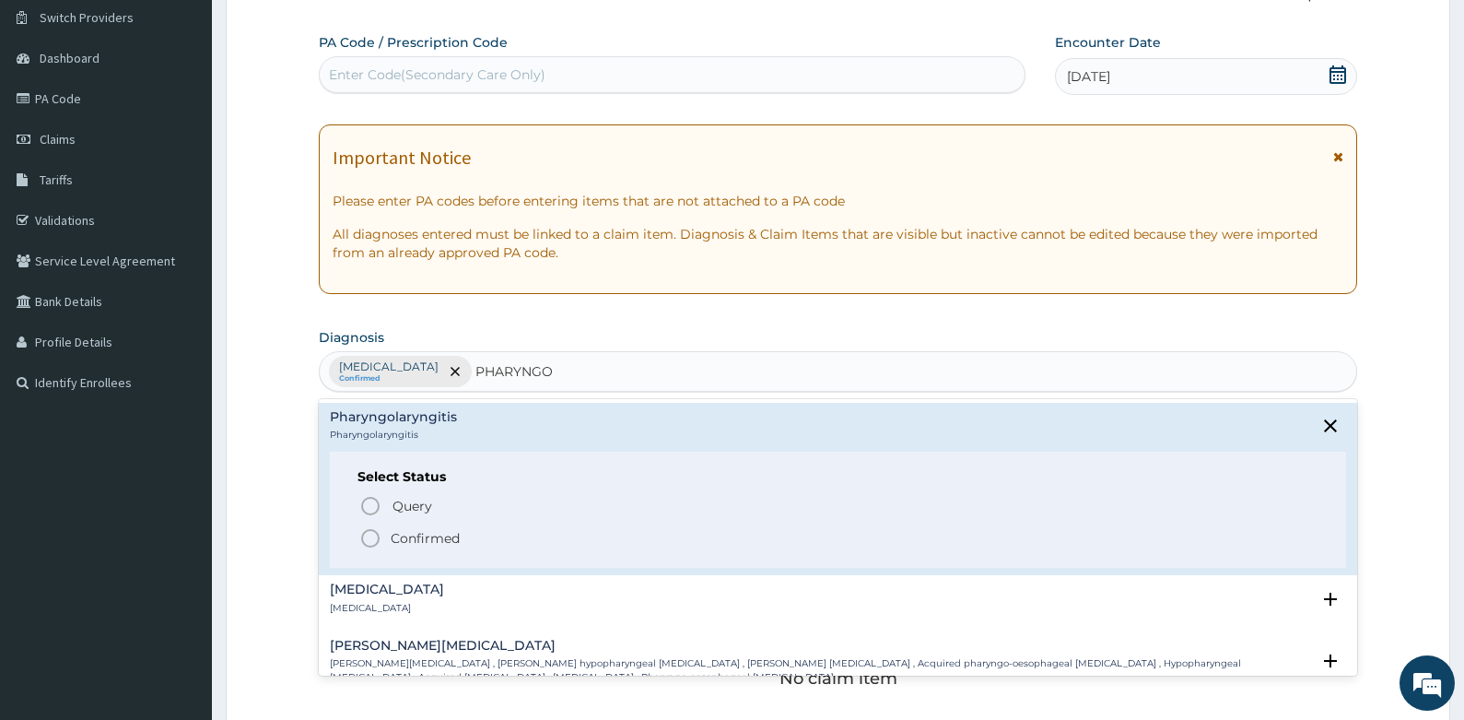
click at [369, 545] on icon "status option filled" at bounding box center [370, 538] width 22 height 22
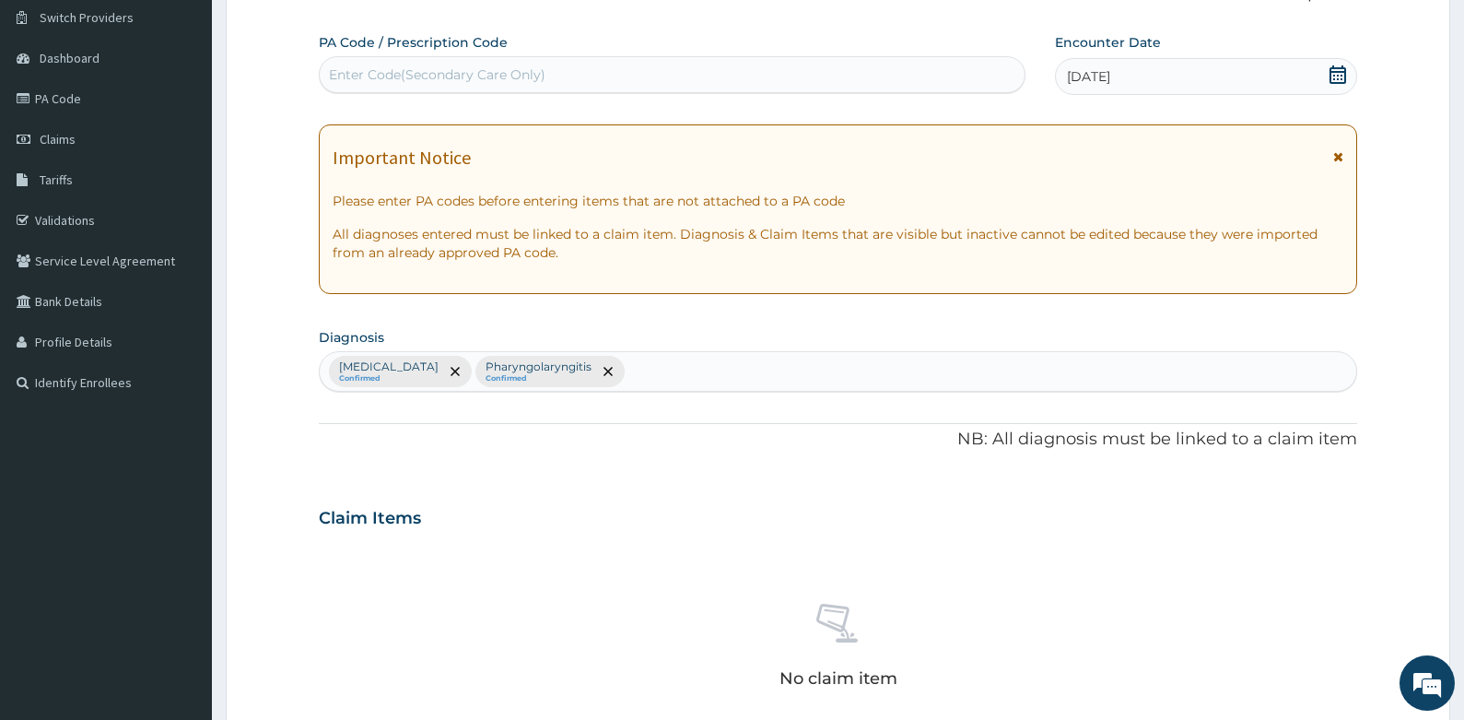
click at [274, 450] on form "Step 2 of 2 PA Code / Prescription Code Enter Code(Secondary Care Only) Encount…" at bounding box center [838, 539] width 1225 height 1169
click at [267, 413] on form "Step 2 of 2 PA Code / Prescription Code Enter Code(Secondary Care Only) Encount…" at bounding box center [838, 539] width 1225 height 1169
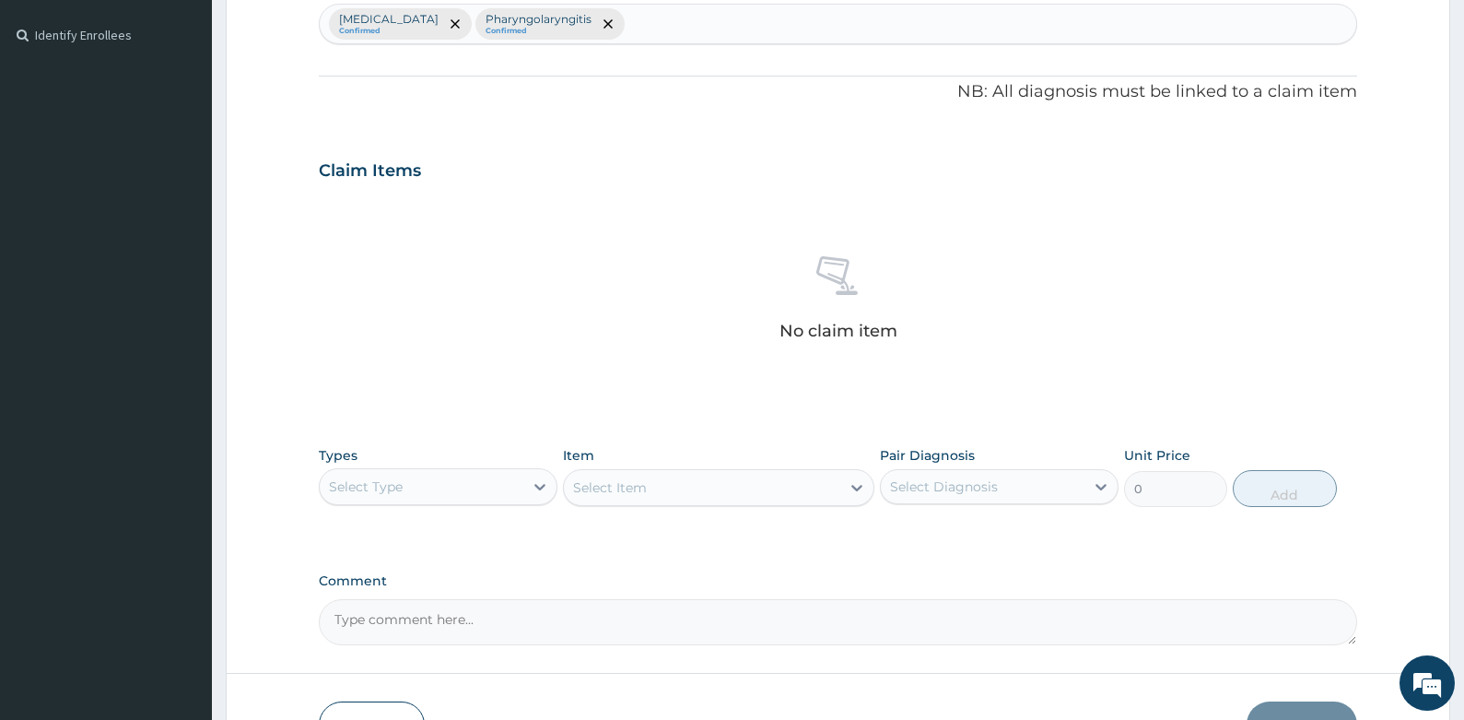
scroll to position [511, 0]
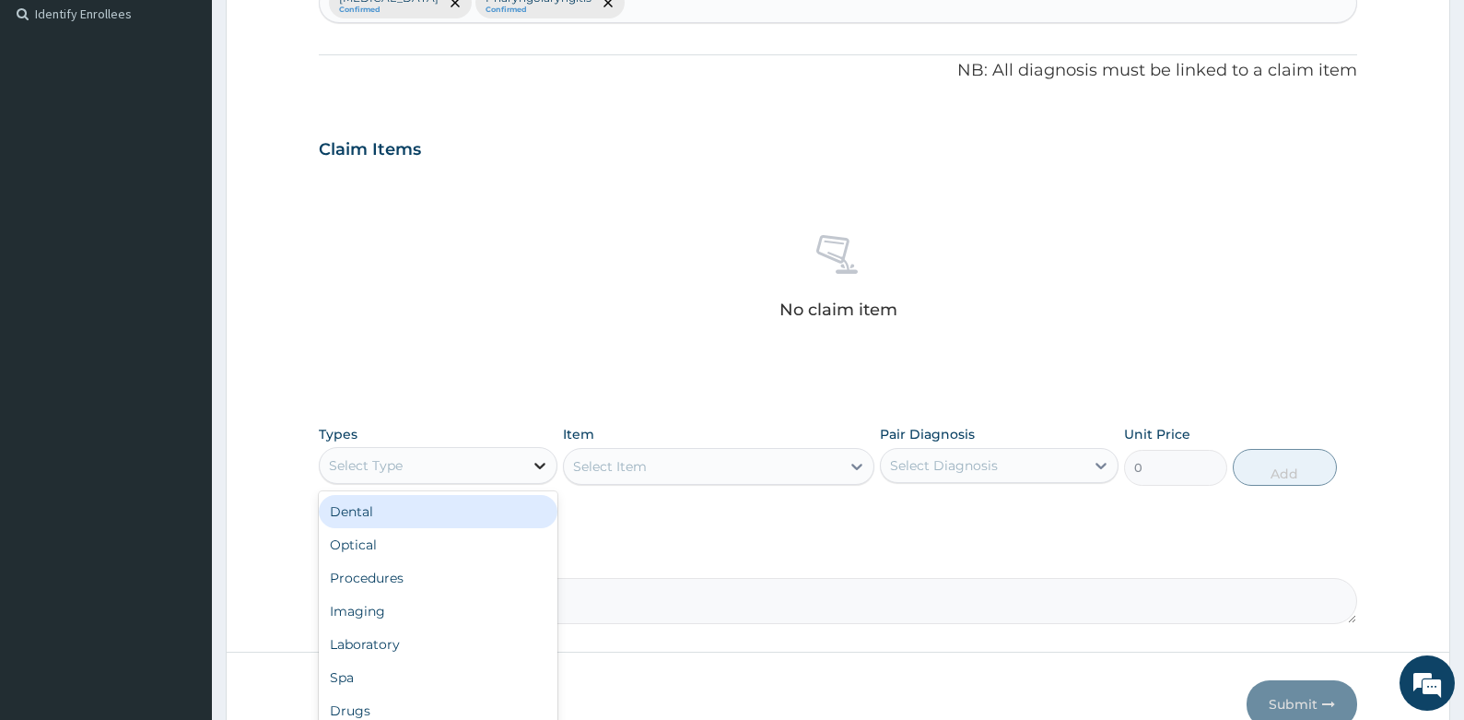
click at [541, 466] on icon at bounding box center [540, 466] width 11 height 6
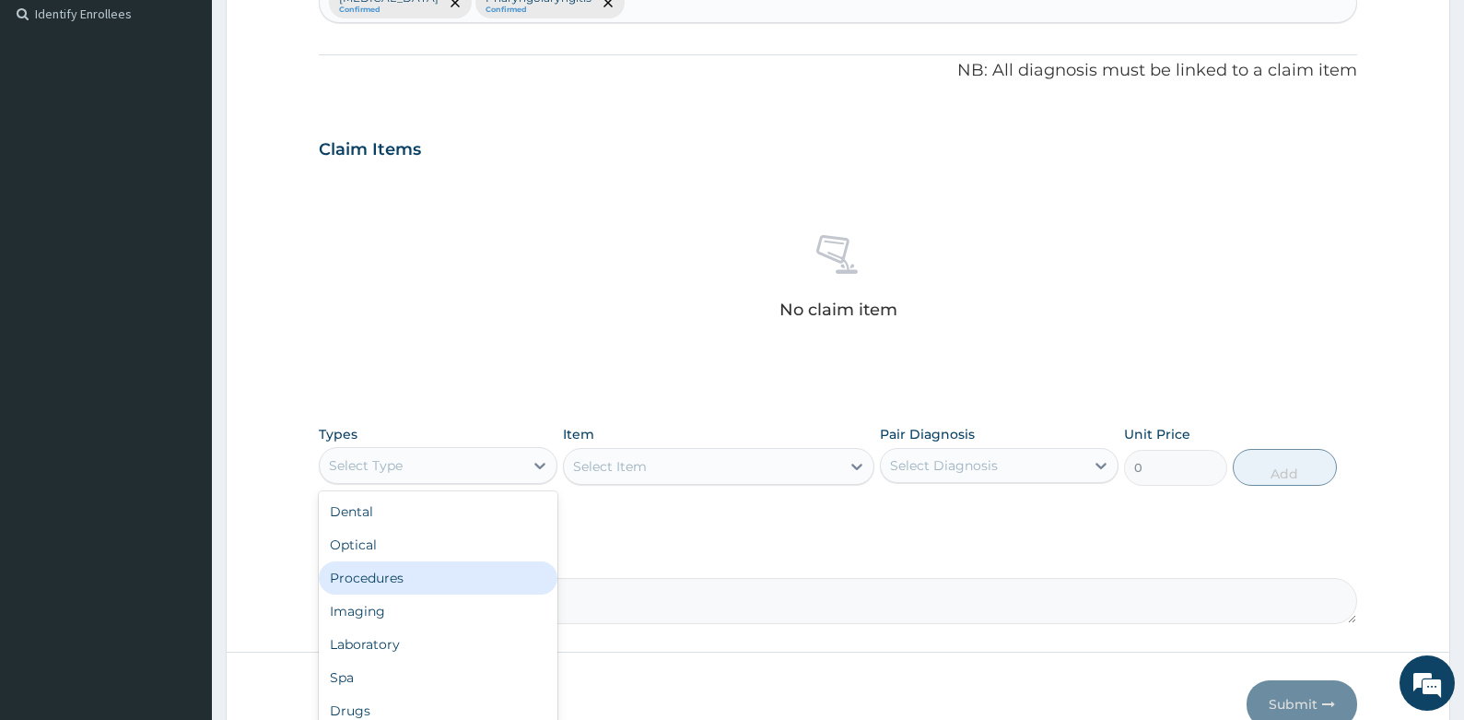
click at [391, 579] on div "Procedures" at bounding box center [438, 577] width 239 height 33
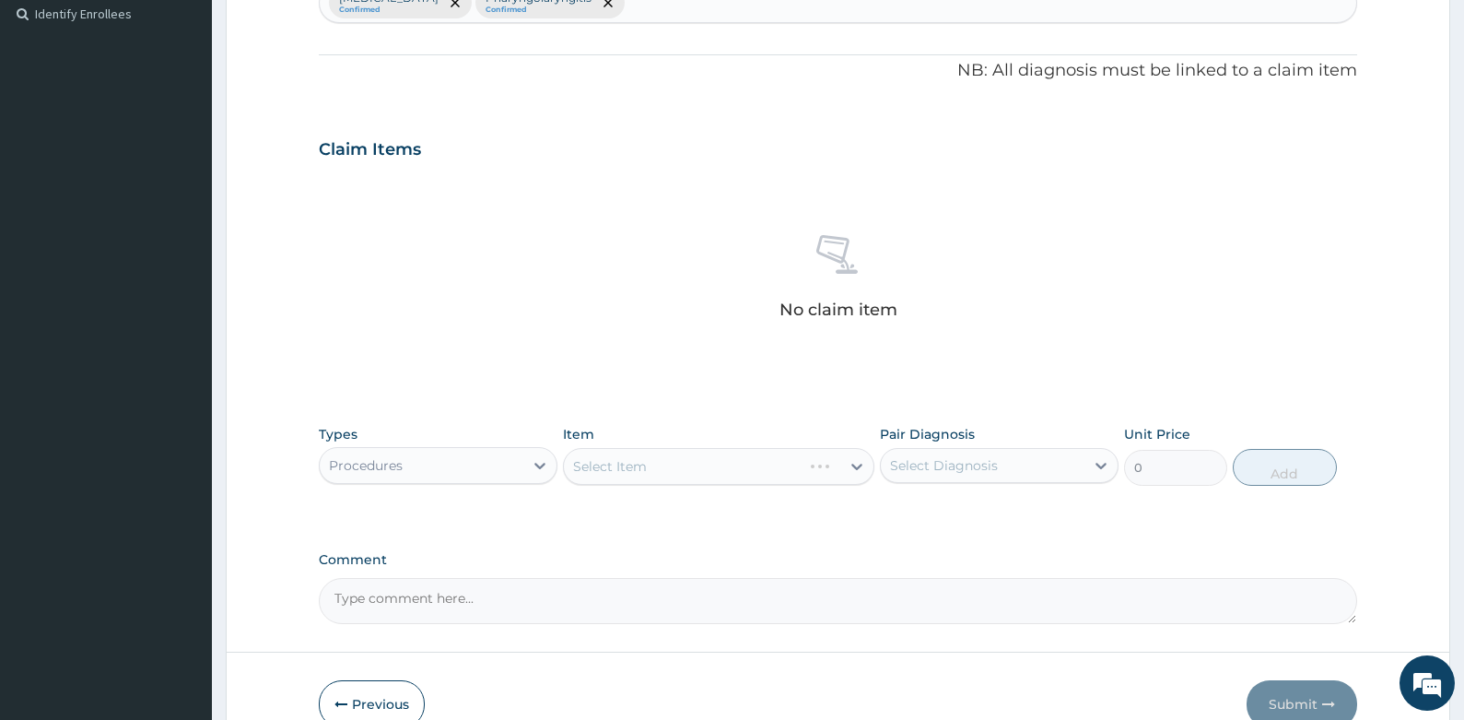
click at [631, 458] on div "Select Item" at bounding box center [718, 466] width 311 height 37
click at [859, 467] on icon at bounding box center [857, 467] width 11 height 6
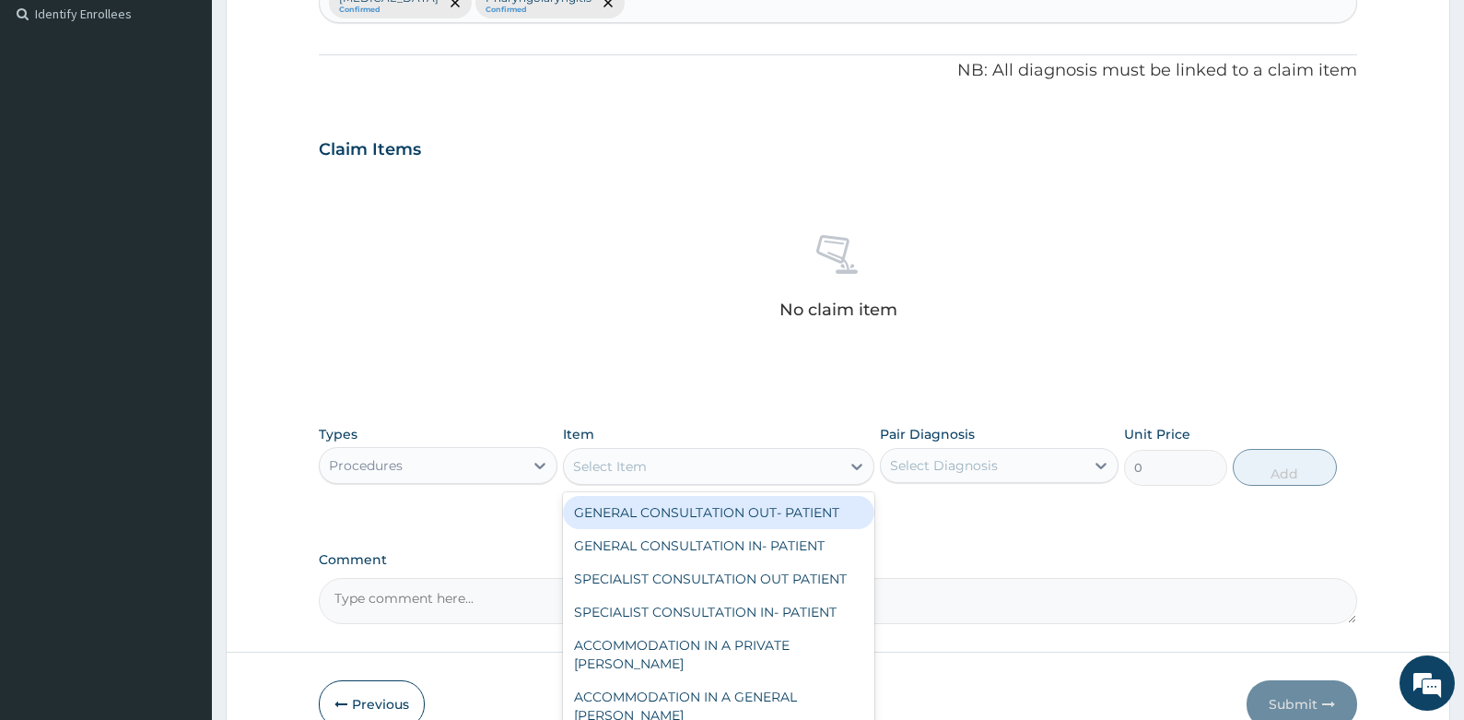
click at [787, 510] on div "GENERAL CONSULTATION OUT- PATIENT" at bounding box center [718, 512] width 311 height 33
type input "3000"
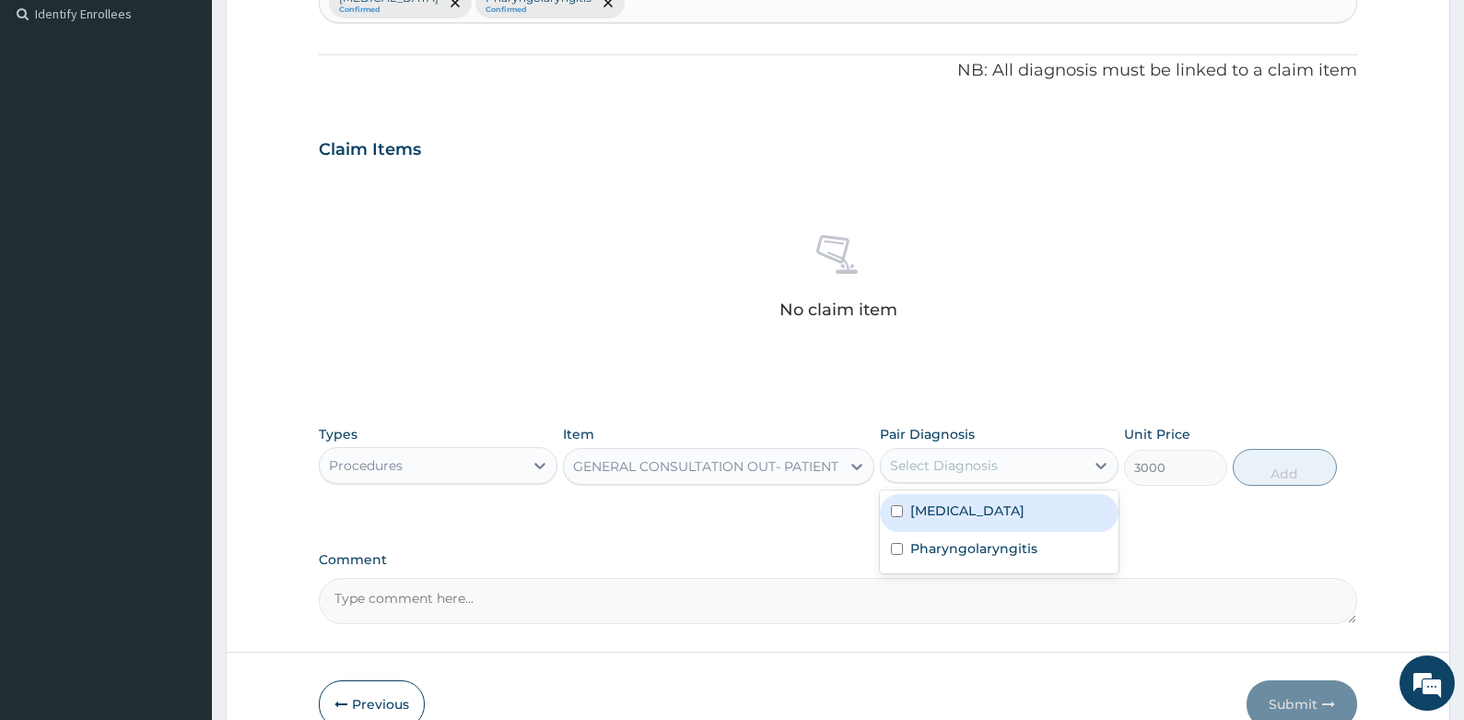
click at [972, 459] on div "Select Diagnosis" at bounding box center [944, 465] width 108 height 18
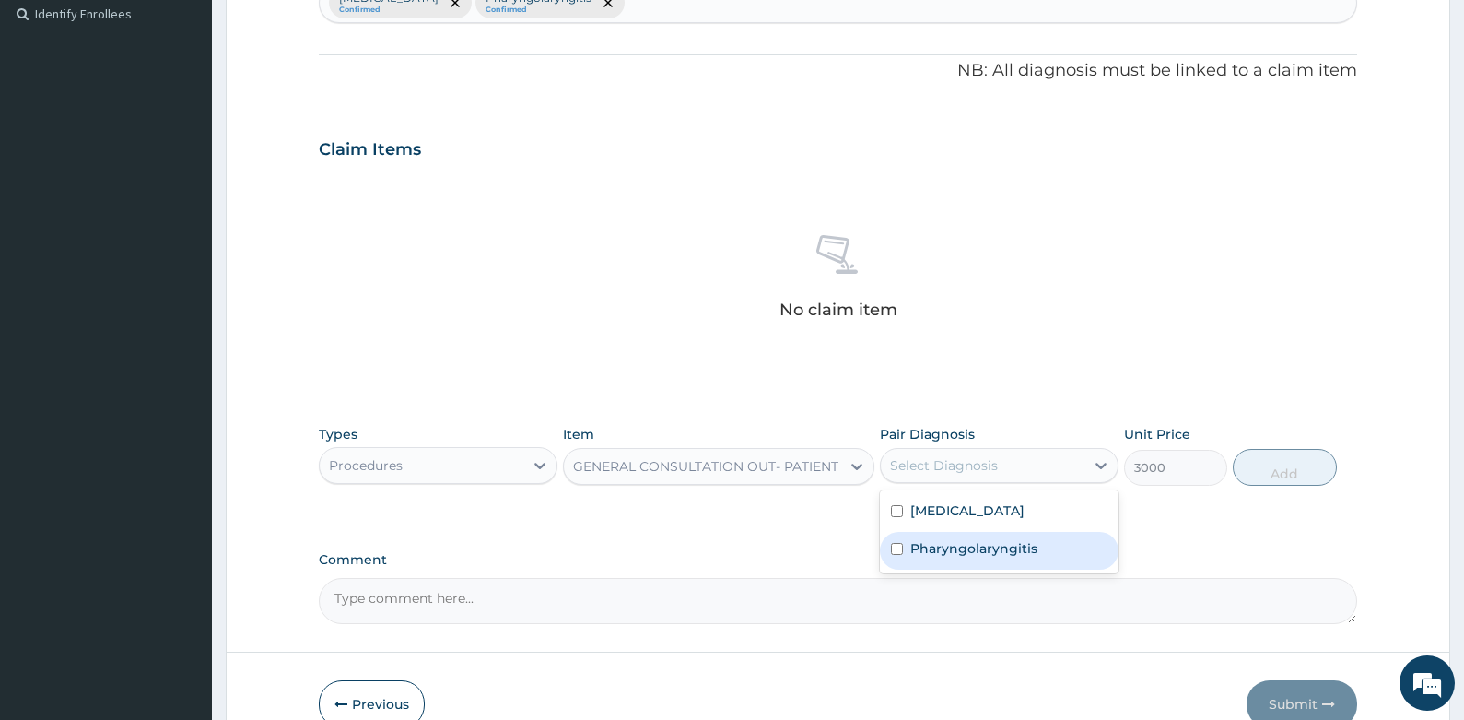
click at [894, 551] on input "checkbox" at bounding box center [897, 549] width 12 height 12
checkbox input "true"
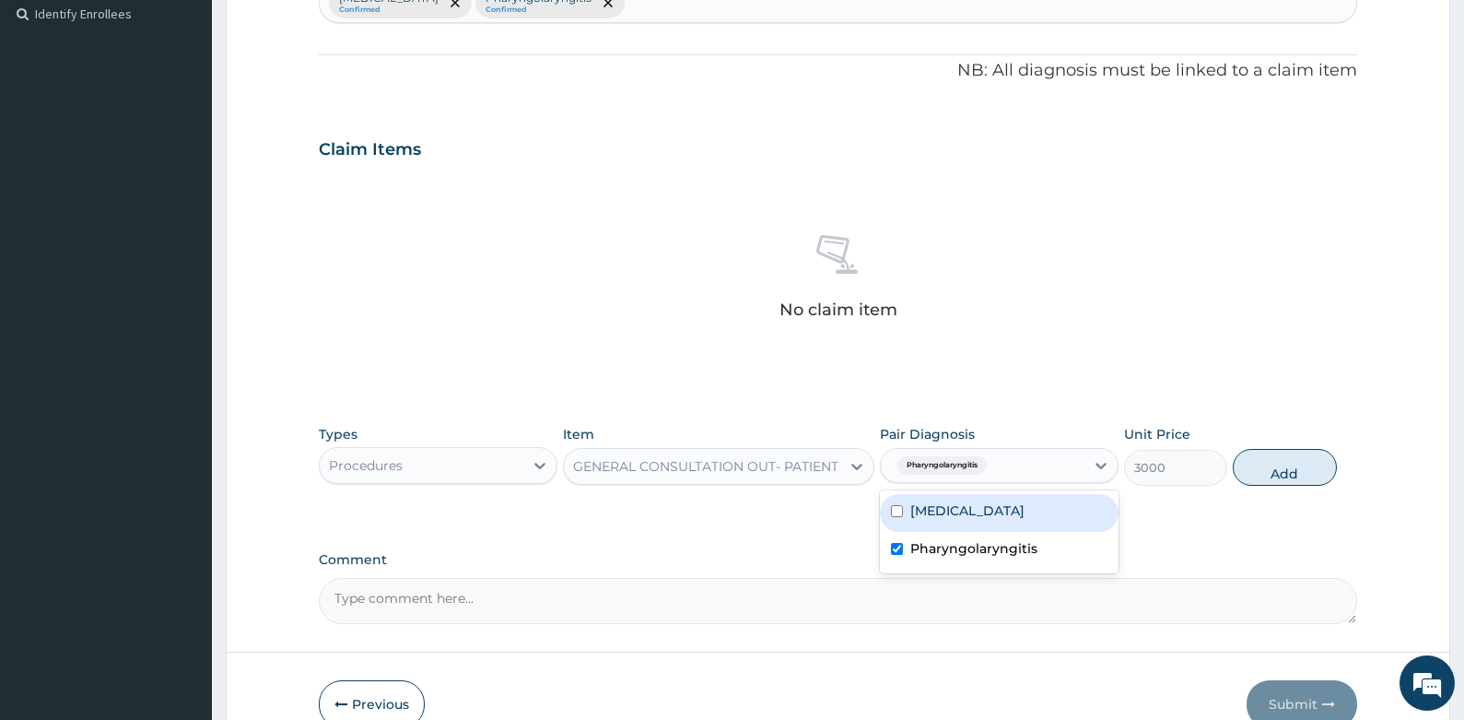
click at [896, 505] on input "checkbox" at bounding box center [897, 511] width 12 height 12
checkbox input "true"
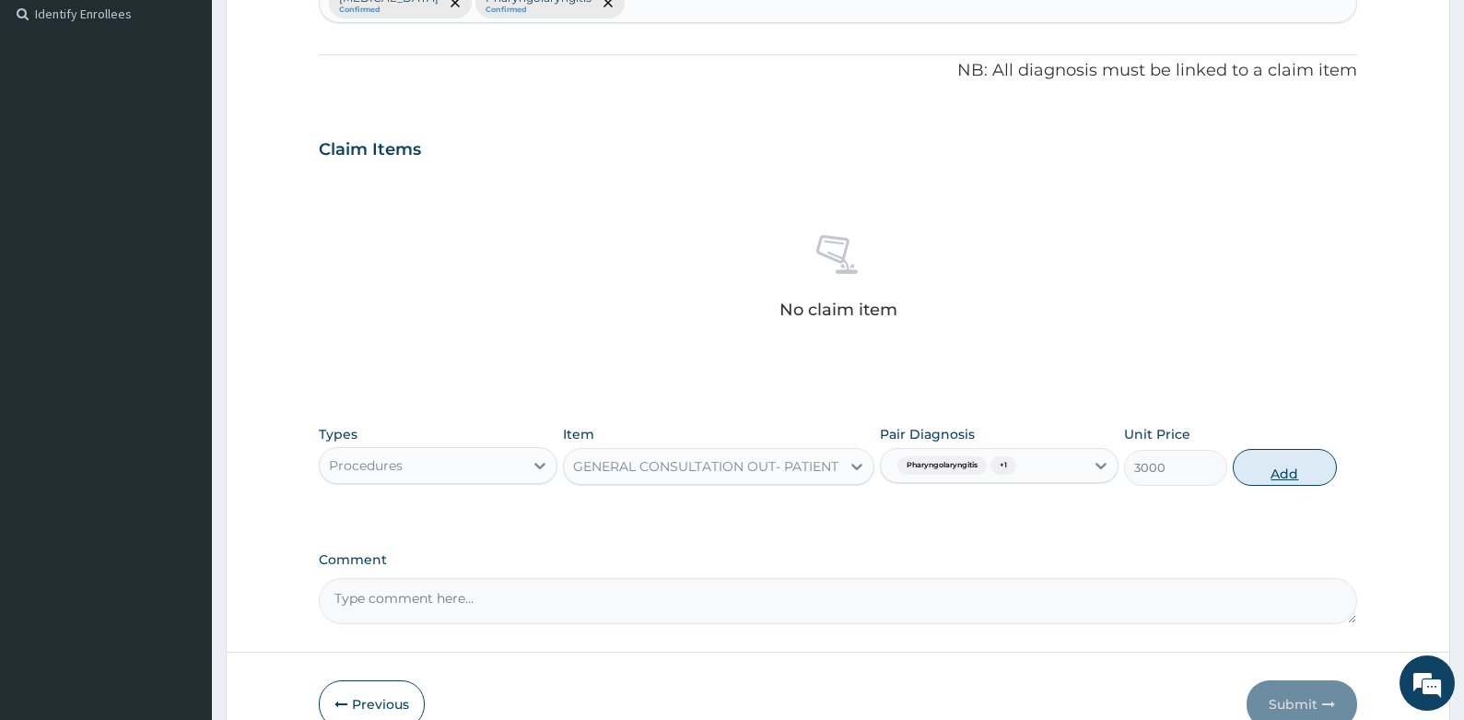
click at [1253, 465] on button "Add" at bounding box center [1285, 467] width 104 height 37
type input "0"
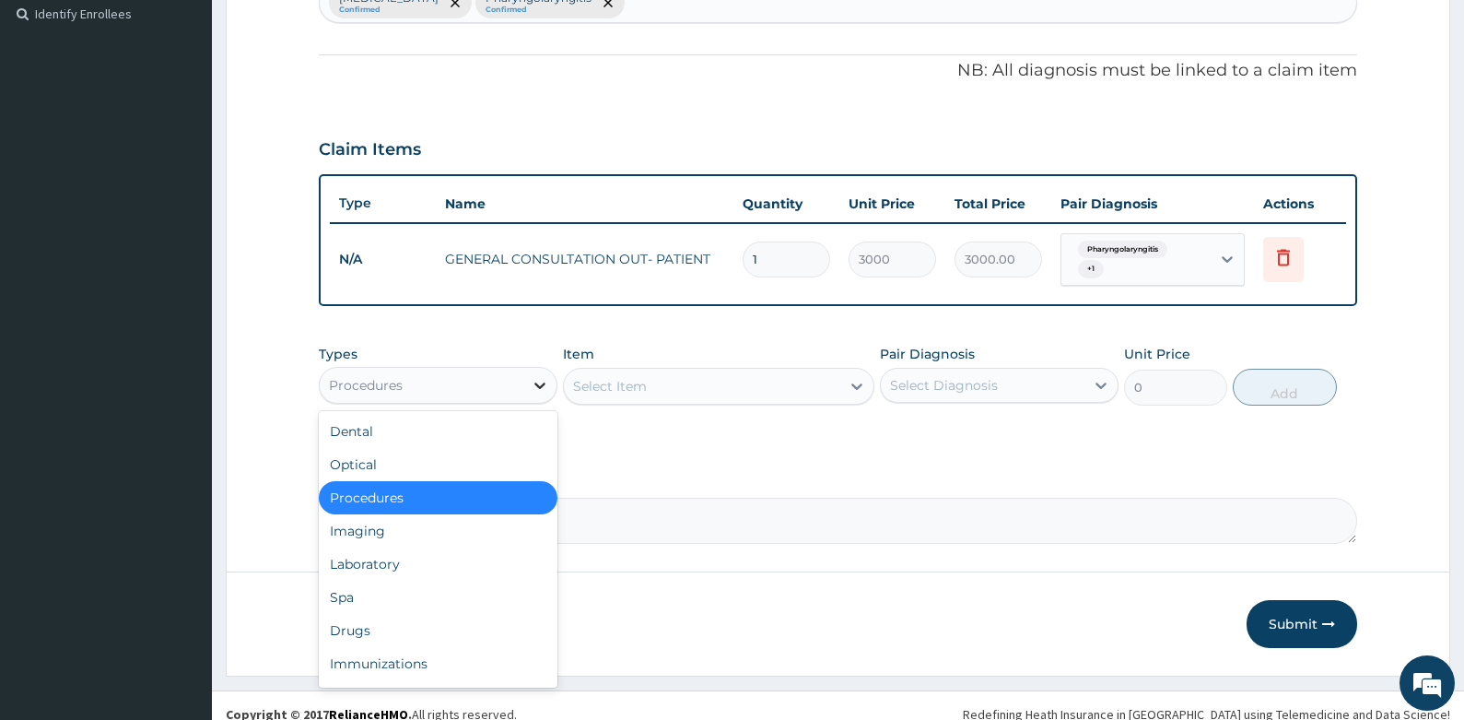
click at [532, 390] on icon at bounding box center [540, 385] width 18 height 18
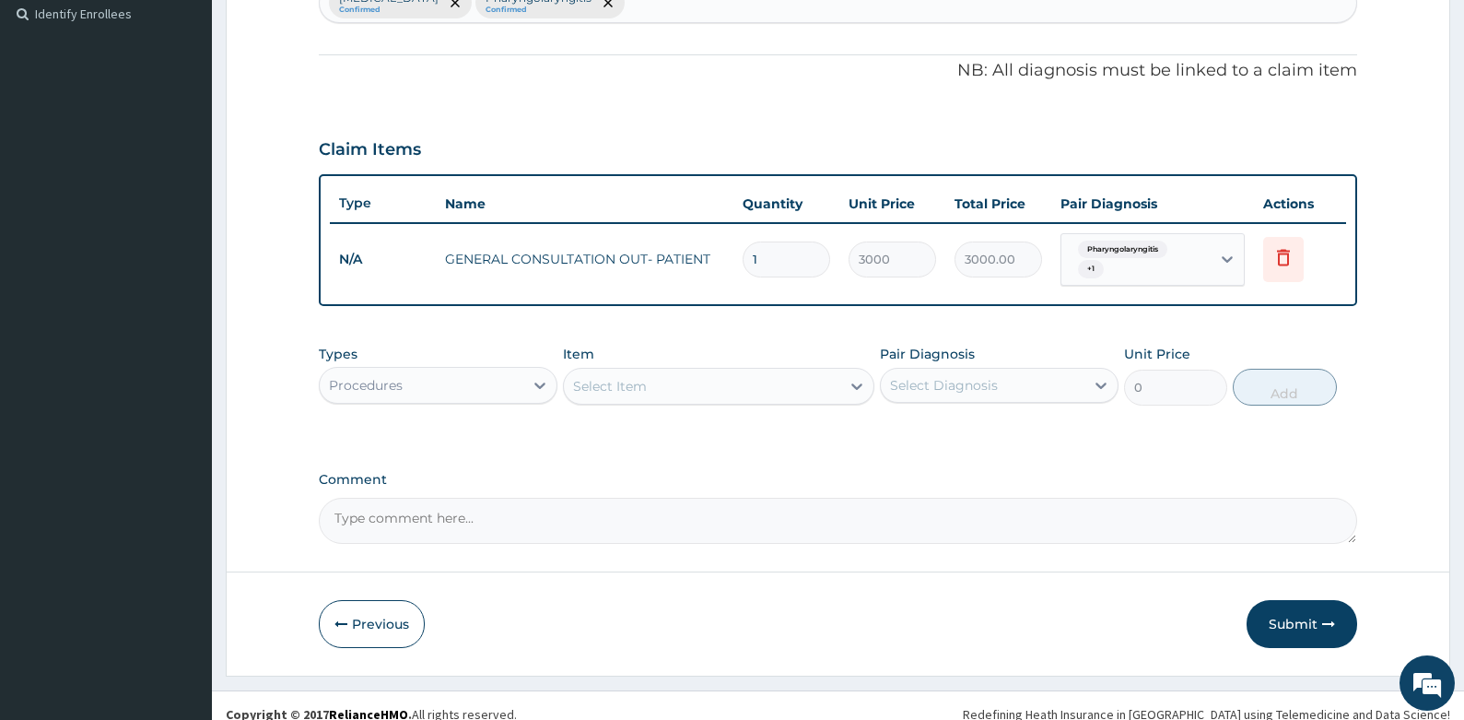
click at [272, 421] on form "Step 2 of 2 PA Code / Prescription Code Enter Code(Secondary Care Only) Encount…" at bounding box center [838, 131] width 1225 height 1090
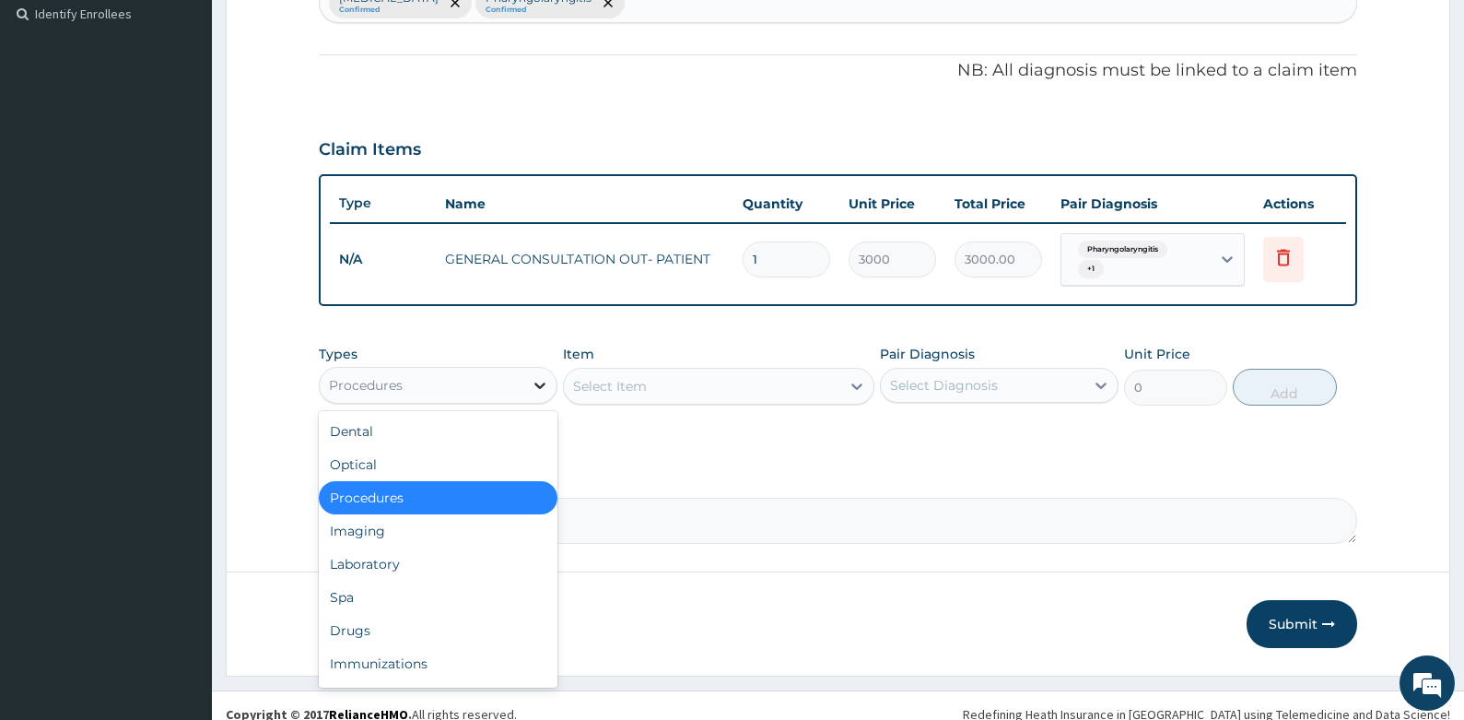
click at [544, 381] on icon at bounding box center [540, 385] width 18 height 18
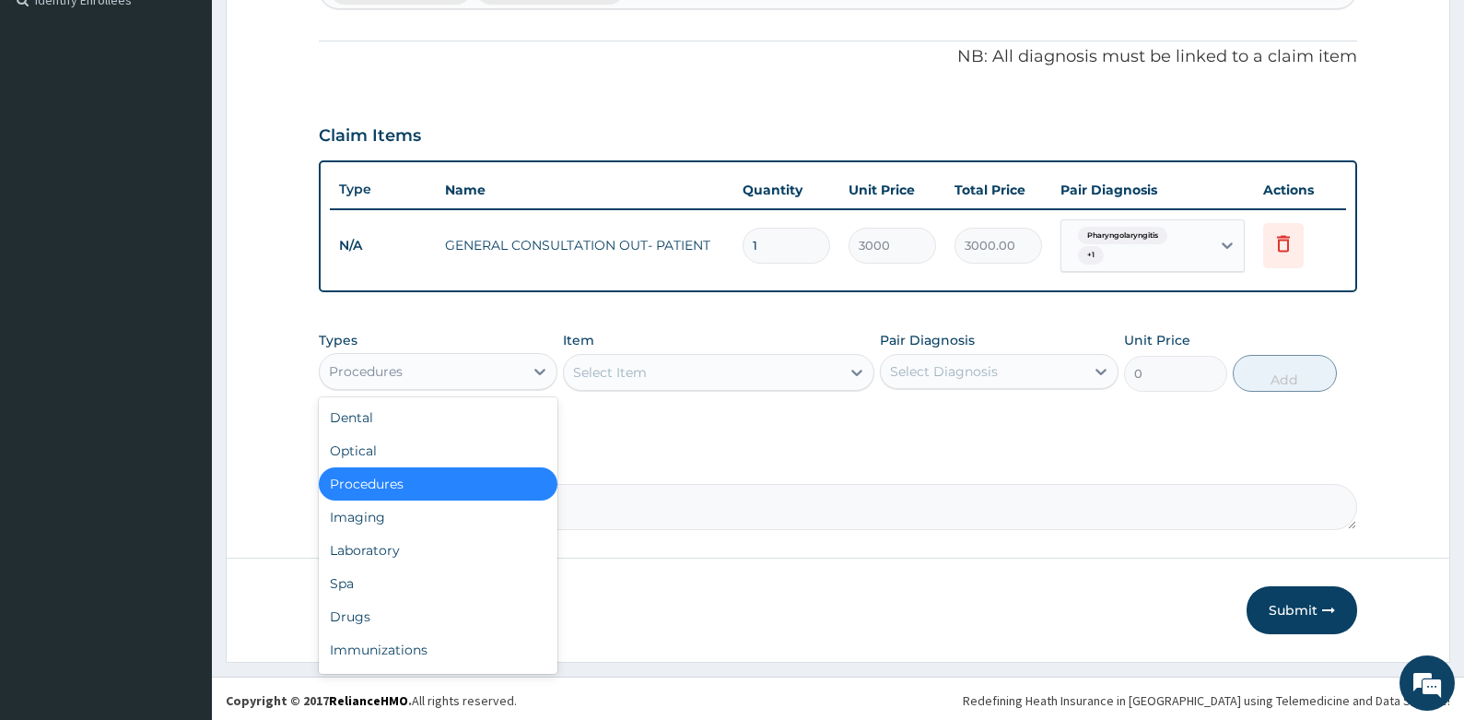
scroll to position [529, 0]
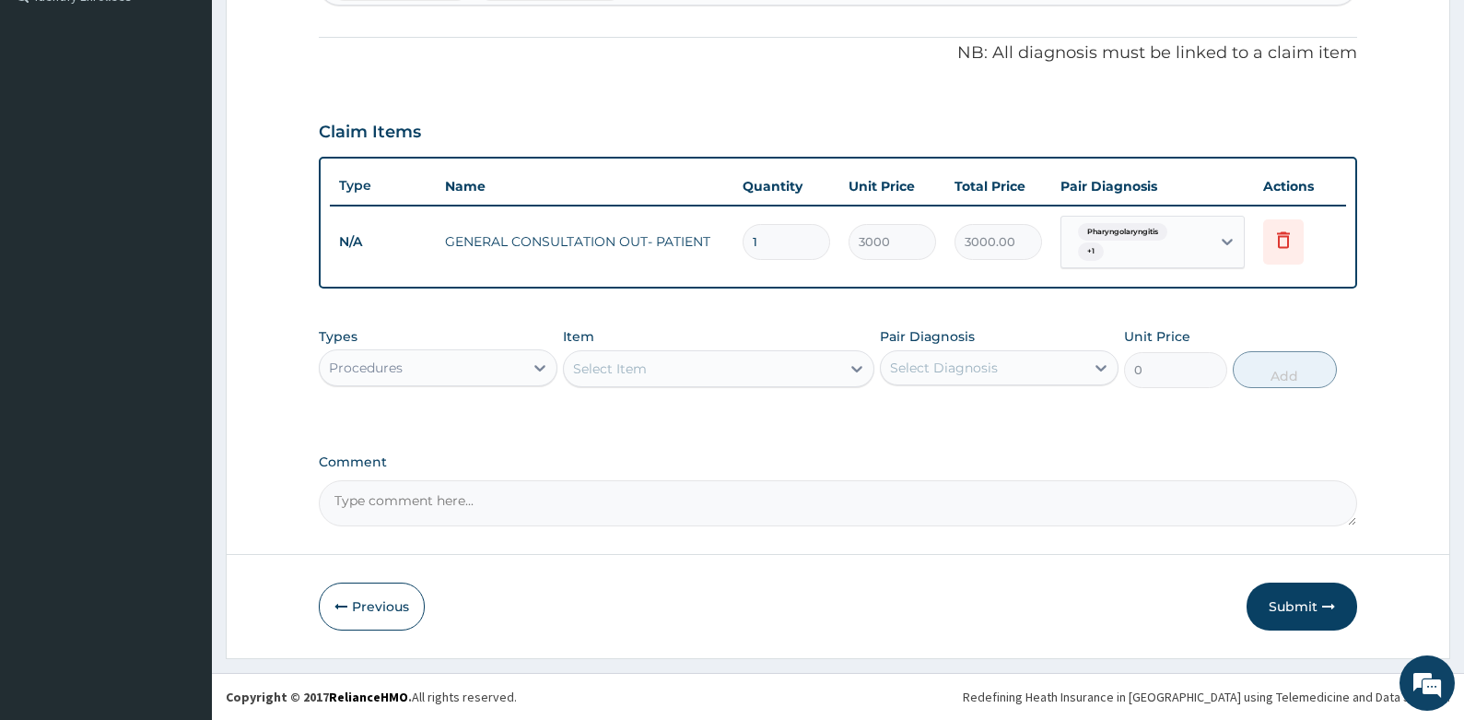
click at [279, 499] on form "Step 2 of 2 PA Code / Prescription Code Enter Code(Secondary Care Only) Encount…" at bounding box center [838, 114] width 1225 height 1090
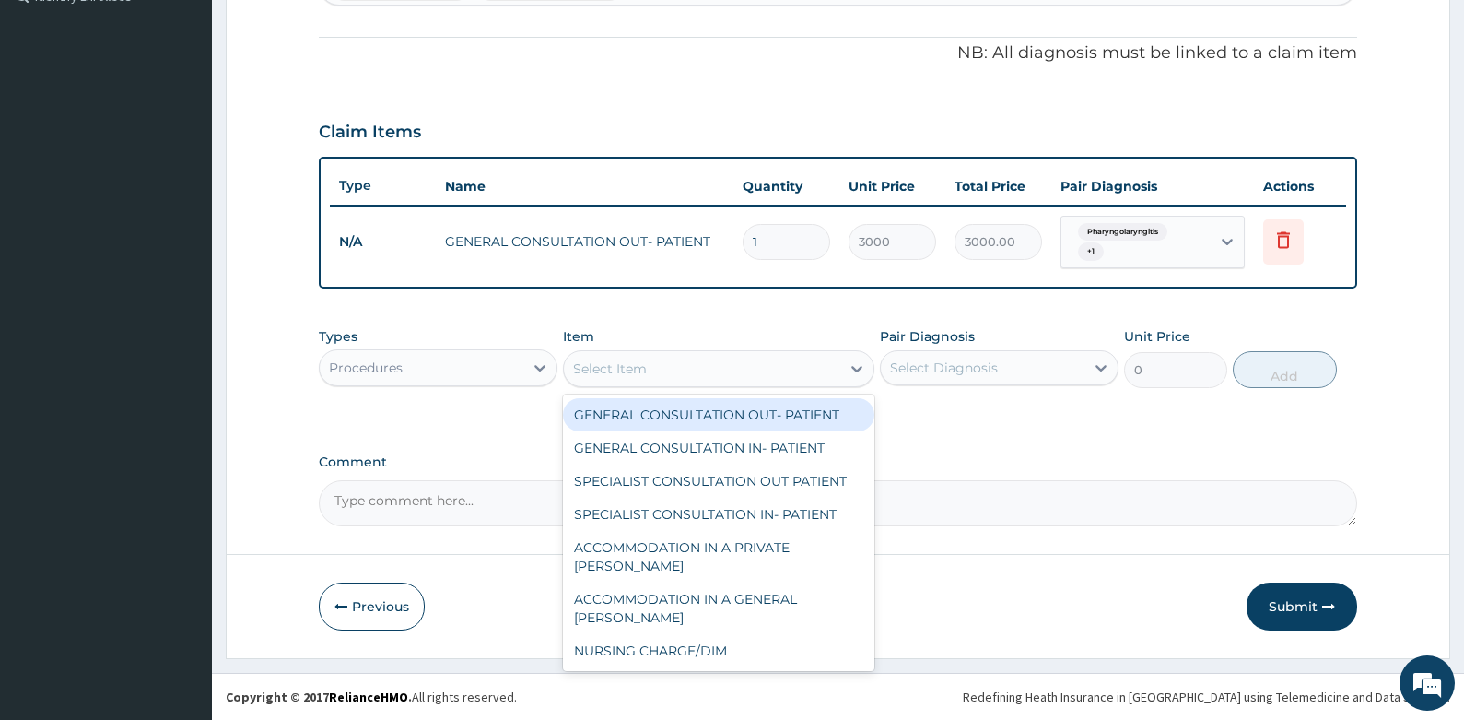
click at [688, 377] on div "Select Item" at bounding box center [702, 368] width 276 height 29
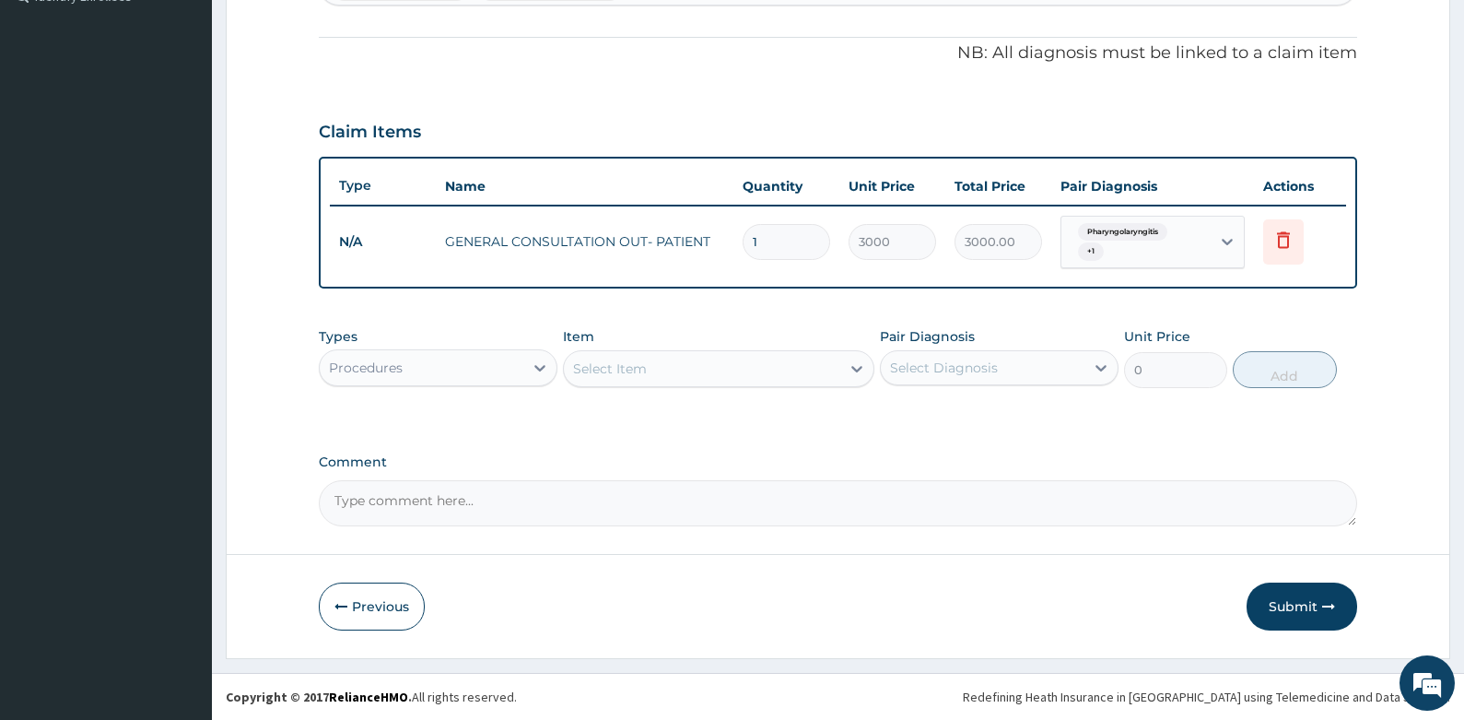
click at [452, 448] on div "PA Code / Prescription Code Enter Code(Secondary Care Only) Encounter Date 20-0…" at bounding box center [839, 86] width 1040 height 879
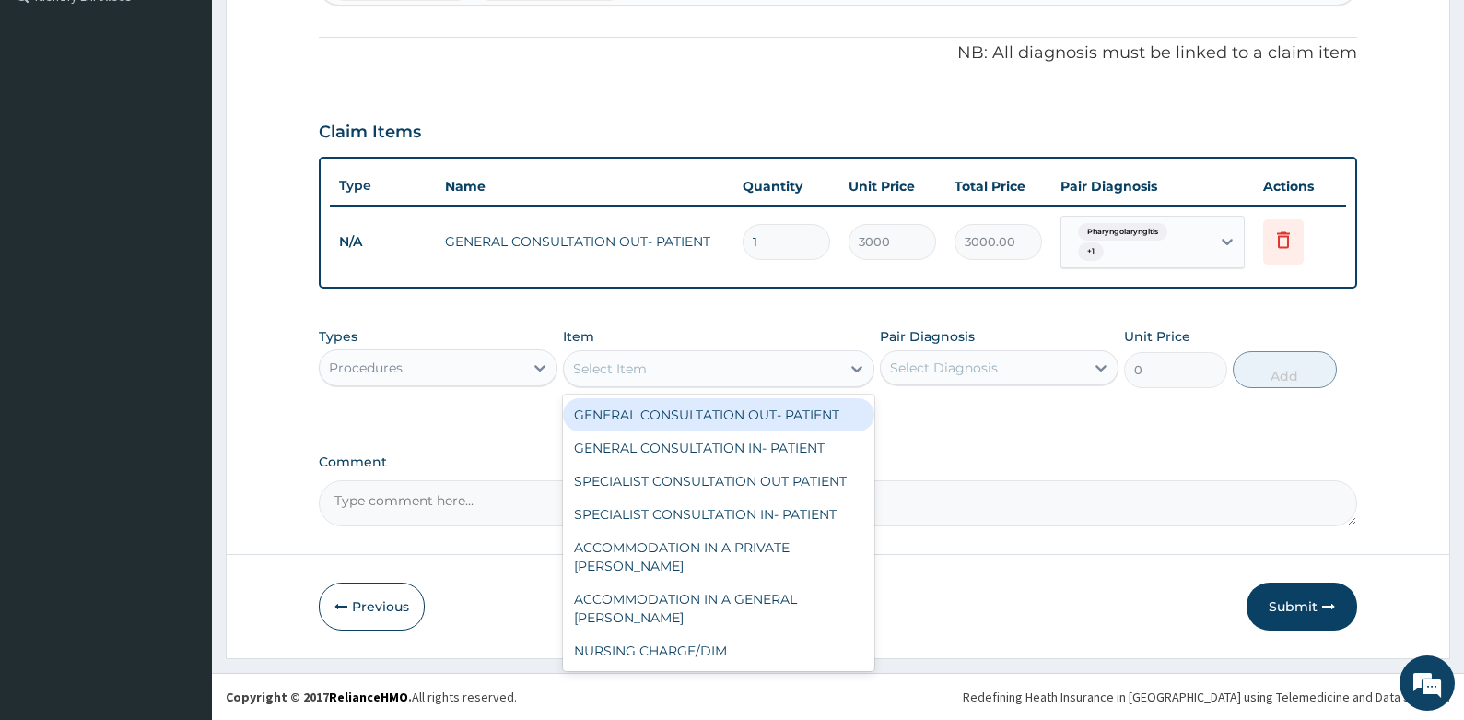
click at [826, 363] on div "Select Item" at bounding box center [702, 368] width 276 height 29
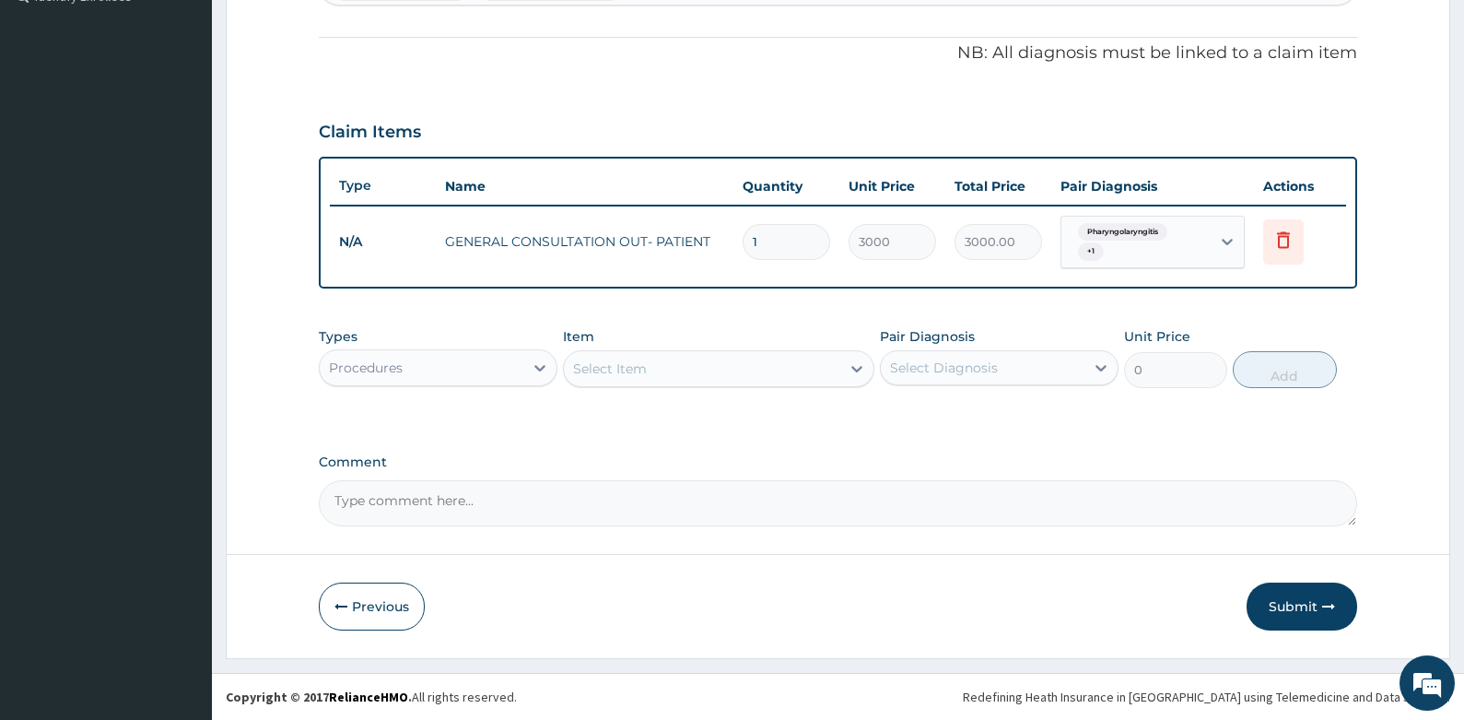
click at [272, 377] on form "Step 2 of 2 PA Code / Prescription Code Enter Code(Secondary Care Only) Encount…" at bounding box center [838, 114] width 1225 height 1090
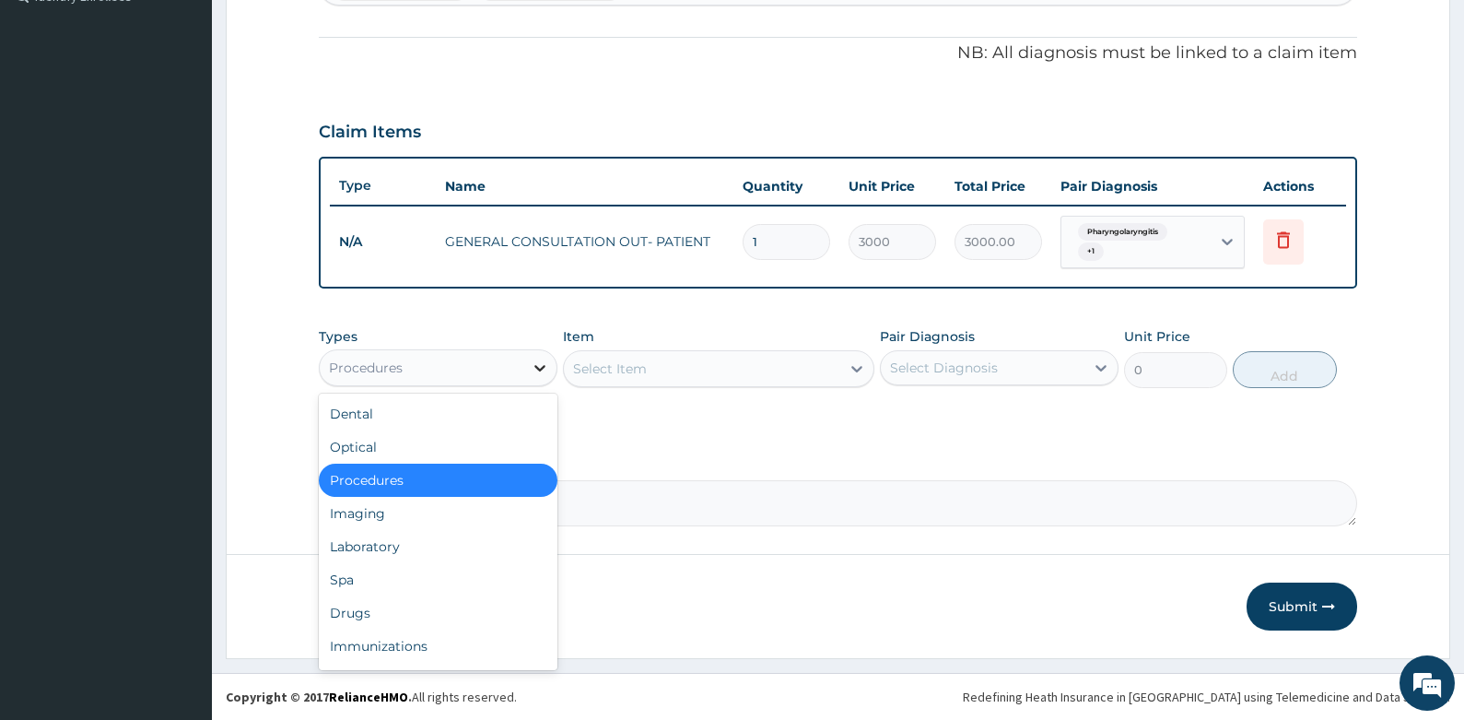
click at [542, 369] on icon at bounding box center [540, 368] width 11 height 6
click at [361, 614] on div "Drugs" at bounding box center [438, 612] width 239 height 33
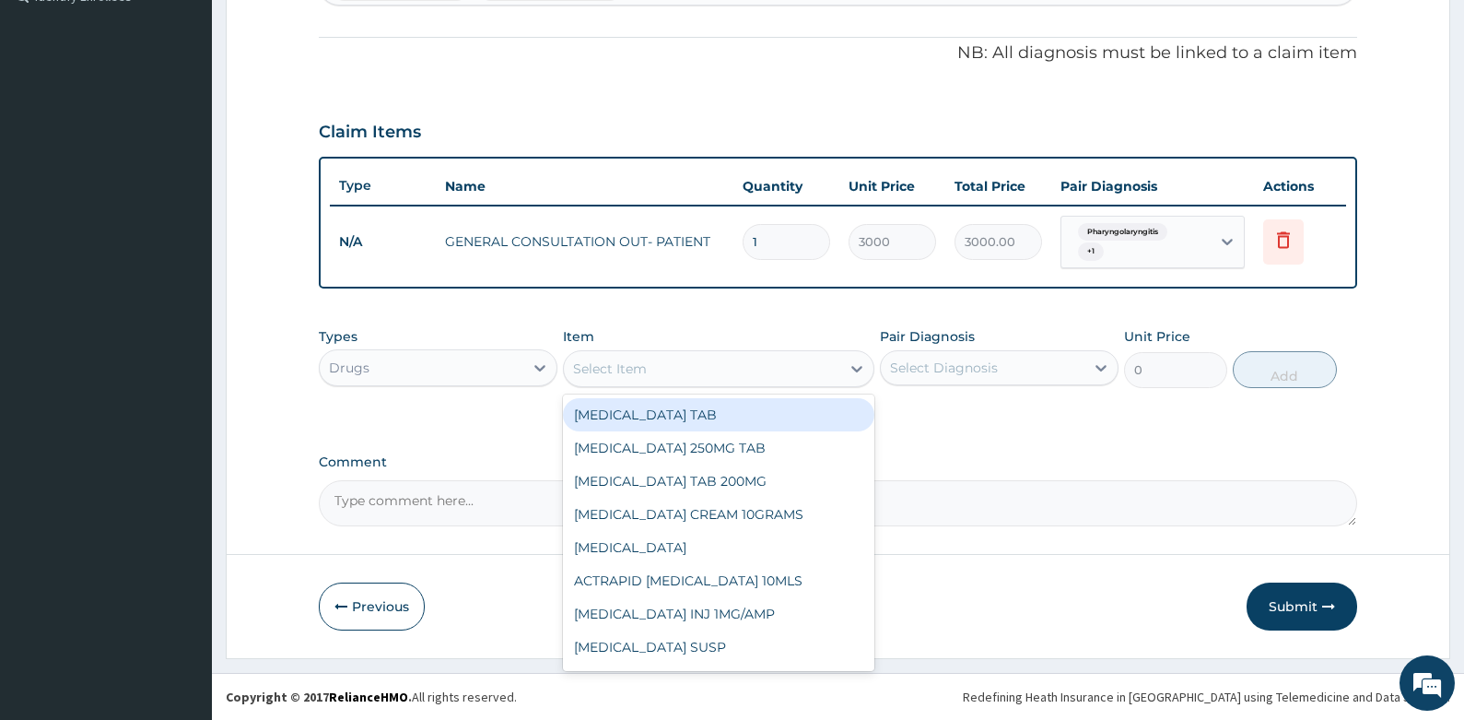
click at [712, 372] on div "Select Item" at bounding box center [702, 368] width 276 height 29
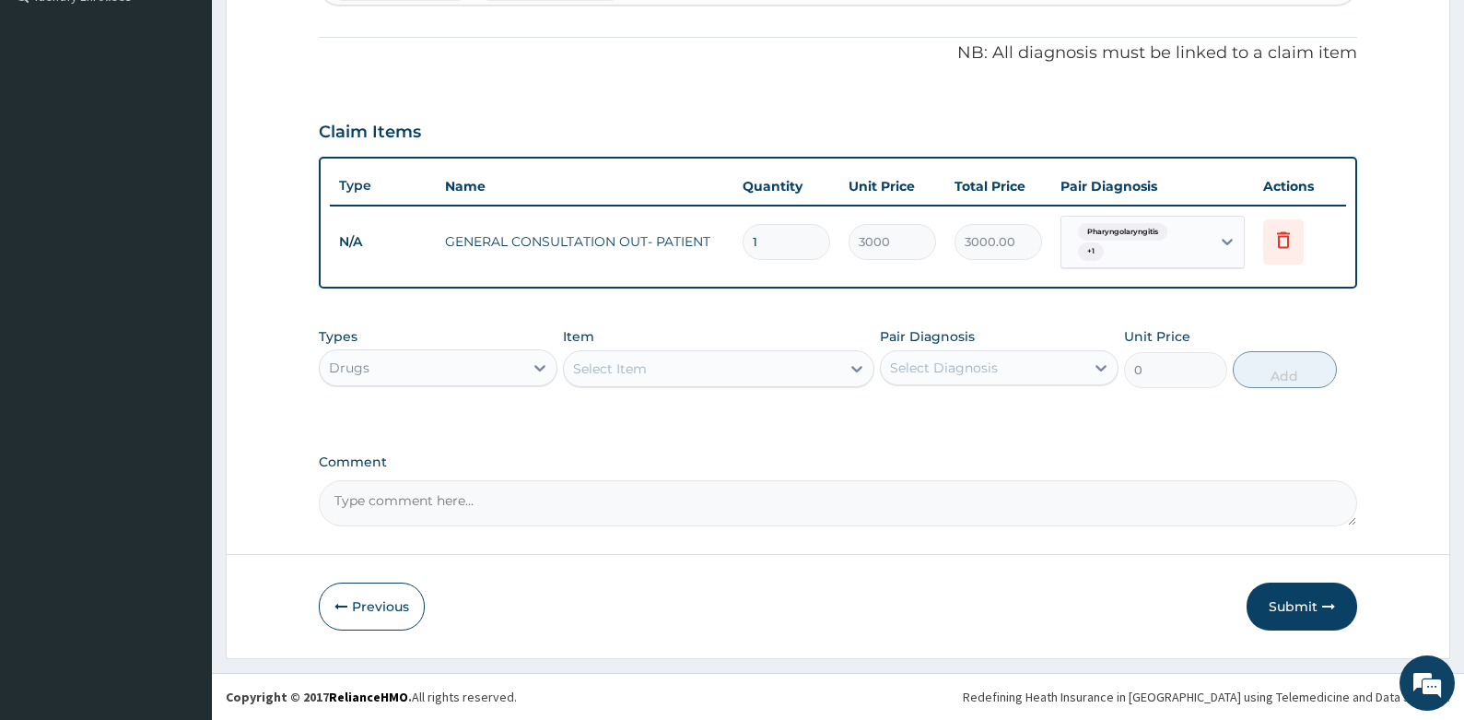
click at [501, 438] on div "PA Code / Prescription Code Enter Code(Secondary Care Only) Encounter Date 20-0…" at bounding box center [839, 86] width 1040 height 879
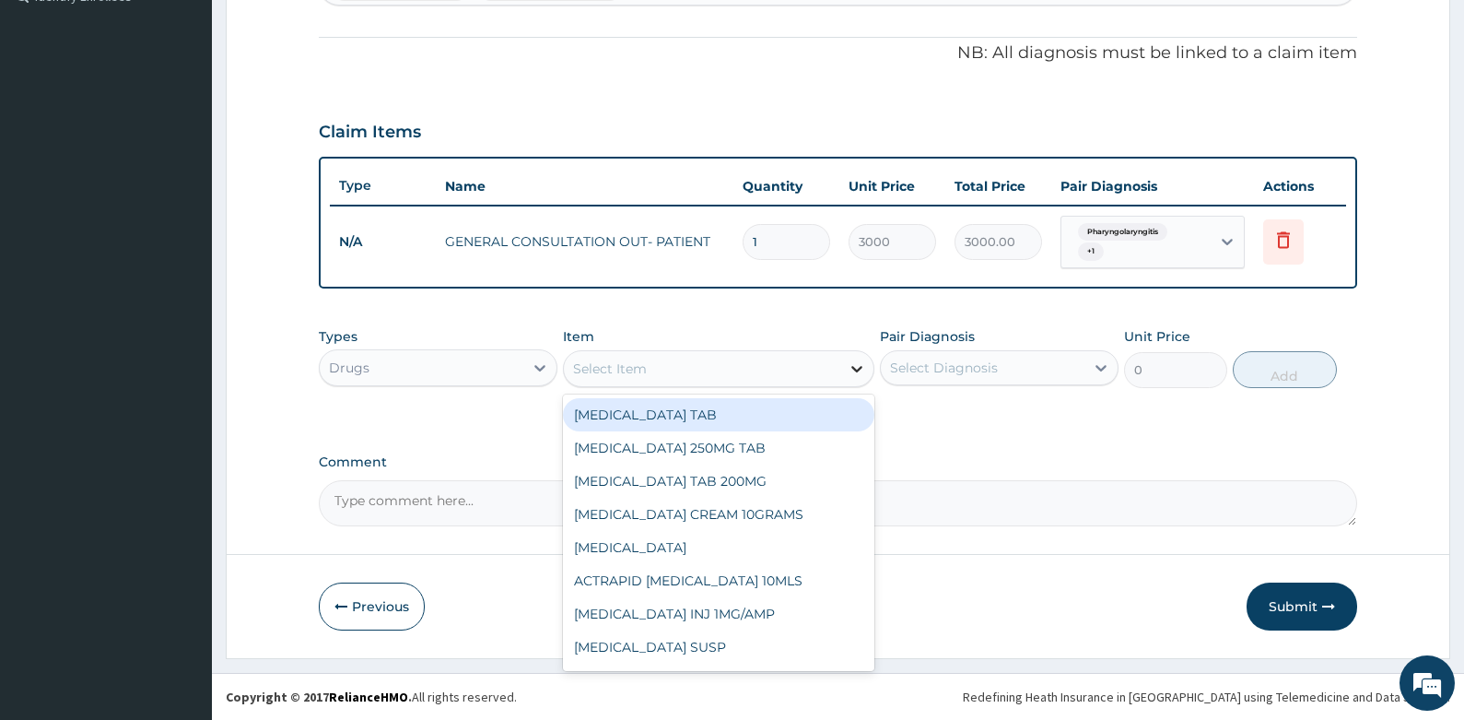
click at [852, 360] on icon at bounding box center [857, 368] width 18 height 18
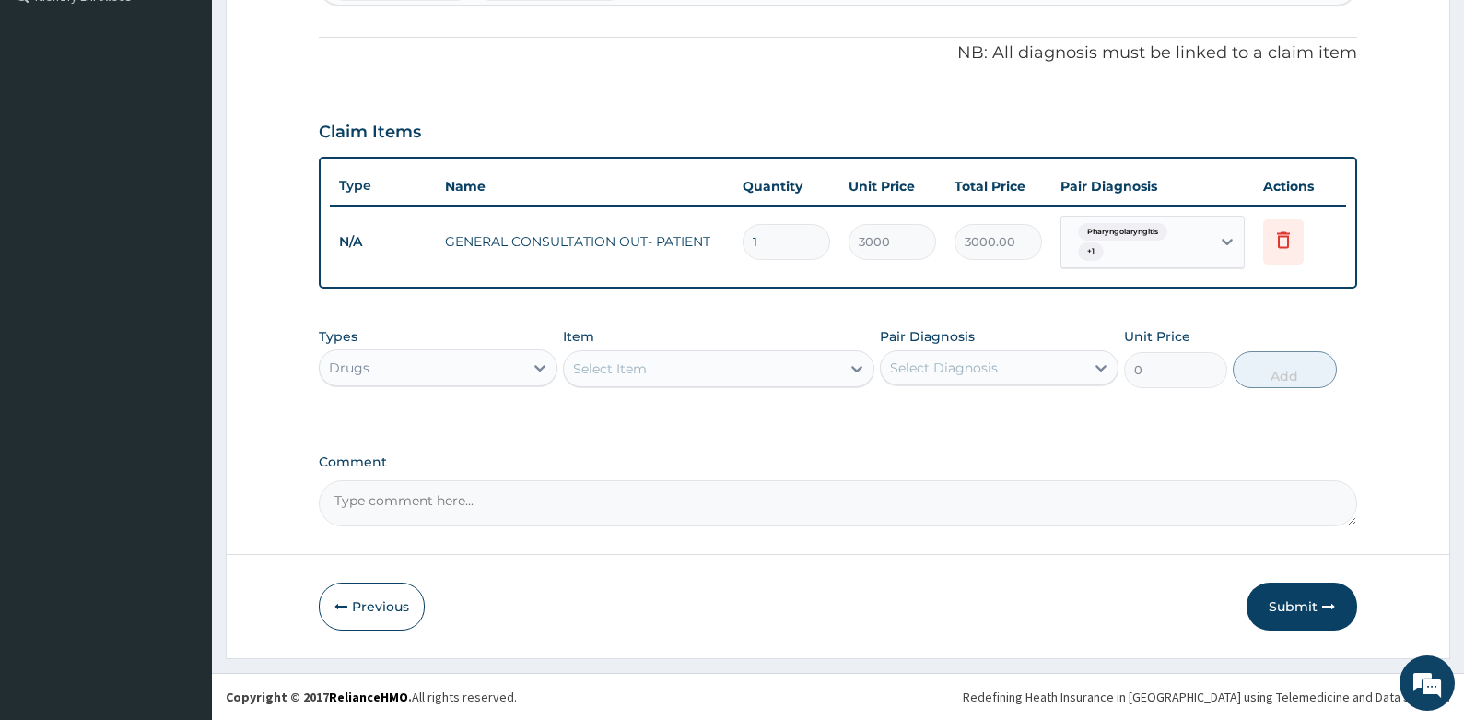
click at [436, 436] on div "PA Code / Prescription Code Enter Code(Secondary Care Only) Encounter Date 20-0…" at bounding box center [839, 86] width 1040 height 879
click at [740, 360] on div "Select Item" at bounding box center [702, 368] width 276 height 29
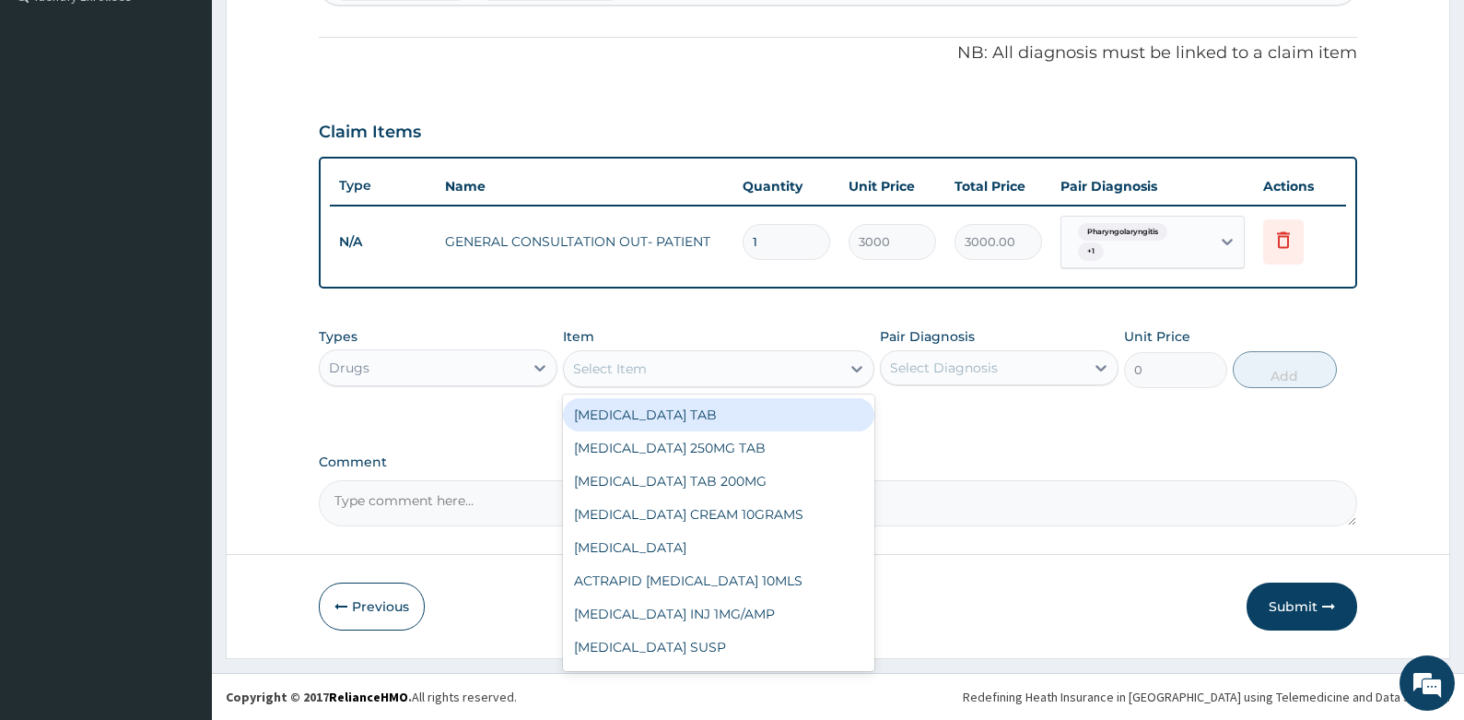
click at [743, 323] on div "Types Drugs Item option GENERAL CONSULTATION OUT- PATIENT, selected. option ACE…" at bounding box center [839, 357] width 1040 height 79
click at [736, 369] on div "Select Item" at bounding box center [702, 368] width 276 height 29
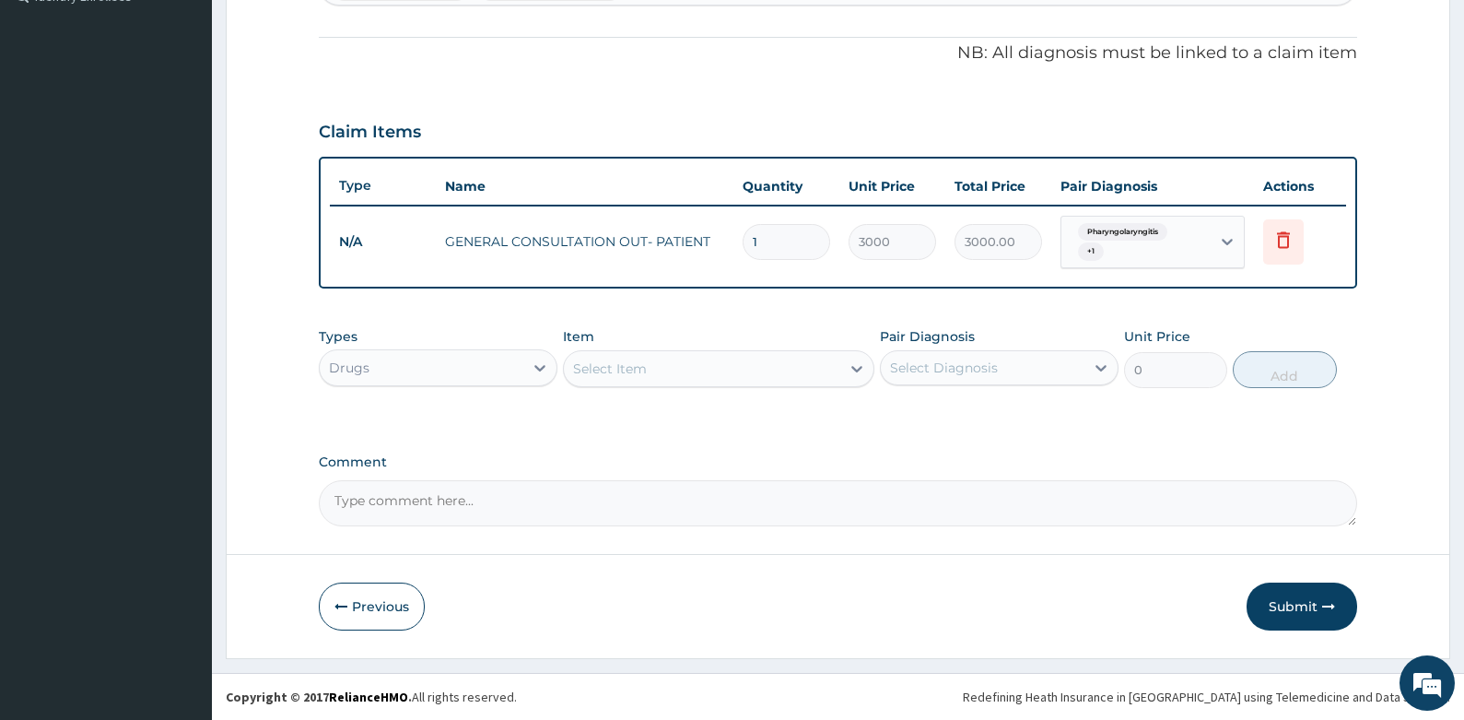
click at [502, 441] on div "PA Code / Prescription Code Enter Code(Secondary Care Only) Encounter Date 20-0…" at bounding box center [839, 86] width 1040 height 879
click at [244, 458] on form "Step 2 of 2 PA Code / Prescription Code Enter Code(Secondary Care Only) Encount…" at bounding box center [838, 114] width 1225 height 1090
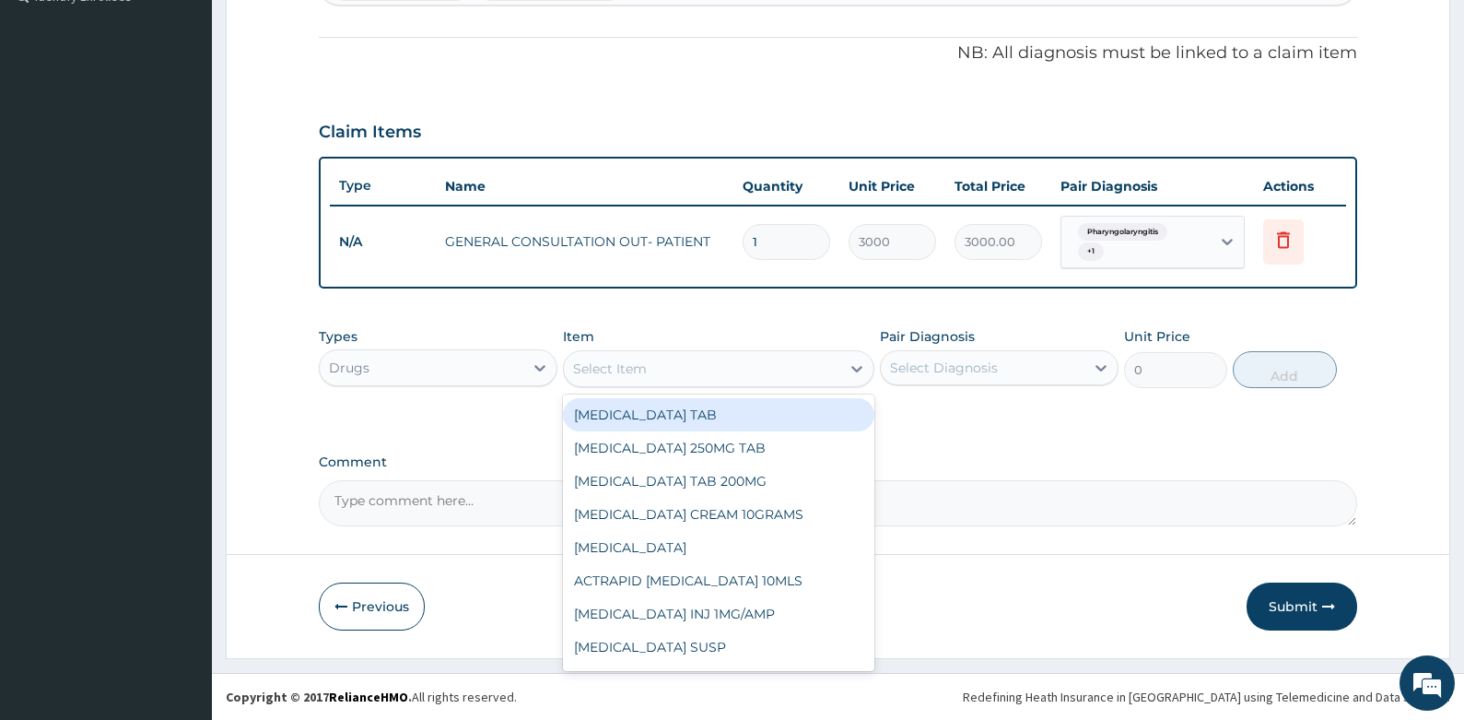
click at [768, 374] on div "Select Item" at bounding box center [702, 368] width 276 height 29
type input "AMOX"
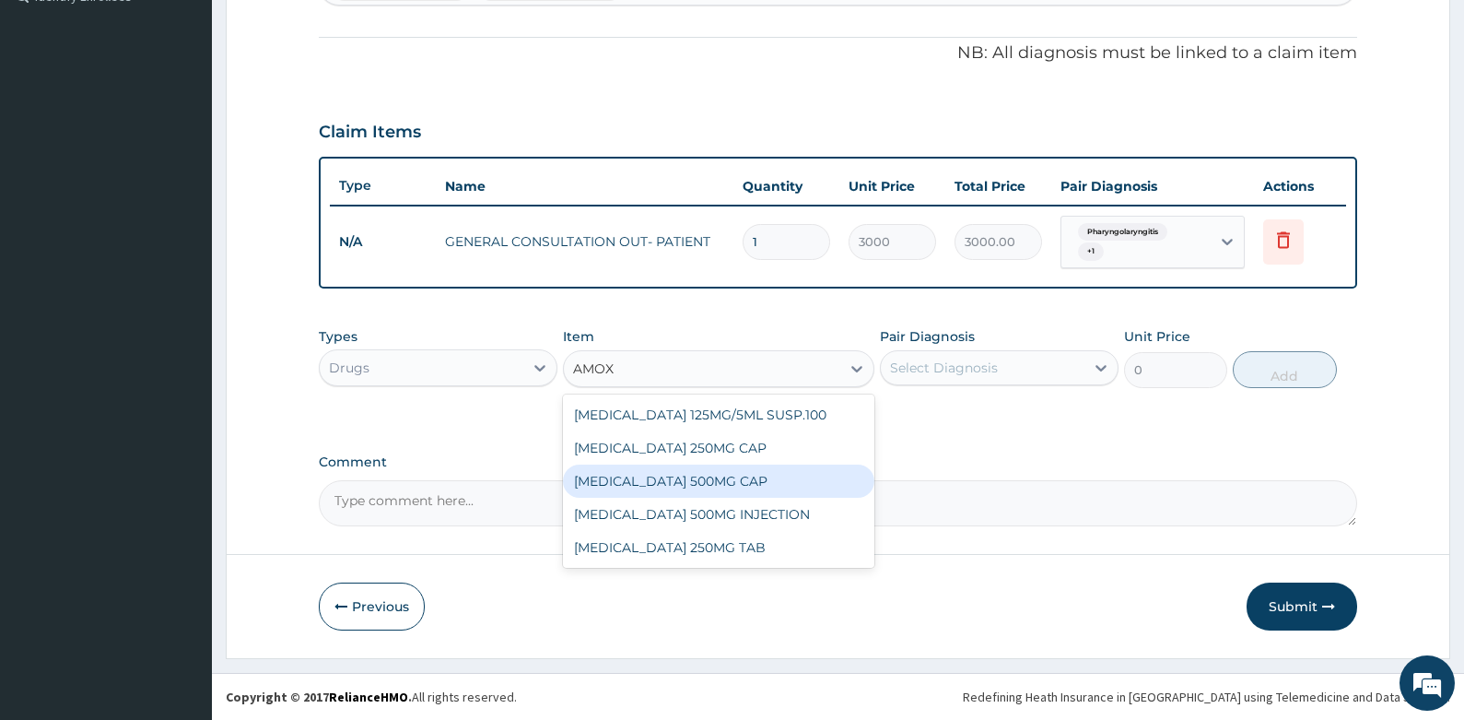
click at [701, 478] on div "[MEDICAL_DATA] 500MG CAP" at bounding box center [718, 480] width 311 height 33
type input "200"
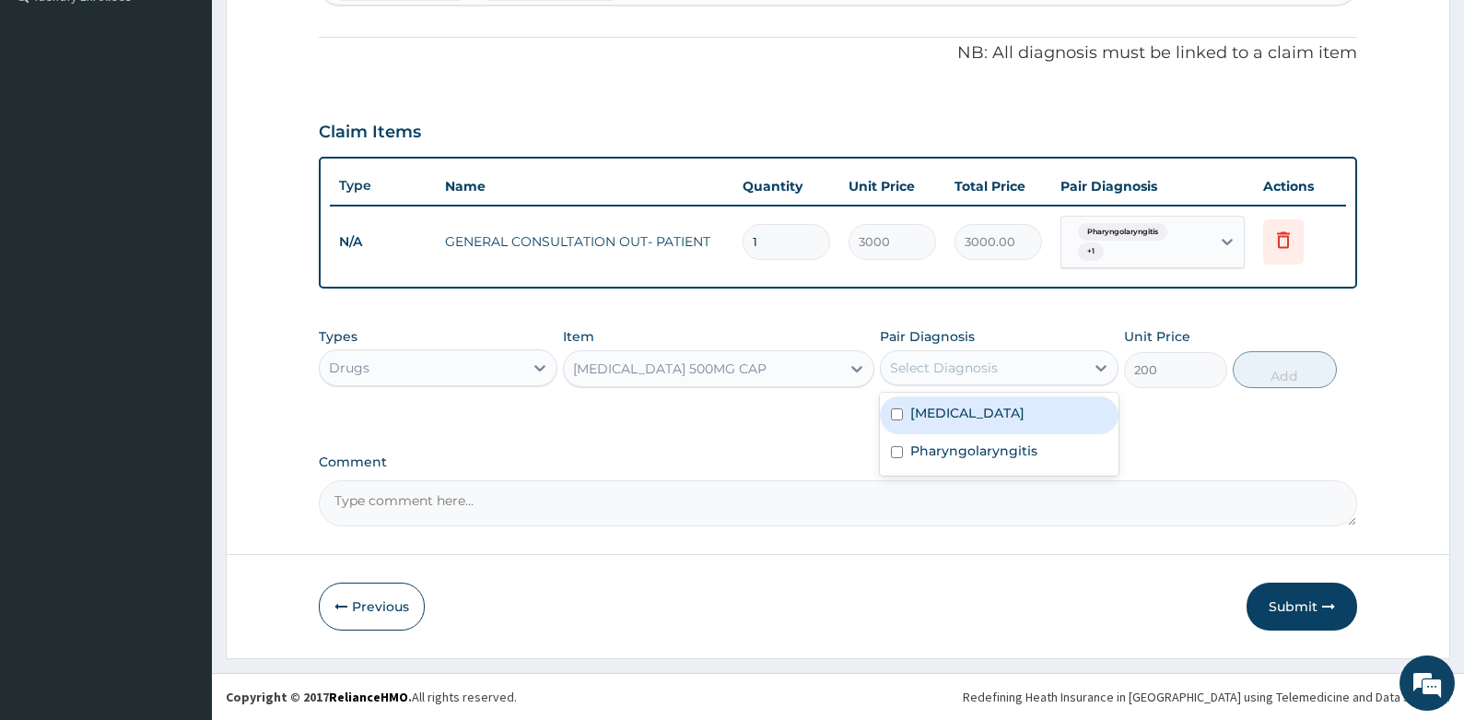
click at [966, 359] on div "Select Diagnosis" at bounding box center [944, 367] width 108 height 18
drag, startPoint x: 898, startPoint y: 447, endPoint x: 1291, endPoint y: 312, distance: 415.9
click at [899, 450] on input "checkbox" at bounding box center [897, 452] width 12 height 12
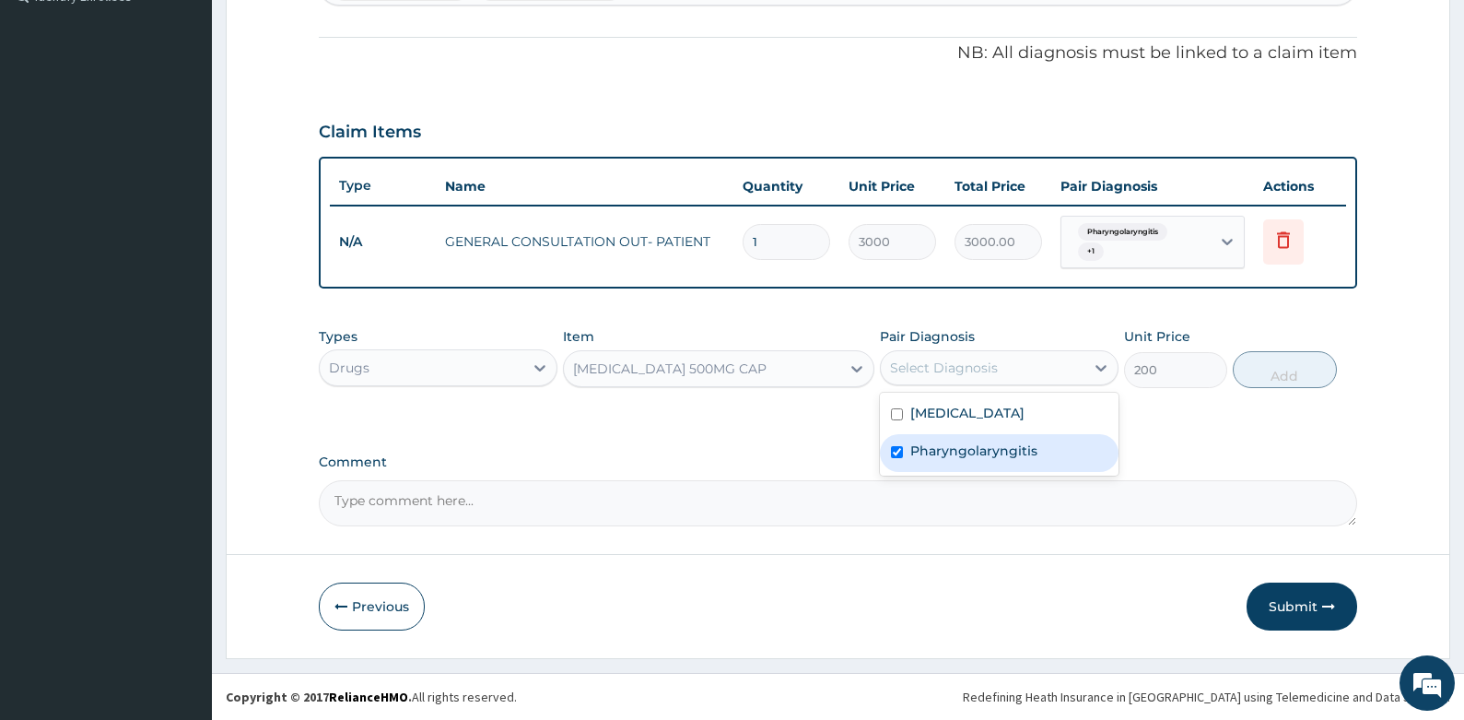
checkbox input "true"
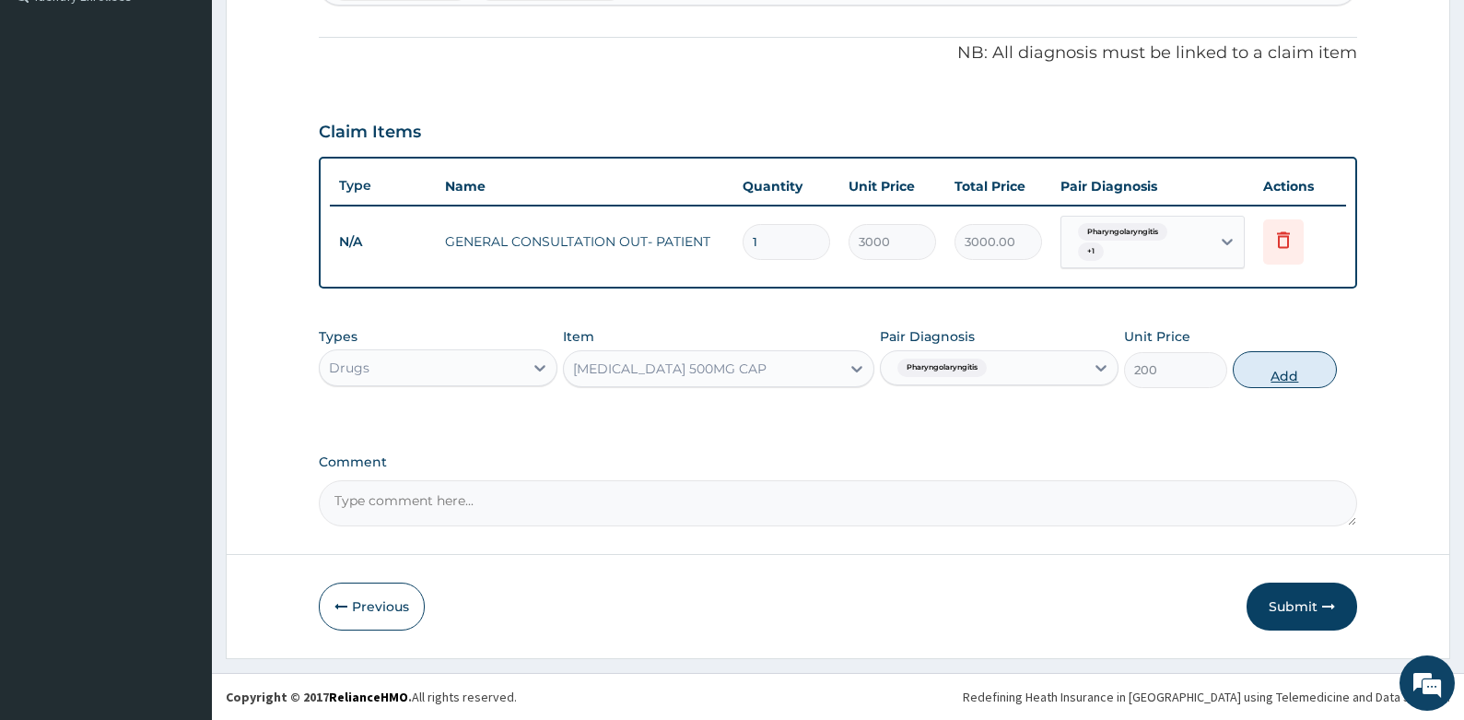
click at [1286, 359] on button "Add" at bounding box center [1285, 369] width 104 height 37
type input "0"
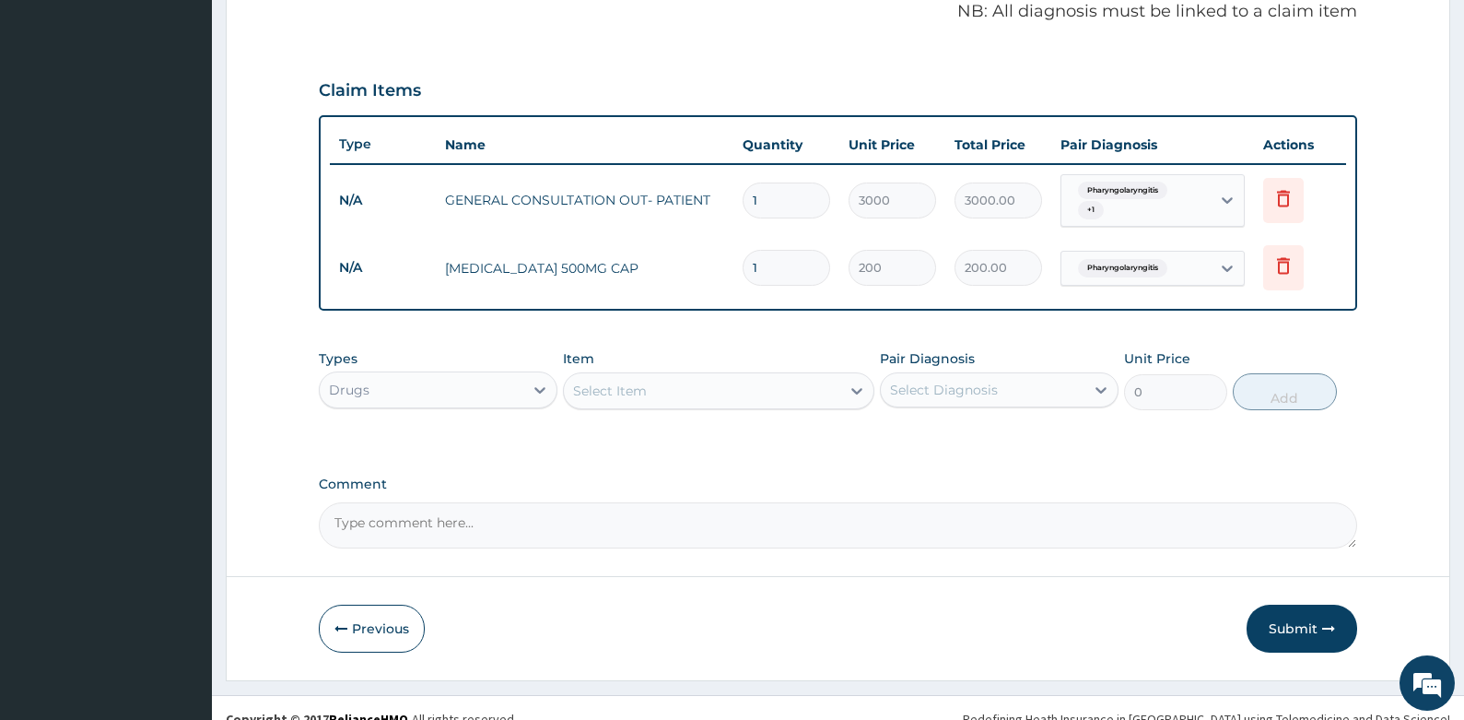
scroll to position [593, 0]
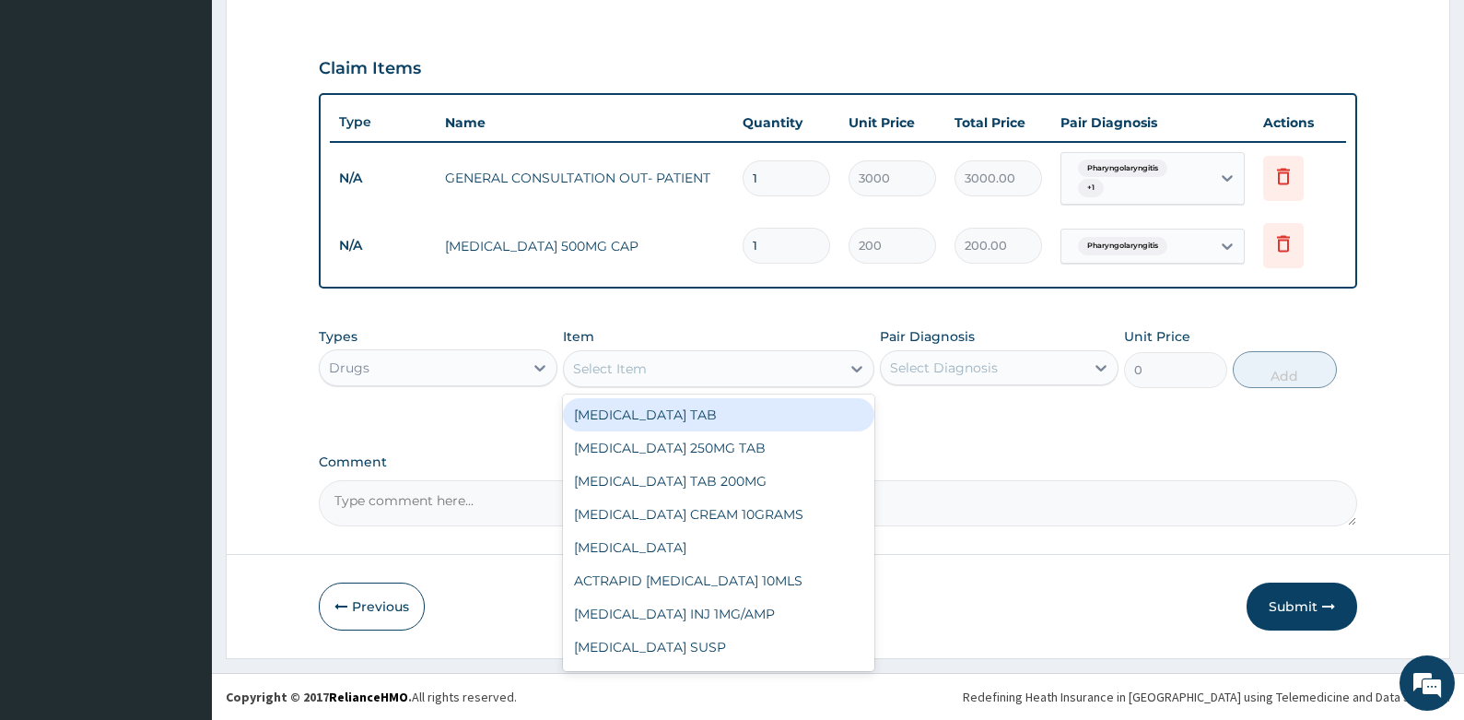
click at [718, 374] on div "Select Item" at bounding box center [702, 368] width 276 height 29
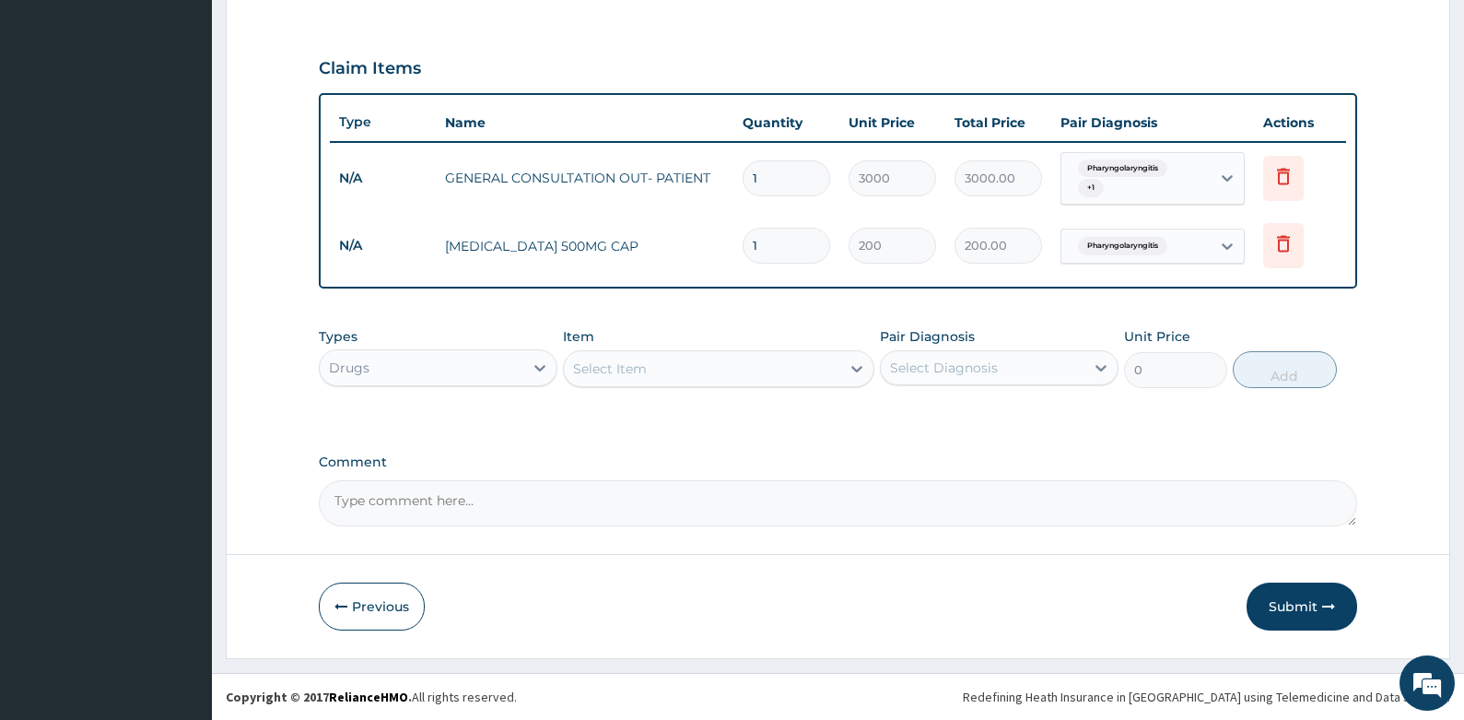
click at [293, 364] on form "Step 2 of 2 PA Code / Prescription Code Enter Code(Secondary Care Only) Encount…" at bounding box center [838, 82] width 1225 height 1154
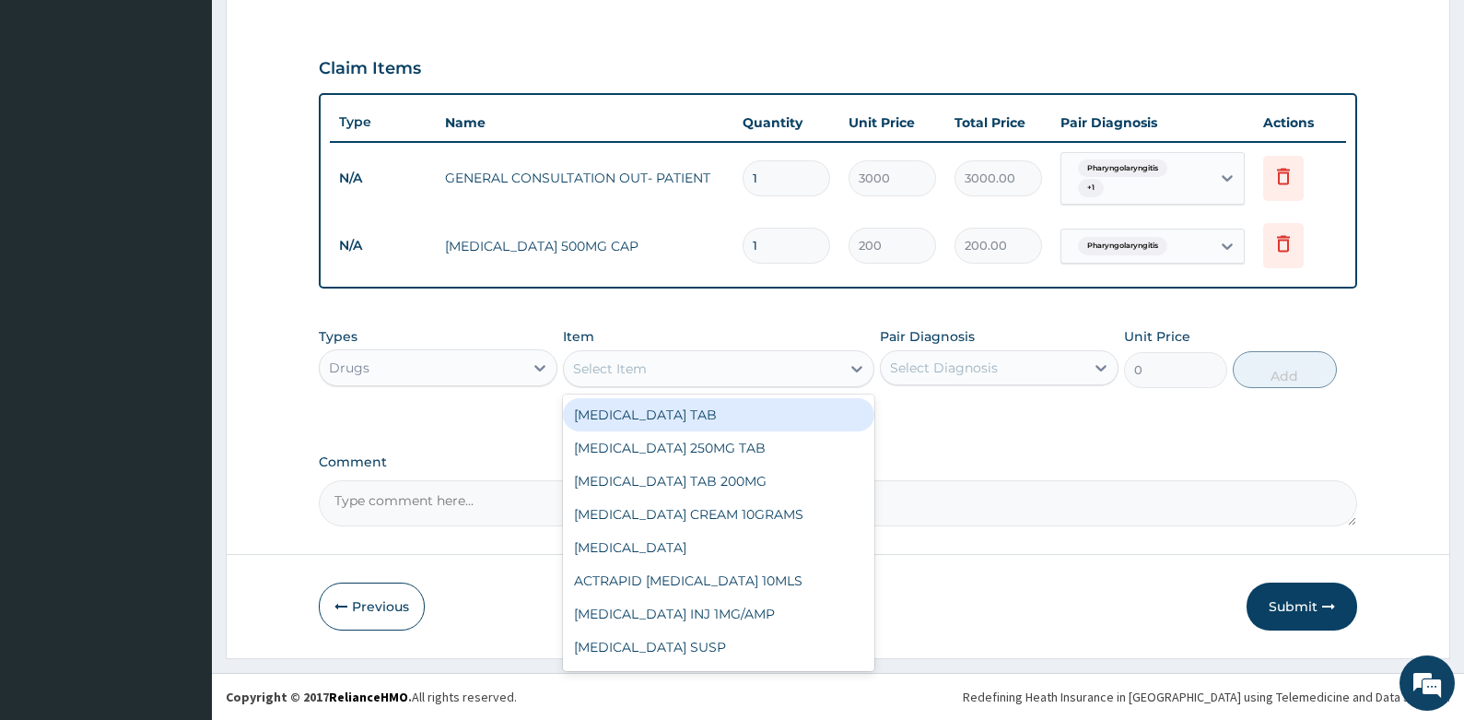
click at [641, 363] on div "Select Item" at bounding box center [610, 368] width 74 height 18
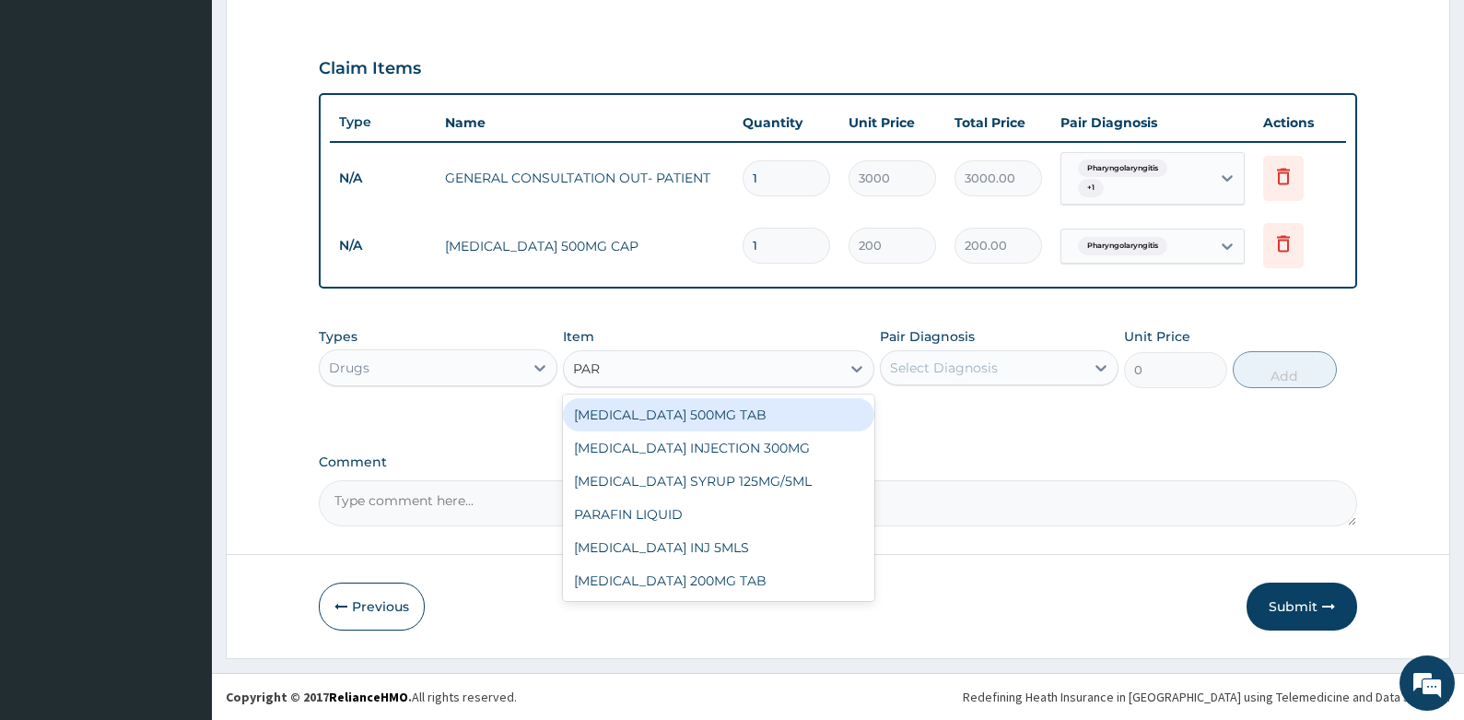
type input "PARA"
click at [679, 411] on div "[MEDICAL_DATA] 500MG TAB" at bounding box center [718, 414] width 311 height 33
type input "50"
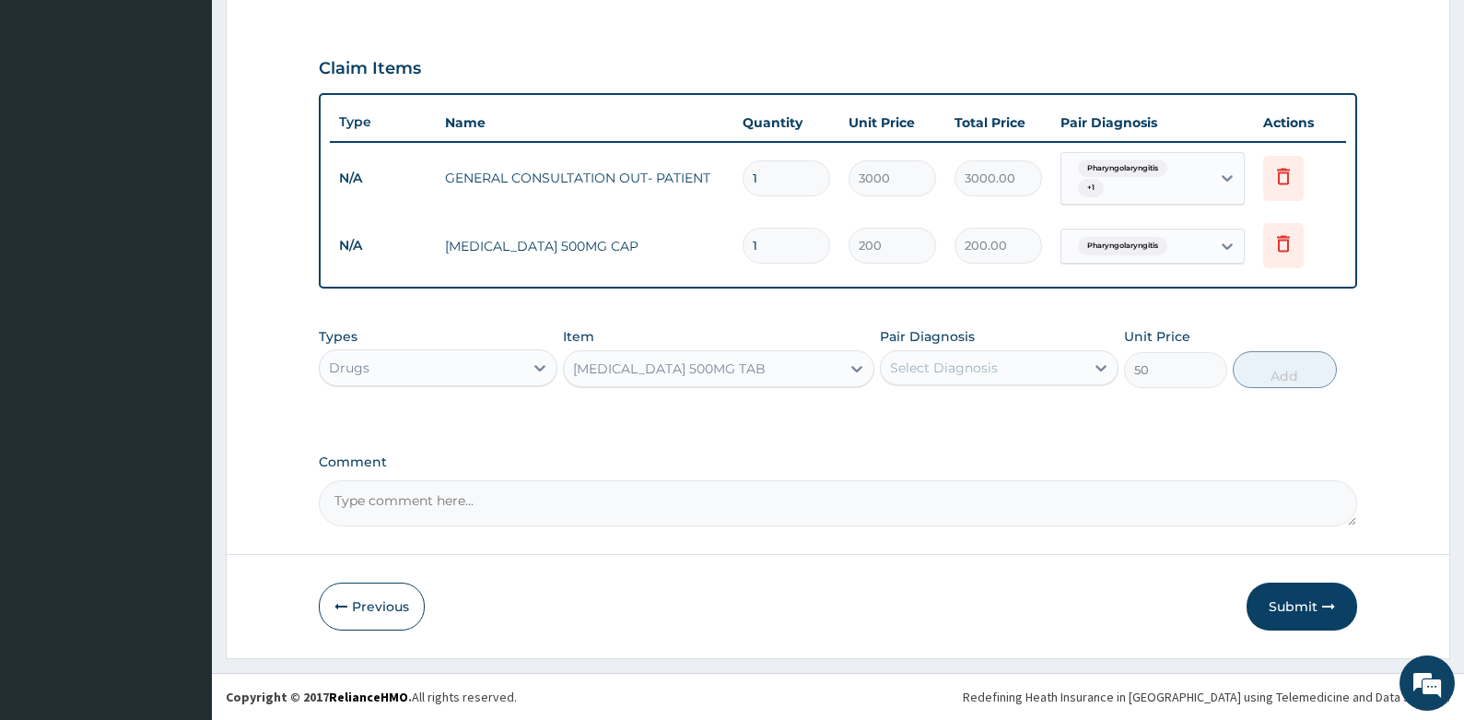
click at [995, 363] on div "Select Diagnosis" at bounding box center [944, 367] width 108 height 18
click at [957, 420] on div "[MEDICAL_DATA]" at bounding box center [999, 415] width 239 height 38
checkbox input "true"
click at [1291, 368] on button "Add" at bounding box center [1285, 369] width 104 height 37
type input "0"
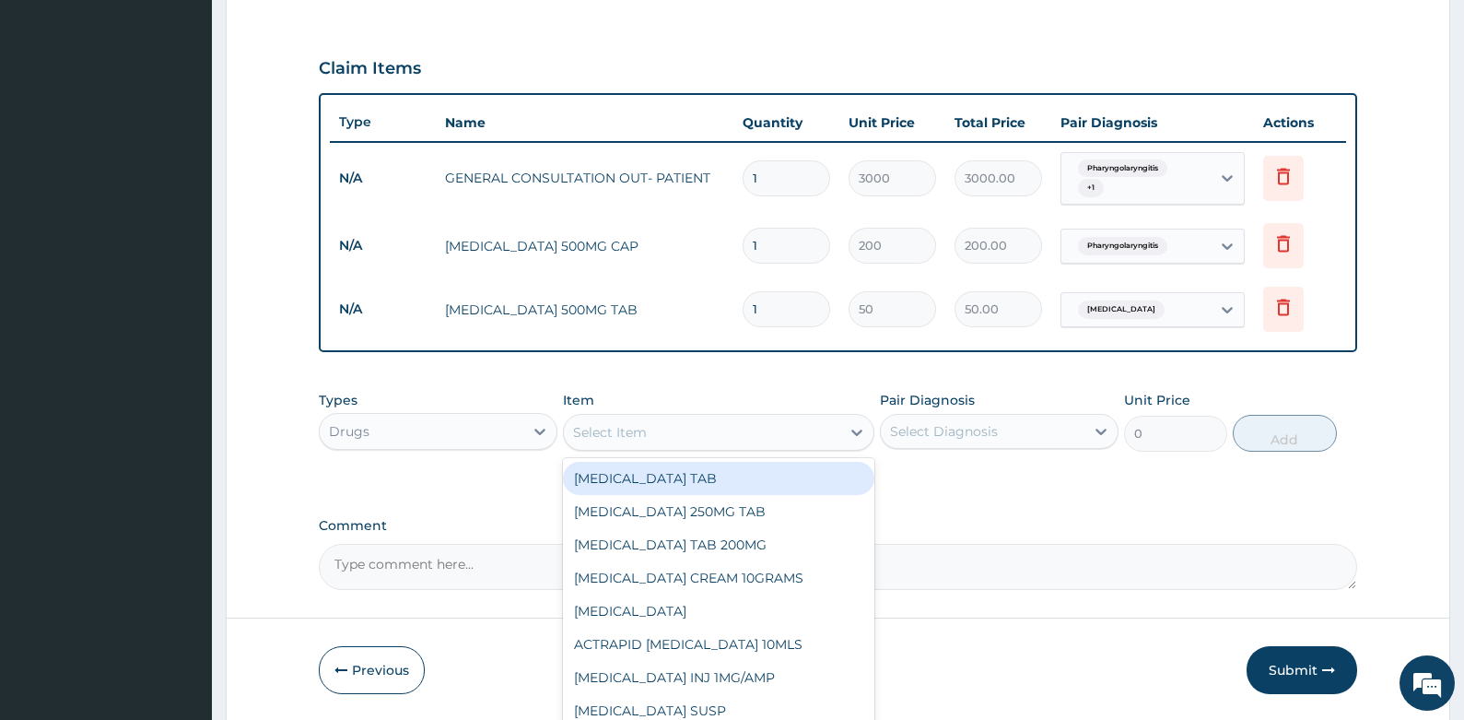
click at [774, 437] on div "Select Item" at bounding box center [702, 431] width 276 height 29
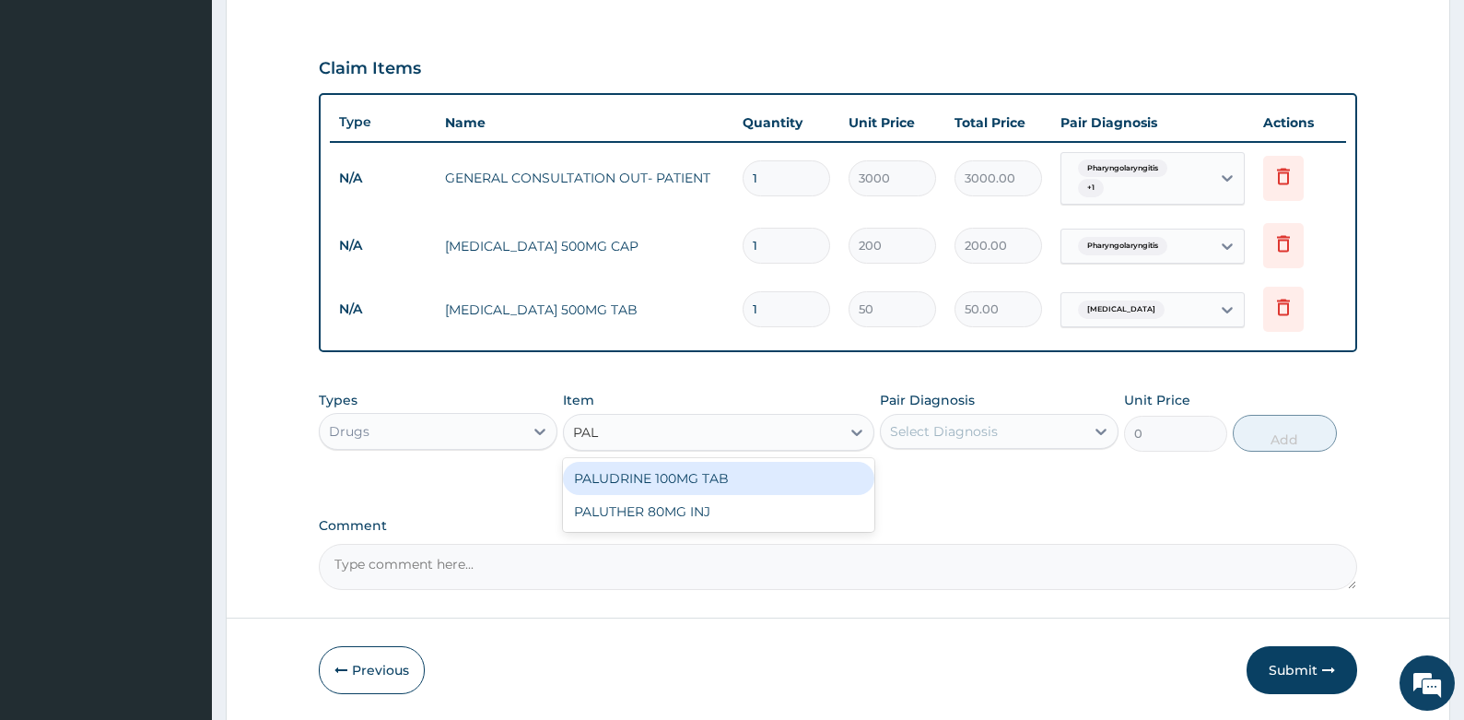
type input "PALU"
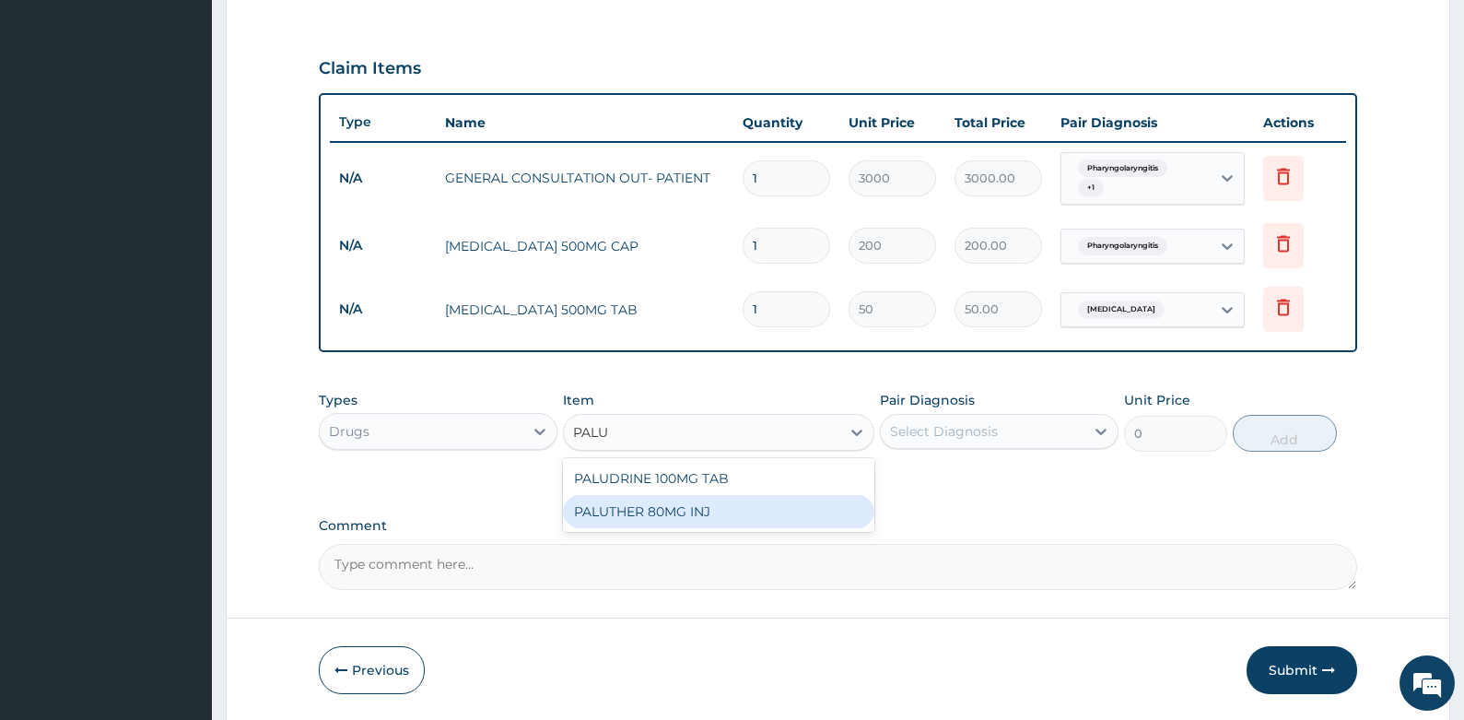
click at [716, 511] on div "PALUTHER 80MG INJ" at bounding box center [718, 511] width 311 height 33
type input "1000"
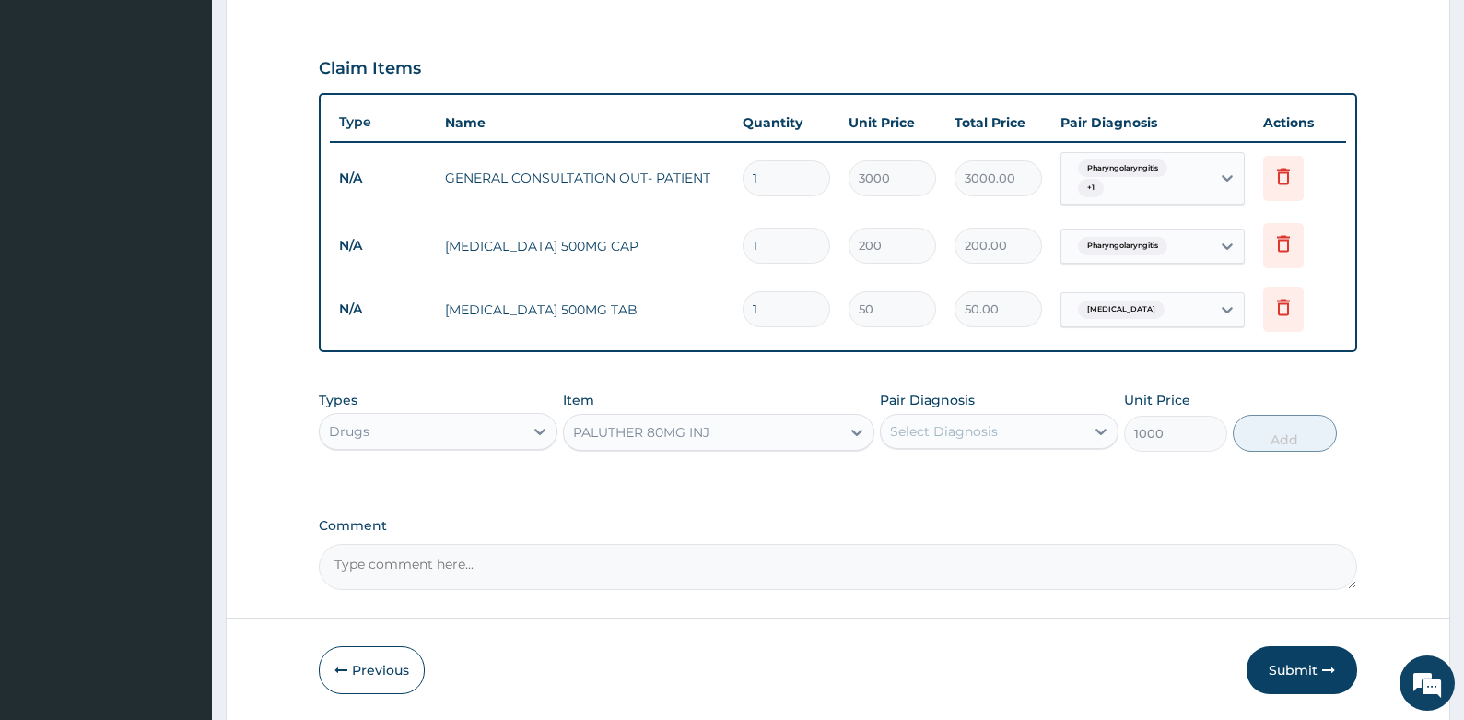
click at [934, 427] on div "Select Diagnosis" at bounding box center [944, 431] width 108 height 18
click at [917, 484] on label "[MEDICAL_DATA]" at bounding box center [967, 476] width 114 height 18
checkbox input "true"
click at [1263, 434] on button "Add" at bounding box center [1285, 433] width 104 height 37
type input "0"
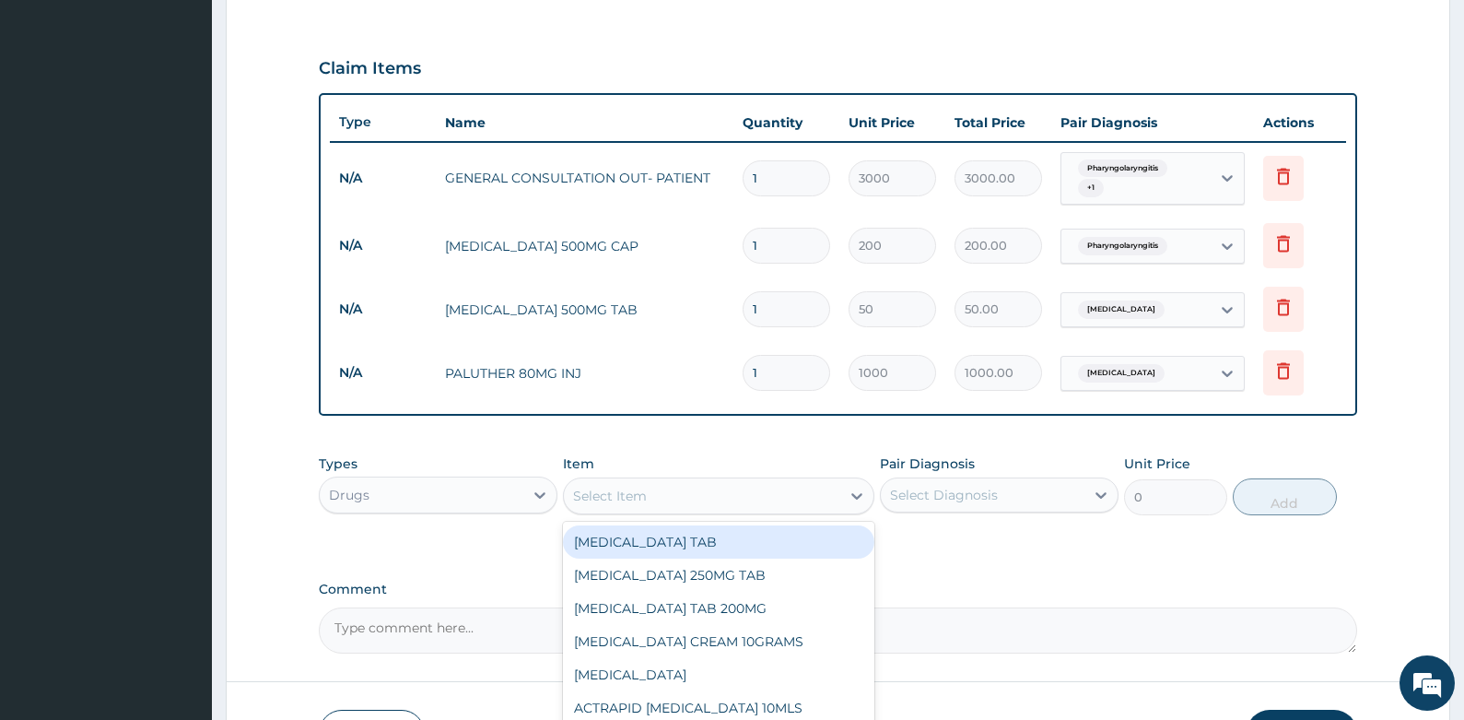
click at [736, 502] on div "Select Item" at bounding box center [702, 495] width 276 height 29
type input "PAR"
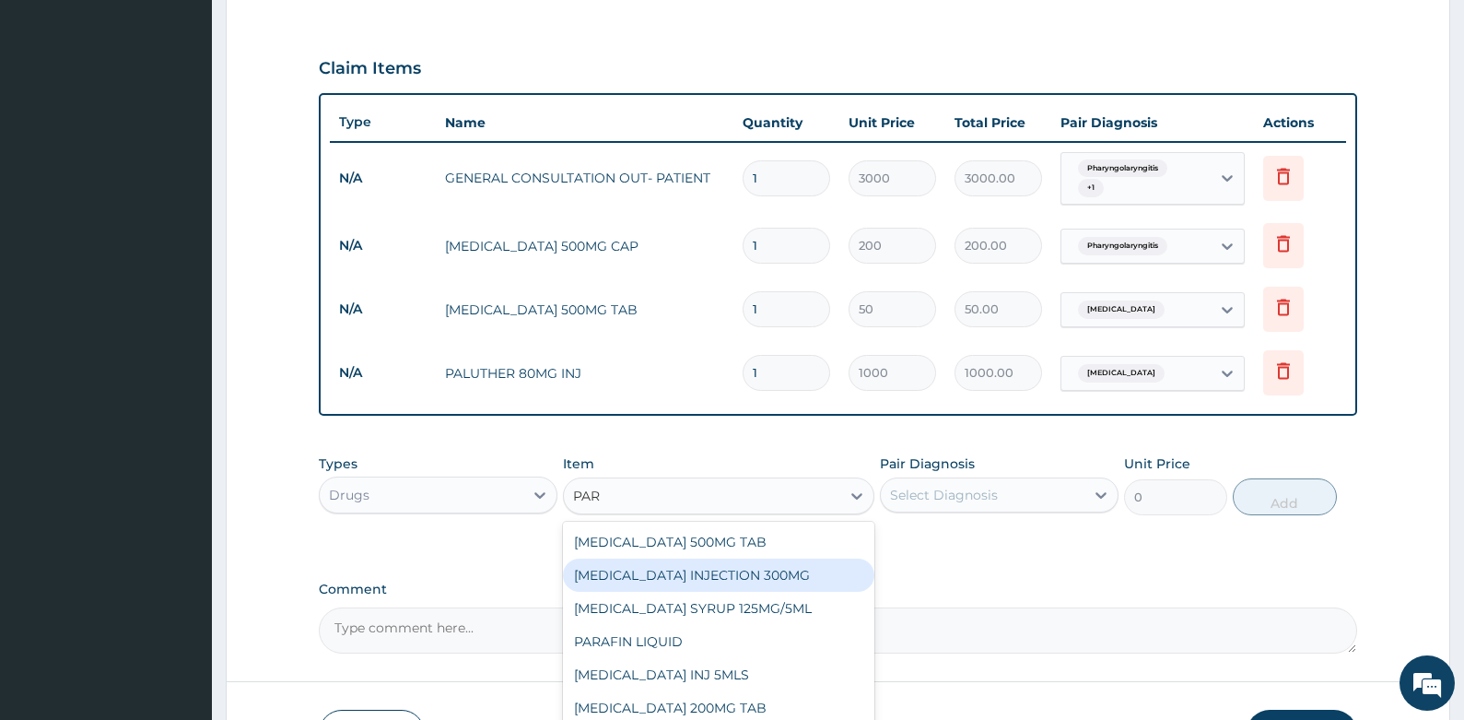
click at [715, 576] on div "[MEDICAL_DATA] INJECTION 300MG" at bounding box center [718, 574] width 311 height 33
type input "1000"
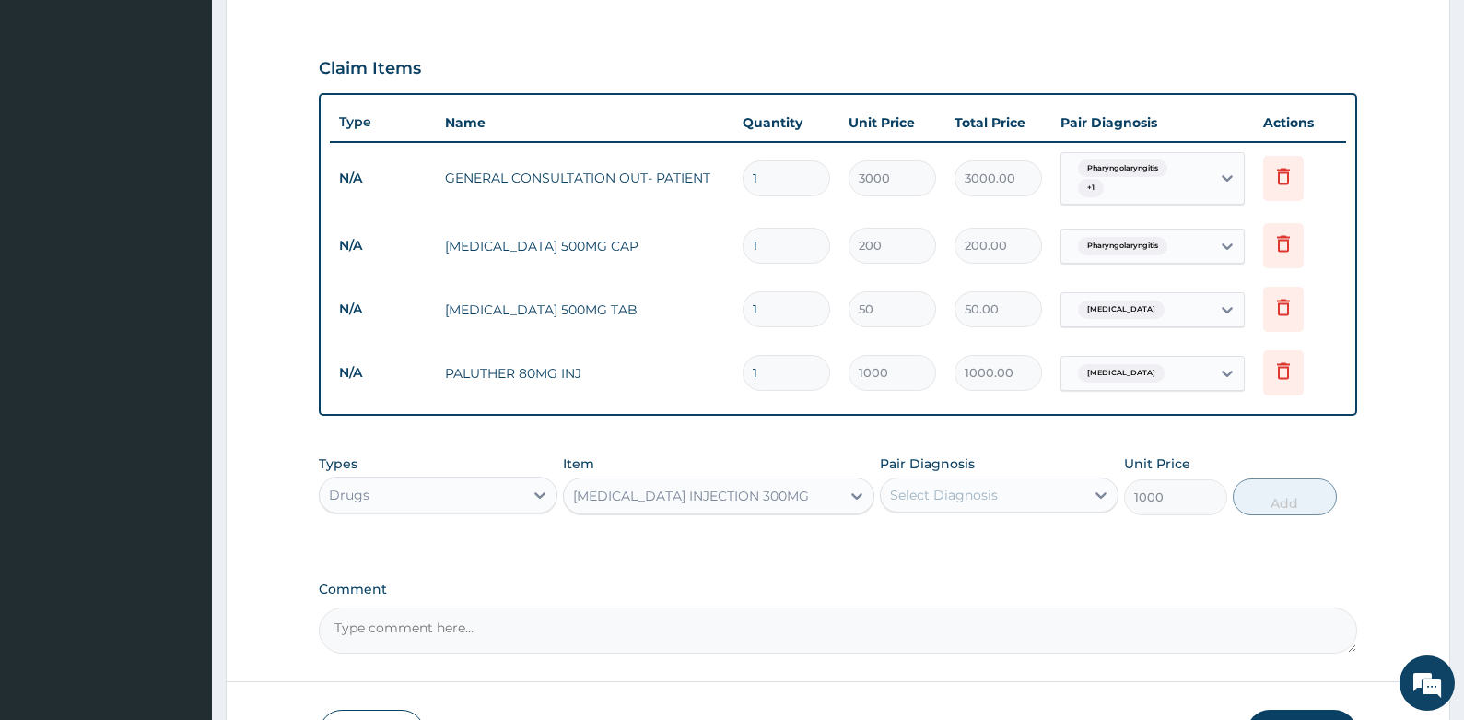
click at [985, 494] on div "Select Diagnosis" at bounding box center [944, 495] width 108 height 18
click at [941, 547] on label "[MEDICAL_DATA]" at bounding box center [967, 540] width 114 height 18
checkbox input "true"
click at [1286, 495] on button "Add" at bounding box center [1285, 496] width 104 height 37
type input "0"
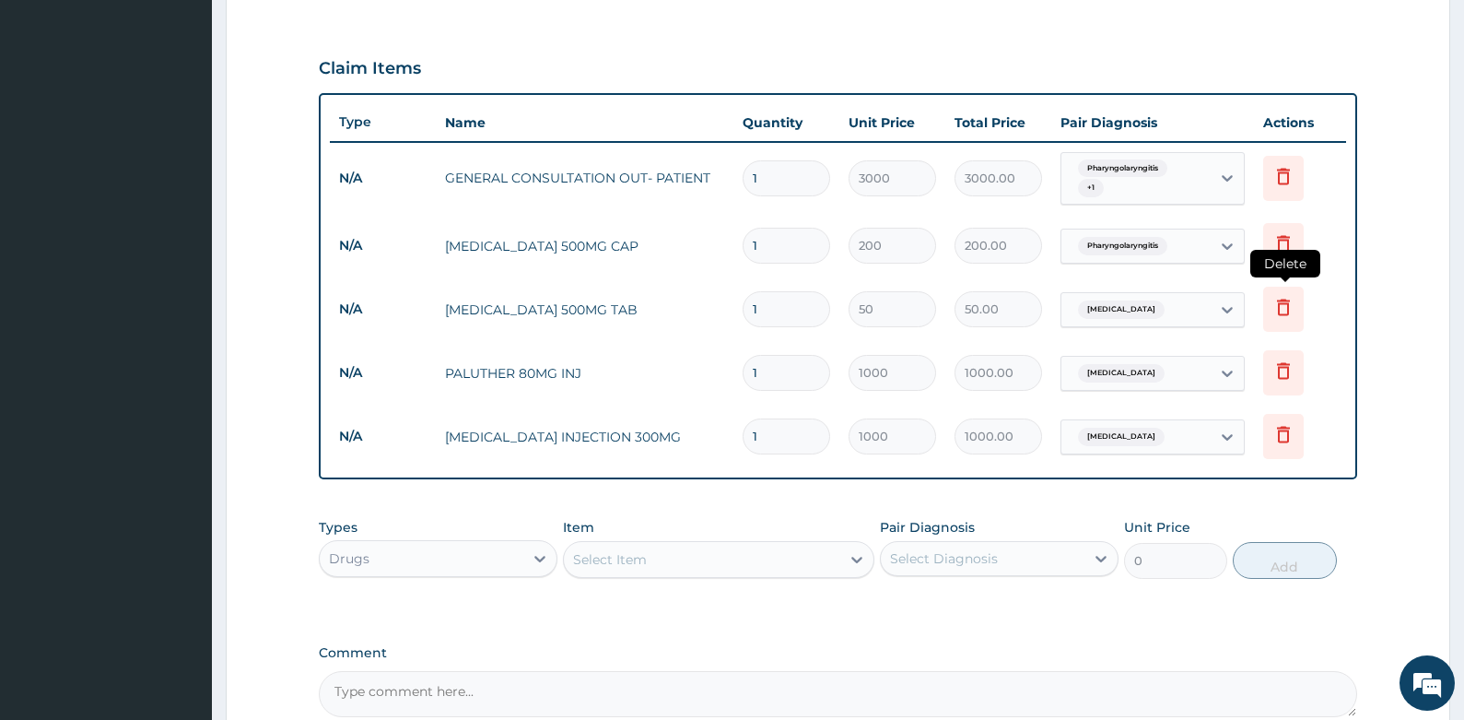
click at [1290, 302] on icon at bounding box center [1284, 307] width 22 height 22
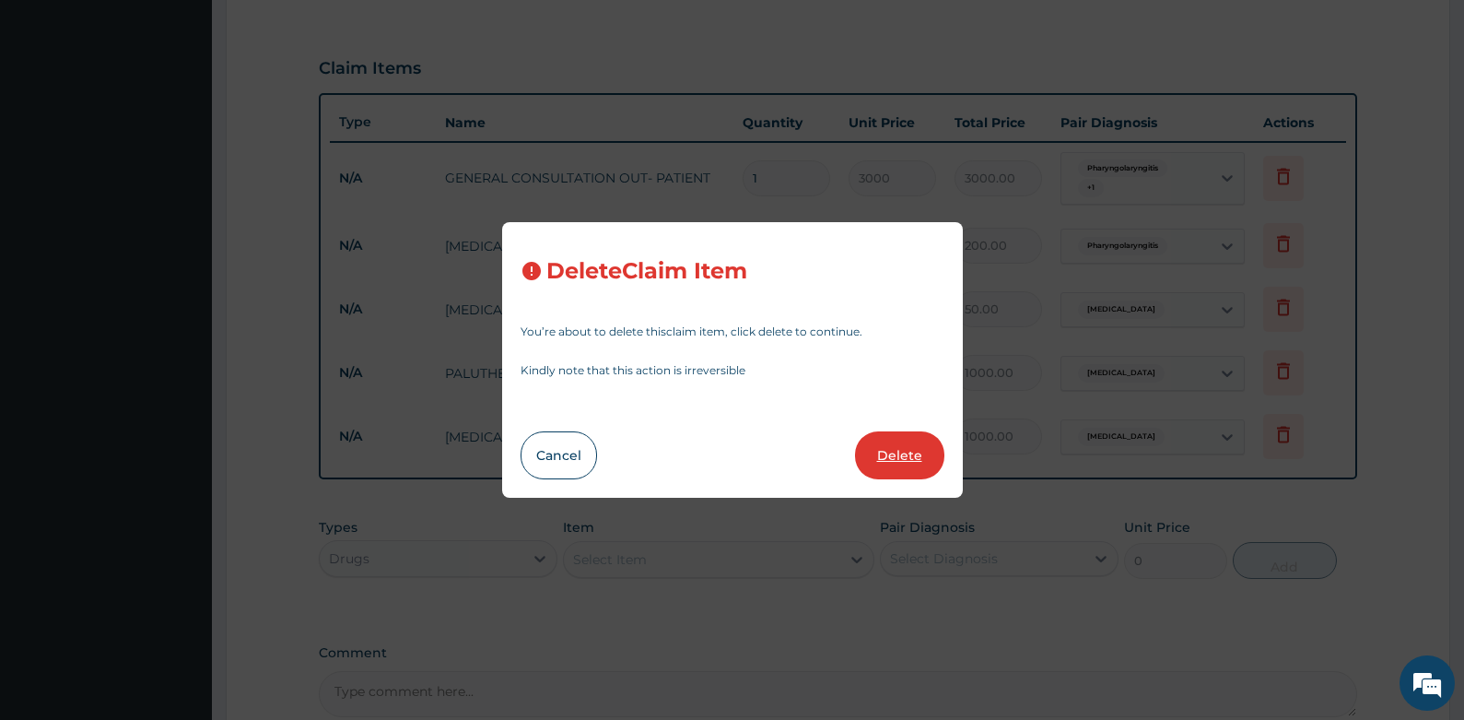
click at [890, 450] on button "Delete" at bounding box center [899, 455] width 89 height 48
type input "1000"
type input "1000.00"
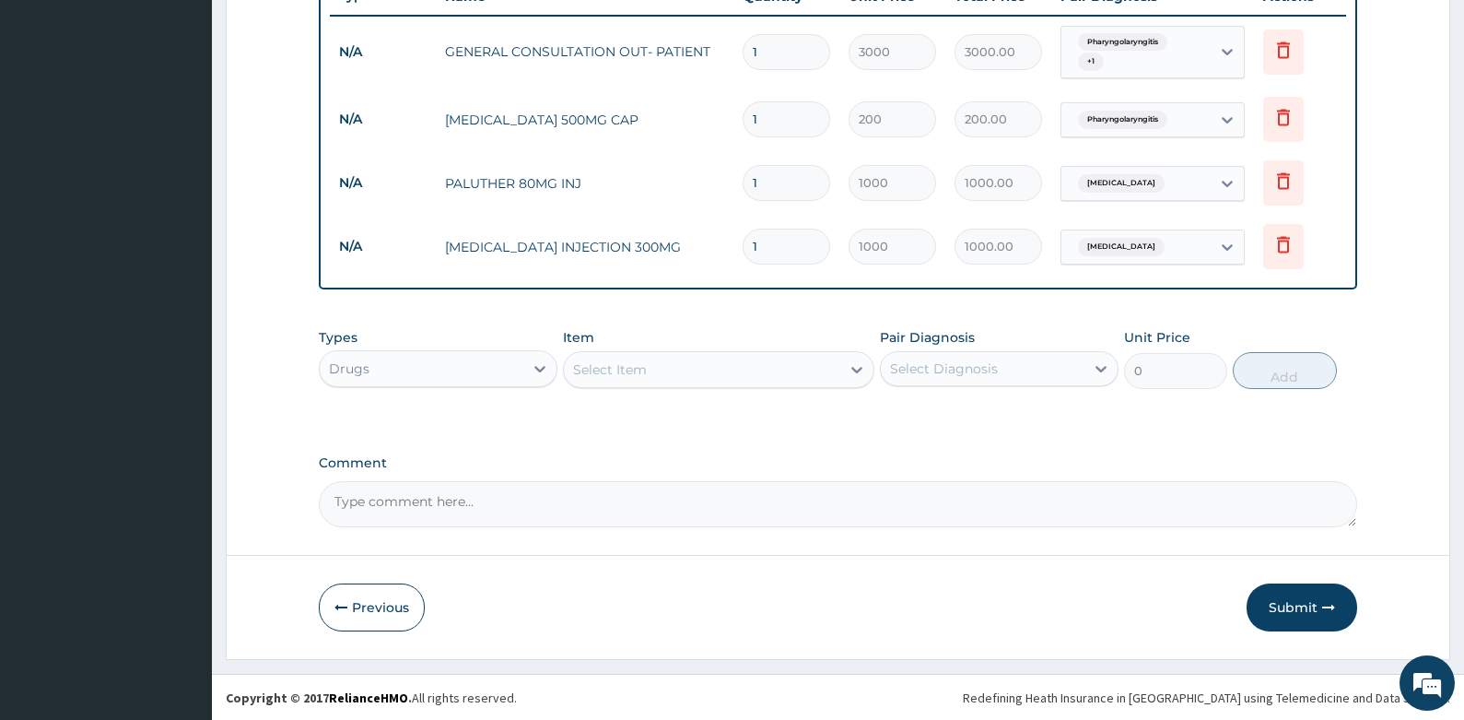
scroll to position [720, 0]
click at [273, 445] on form "Step 2 of 2 PA Code / Prescription Code Enter Code(Secondary Care Only) Encount…" at bounding box center [838, 18] width 1225 height 1281
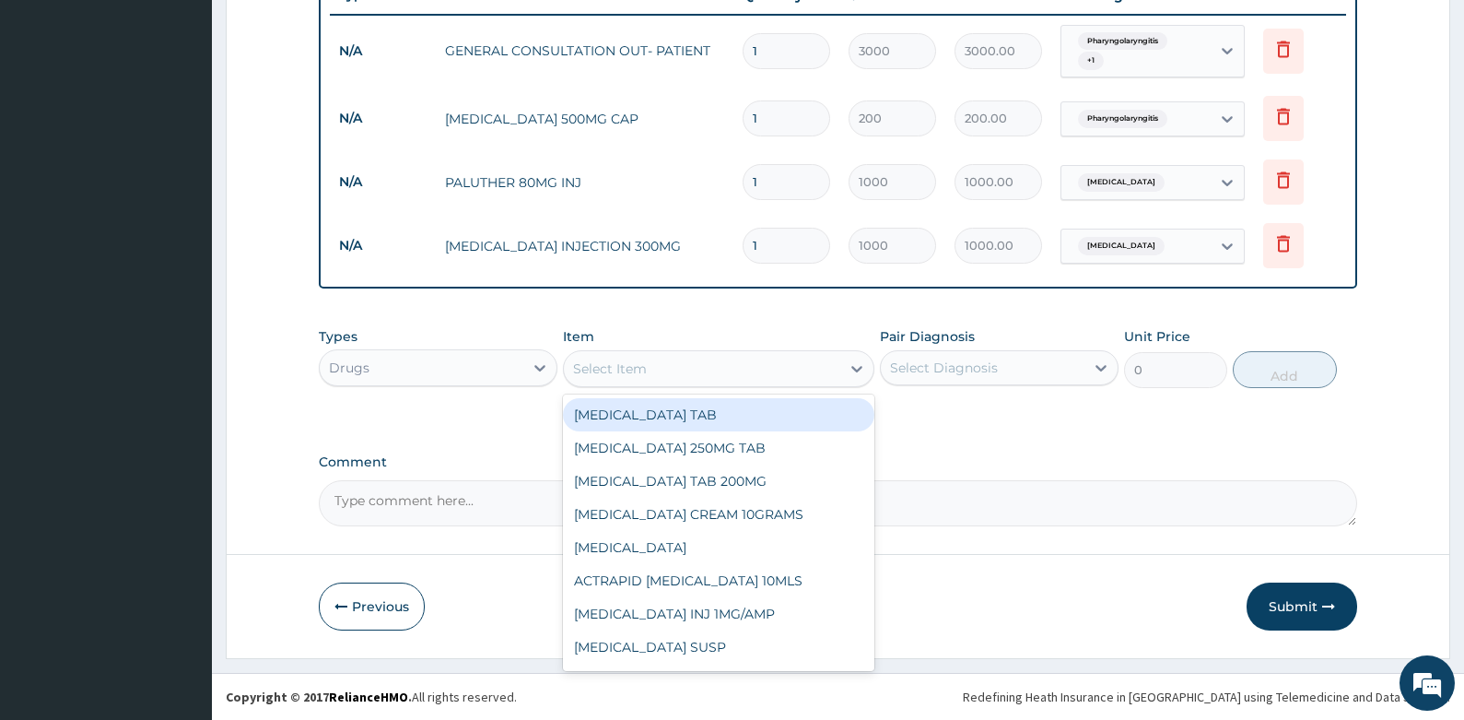
click at [719, 363] on div "Select Item" at bounding box center [702, 368] width 276 height 29
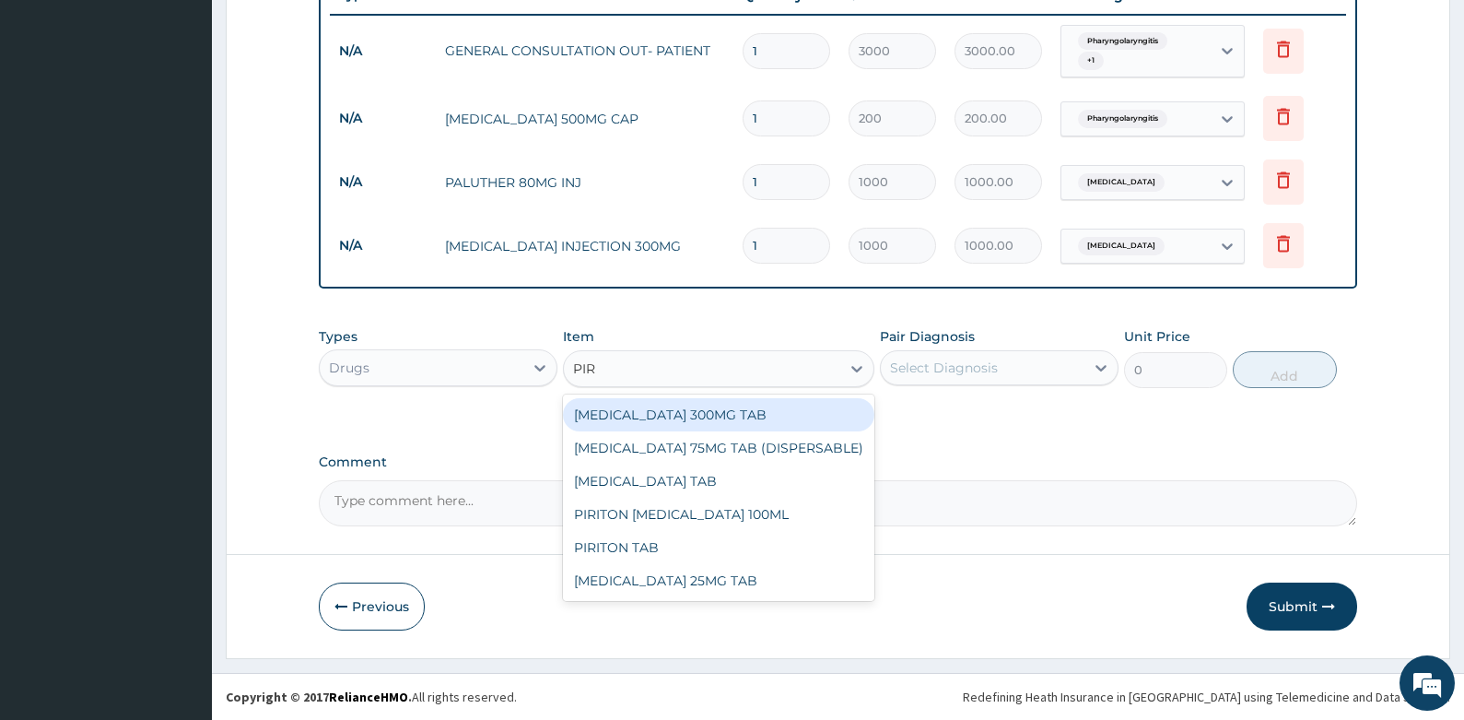
type input "PIRI"
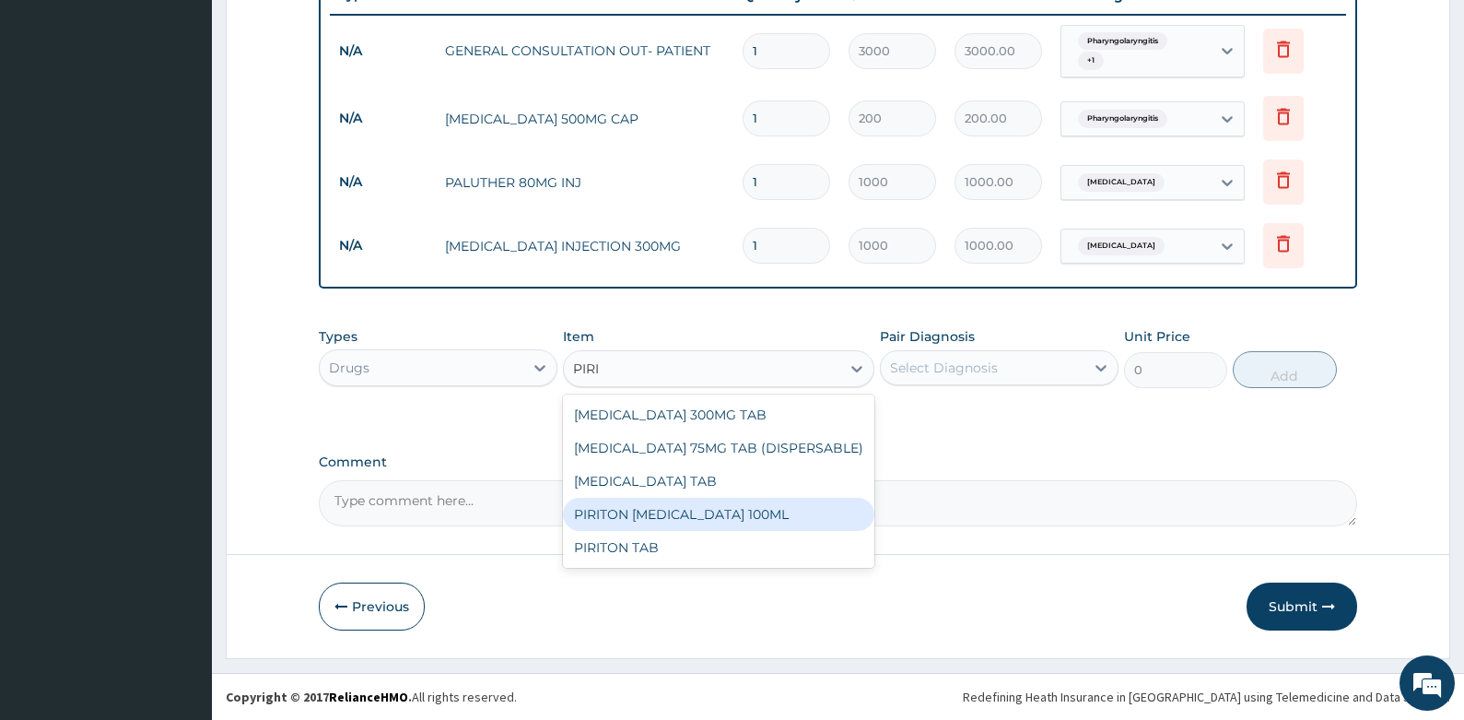
click at [726, 511] on div "PIRITON [MEDICAL_DATA] 100ML" at bounding box center [718, 514] width 311 height 33
type input "1500"
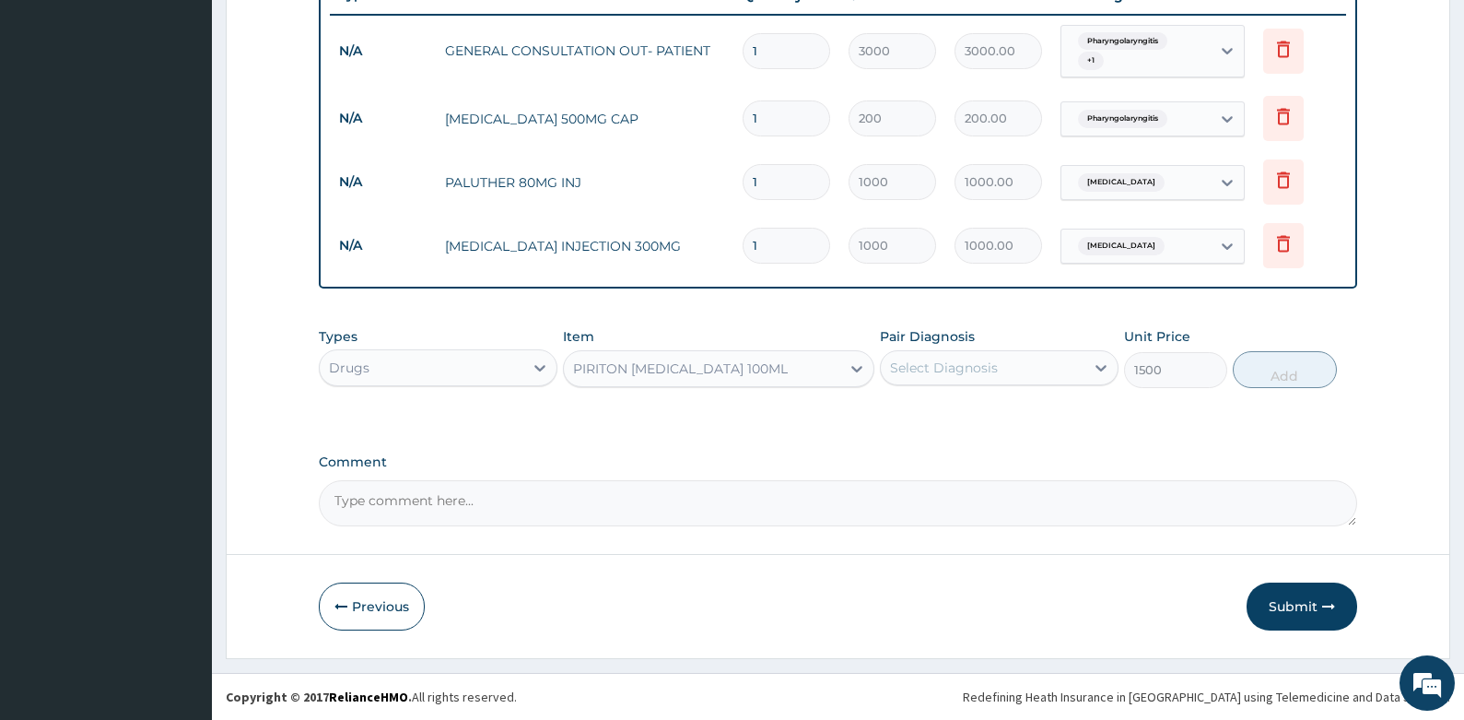
click at [1047, 364] on div "Select Diagnosis" at bounding box center [983, 367] width 204 height 29
click at [977, 449] on label "Pharyngolaryngitis" at bounding box center [973, 450] width 127 height 18
checkbox input "true"
click at [1275, 367] on button "Add" at bounding box center [1285, 369] width 104 height 37
type input "0"
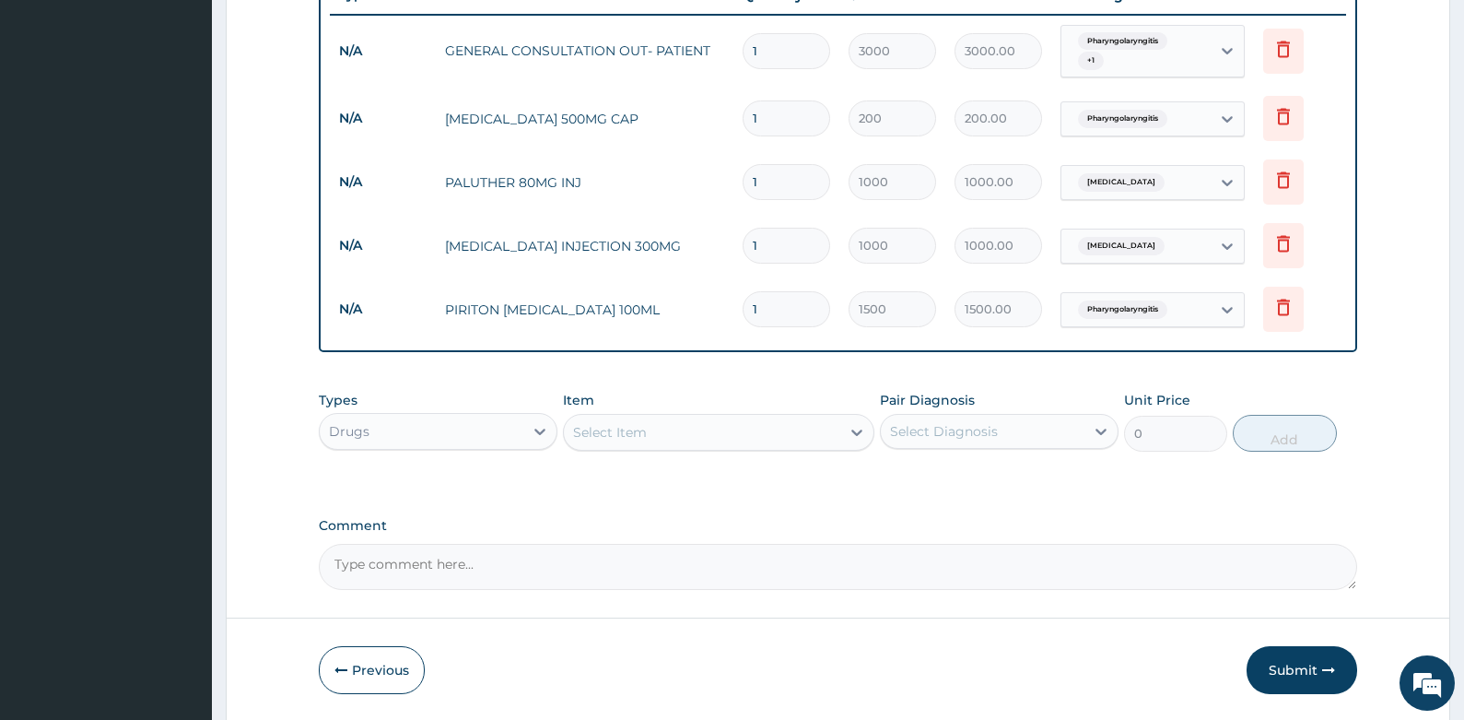
click at [264, 423] on form "Step 2 of 2 PA Code / Prescription Code Enter Code(Secondary Care Only) Encount…" at bounding box center [838, 50] width 1225 height 1345
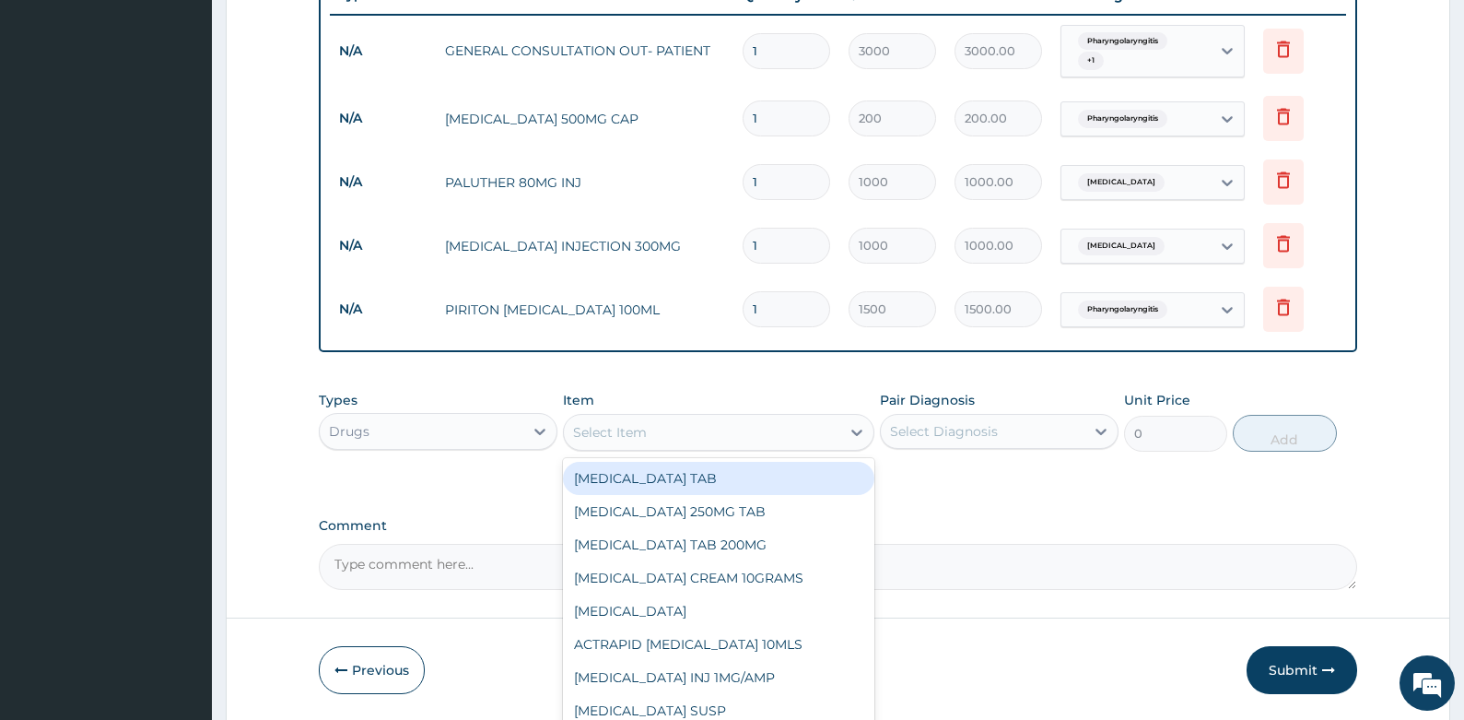
click at [711, 433] on div "Select Item" at bounding box center [702, 431] width 276 height 29
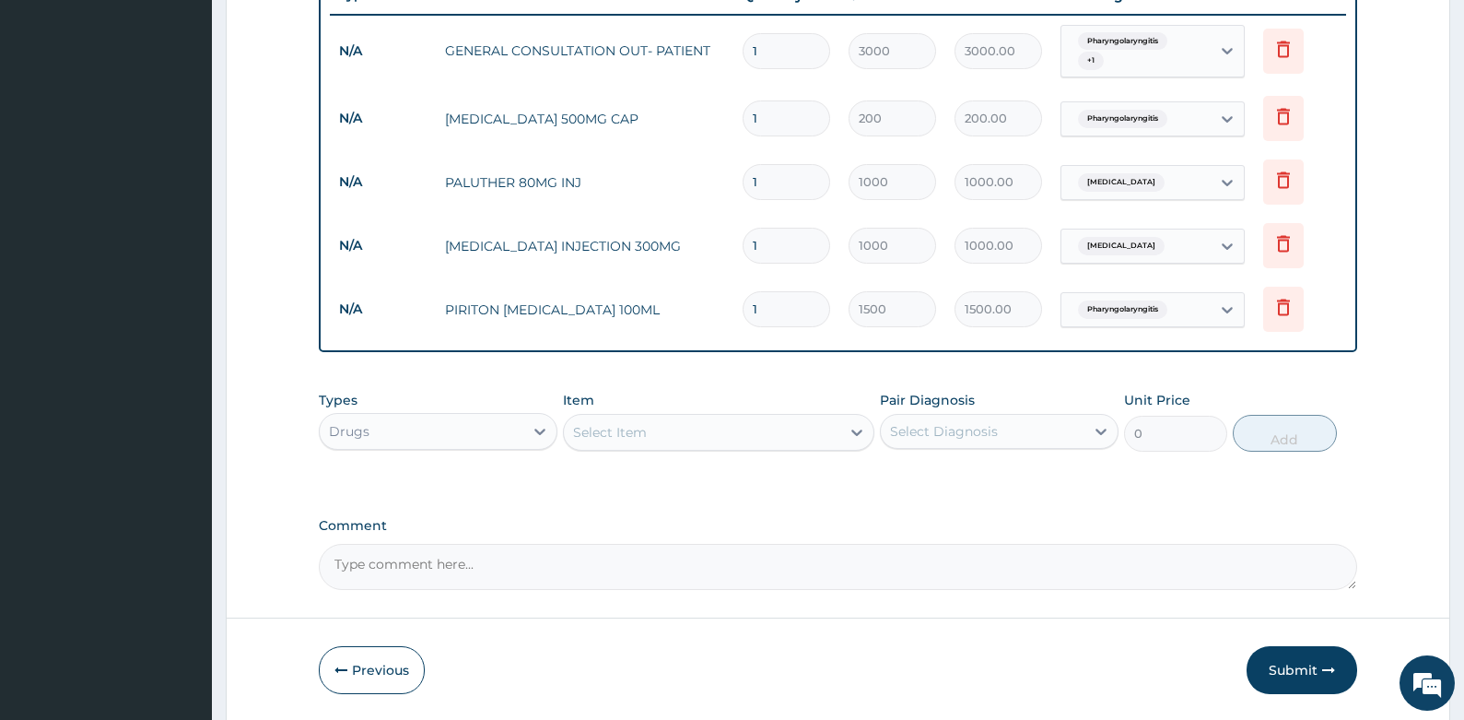
click at [723, 438] on div "Select Item" at bounding box center [702, 431] width 276 height 29
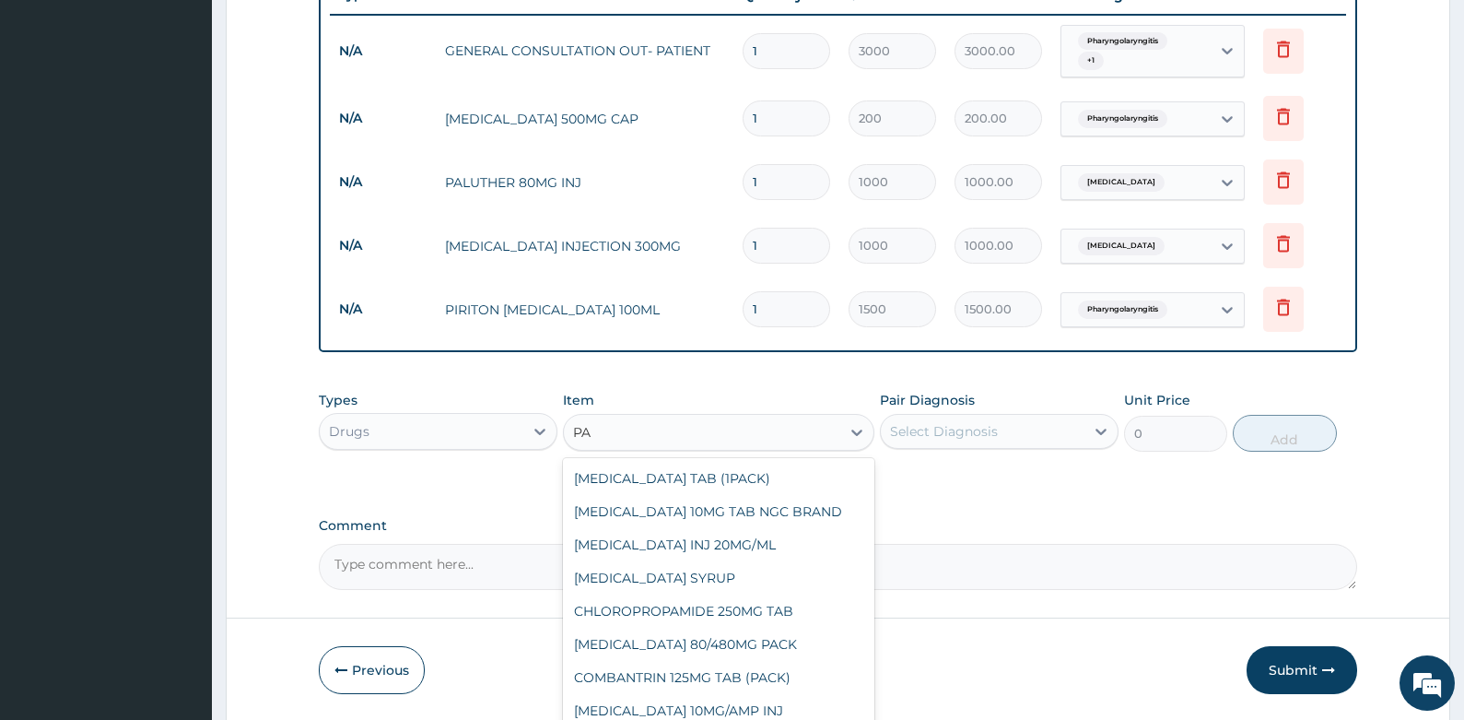
type input "P"
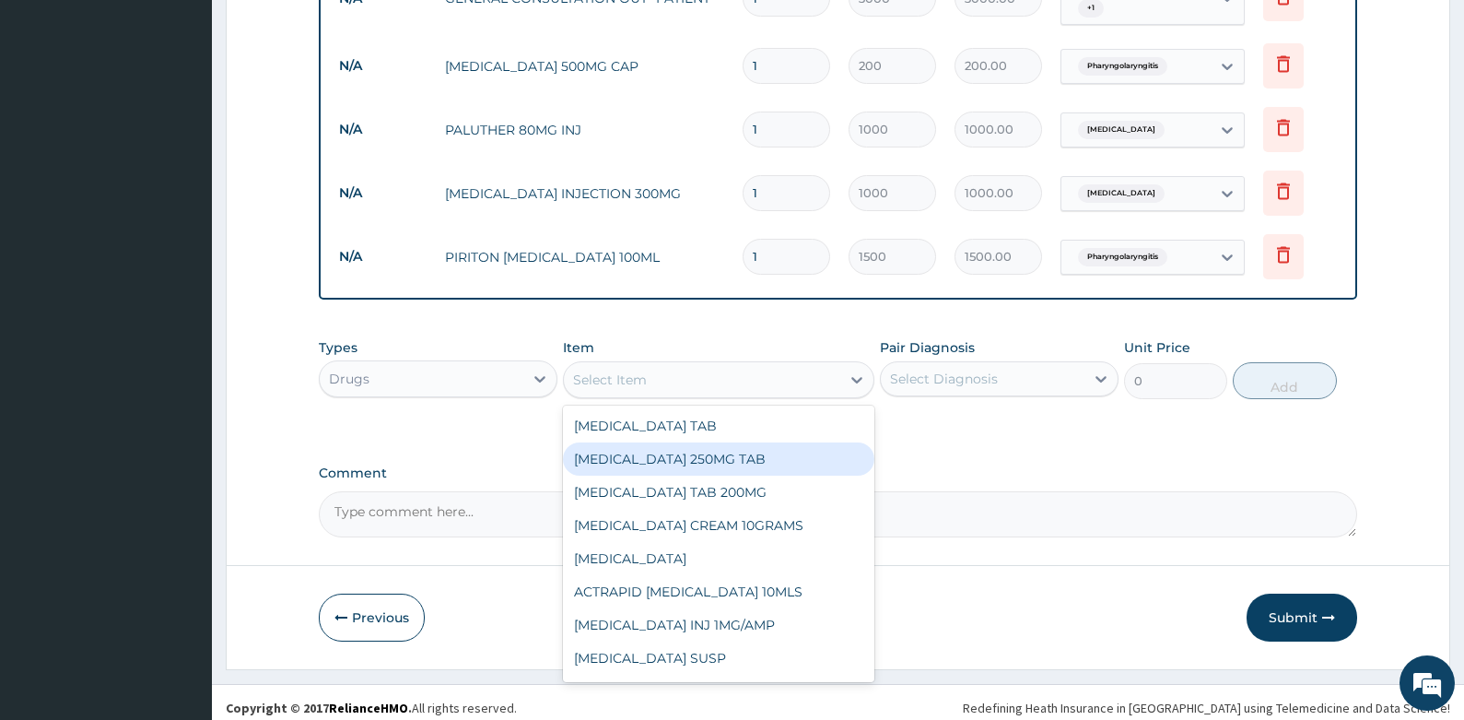
scroll to position [783, 0]
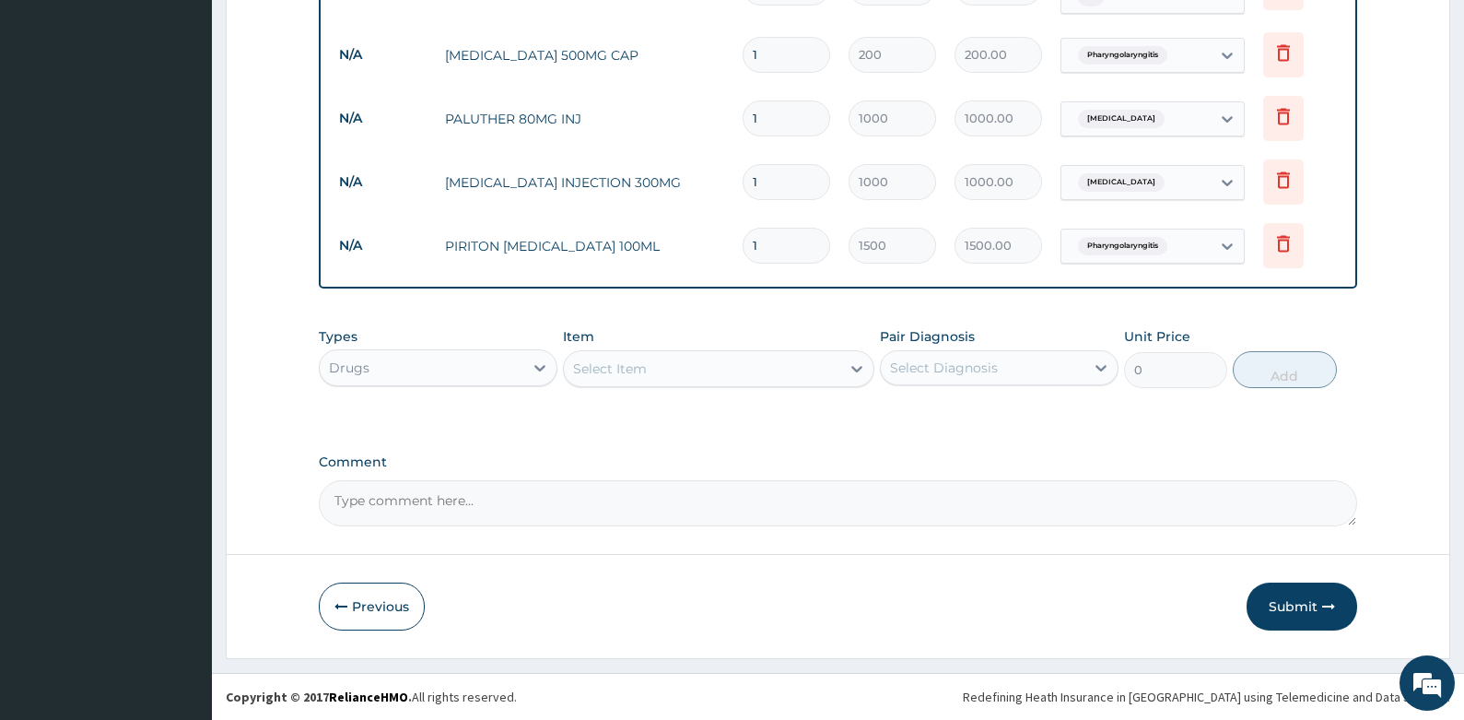
click at [995, 414] on div "Types Drugs Item Select Item Pair Diagnosis Select Diagnosis Unit Price 0 Add" at bounding box center [839, 371] width 1040 height 107
click at [516, 368] on div "Drugs" at bounding box center [422, 367] width 204 height 29
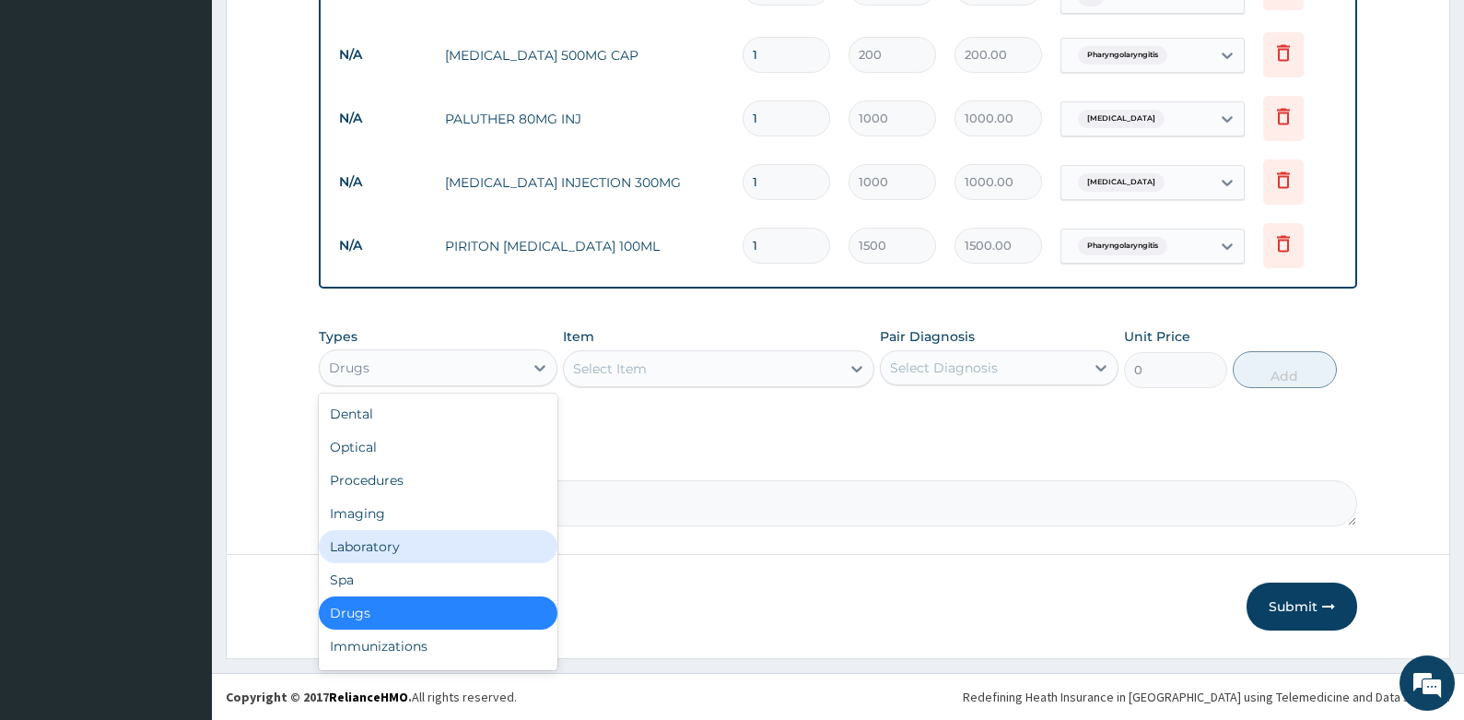
click at [375, 546] on div "Laboratory" at bounding box center [438, 546] width 239 height 33
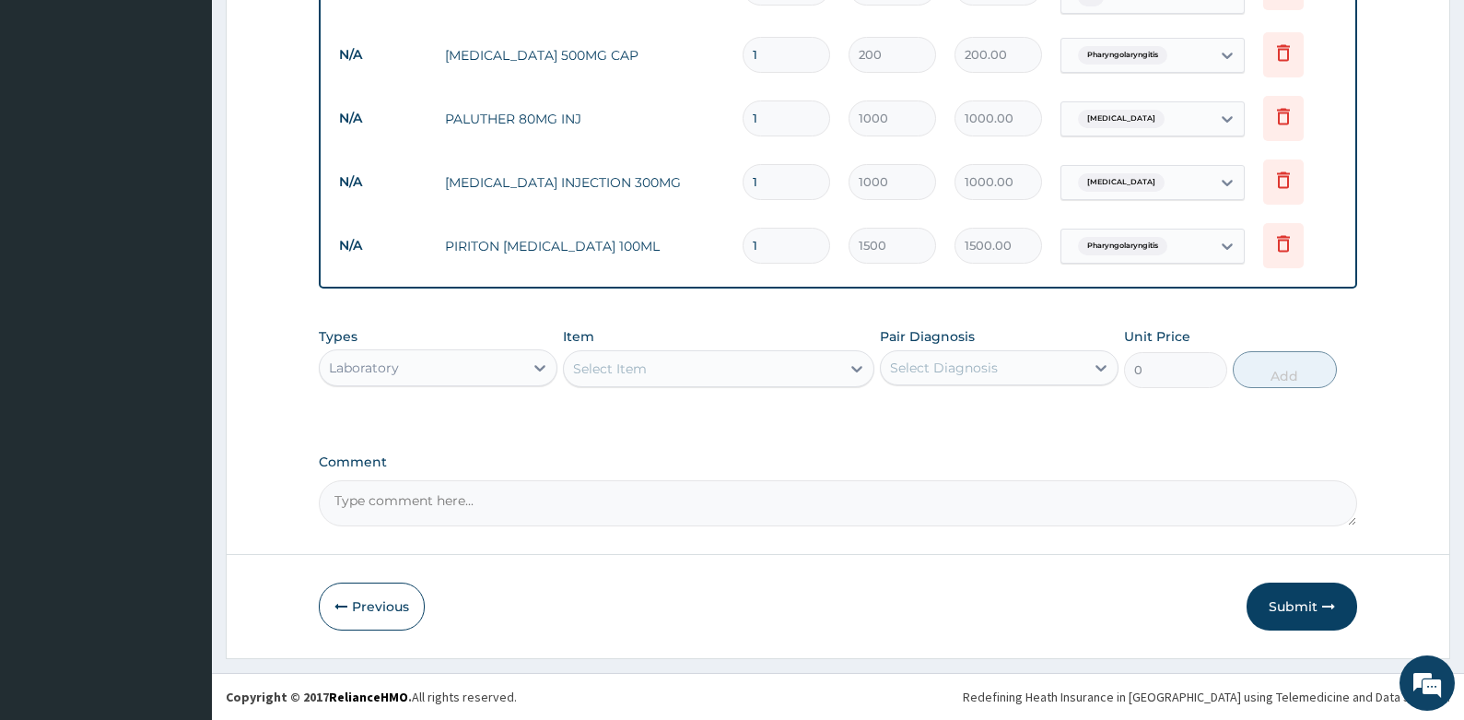
click at [743, 369] on div "Select Item" at bounding box center [702, 368] width 276 height 29
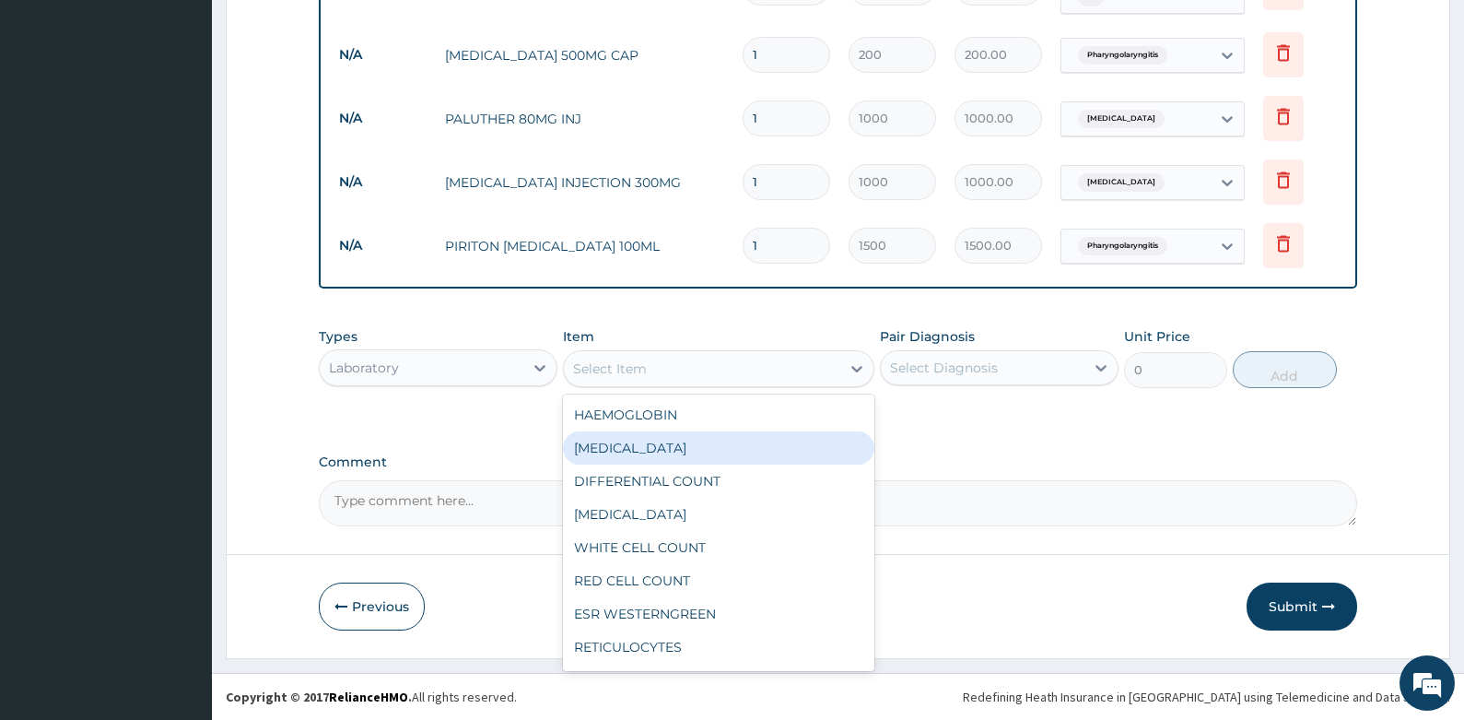
click at [695, 453] on div "[MEDICAL_DATA]" at bounding box center [718, 447] width 311 height 33
type input "1200"
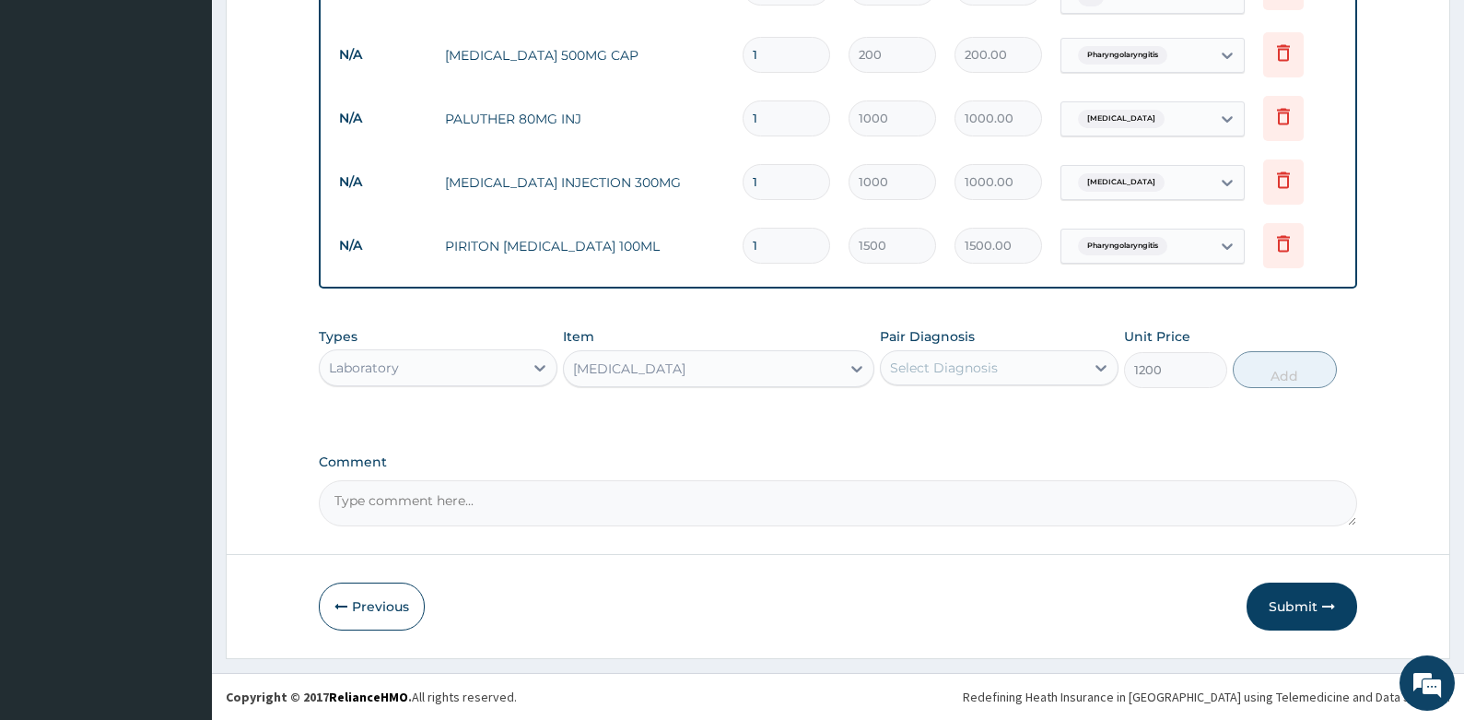
click at [920, 371] on div "Select Diagnosis" at bounding box center [944, 367] width 108 height 18
click at [909, 417] on div "[MEDICAL_DATA]" at bounding box center [999, 415] width 239 height 38
checkbox input "true"
click at [1276, 361] on button "Add" at bounding box center [1285, 369] width 104 height 37
type input "0"
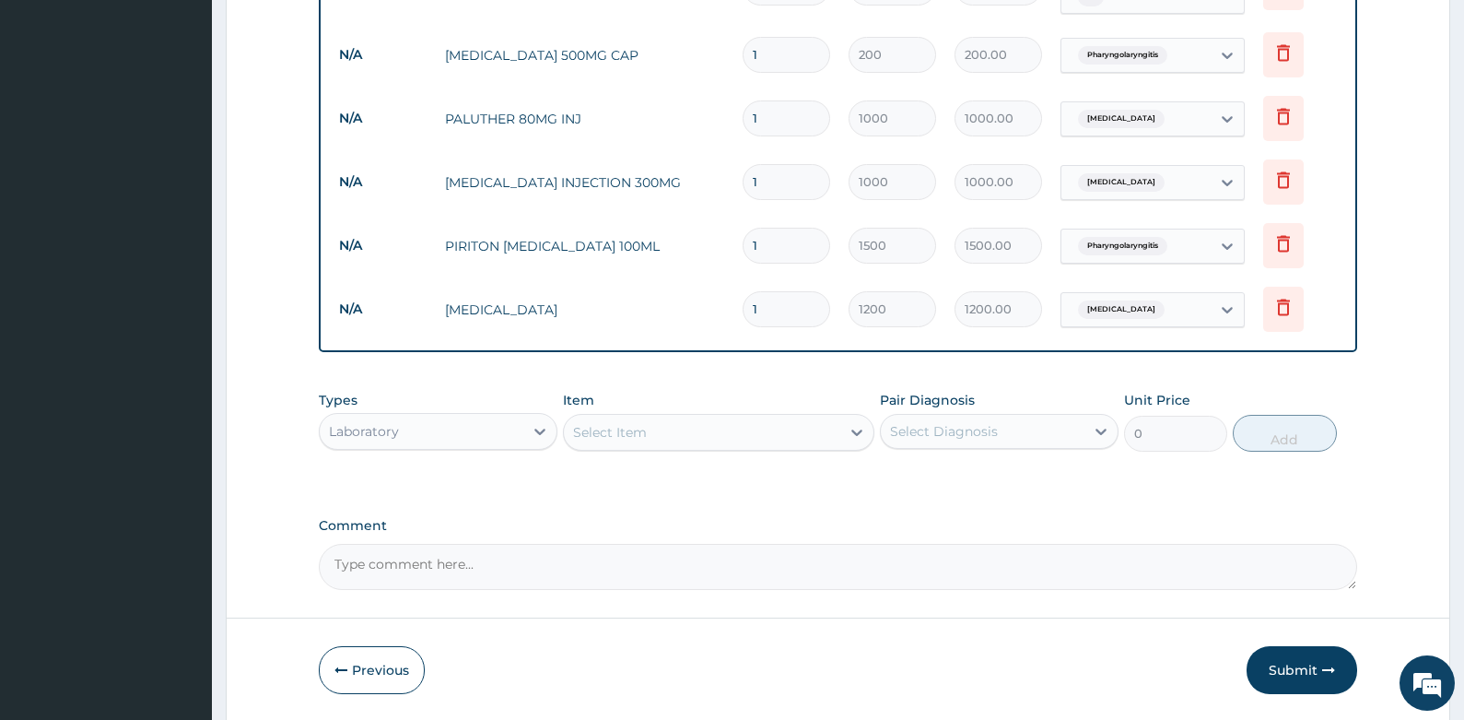
click at [802, 429] on div "Select Item" at bounding box center [702, 431] width 276 height 29
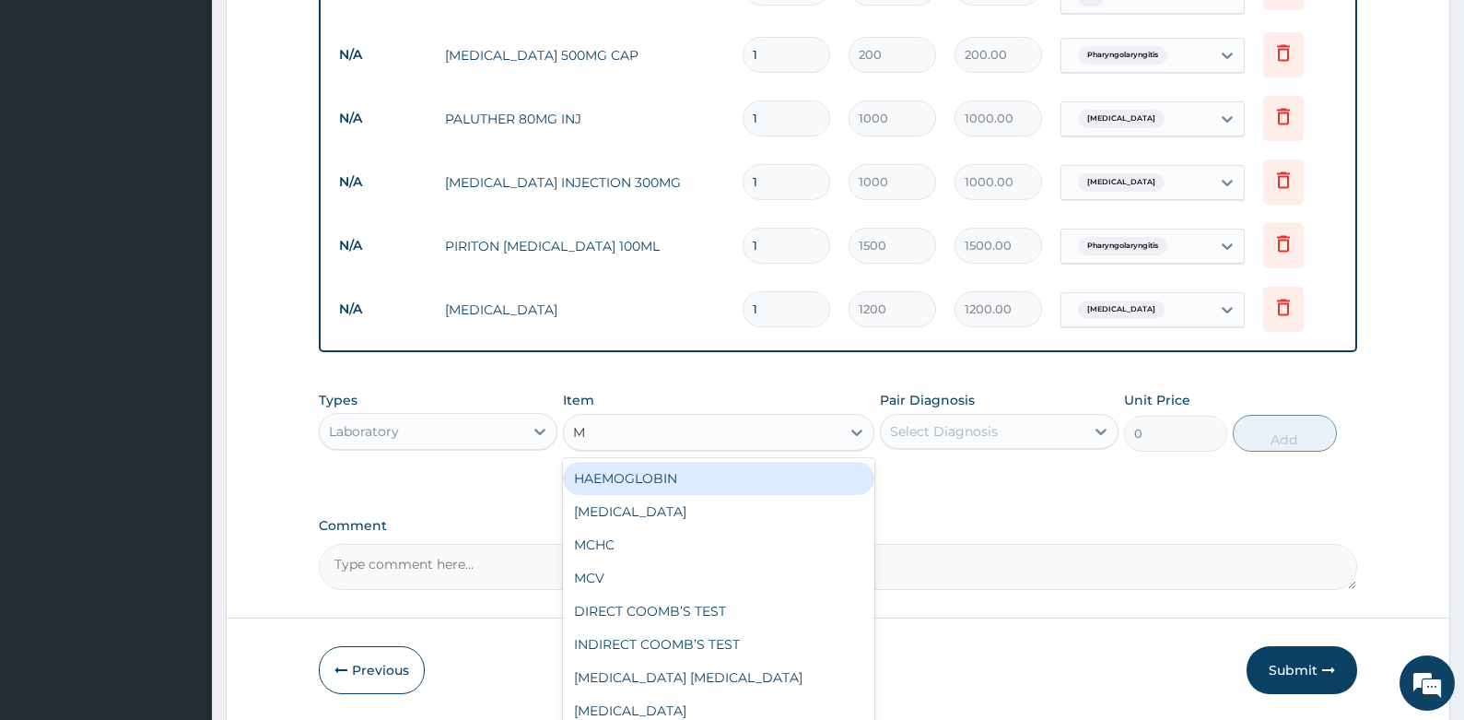
type input "MA"
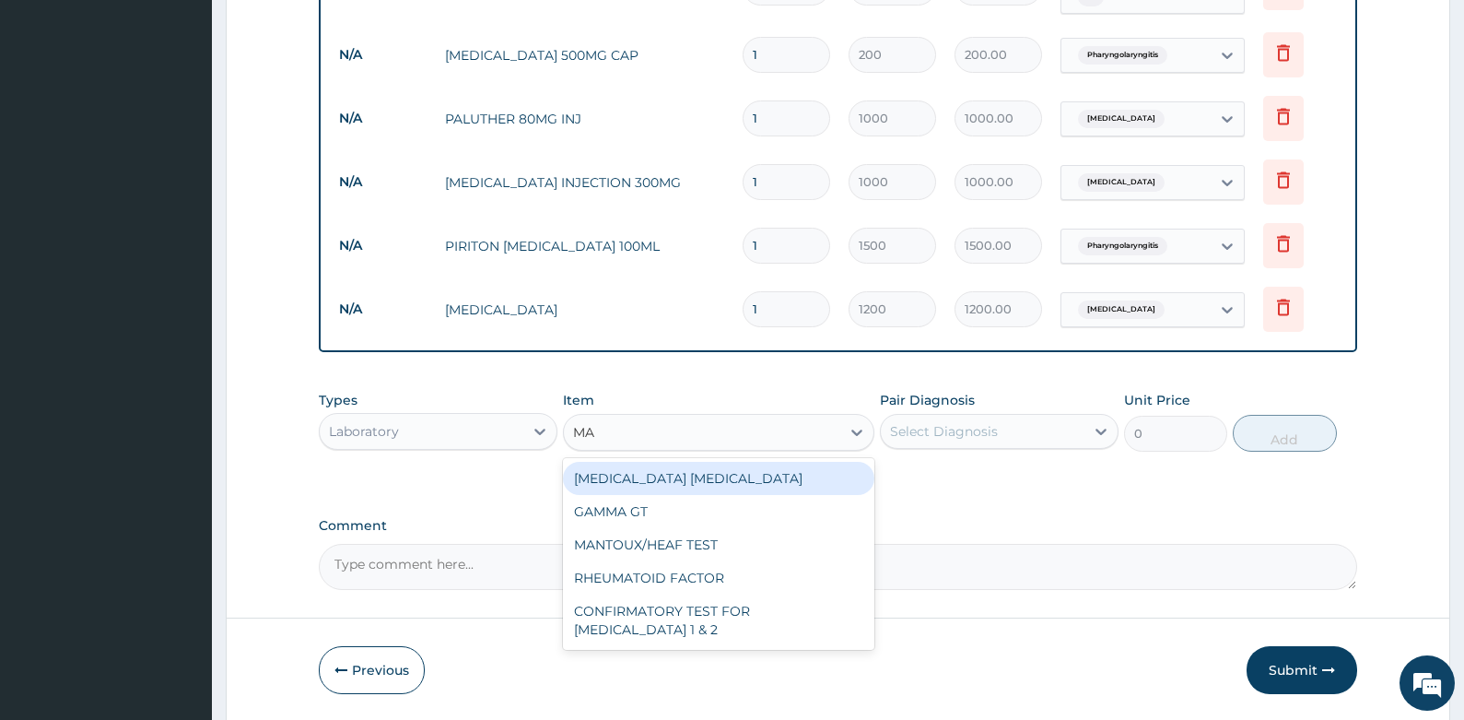
click at [724, 473] on div "[MEDICAL_DATA] [MEDICAL_DATA]" at bounding box center [718, 478] width 311 height 33
type input "1500"
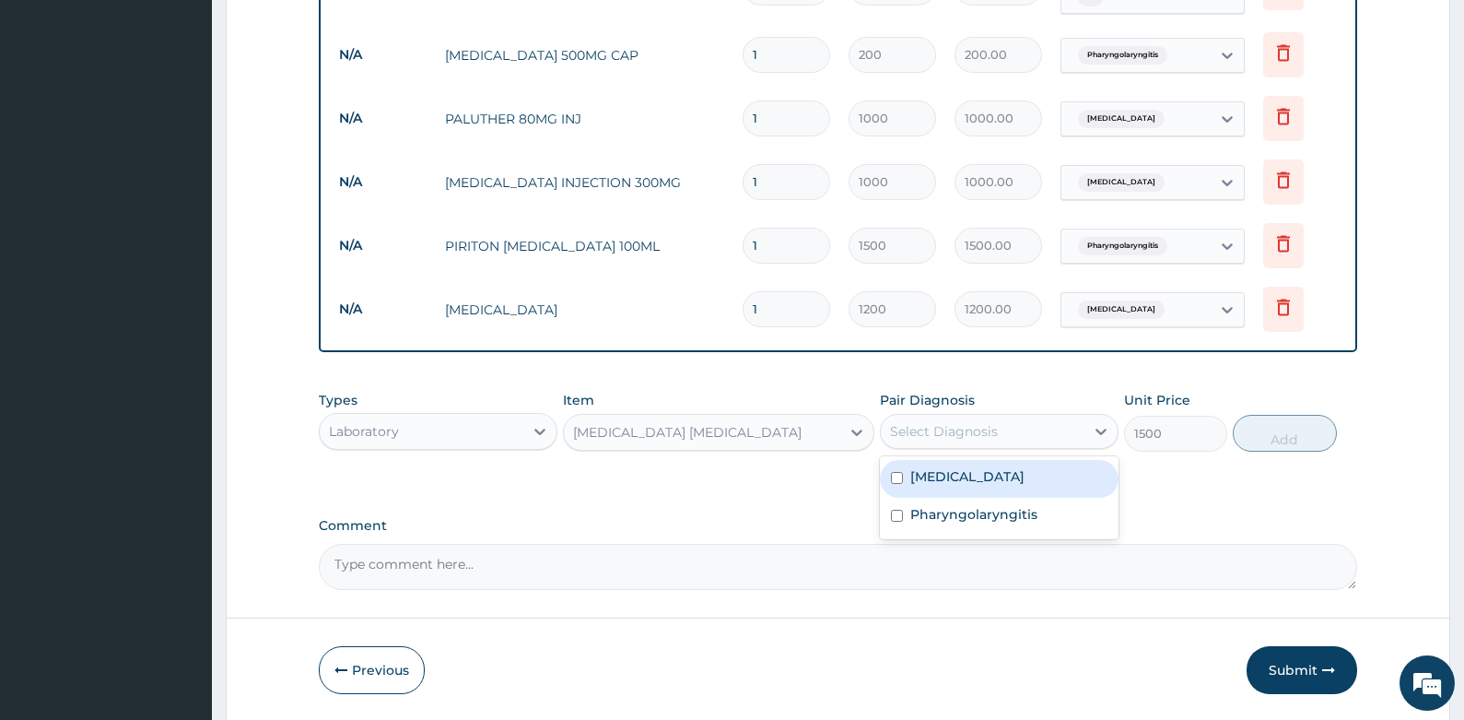
click at [937, 429] on div "Select Diagnosis" at bounding box center [944, 431] width 108 height 18
click at [927, 475] on label "[MEDICAL_DATA]" at bounding box center [967, 476] width 114 height 18
checkbox input "true"
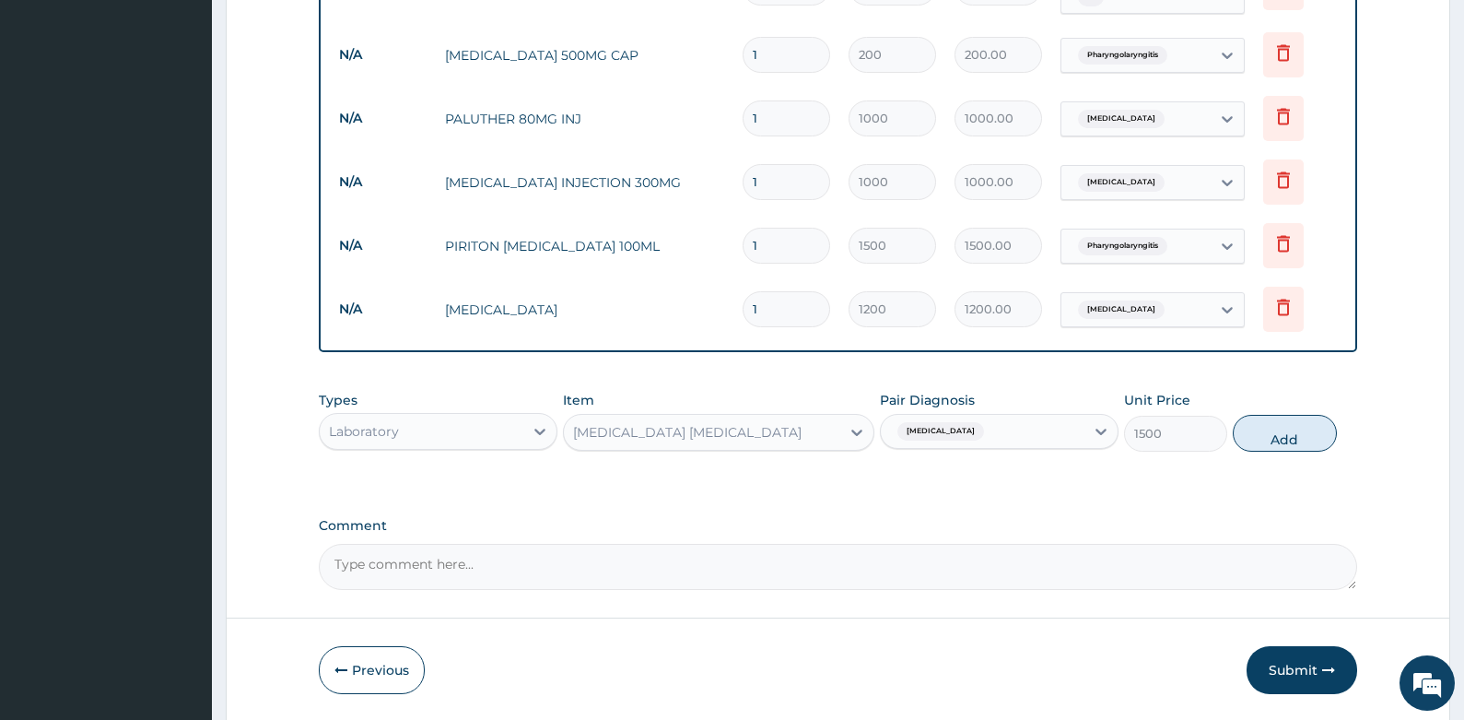
drag, startPoint x: 1285, startPoint y: 431, endPoint x: 1256, endPoint y: 406, distance: 37.9
click at [1284, 431] on button "Add" at bounding box center [1285, 433] width 104 height 37
type input "0"
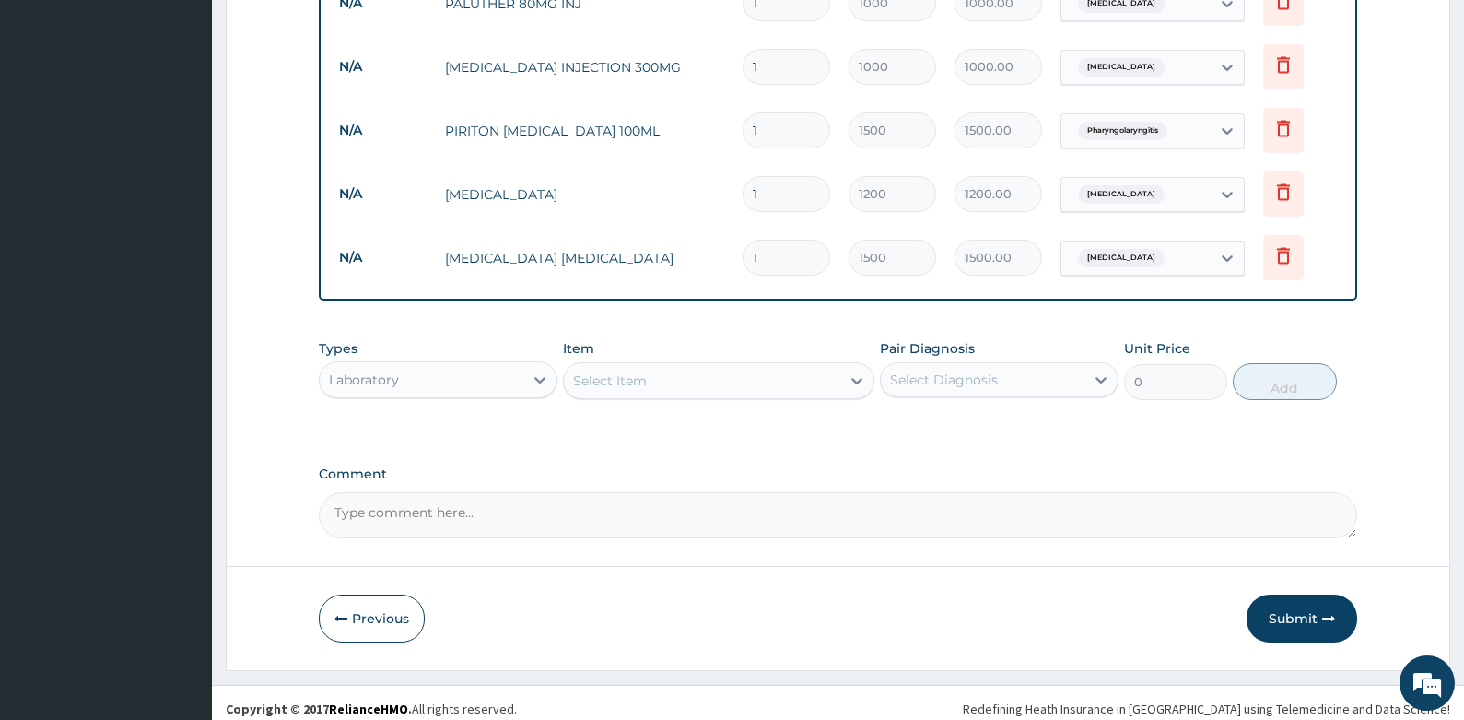
scroll to position [910, 0]
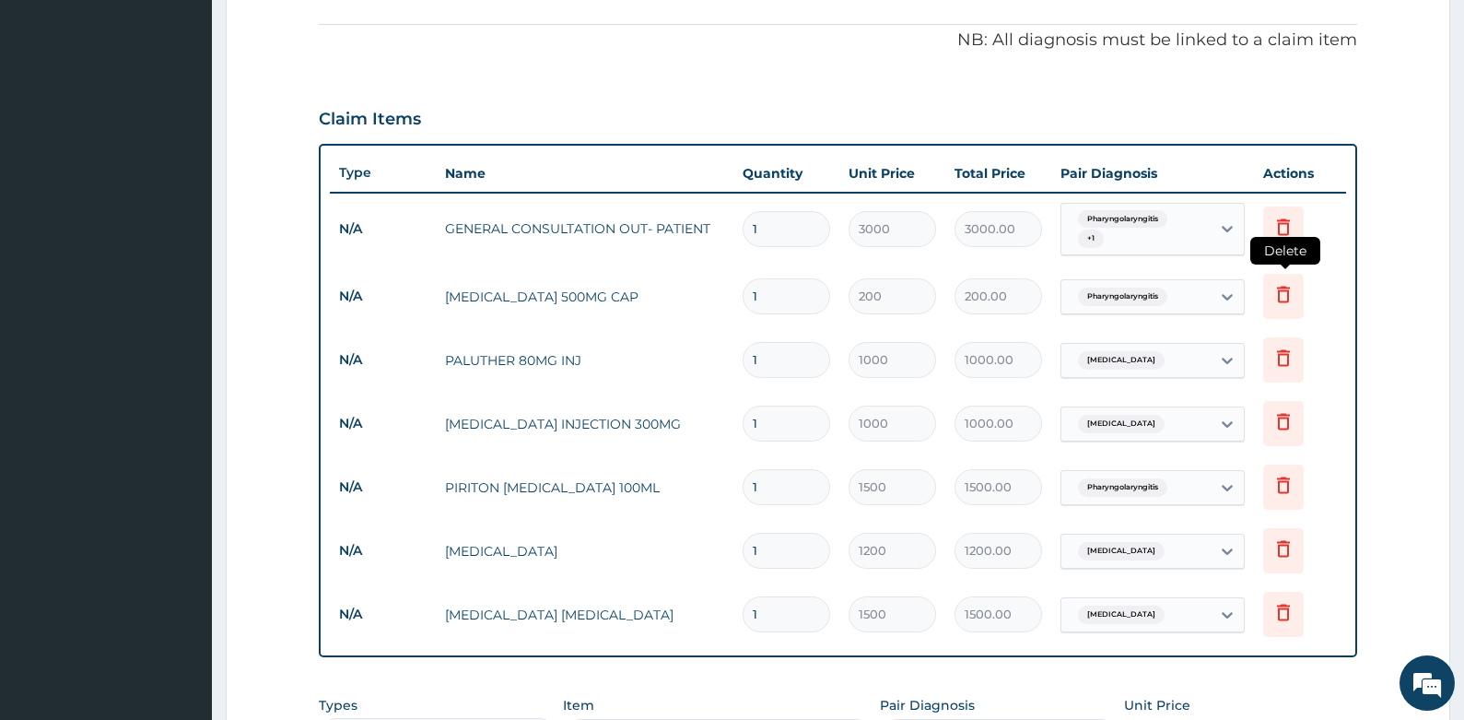
click at [1278, 294] on icon at bounding box center [1284, 294] width 22 height 22
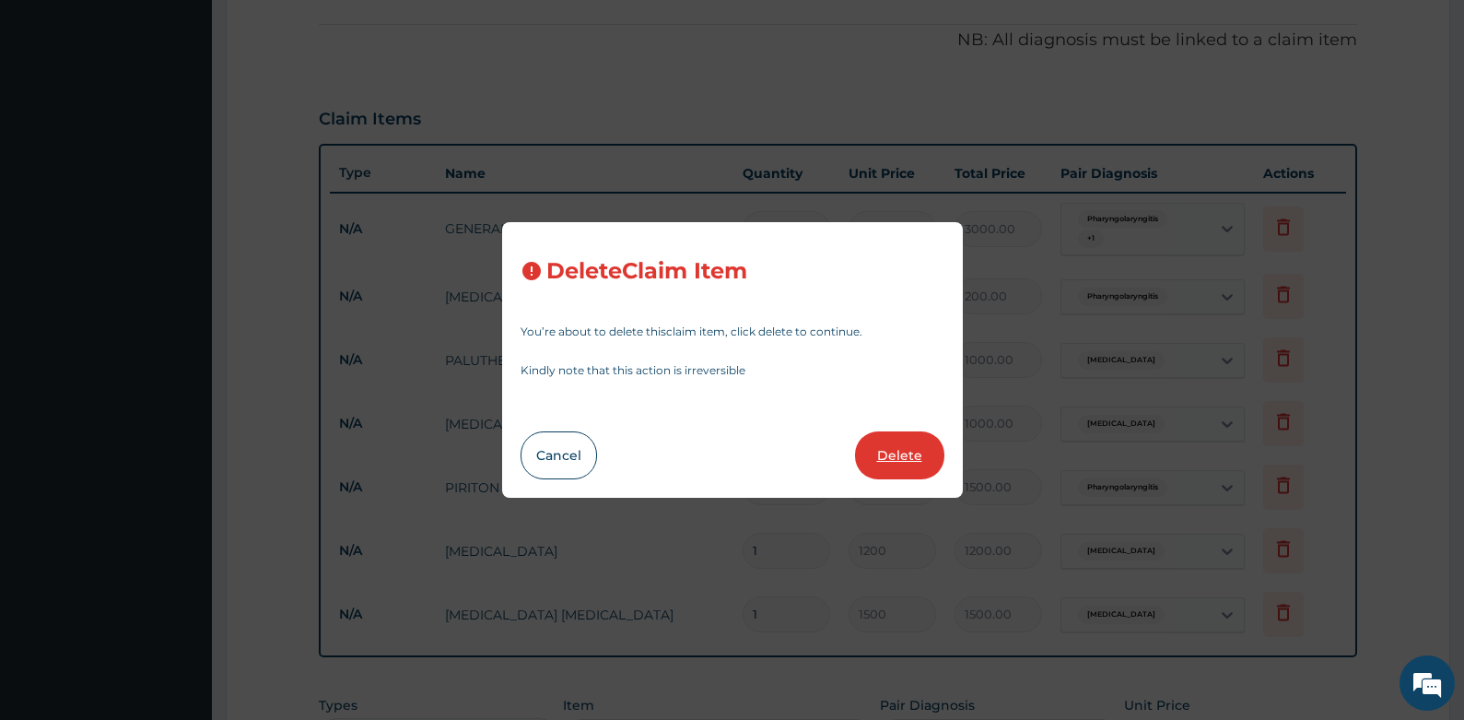
click at [875, 444] on button "Delete" at bounding box center [899, 455] width 89 height 48
type input "1000"
type input "1000.00"
type input "1500"
type input "1500.00"
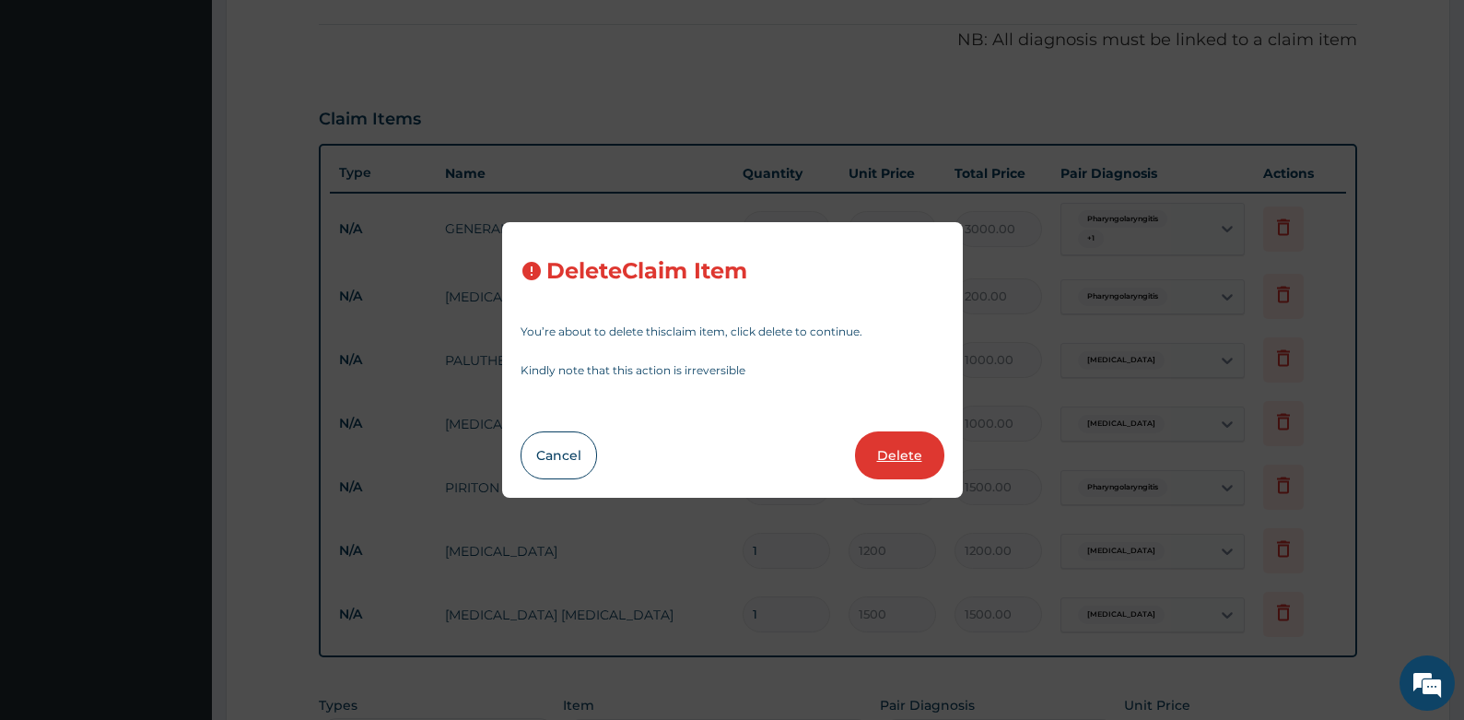
type input "1200"
type input "1200.00"
type input "1500"
type input "1500.00"
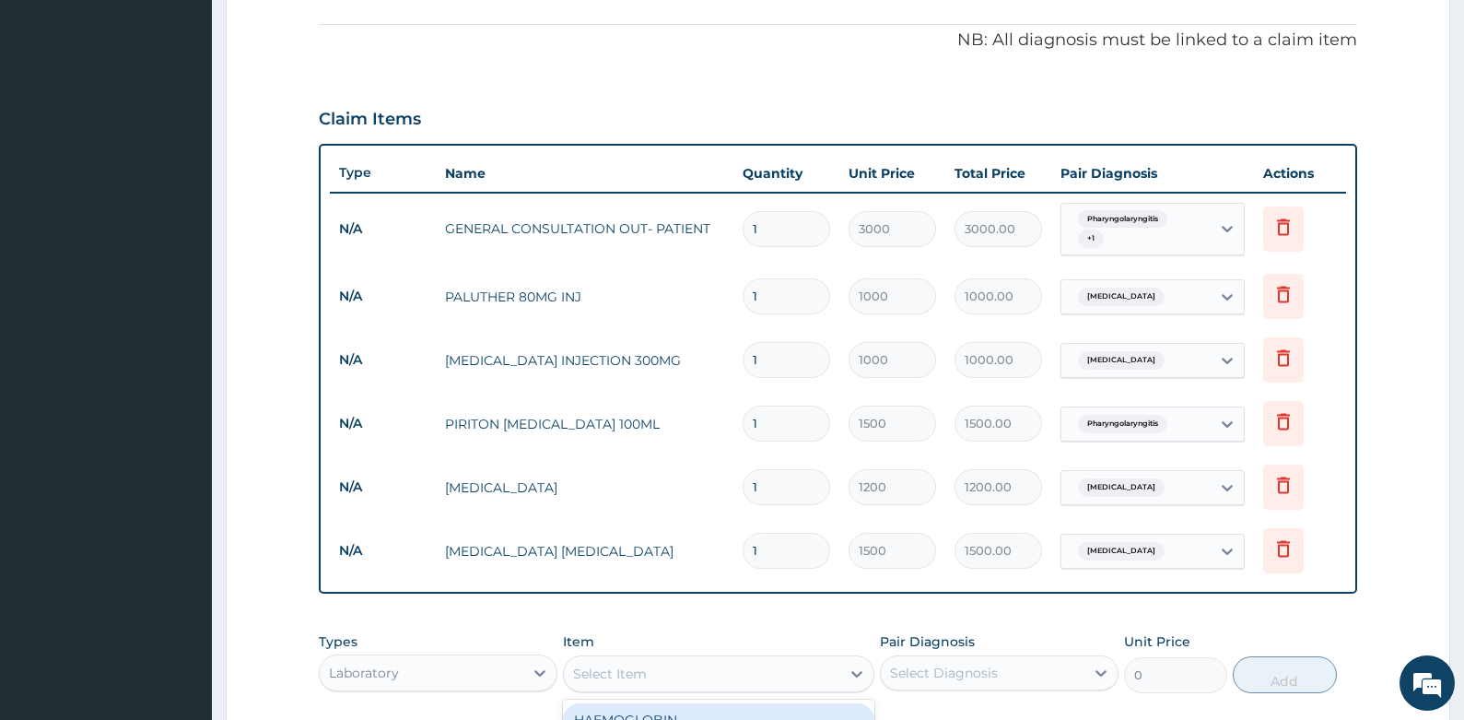
click at [678, 673] on div "Select Item" at bounding box center [702, 673] width 276 height 29
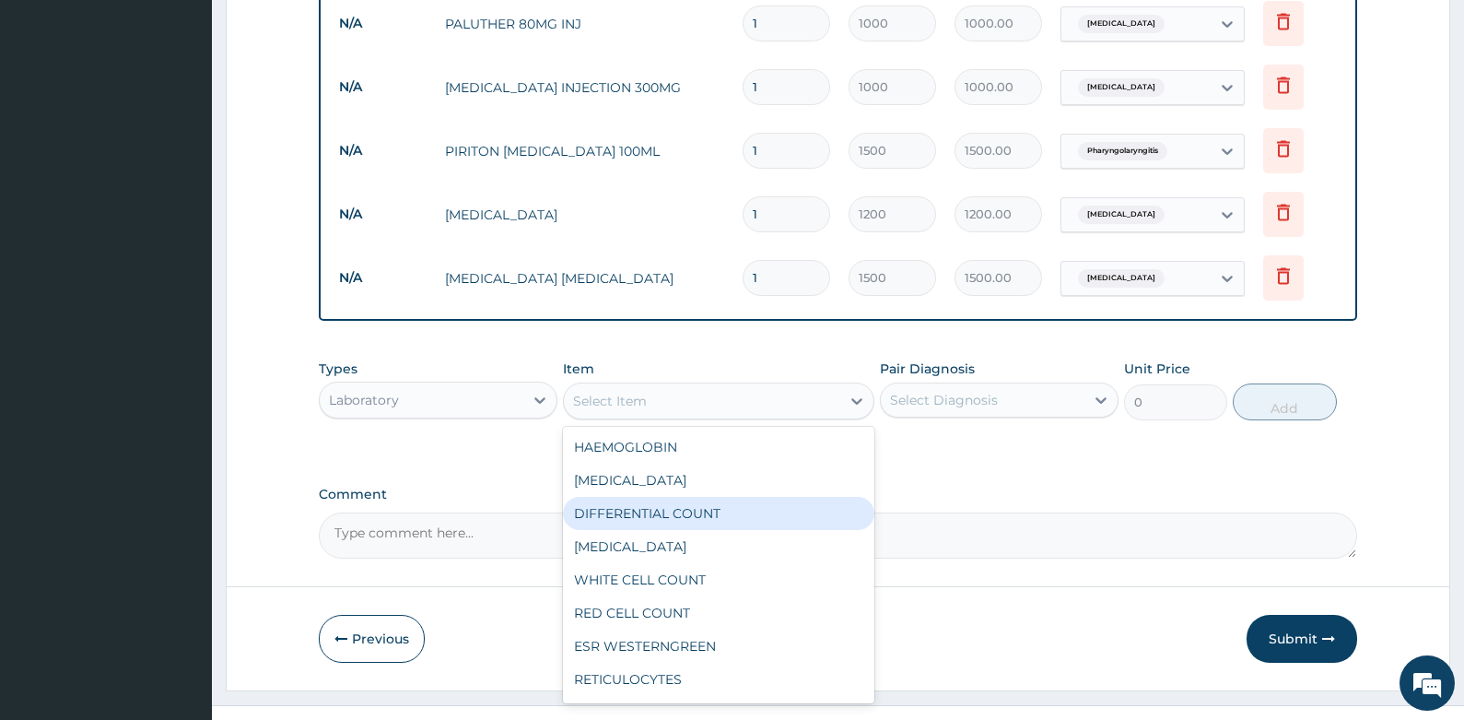
scroll to position [847, 0]
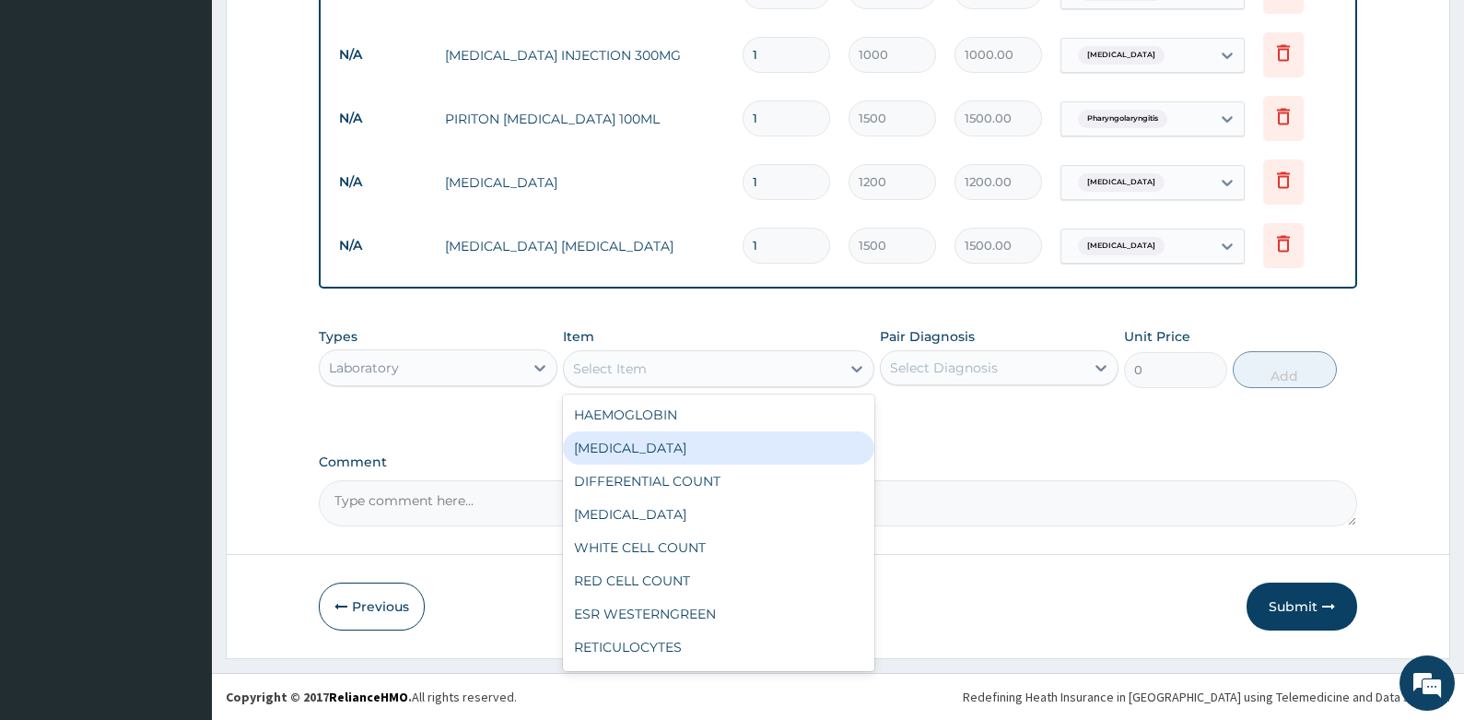
click at [473, 356] on div "Laboratory" at bounding box center [422, 367] width 204 height 29
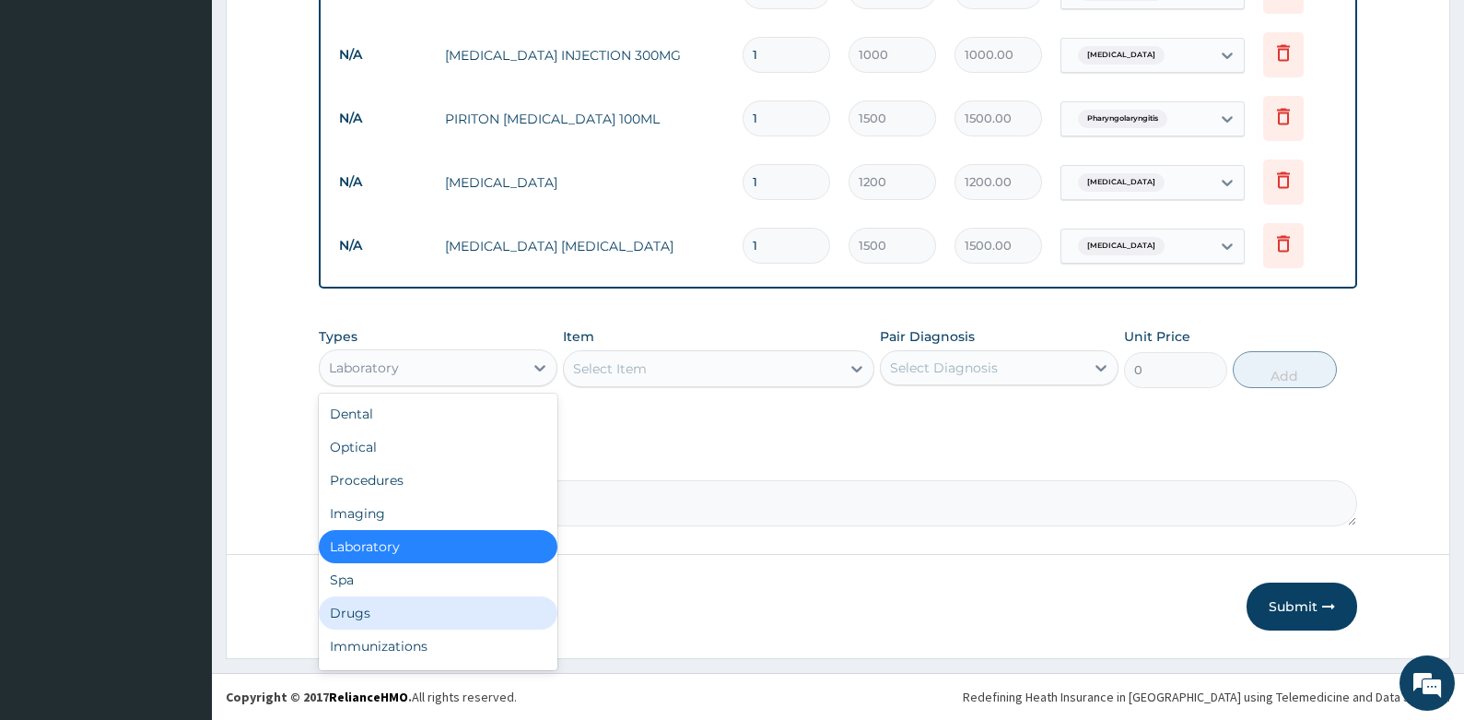
click at [367, 614] on div "Drugs" at bounding box center [438, 612] width 239 height 33
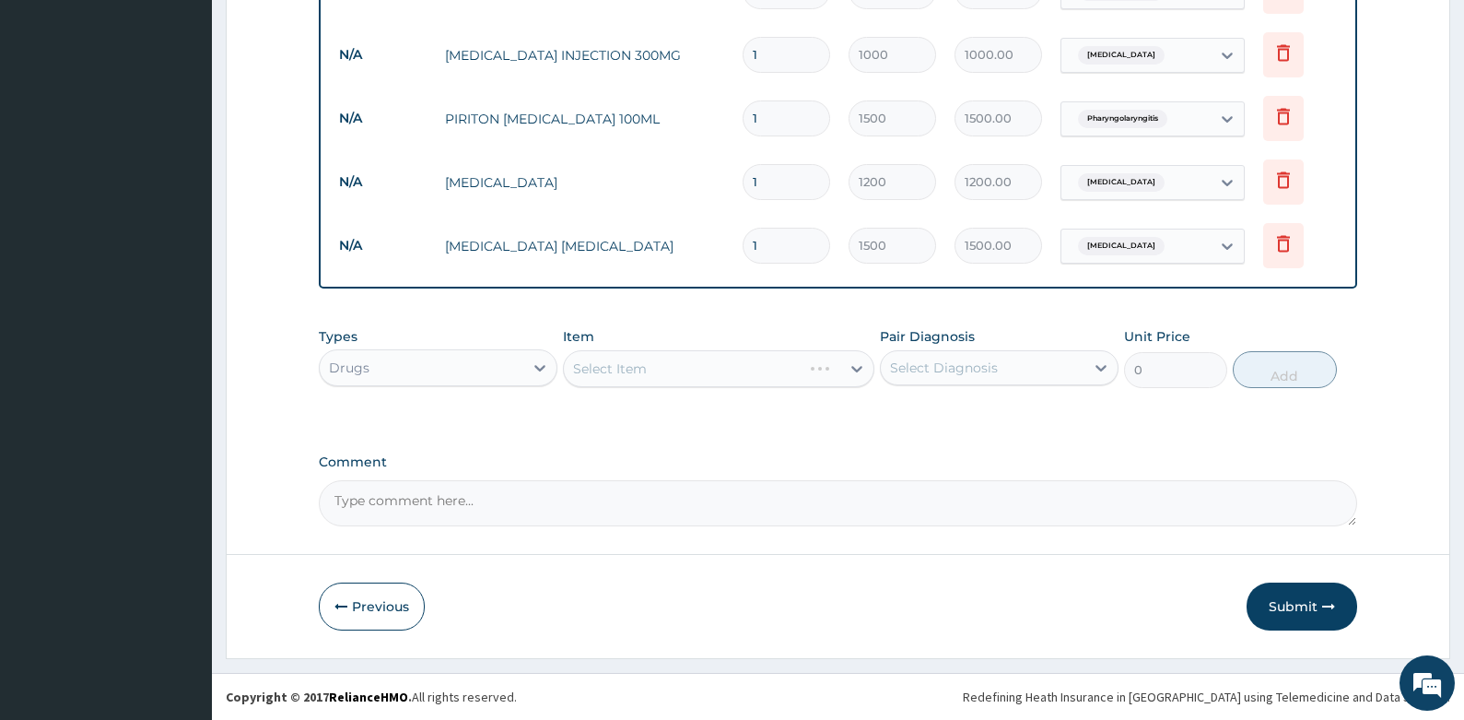
click at [720, 370] on div "Select Item" at bounding box center [718, 368] width 311 height 37
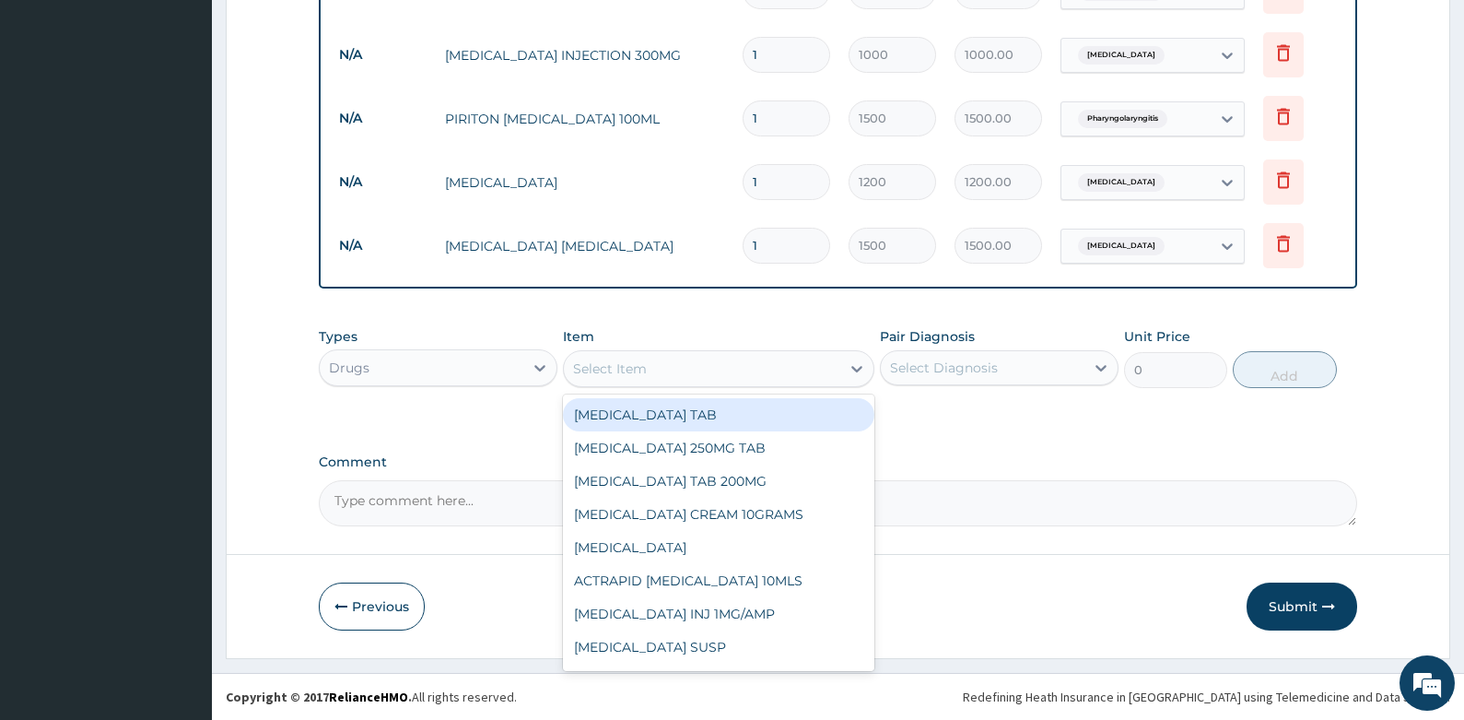
click at [720, 370] on div "Select Item" at bounding box center [702, 368] width 276 height 29
type input "AMOX"
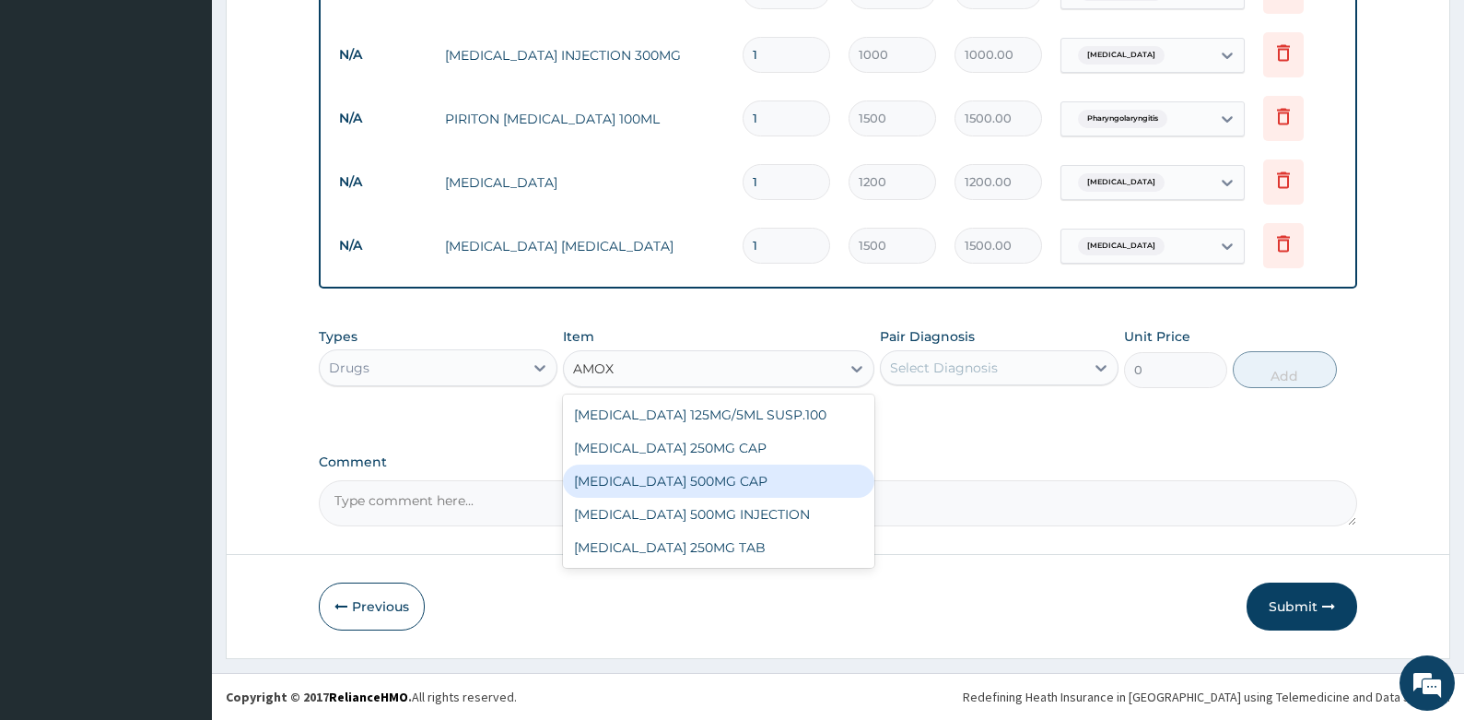
click at [703, 476] on div "[MEDICAL_DATA] 500MG CAP" at bounding box center [718, 480] width 311 height 33
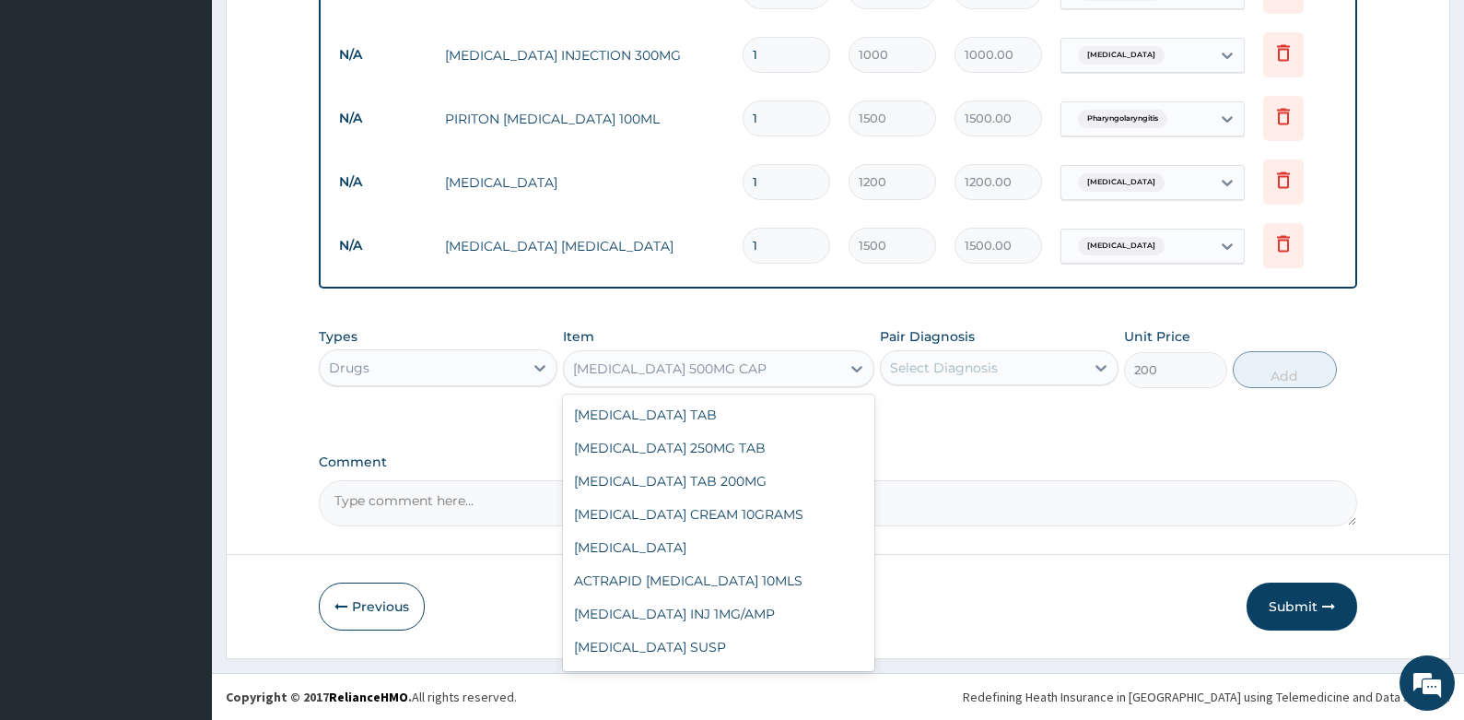
click at [777, 370] on div "[MEDICAL_DATA] 500MG CAP" at bounding box center [702, 368] width 276 height 29
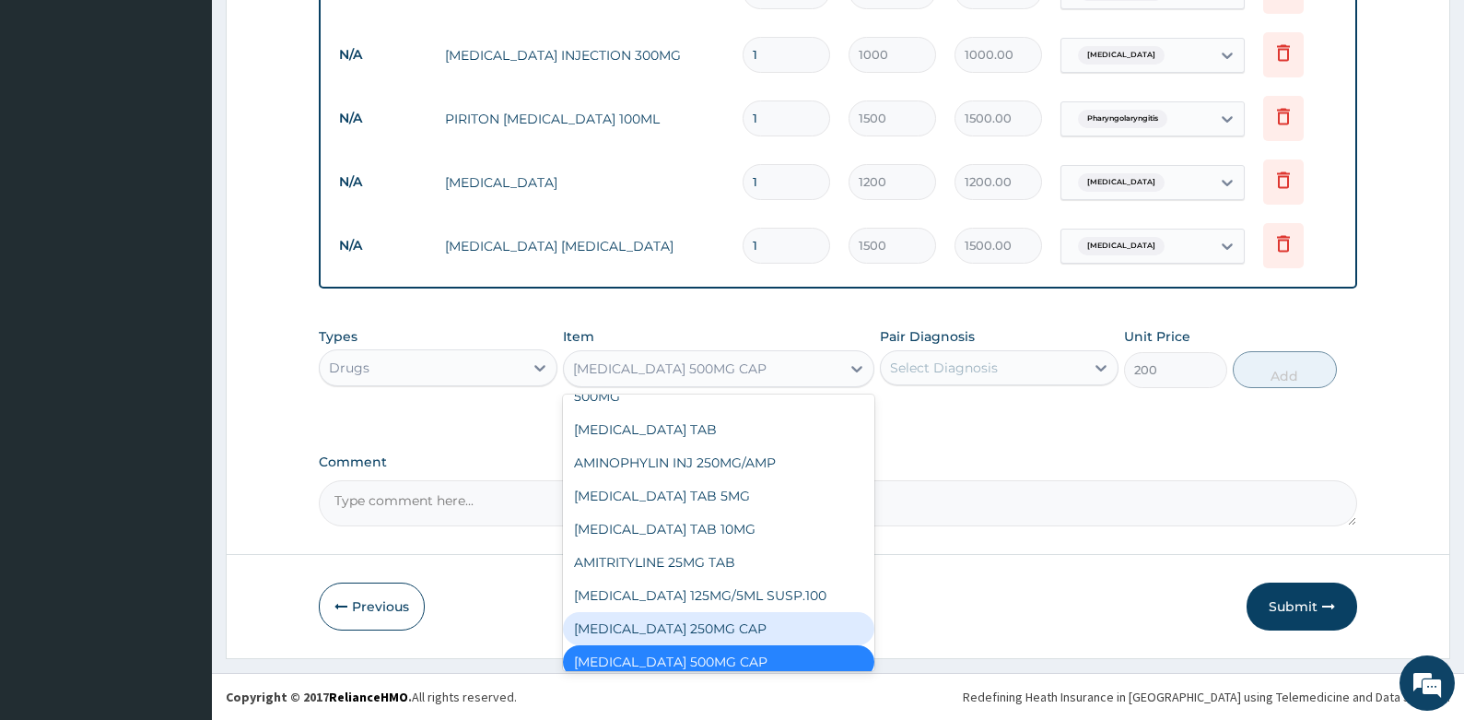
click at [661, 612] on div "[MEDICAL_DATA] 250MG CAP" at bounding box center [718, 628] width 311 height 33
type input "150"
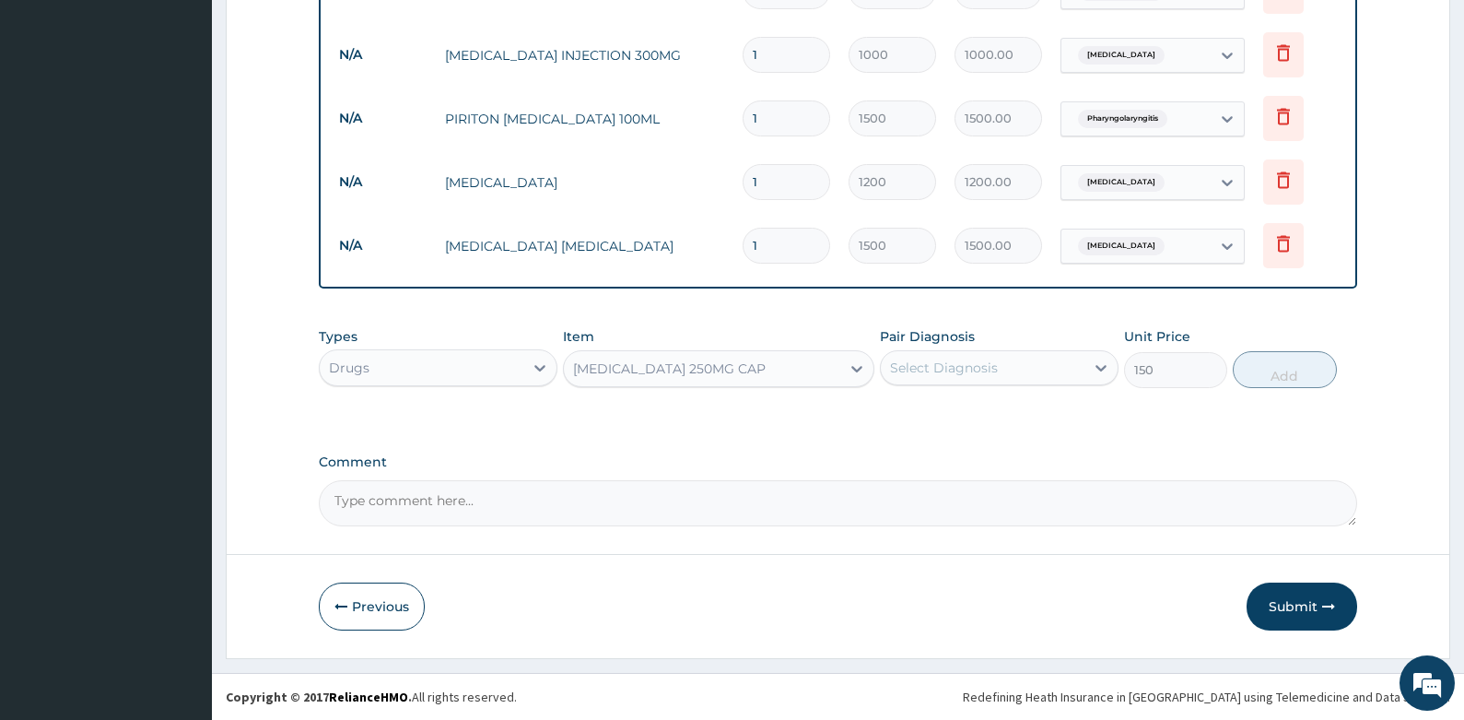
click at [913, 370] on div "Select Diagnosis" at bounding box center [944, 367] width 108 height 18
click at [913, 455] on label "Pharyngolaryngitis" at bounding box center [973, 450] width 127 height 18
checkbox input "true"
click at [1298, 377] on button "Add" at bounding box center [1285, 369] width 104 height 37
type input "0"
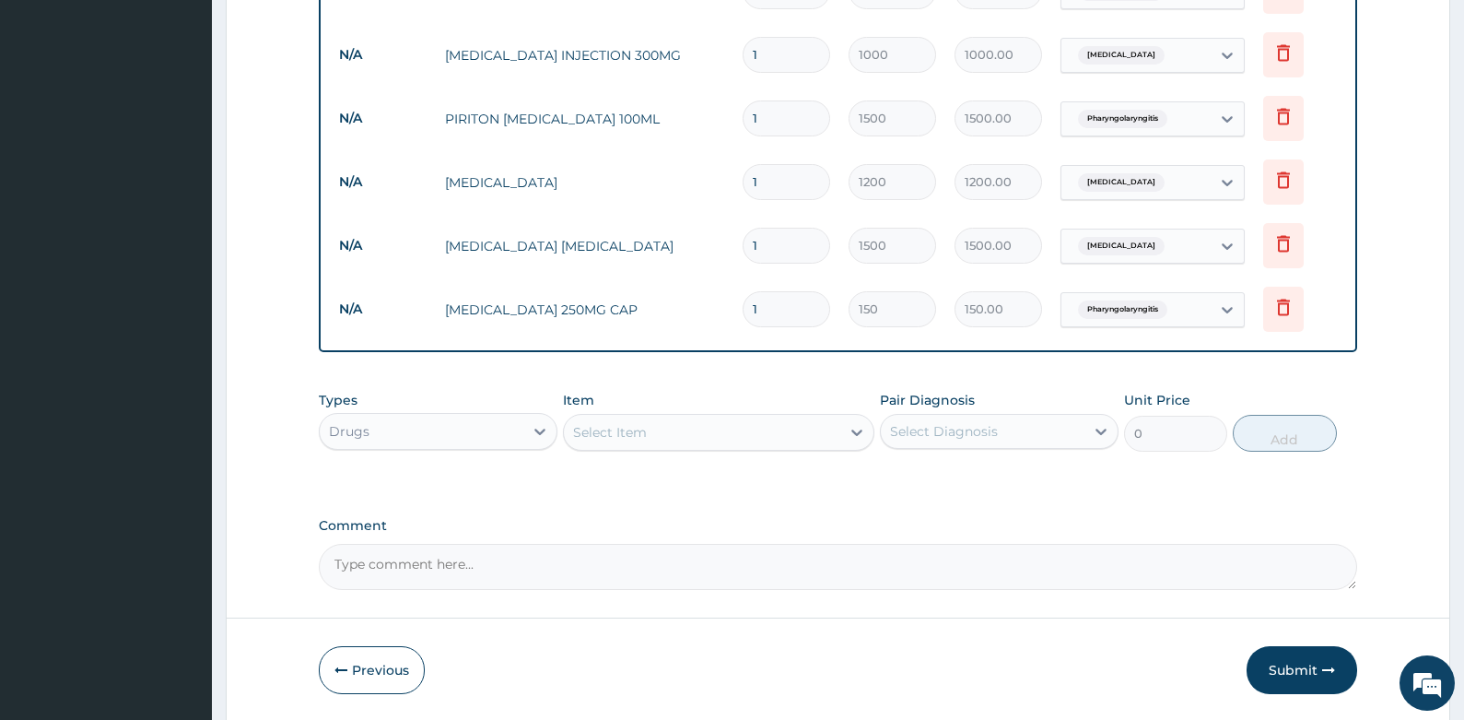
drag, startPoint x: 772, startPoint y: 308, endPoint x: 794, endPoint y: 312, distance: 22.6
click at [793, 312] on input "1" at bounding box center [787, 309] width 88 height 36
type input "15"
type input "2250.00"
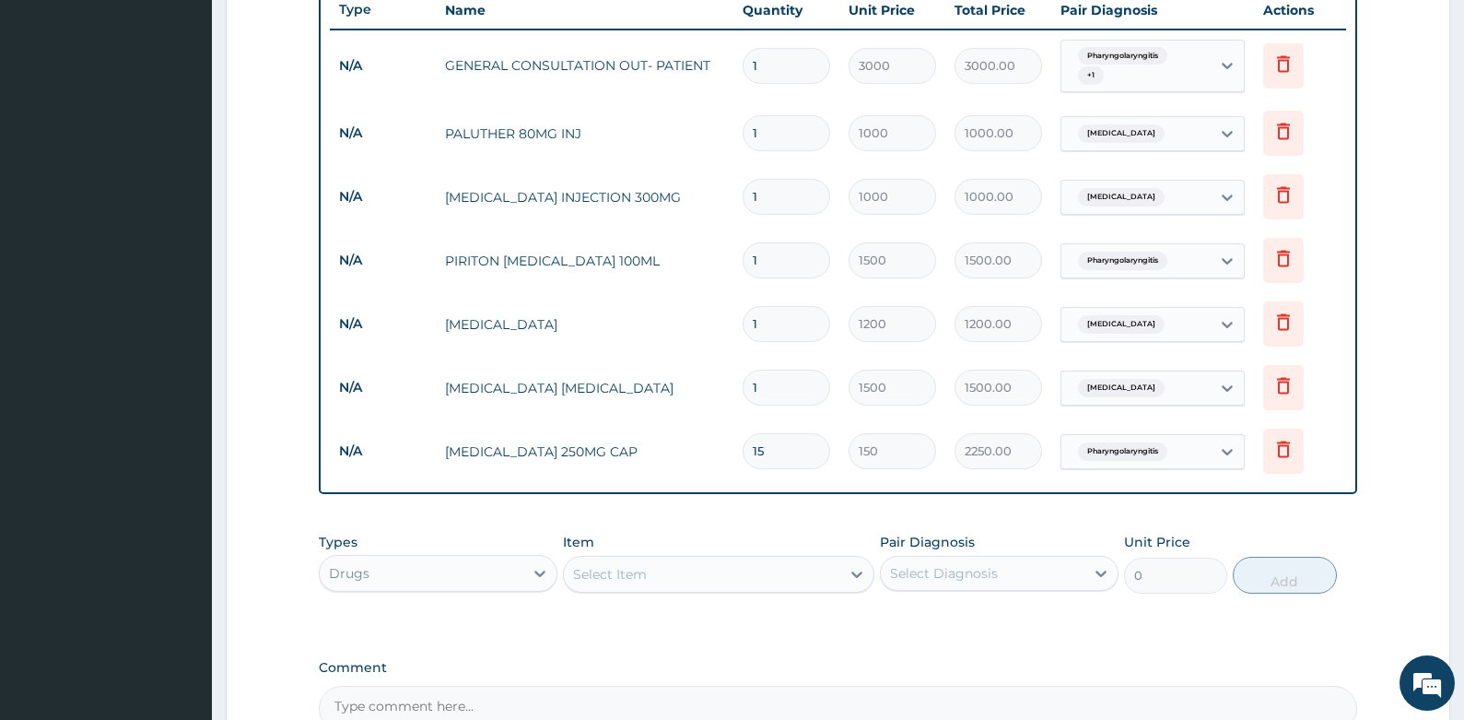
scroll to position [663, 0]
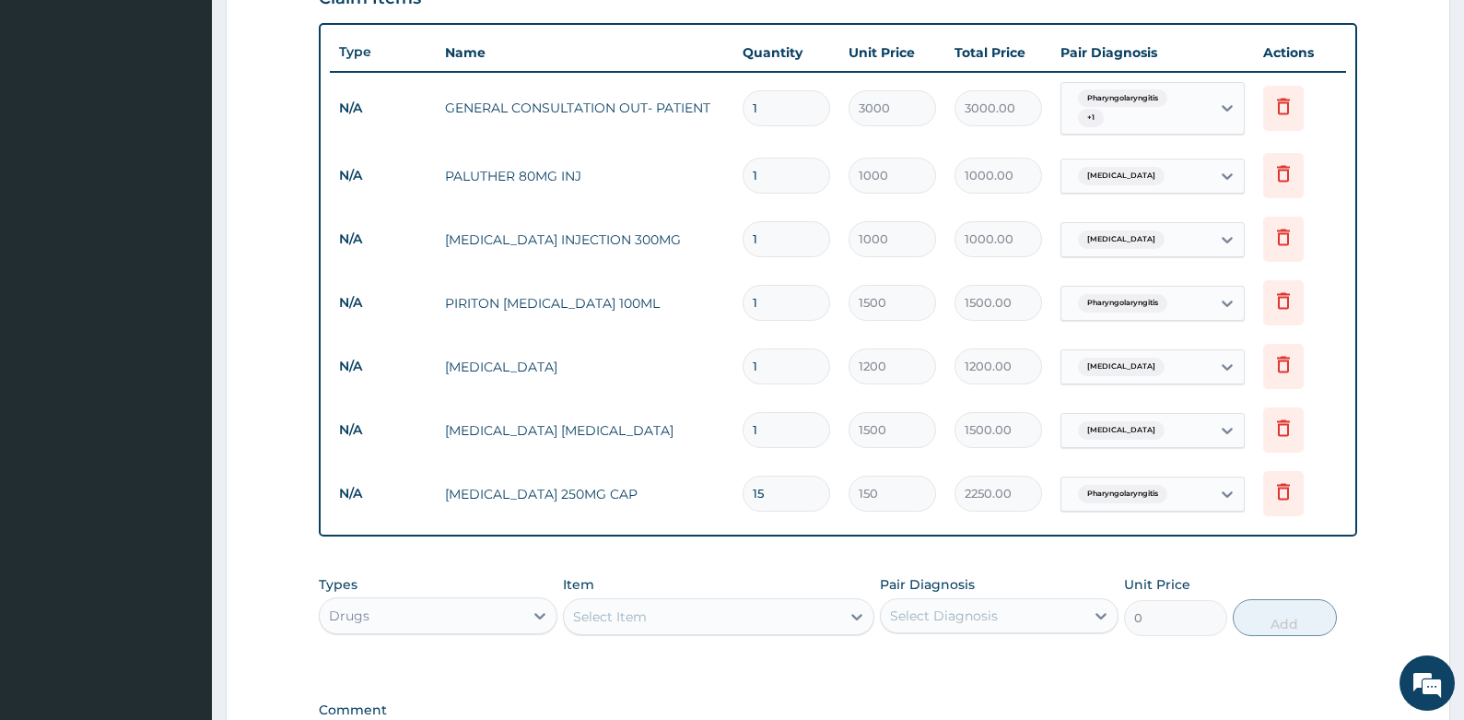
type input "15"
click at [767, 162] on input "1" at bounding box center [787, 176] width 88 height 36
type input "2"
type input "2000.00"
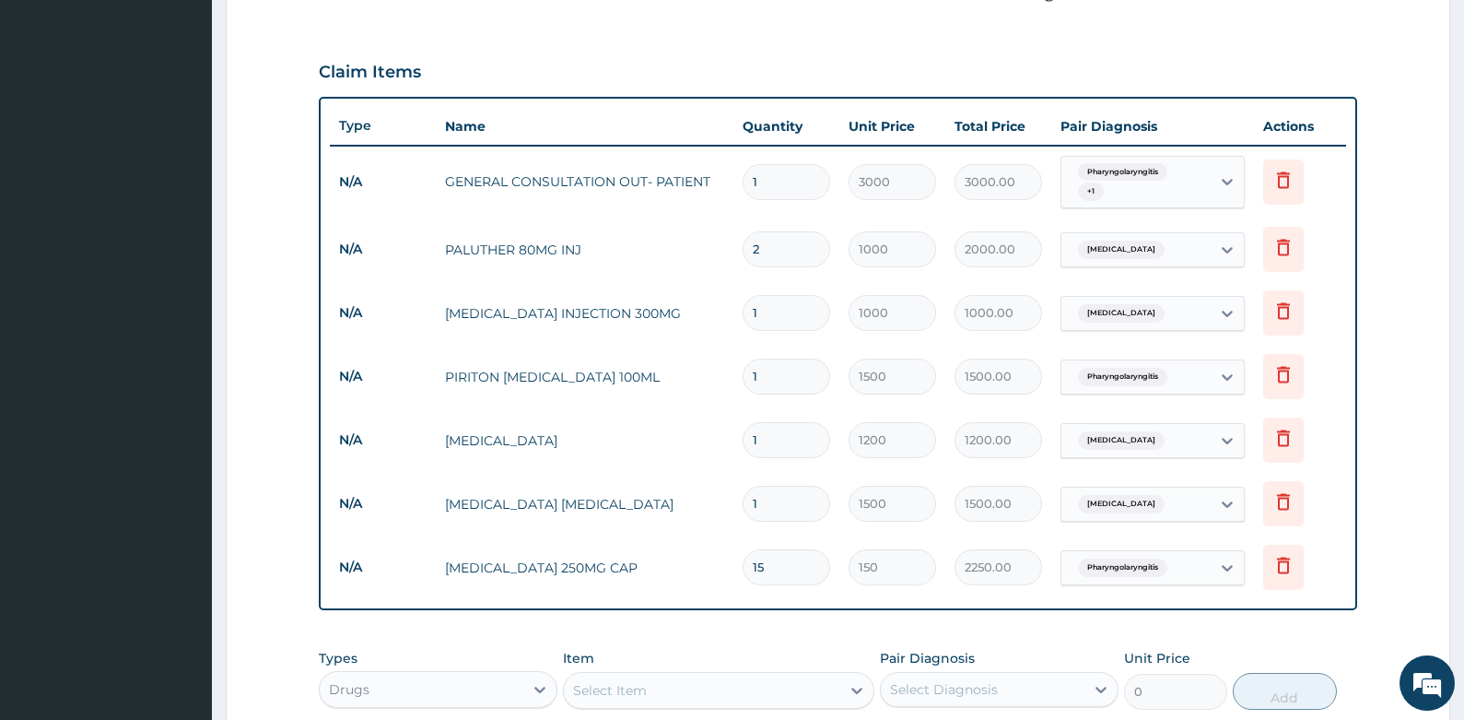
scroll to position [570, 0]
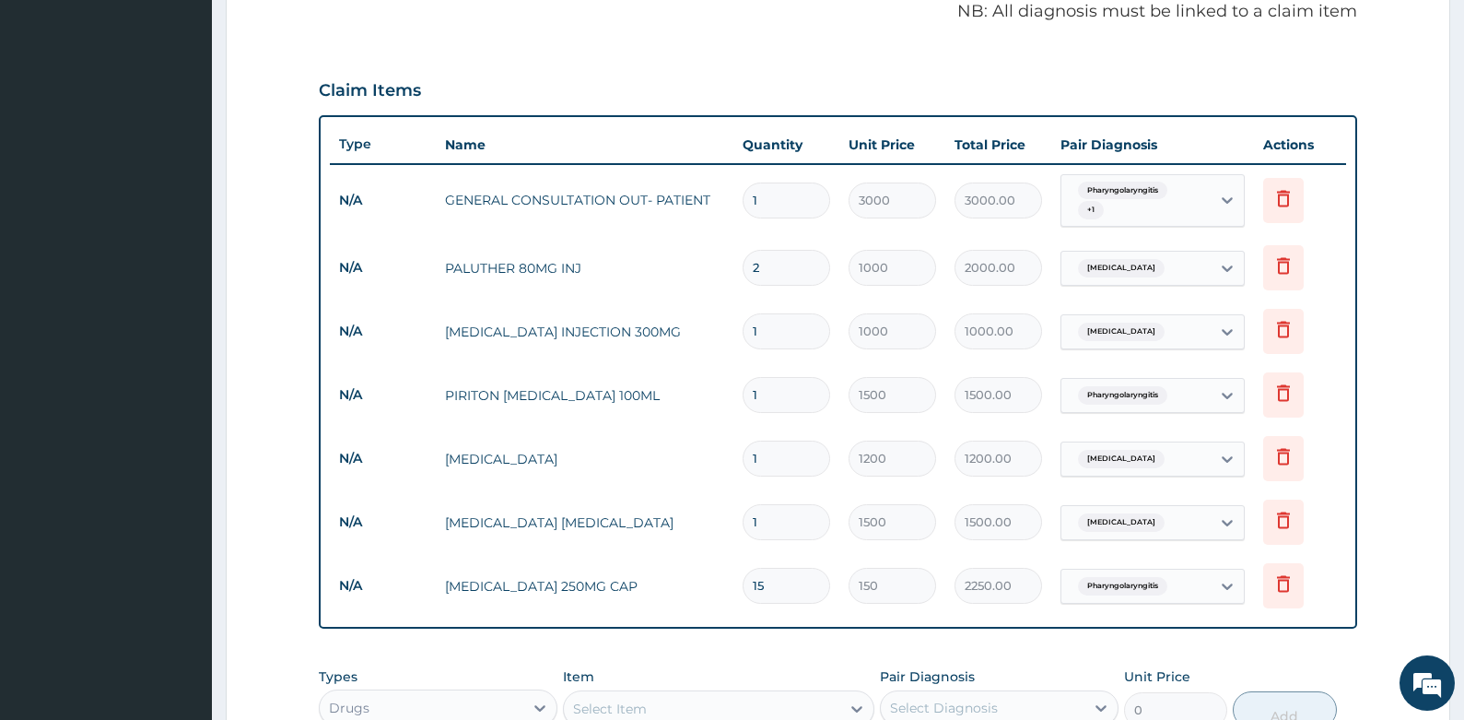
click at [262, 361] on form "Step 2 of 2 PA Code / Prescription Code Enter Code(Secondary Care Only) Encount…" at bounding box center [838, 263] width 1225 height 1472
click at [771, 267] on input "2" at bounding box center [787, 268] width 88 height 36
drag, startPoint x: 771, startPoint y: 267, endPoint x: 733, endPoint y: 276, distance: 39.8
click at [733, 276] on tr "N/A PALUTHER 80MG INJ 2 1000 2000.00 Malaria Delete" at bounding box center [838, 268] width 1017 height 64
type input "1"
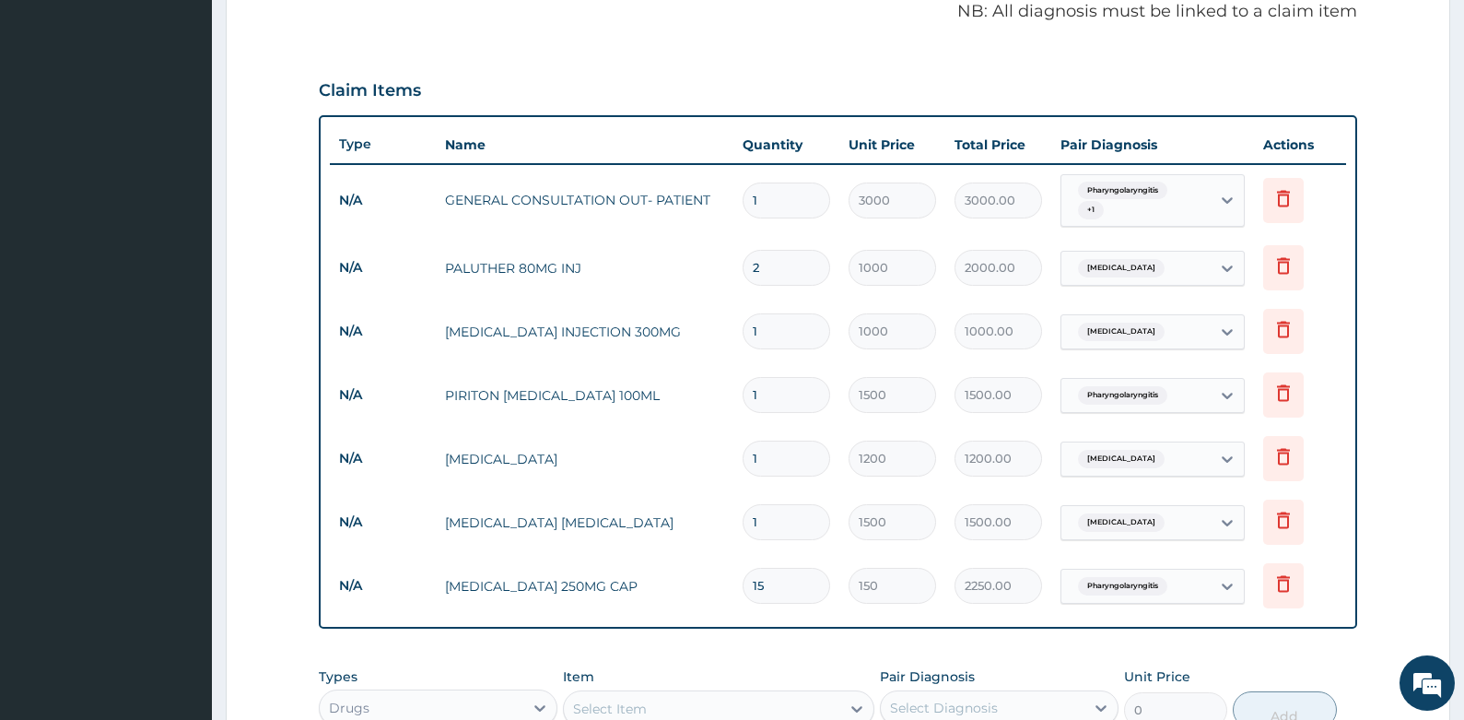
type input "1000.00"
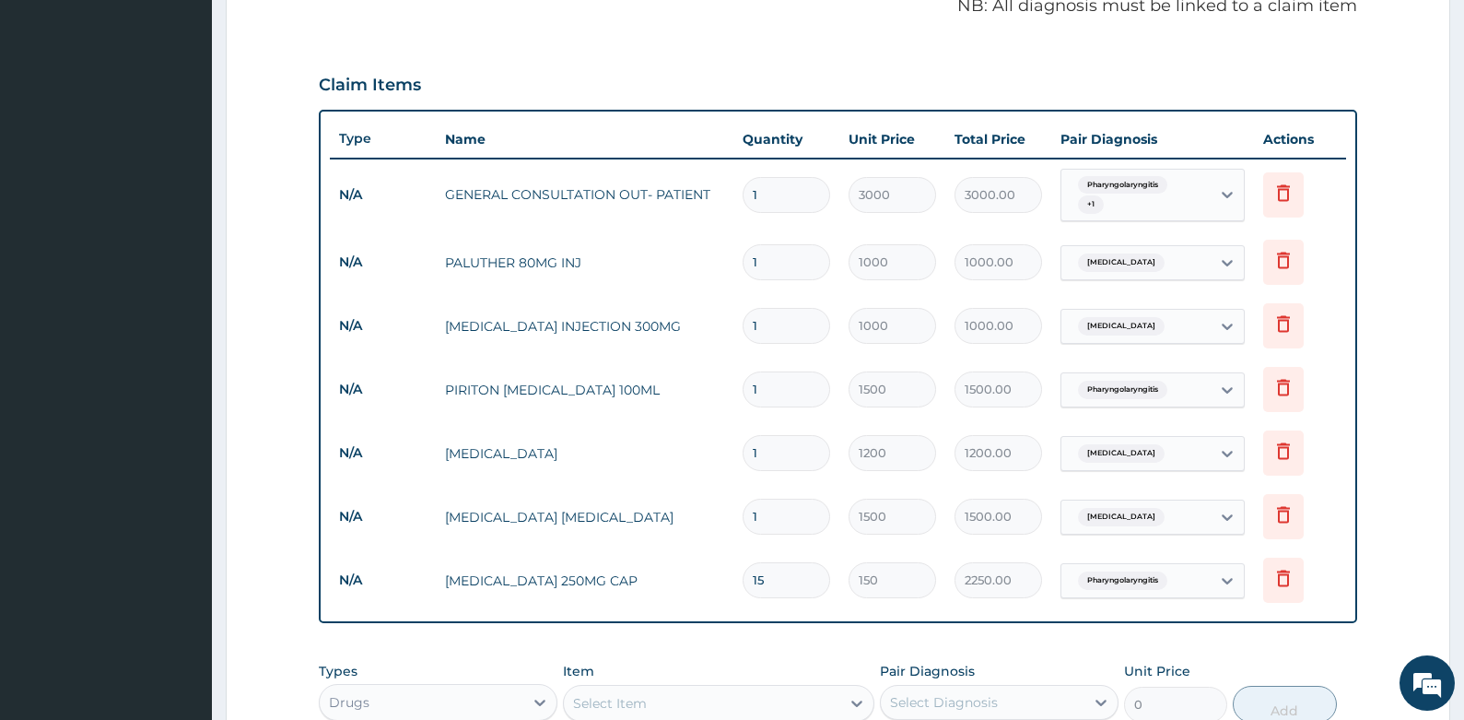
scroll to position [847, 0]
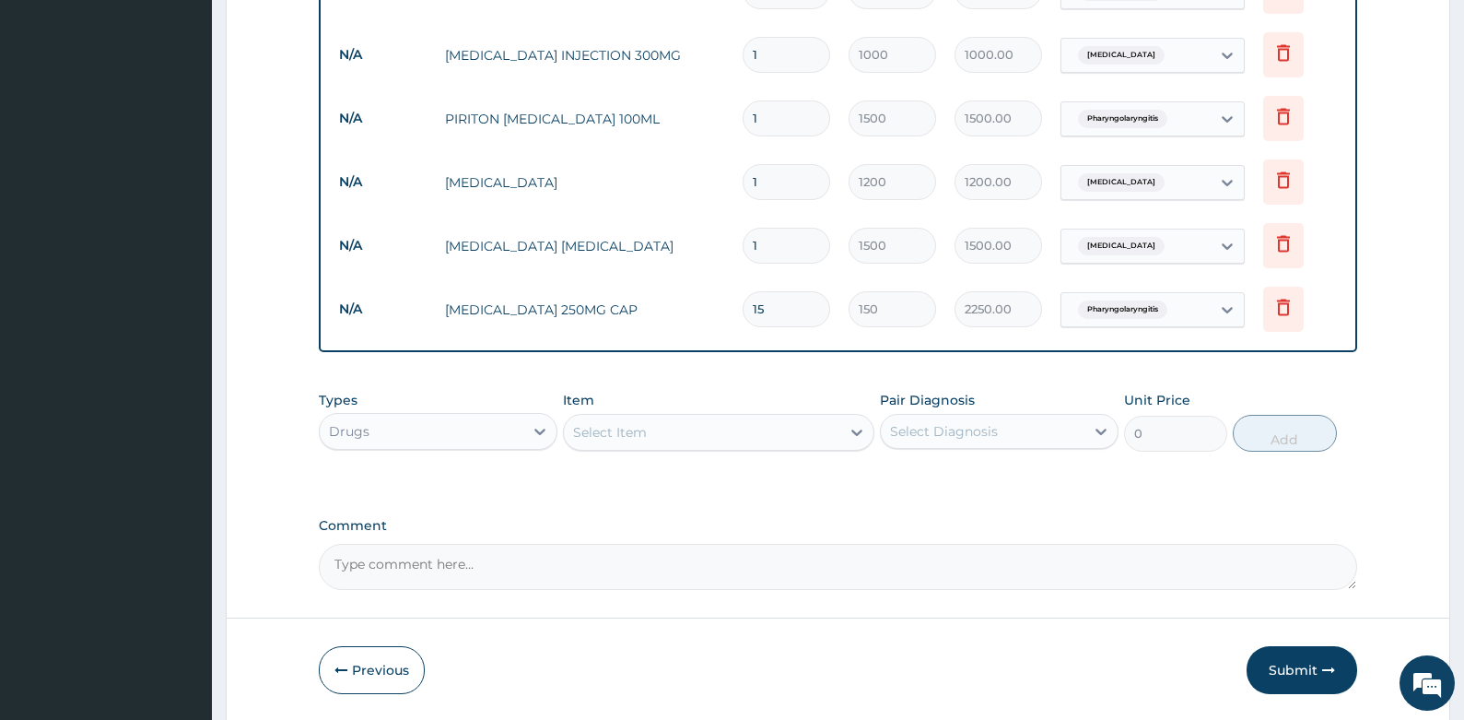
type input "1"
click at [710, 441] on div "Select Item" at bounding box center [702, 431] width 276 height 29
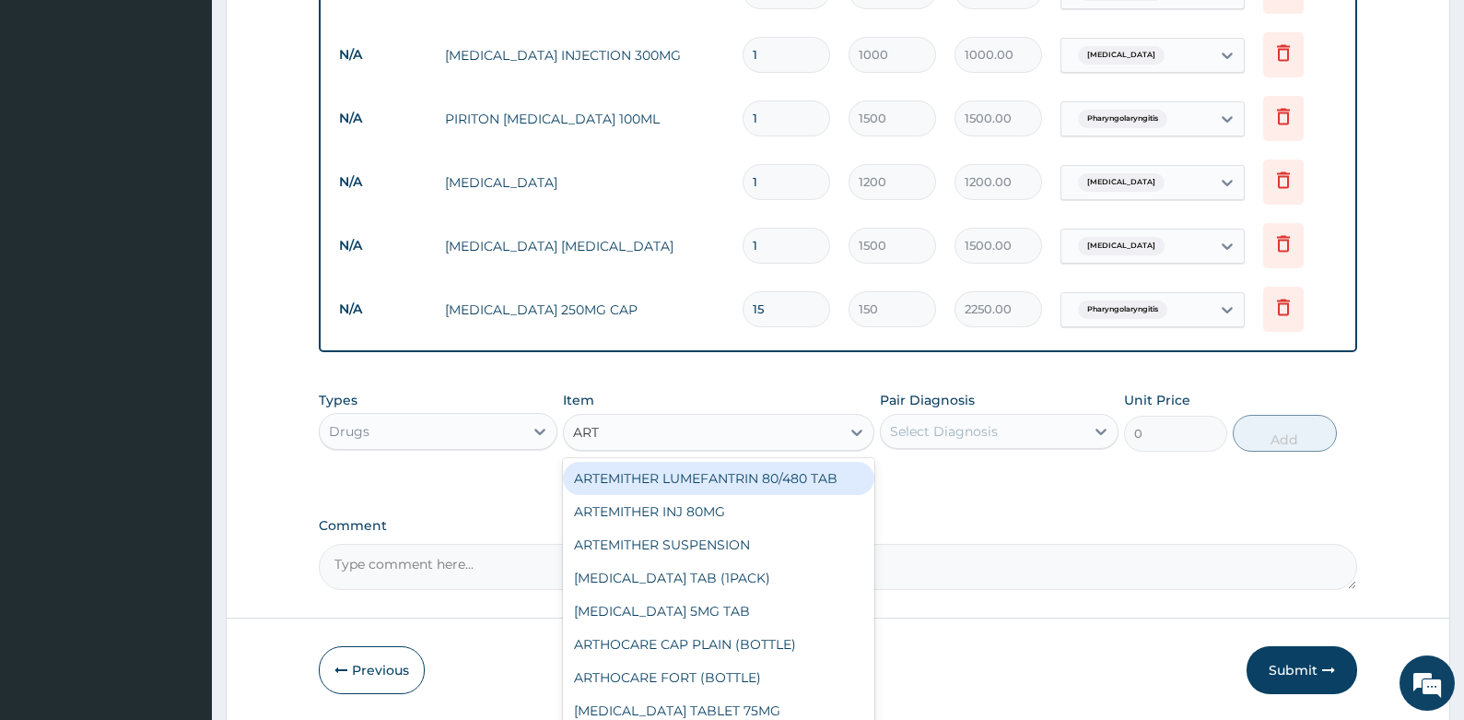
type input "ARTE"
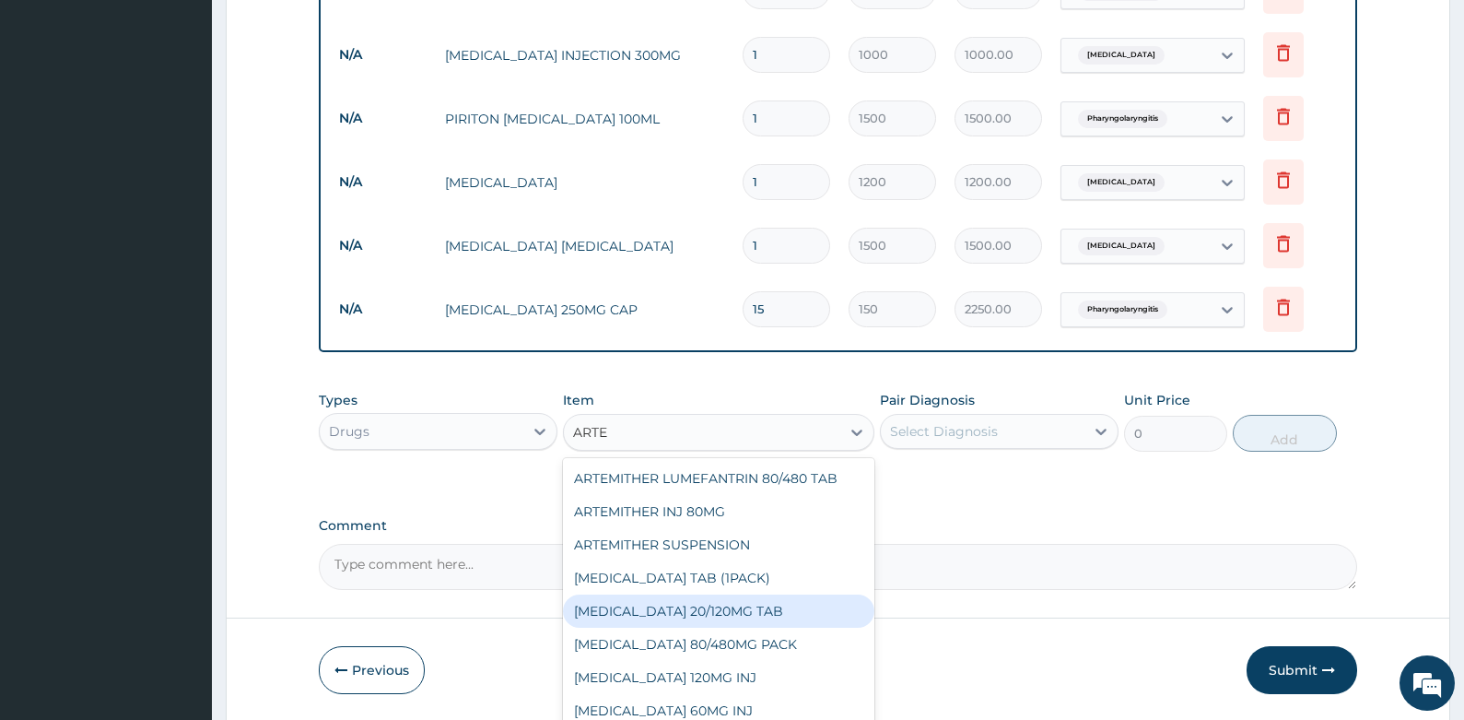
click at [676, 611] on div "[MEDICAL_DATA] 20/120MG TAB" at bounding box center [718, 610] width 311 height 33
type input "100"
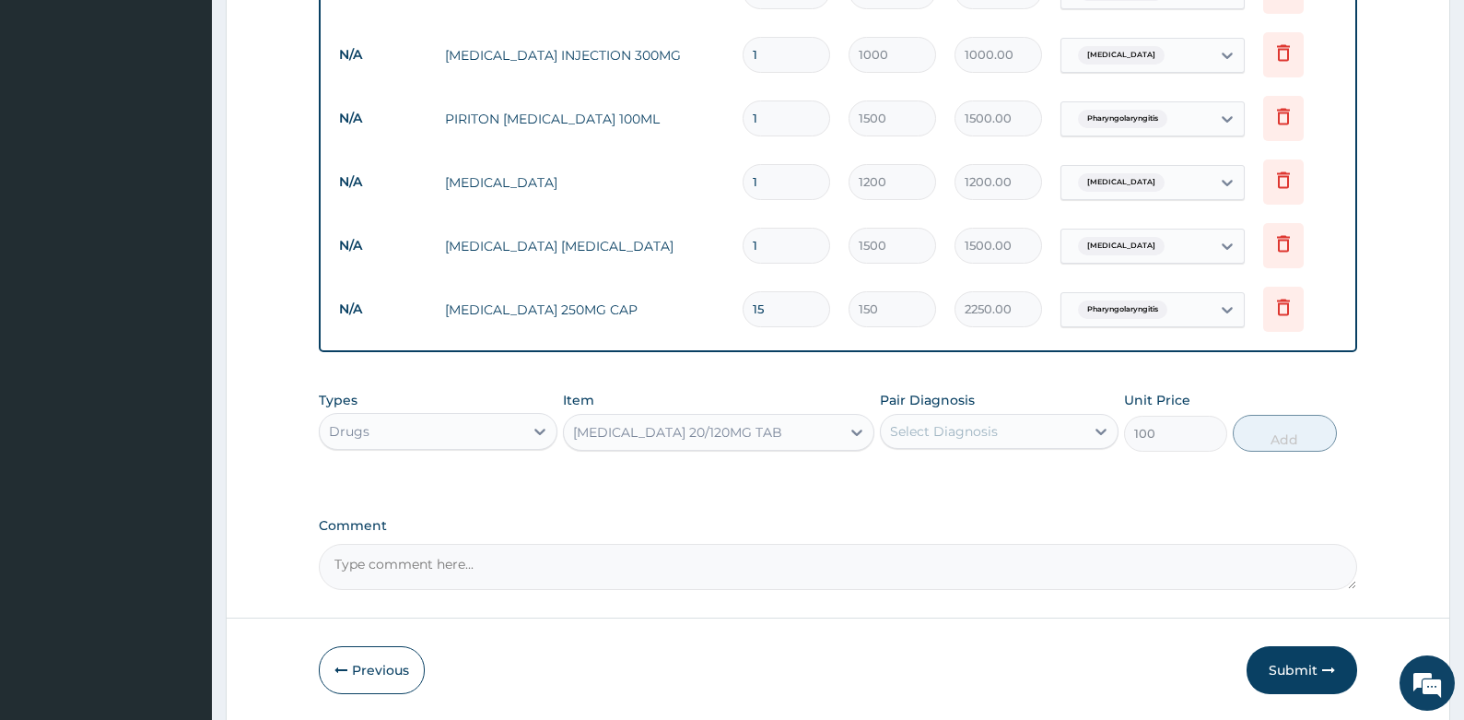
click at [1004, 431] on div "Select Diagnosis" at bounding box center [983, 431] width 204 height 29
click at [987, 472] on div "[MEDICAL_DATA]" at bounding box center [999, 479] width 239 height 38
checkbox input "true"
click at [1275, 424] on button "Add" at bounding box center [1285, 433] width 104 height 37
type input "0"
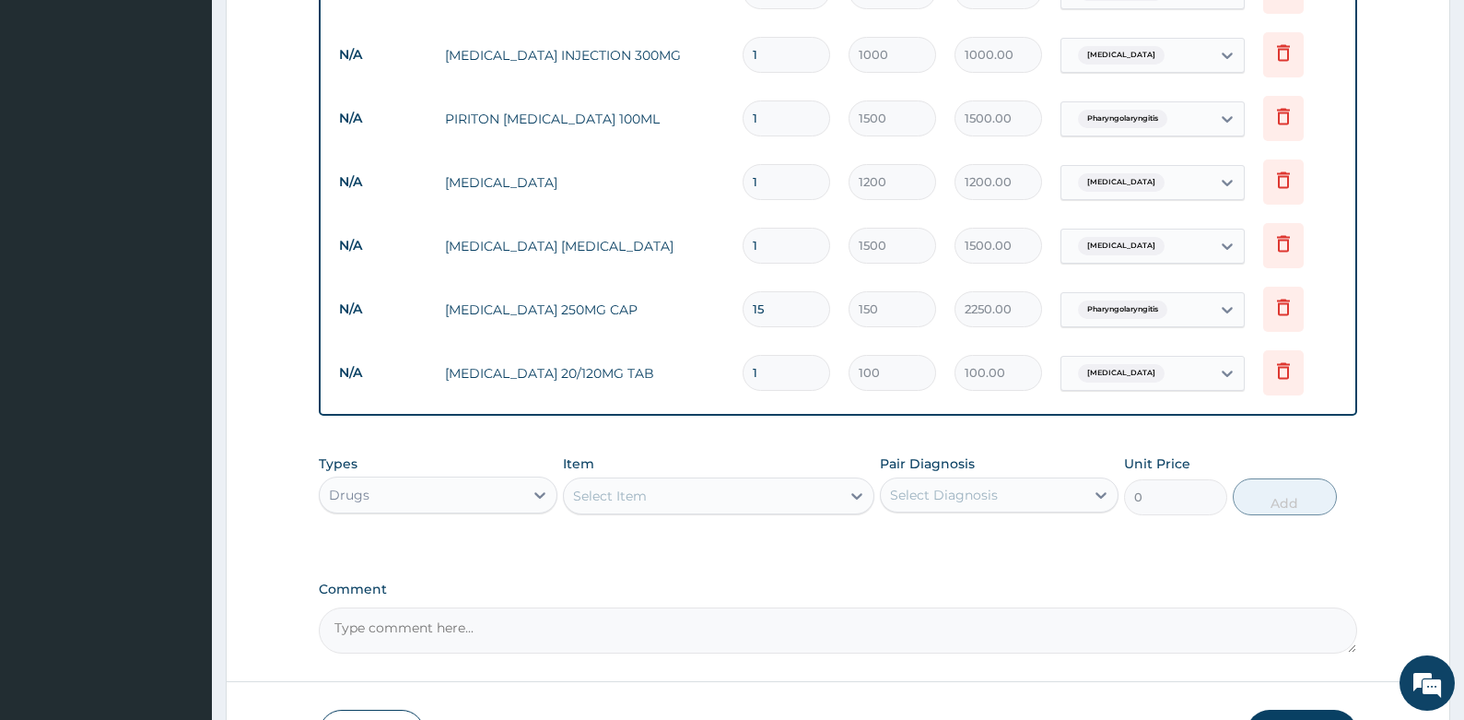
click at [780, 374] on input "1" at bounding box center [787, 373] width 88 height 36
type input "12"
type input "1200.00"
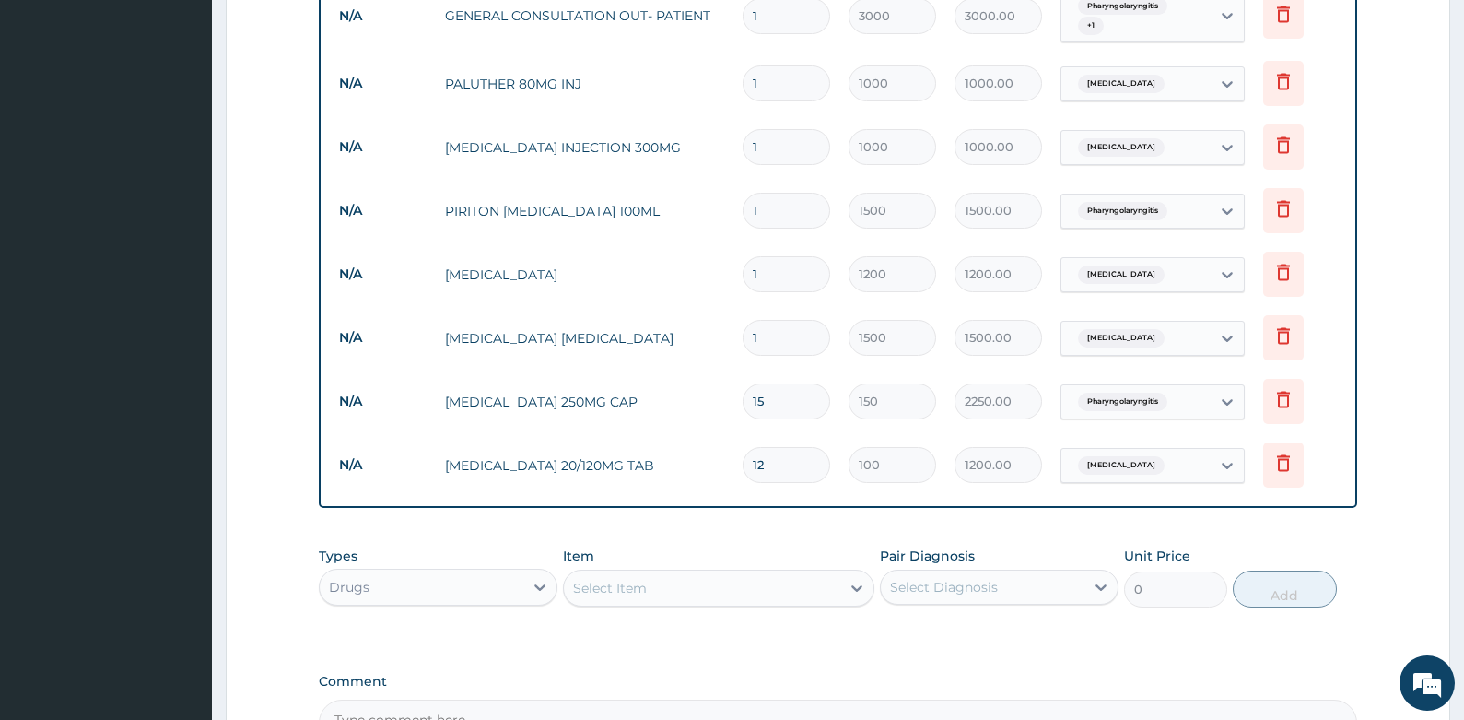
scroll to position [663, 0]
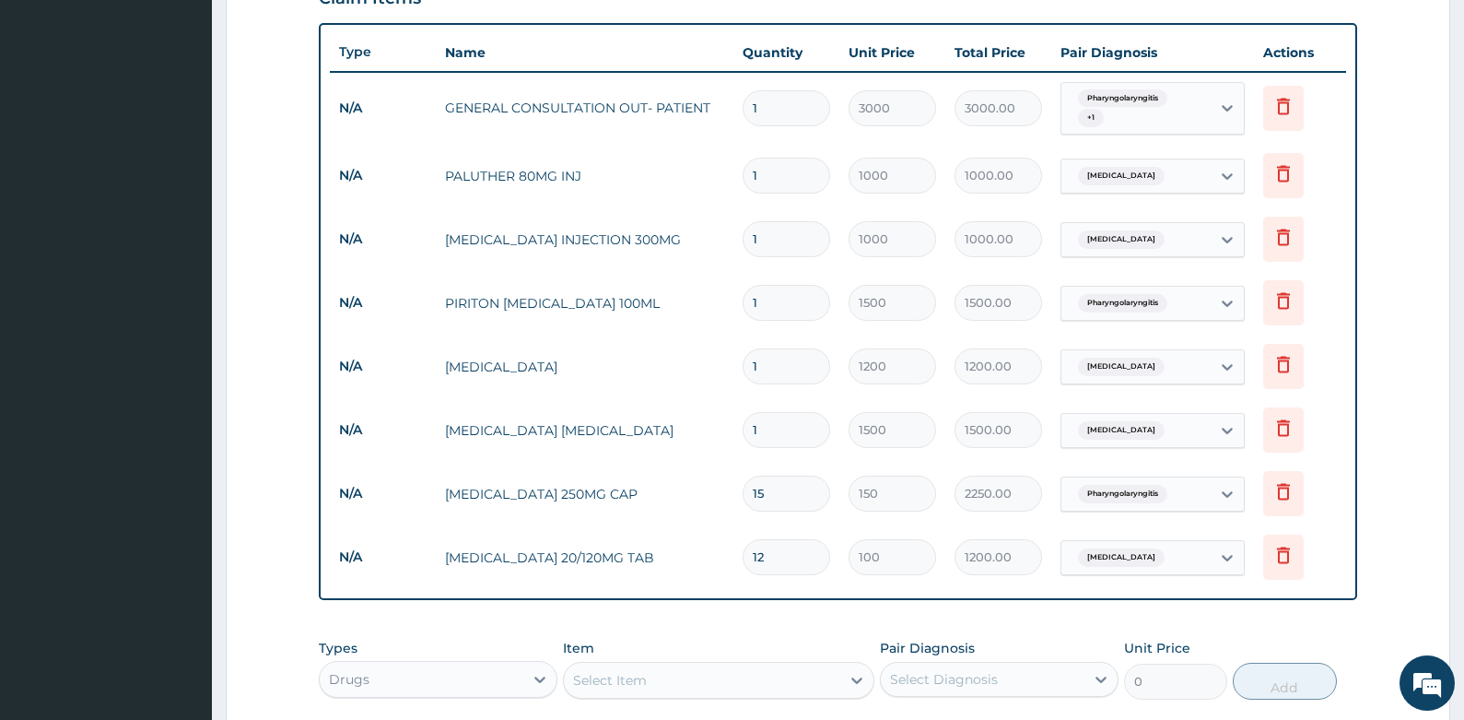
type input "12"
click at [260, 394] on form "Step 2 of 2 PA Code / Prescription Code Enter Code(Secondary Care Only) Encount…" at bounding box center [838, 202] width 1225 height 1535
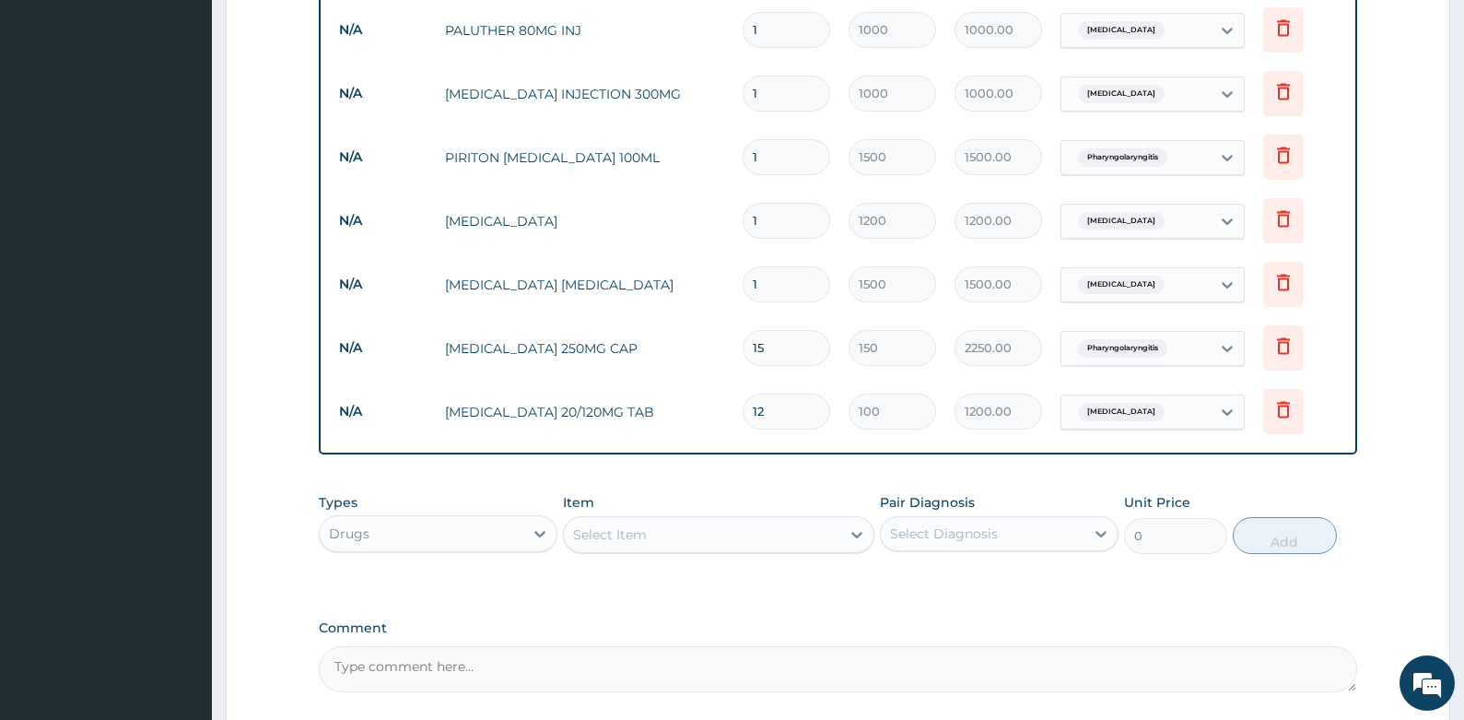
scroll to position [847, 0]
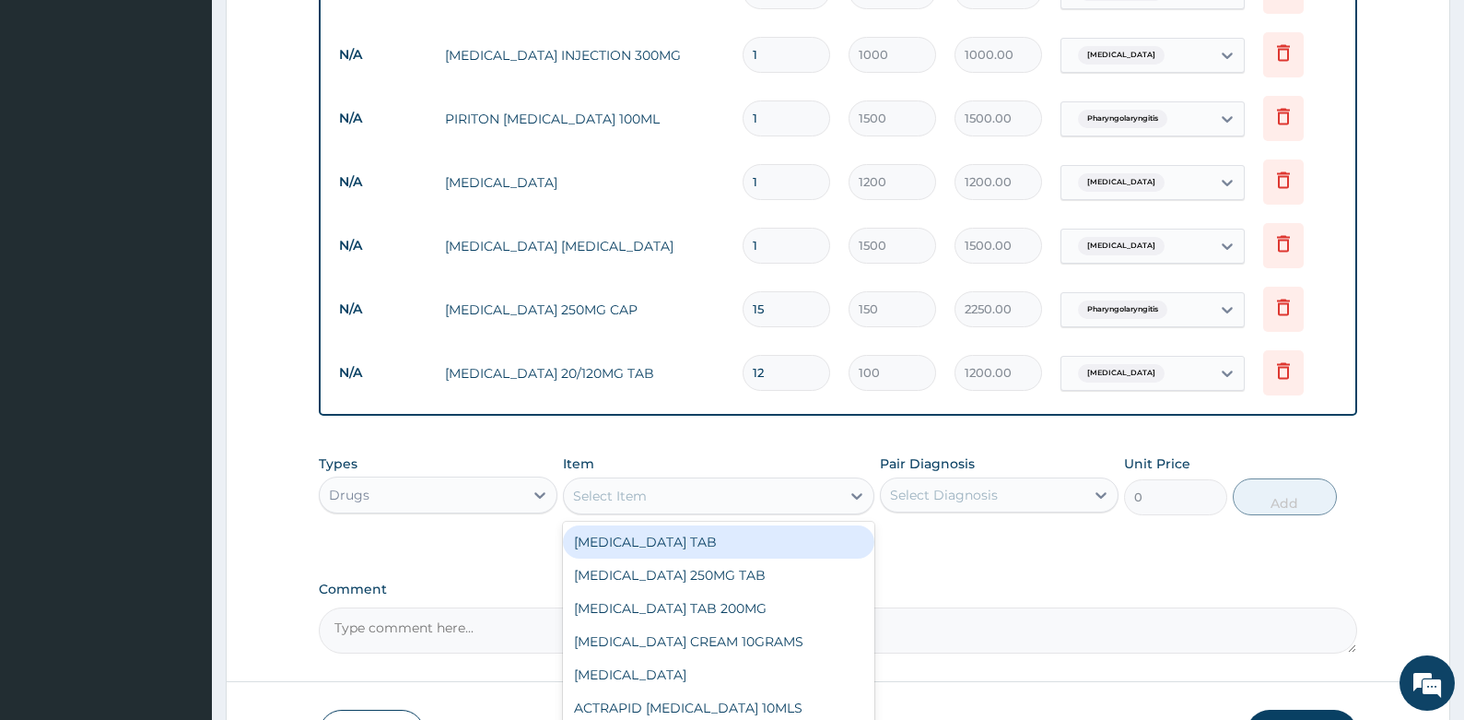
click at [617, 491] on div "Select Item" at bounding box center [610, 496] width 74 height 18
type input "PARAC"
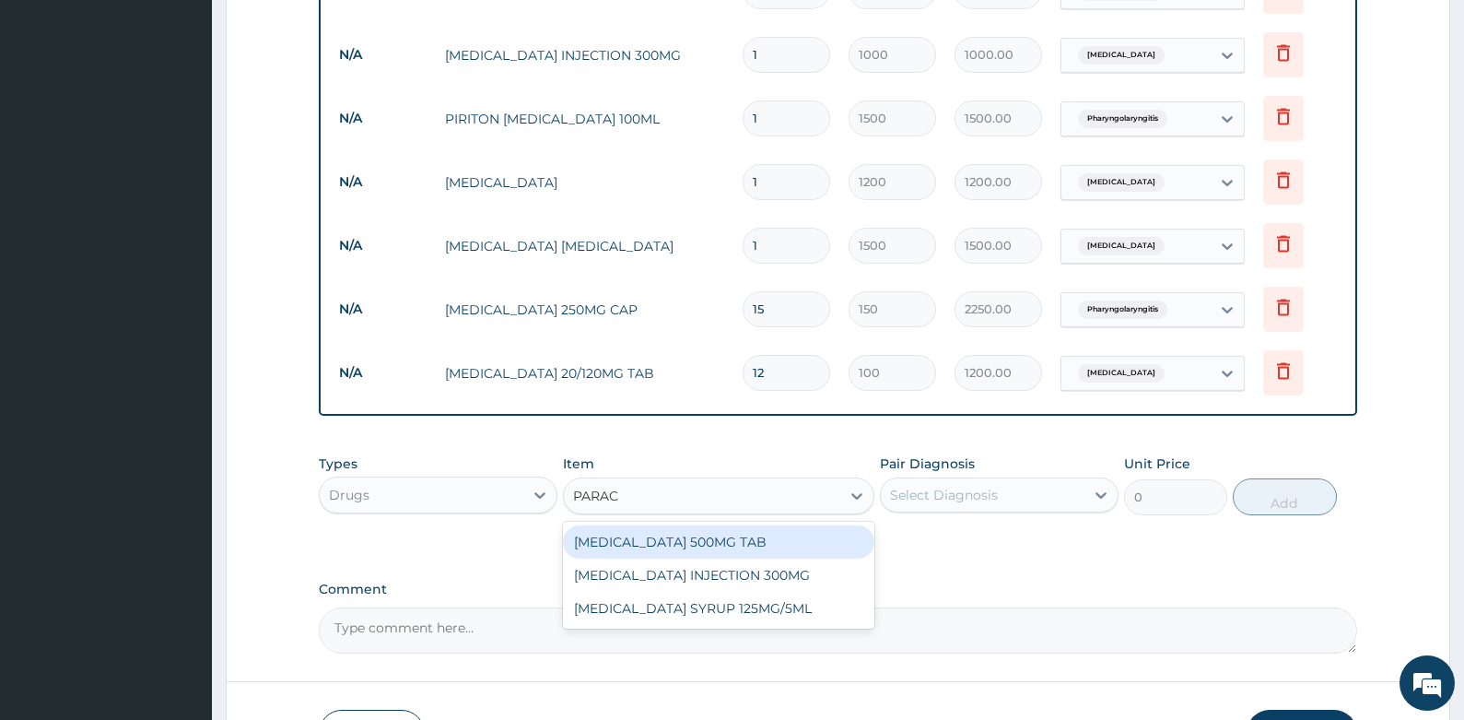
drag, startPoint x: 628, startPoint y: 535, endPoint x: 834, endPoint y: 508, distance: 208.3
click at [632, 535] on div "[MEDICAL_DATA] 500MG TAB" at bounding box center [718, 541] width 311 height 33
type input "50"
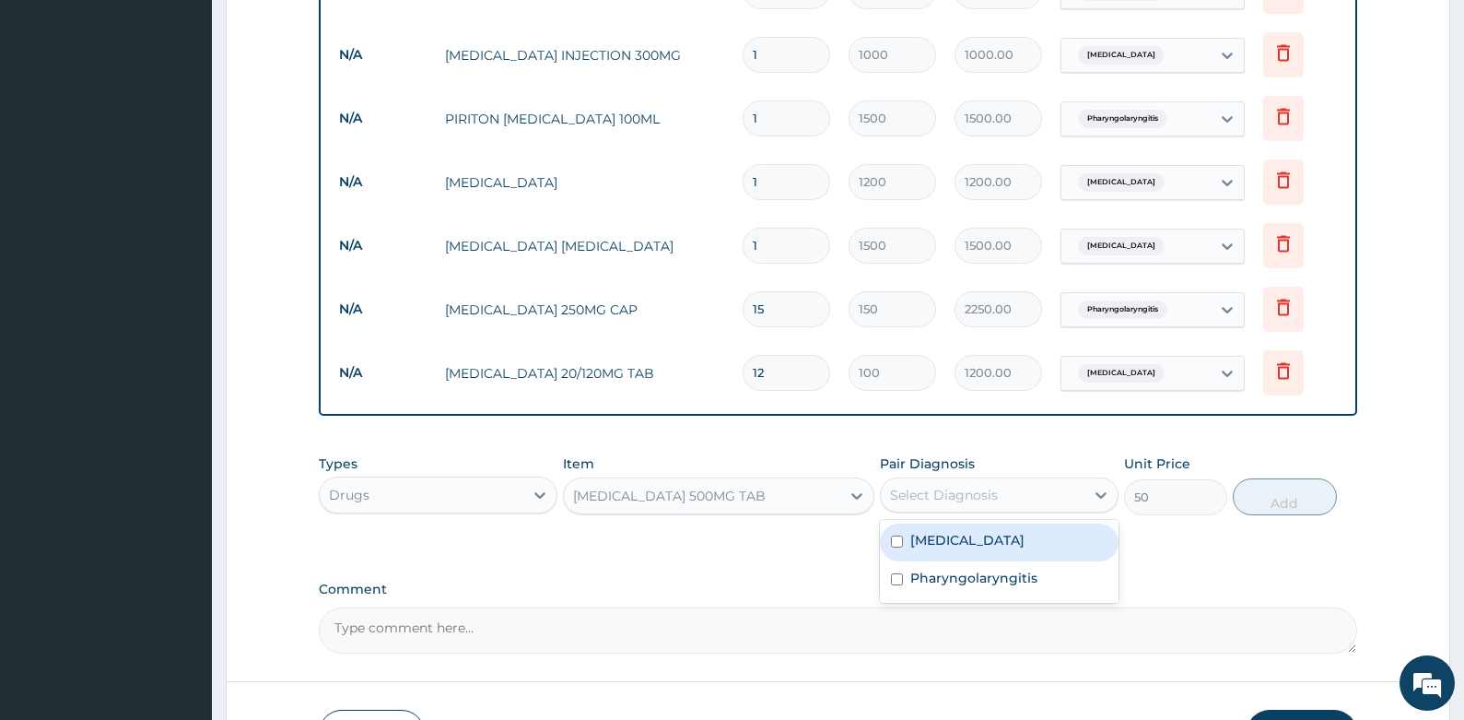
click at [901, 493] on div "Select Diagnosis" at bounding box center [944, 495] width 108 height 18
click at [946, 538] on label "[MEDICAL_DATA]" at bounding box center [967, 540] width 114 height 18
checkbox input "true"
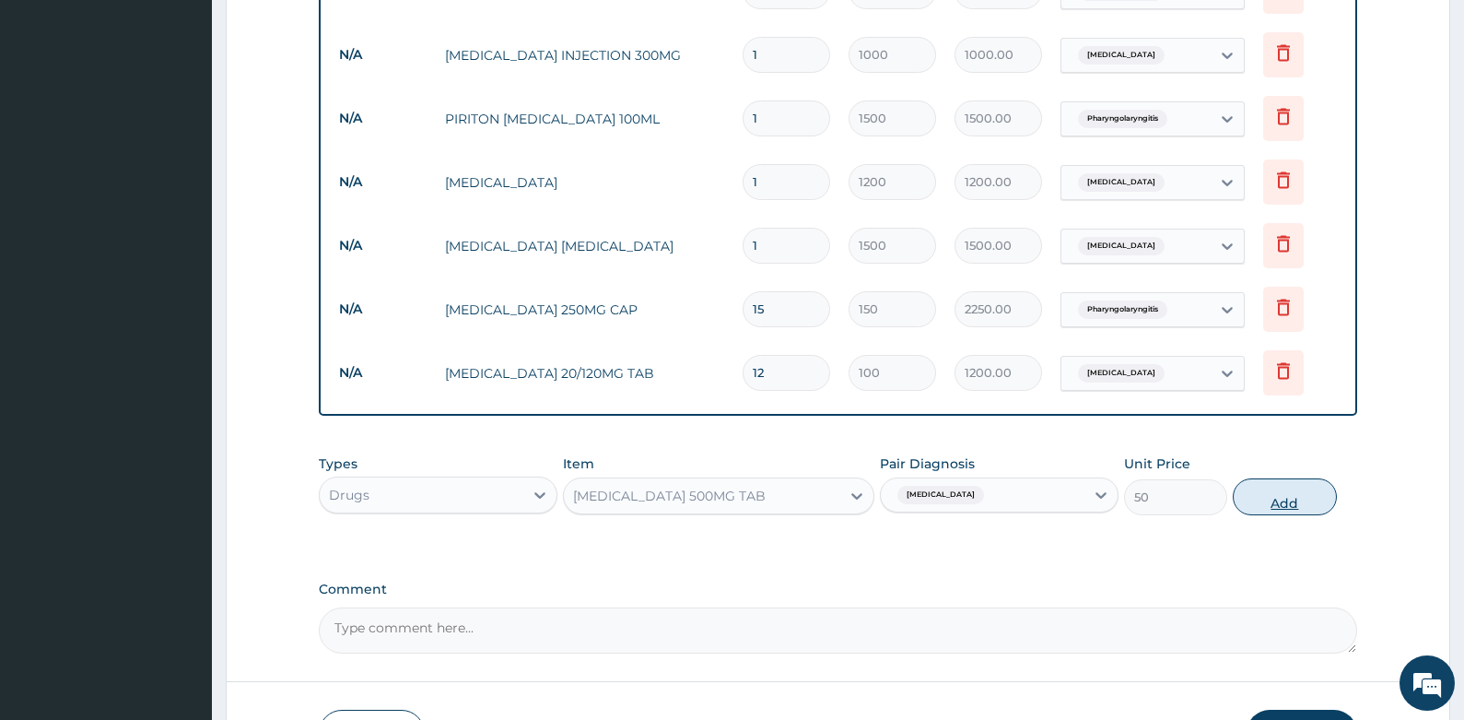
click at [1265, 495] on button "Add" at bounding box center [1285, 496] width 104 height 37
type input "0"
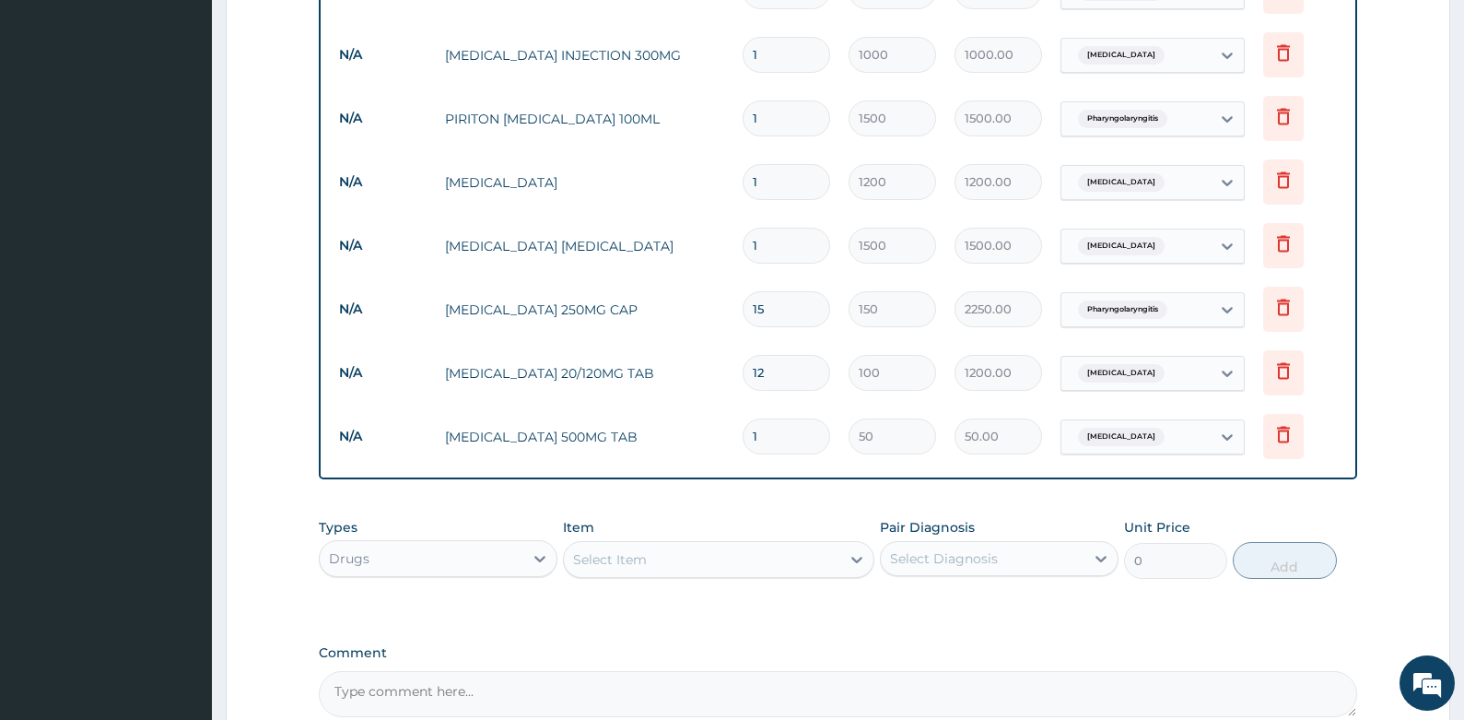
drag, startPoint x: 763, startPoint y: 438, endPoint x: 745, endPoint y: 438, distance: 18.4
click at [745, 438] on input "1" at bounding box center [787, 436] width 88 height 36
type input "9"
type input "450.00"
type input "8"
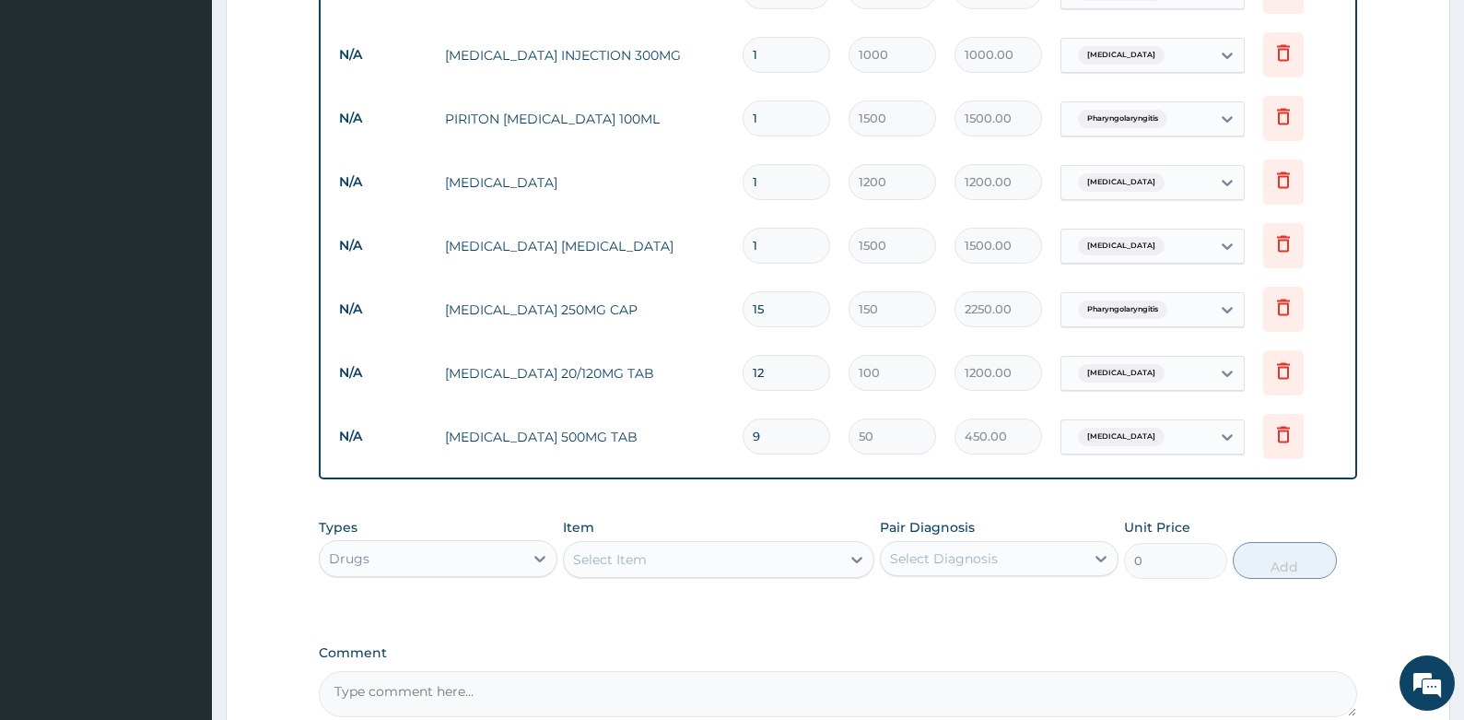
type input "400.00"
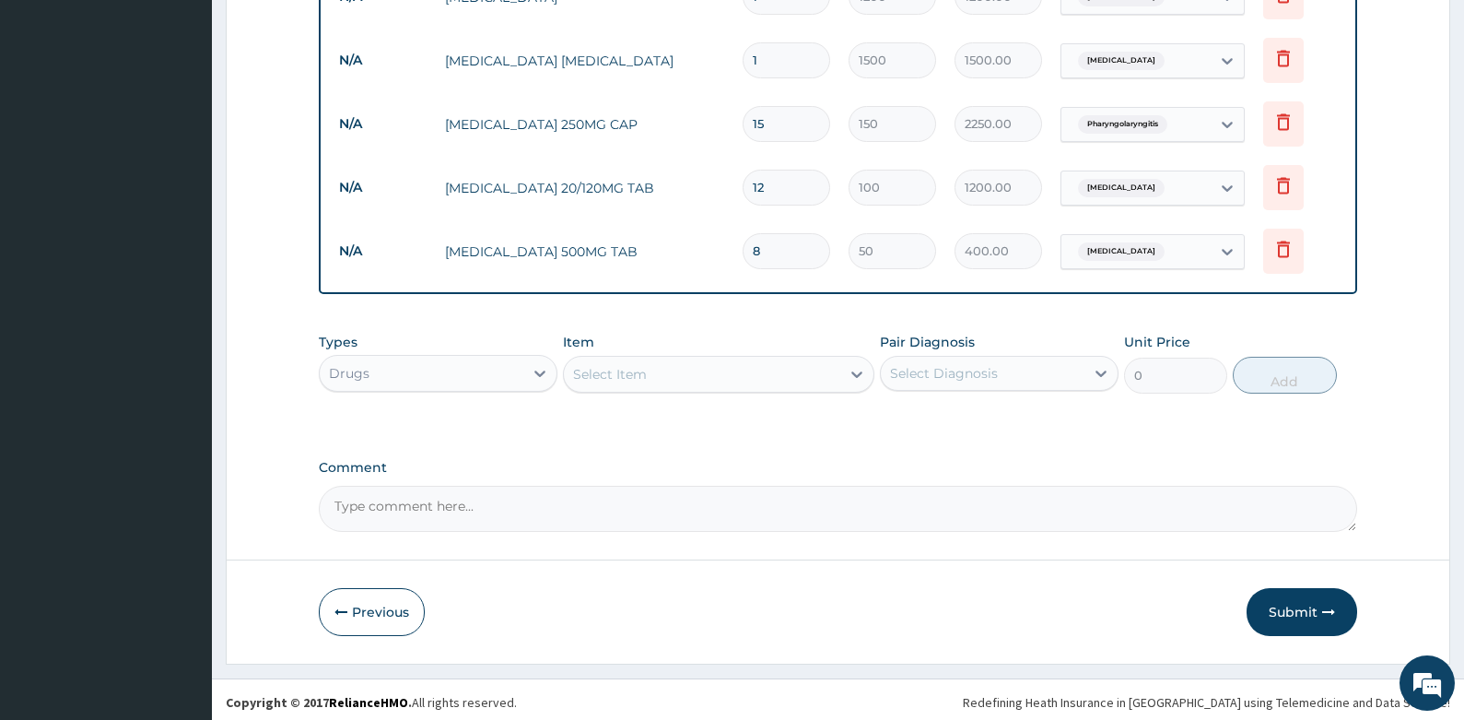
scroll to position [1038, 0]
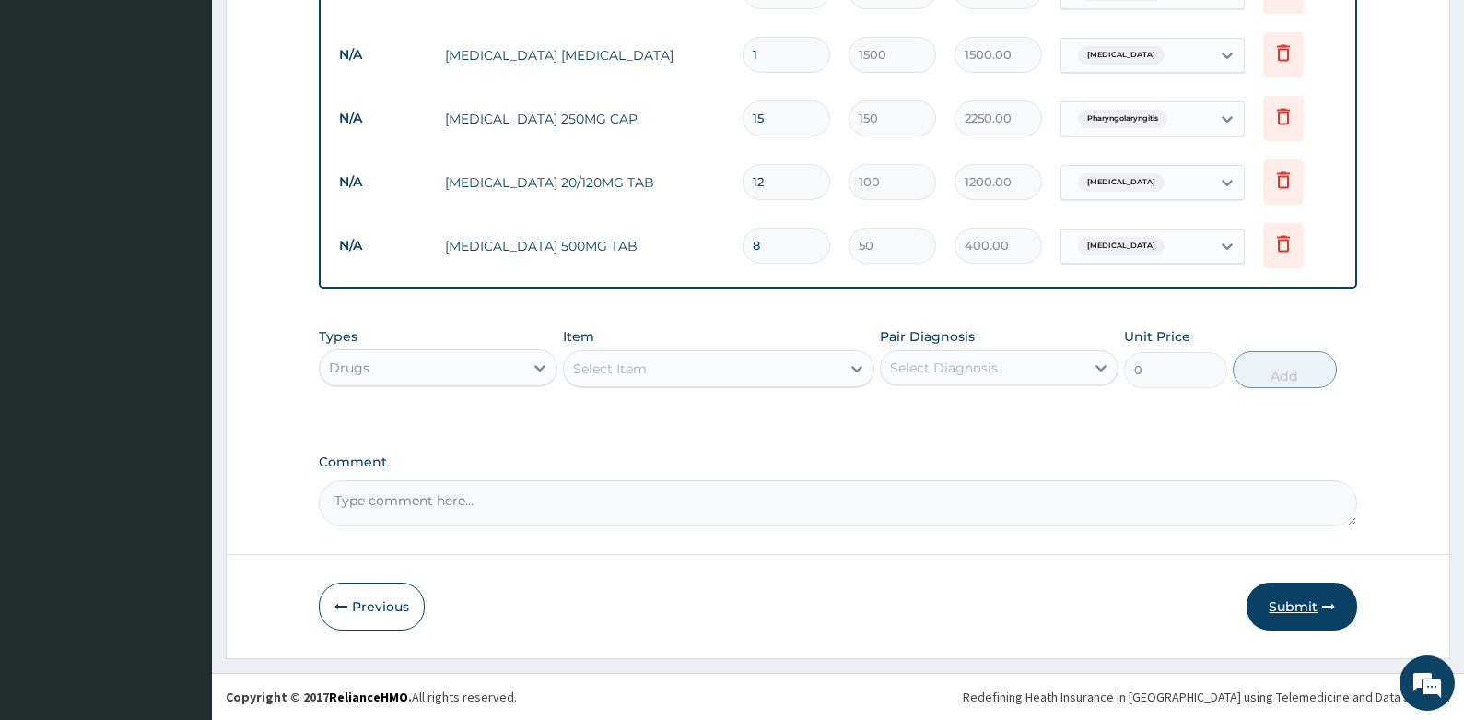
type input "8"
click at [1300, 602] on button "Submit" at bounding box center [1302, 606] width 111 height 48
click at [1265, 607] on button "Submit" at bounding box center [1302, 606] width 111 height 48
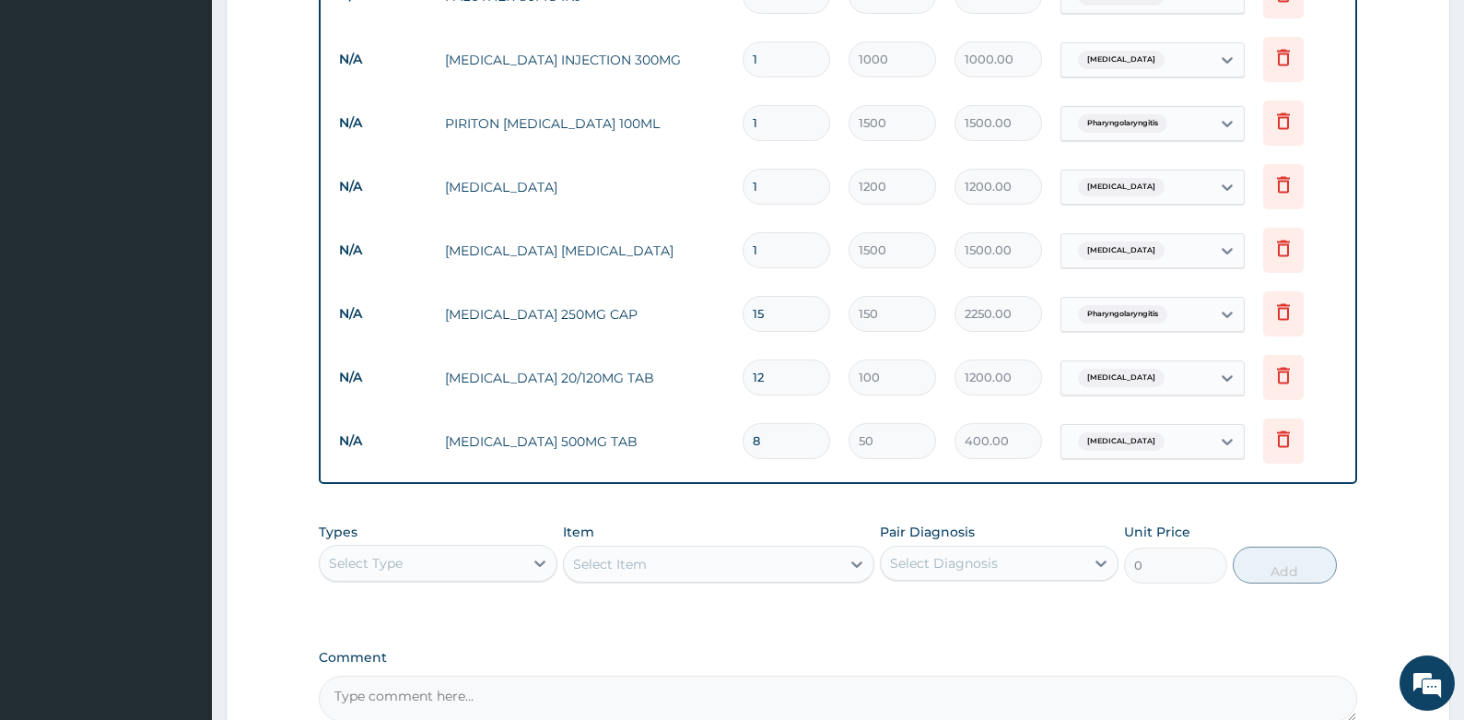
scroll to position [1014, 0]
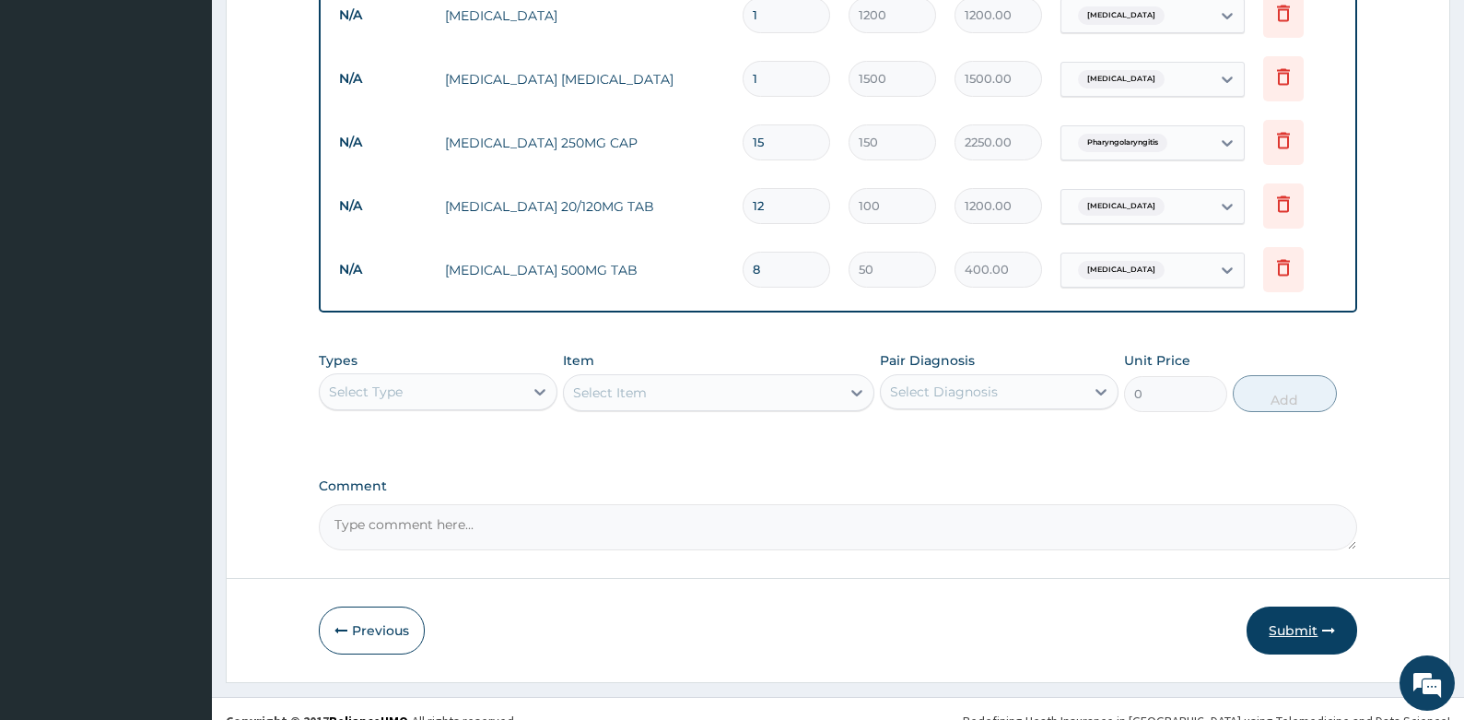
click at [1306, 628] on button "Submit" at bounding box center [1302, 630] width 111 height 48
click at [1310, 617] on button "Submit" at bounding box center [1302, 630] width 111 height 48
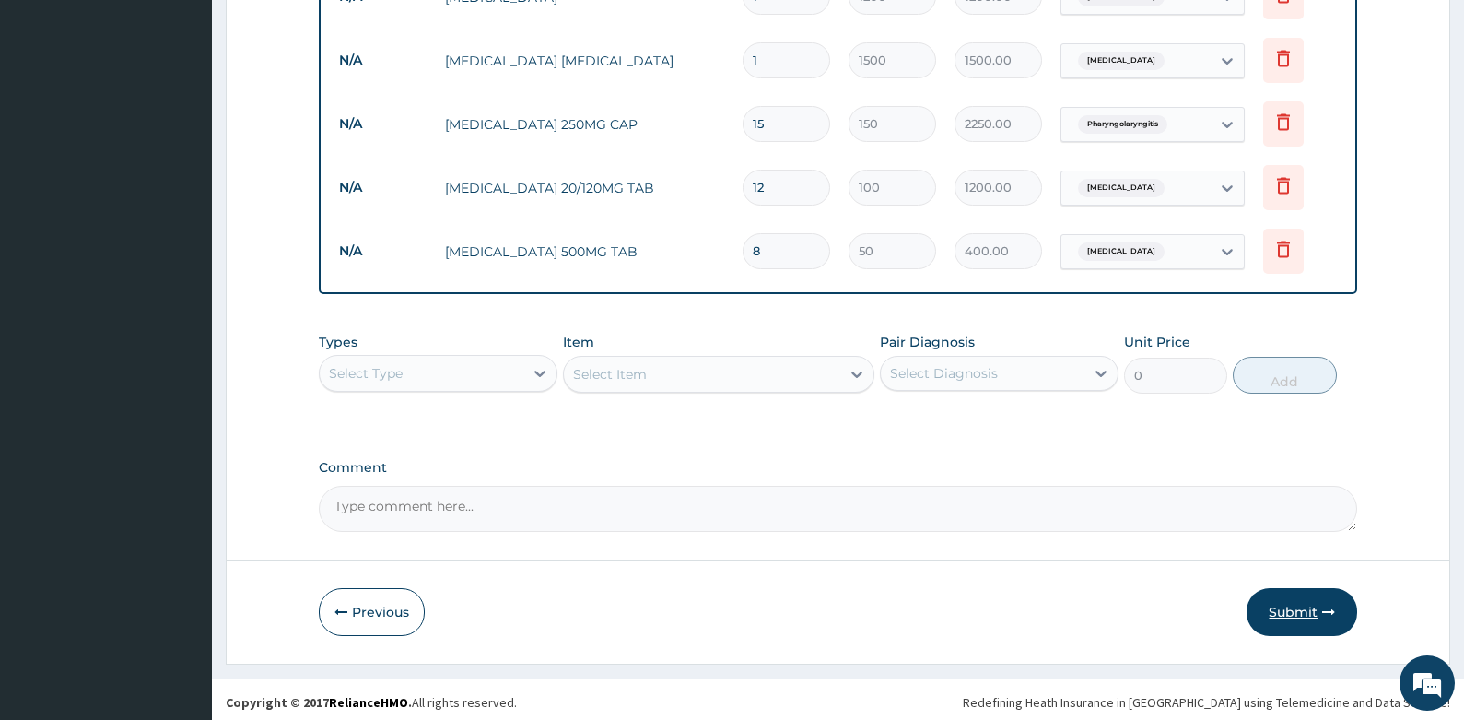
scroll to position [1038, 0]
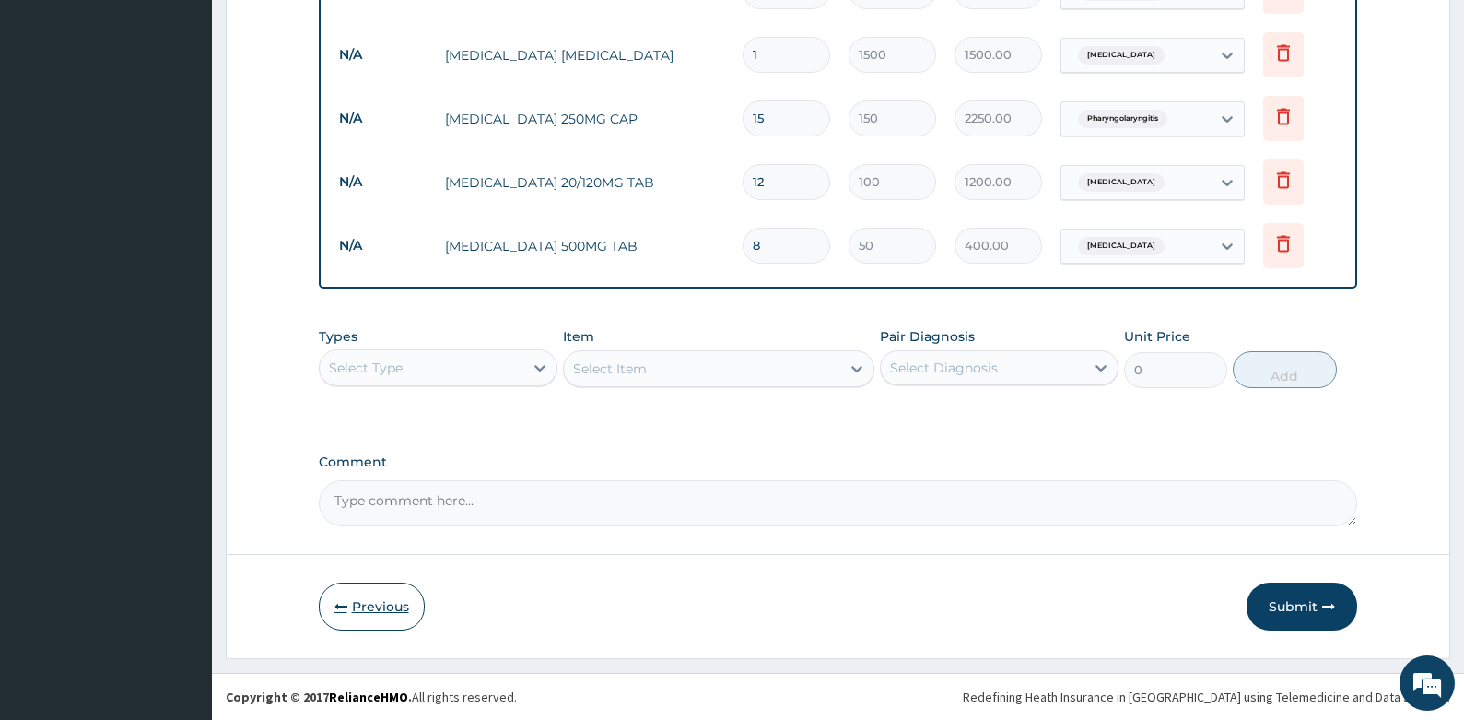
click at [382, 593] on button "Previous" at bounding box center [372, 606] width 106 height 48
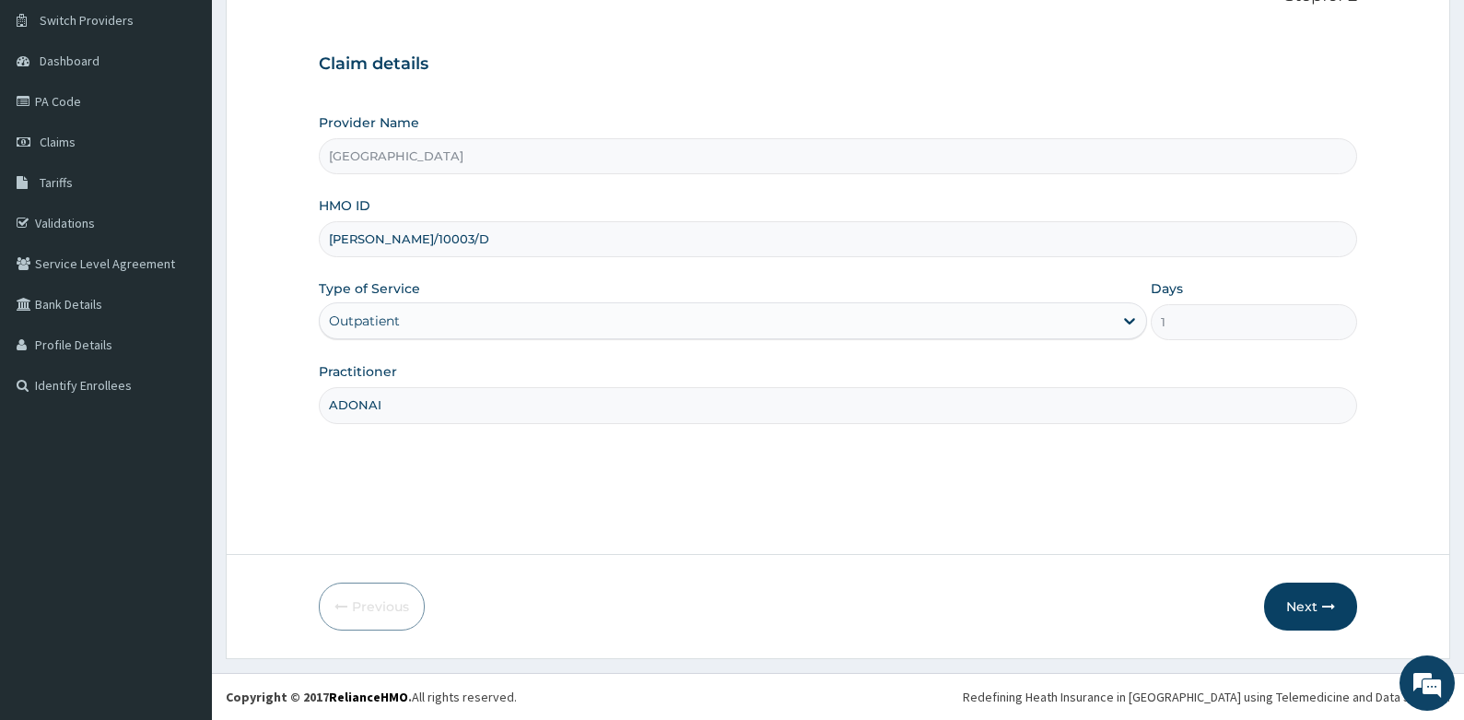
click at [264, 264] on form "Step 1 of 2 Claim details Provider Name Adonai Hospital HMO ID ANH/10003/D Type…" at bounding box center [838, 308] width 1225 height 701
drag, startPoint x: 425, startPoint y: 239, endPoint x: 293, endPoint y: 270, distance: 135.5
click at [293, 270] on form "Step 1 of 2 Claim details Provider Name Adonai Hospital HMO ID ANH/10003/D Type…" at bounding box center [838, 308] width 1225 height 701
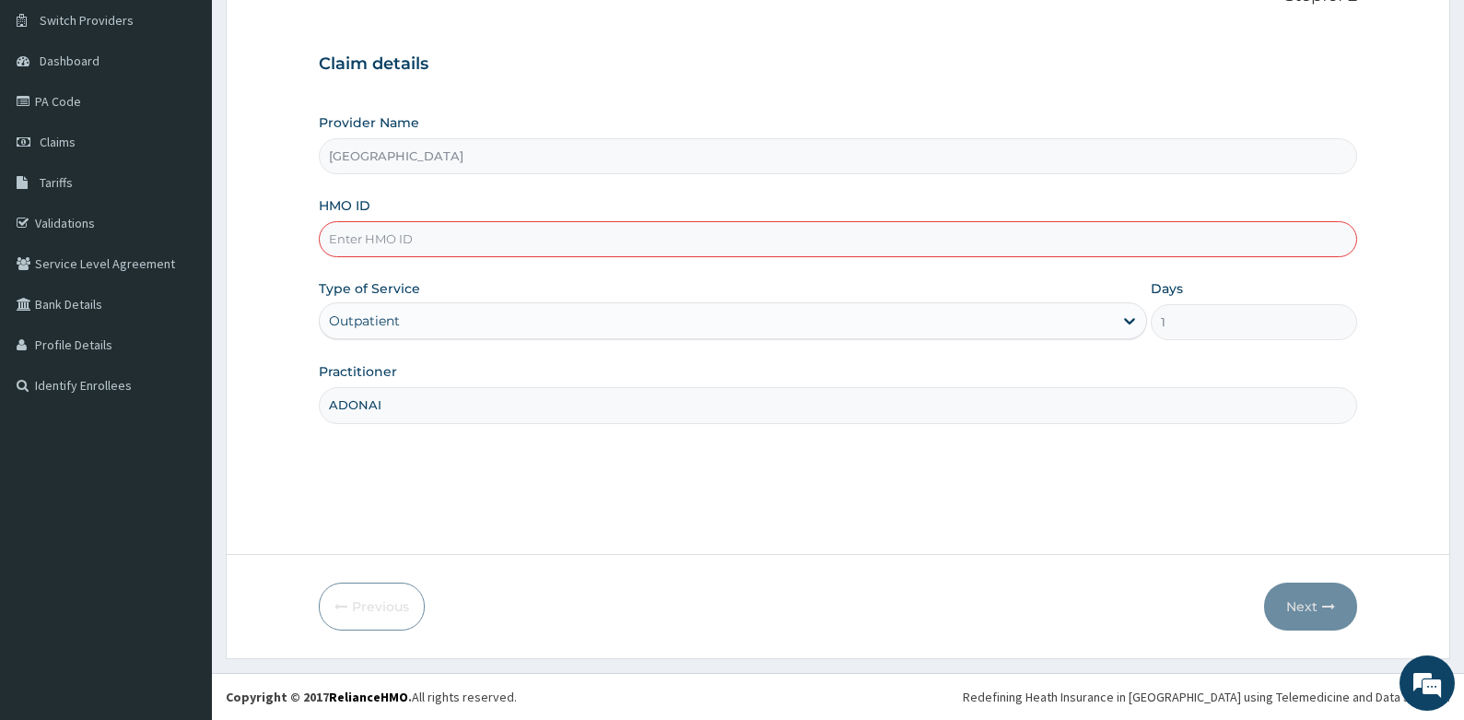
paste input "ANH/10003/D"
type input "ANH/10003/D"
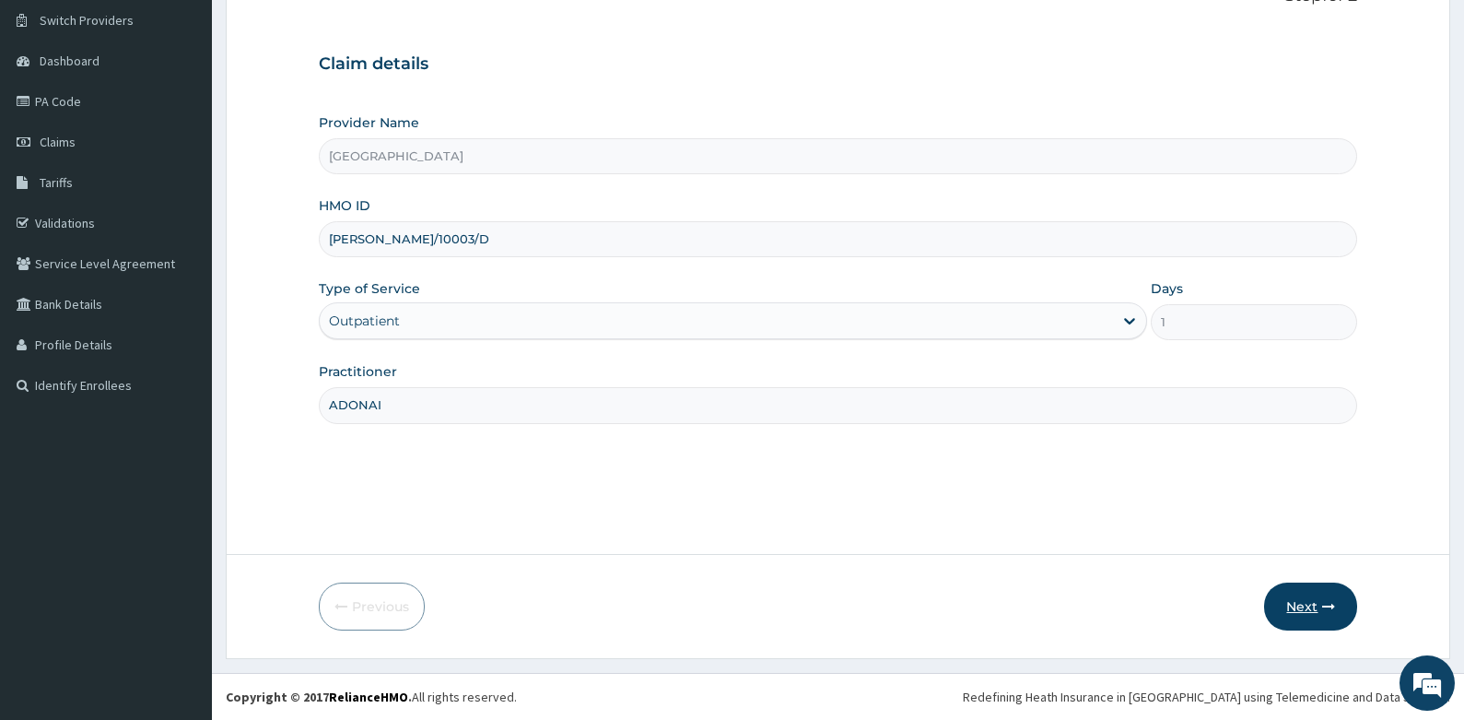
click at [1311, 606] on button "Next" at bounding box center [1310, 606] width 93 height 48
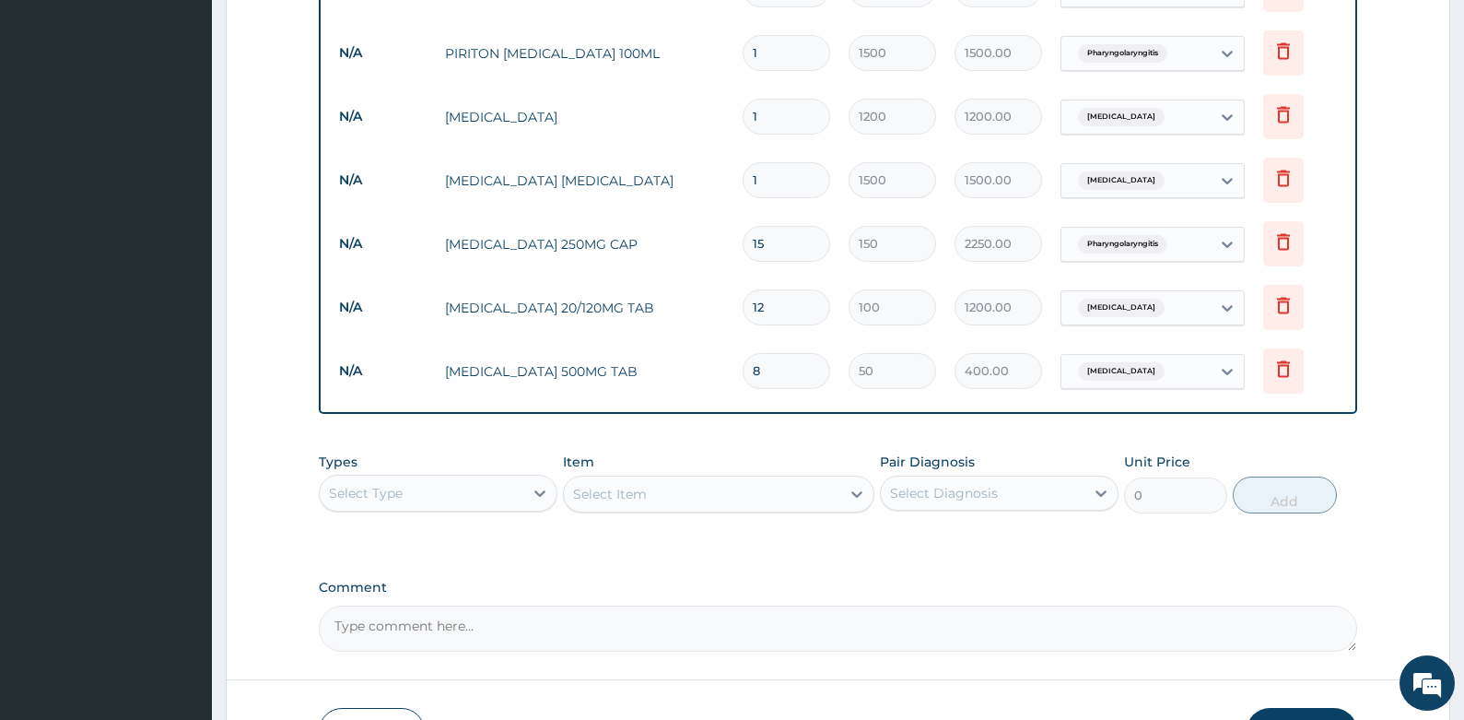
scroll to position [1038, 0]
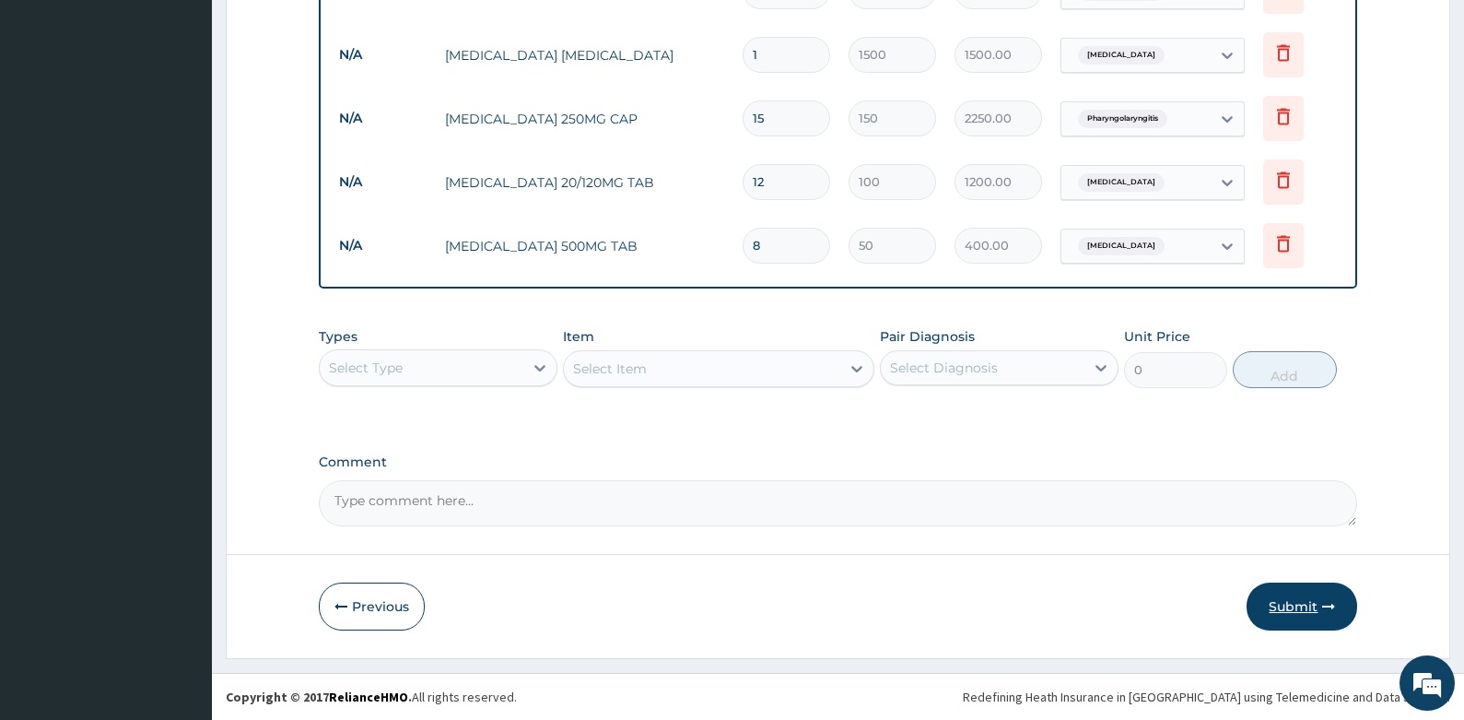
click at [1317, 608] on button "Submit" at bounding box center [1302, 606] width 111 height 48
